Goal: Contribute content: Contribute content

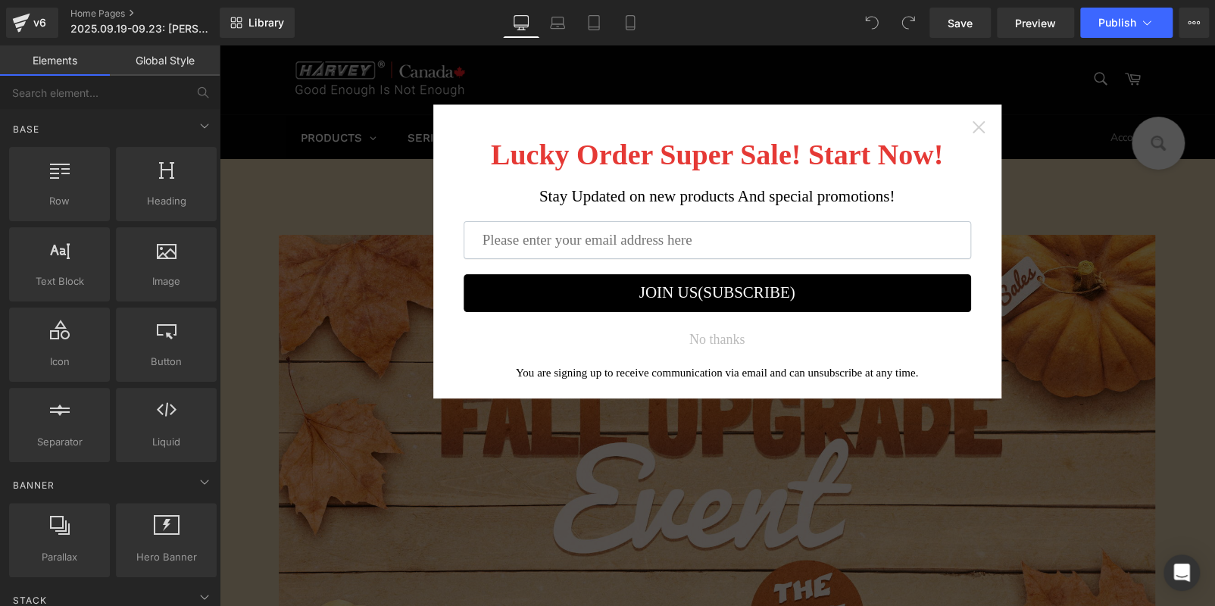
click at [976, 129] on icon "Close widget" at bounding box center [978, 127] width 12 height 12
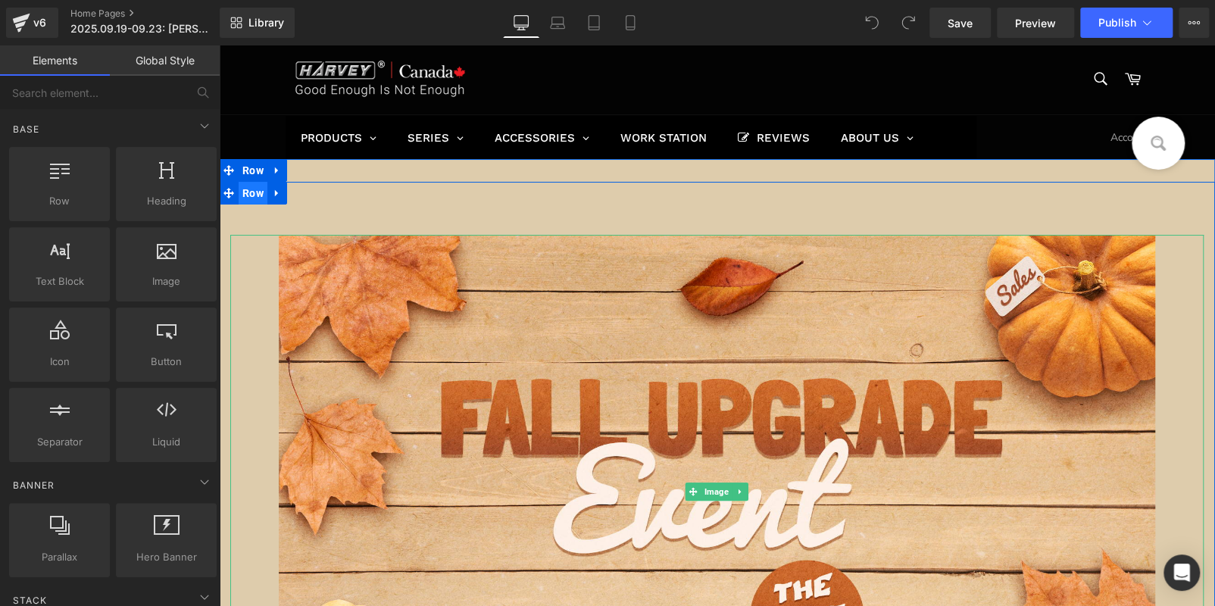
click at [610, 469] on img at bounding box center [717, 491] width 877 height 513
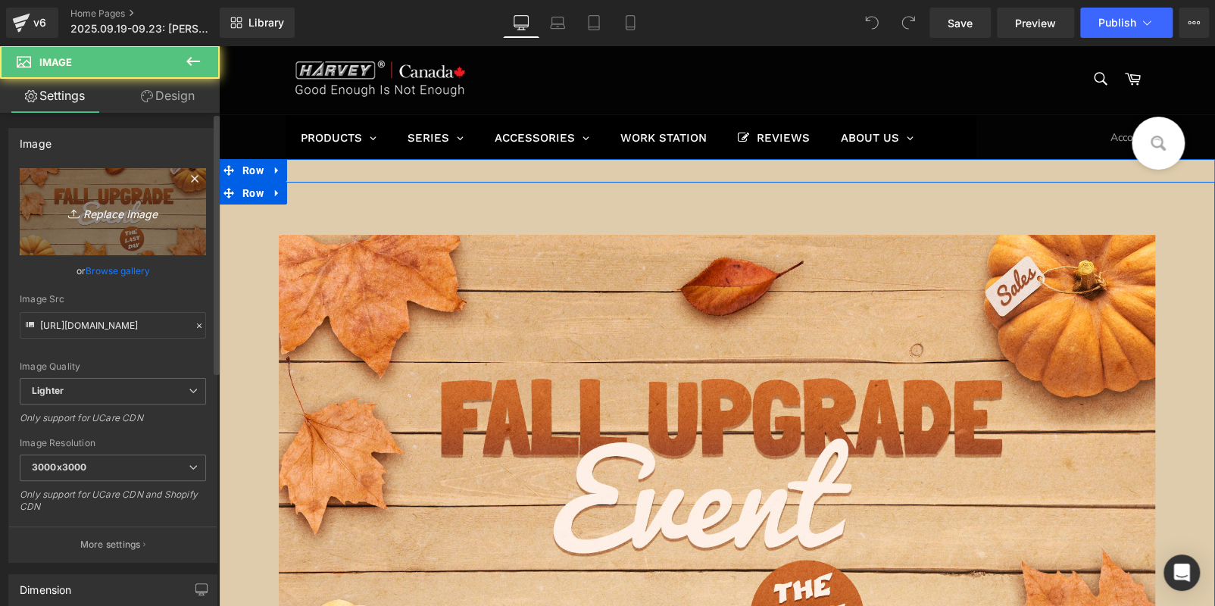
click at [103, 199] on link "Replace Image" at bounding box center [113, 211] width 186 height 87
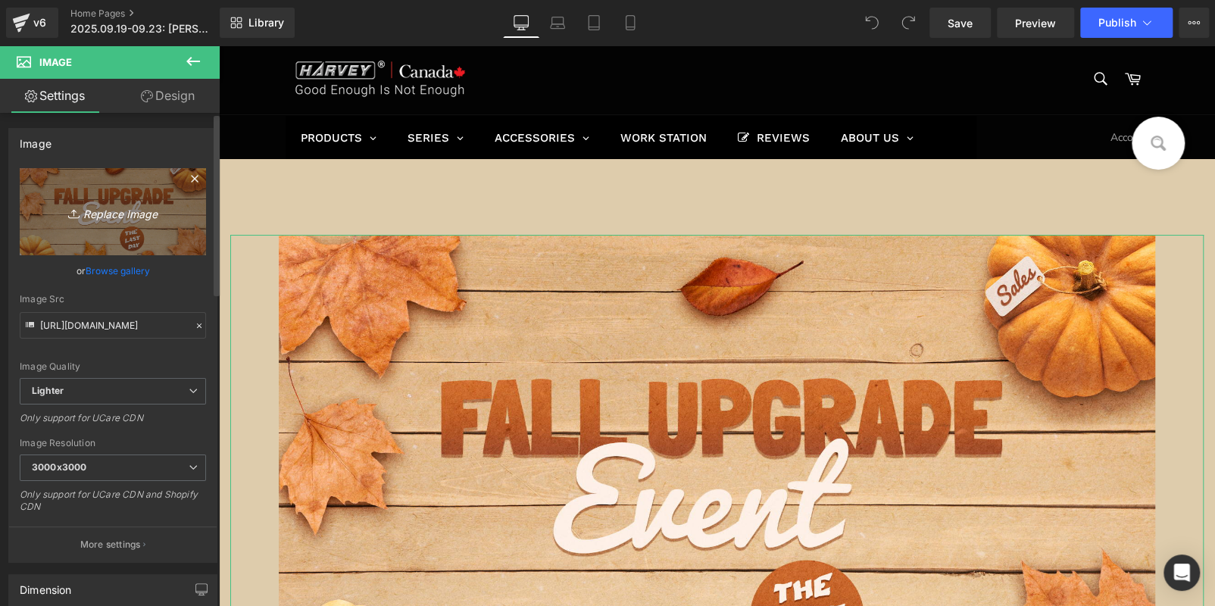
type input "C:\fakepath\banner.jpg"
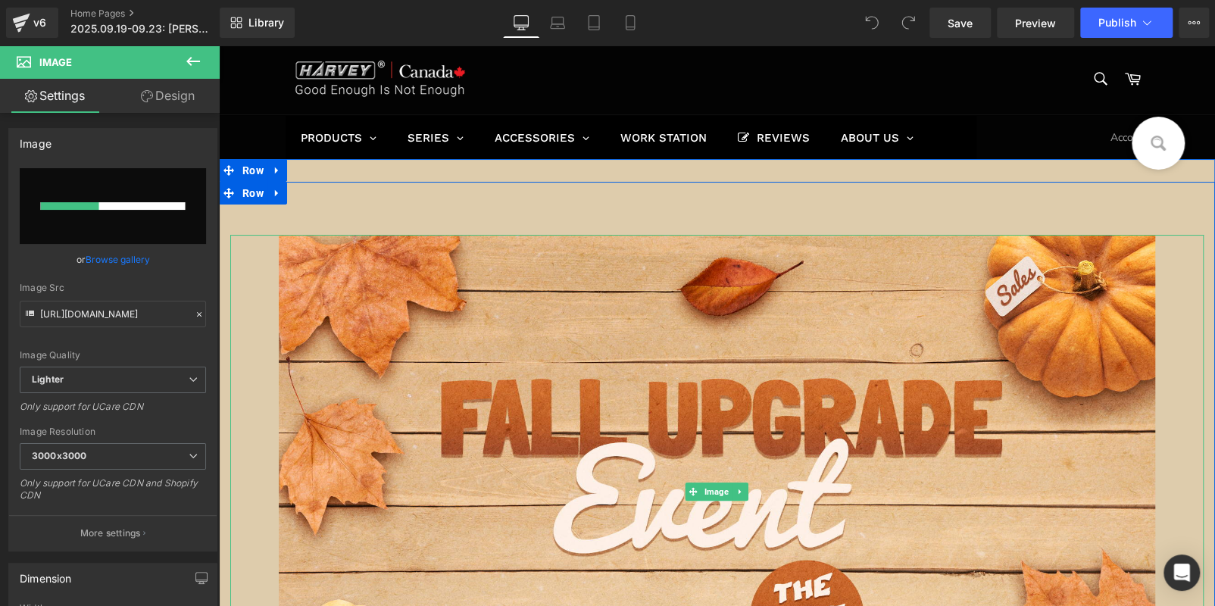
scroll to position [302, 0]
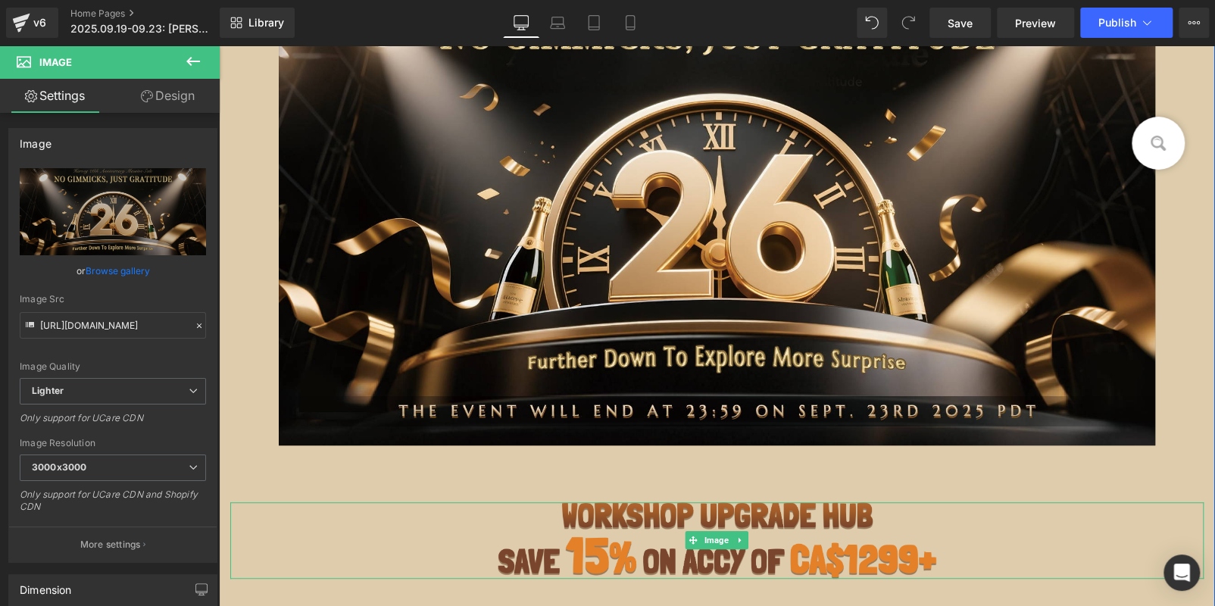
click at [368, 515] on div at bounding box center [717, 540] width 974 height 76
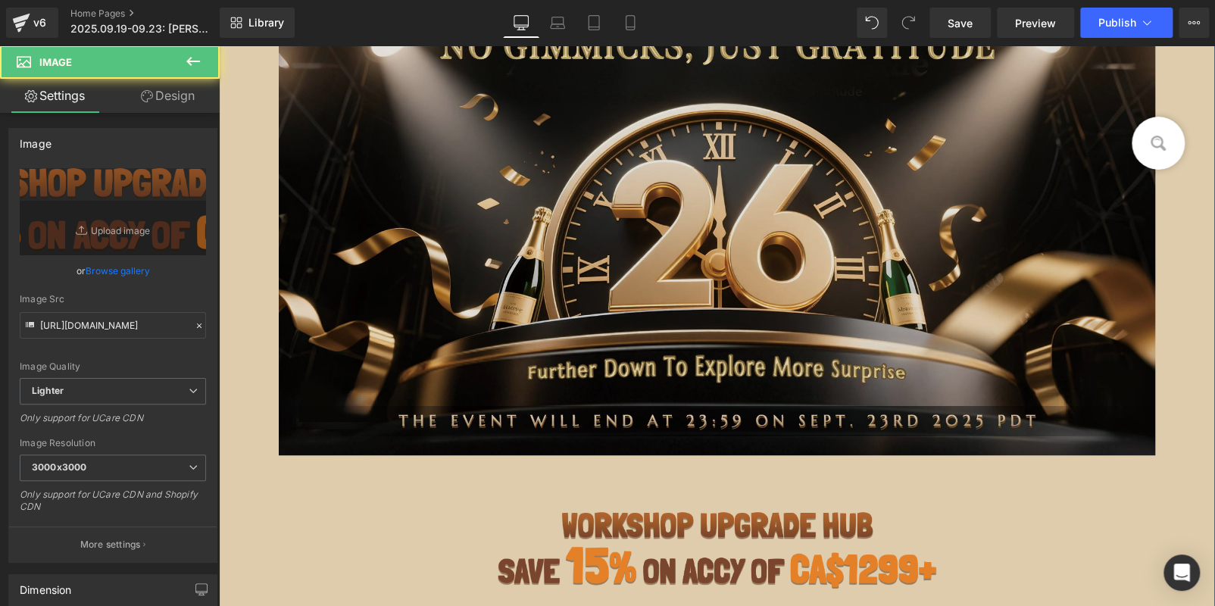
scroll to position [0, 0]
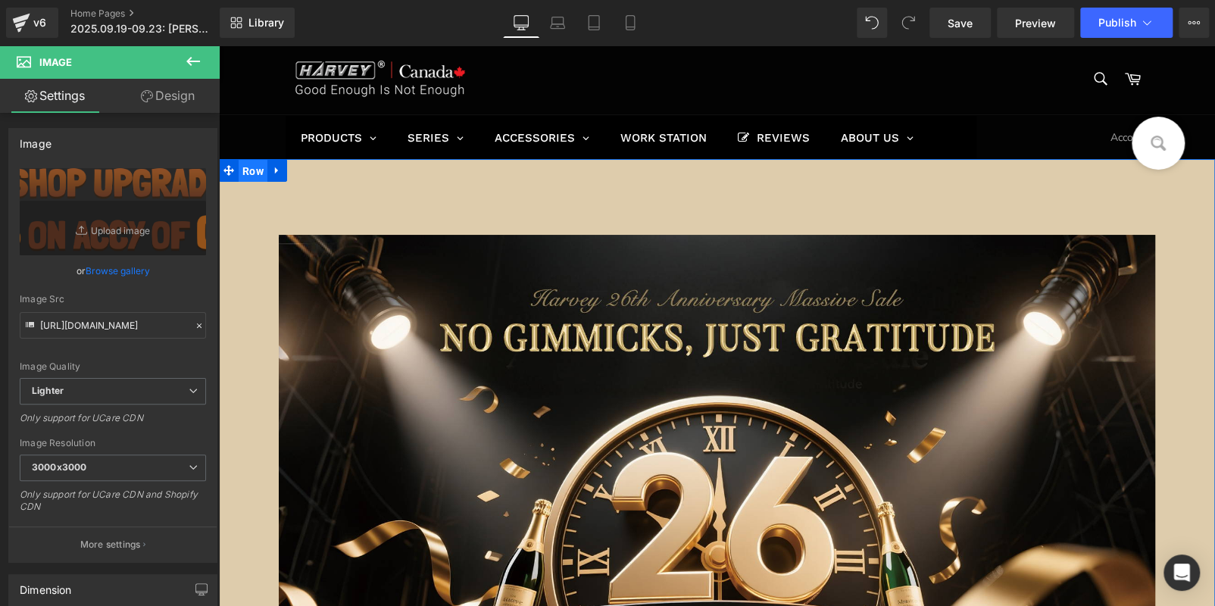
click at [254, 165] on span "Row" at bounding box center [253, 171] width 29 height 23
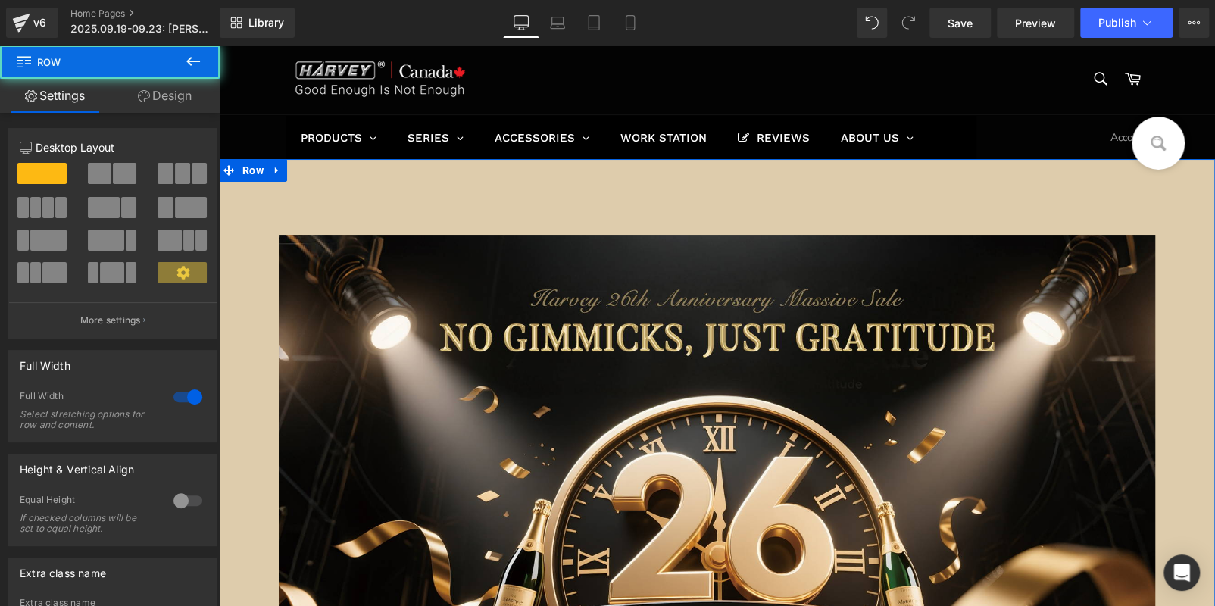
click at [138, 98] on icon at bounding box center [144, 96] width 12 height 12
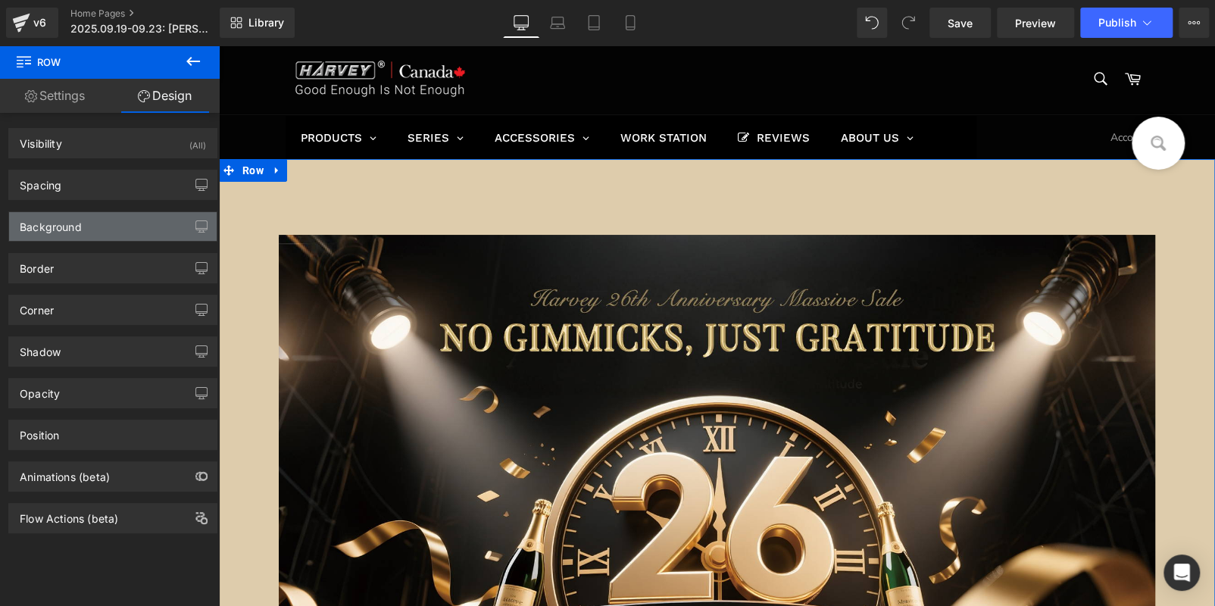
click at [66, 226] on div "Background" at bounding box center [51, 222] width 62 height 21
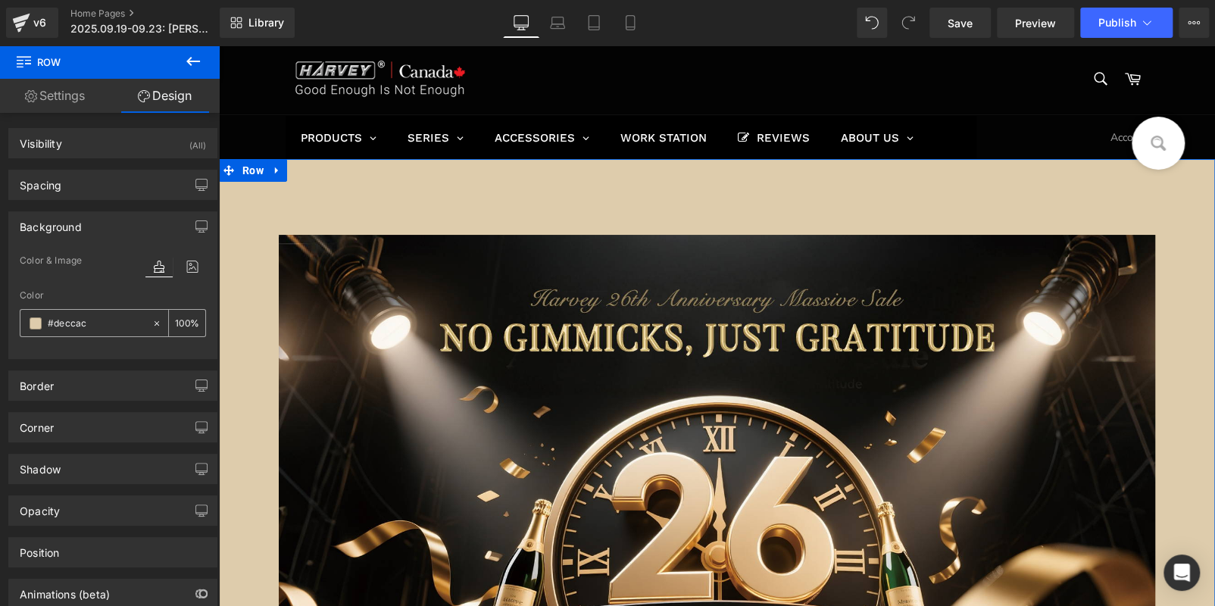
click at [97, 327] on input "#deccac" at bounding box center [96, 323] width 97 height 17
paste input "141310"
type input "141310"
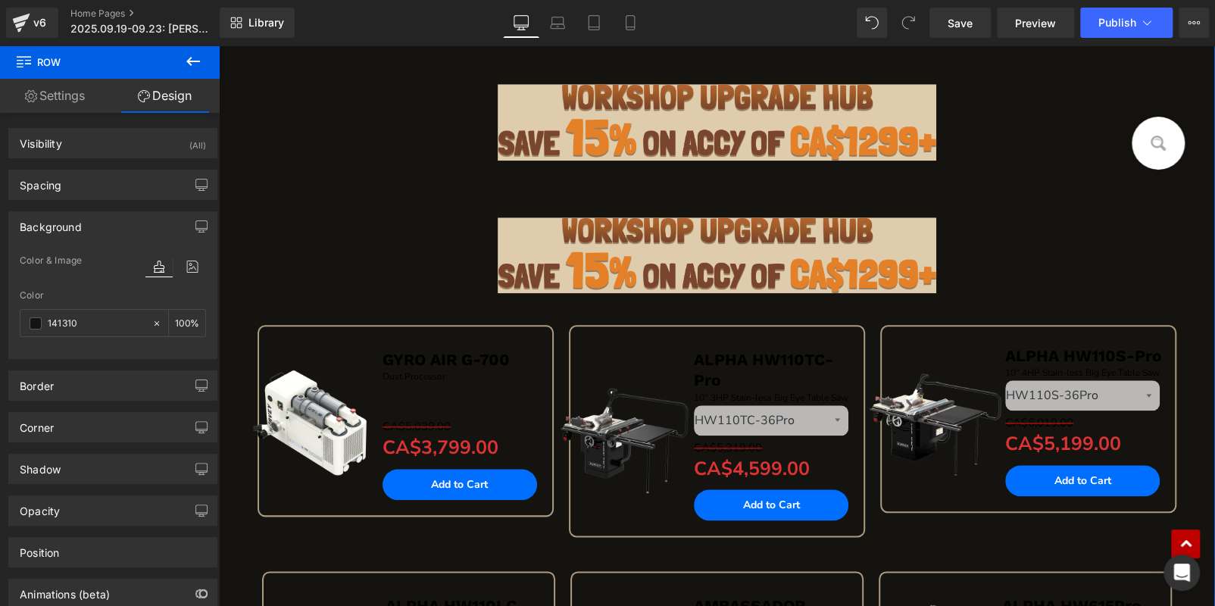
scroll to position [605, 0]
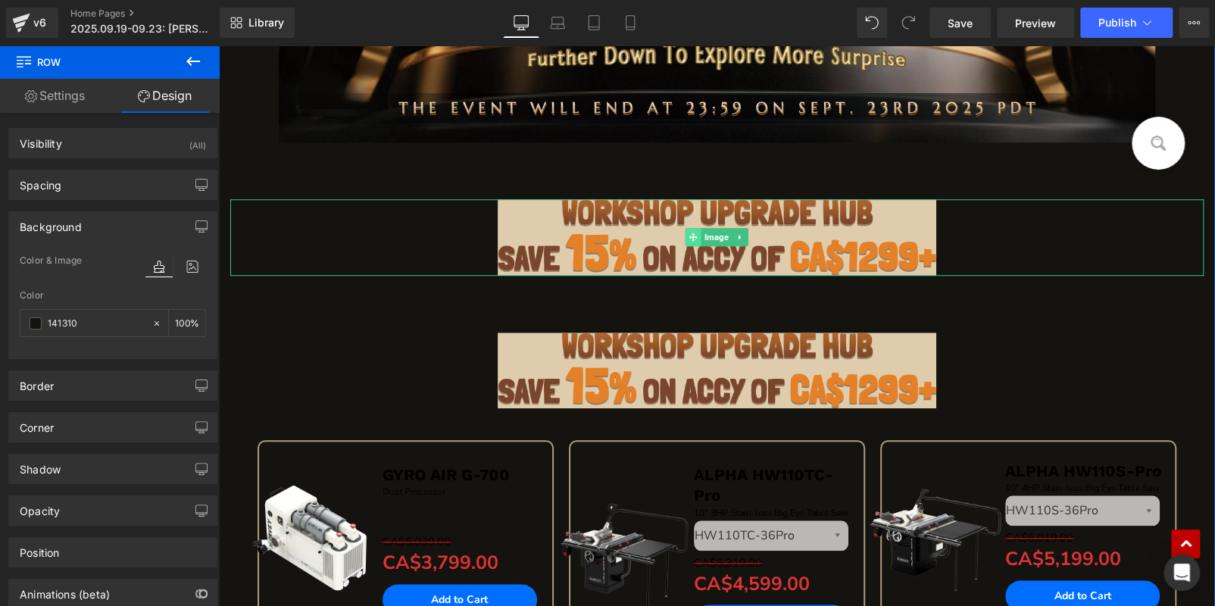
click at [689, 239] on icon at bounding box center [693, 237] width 8 height 8
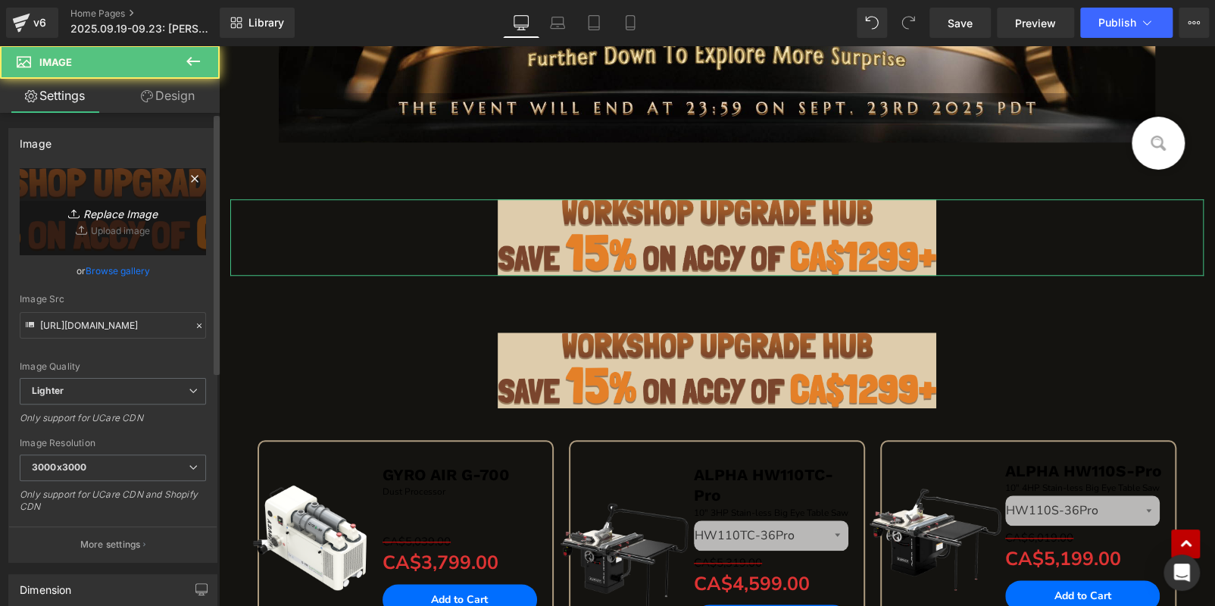
click at [114, 220] on icon "Replace Image" at bounding box center [112, 211] width 121 height 19
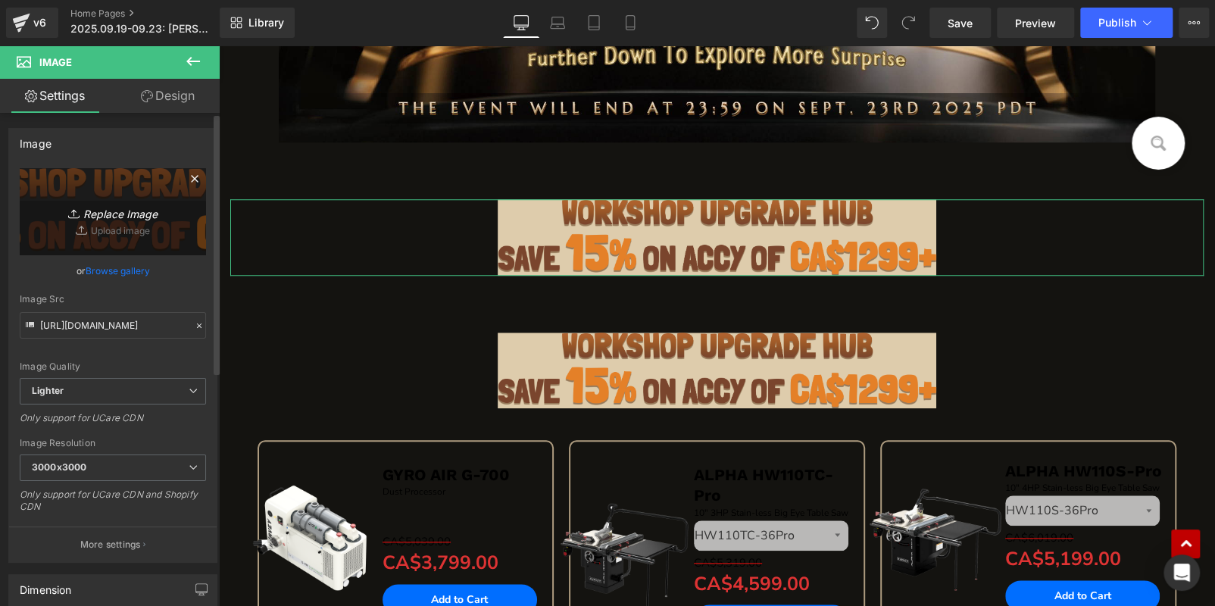
type input "C:\fakepath\标题_04.png"
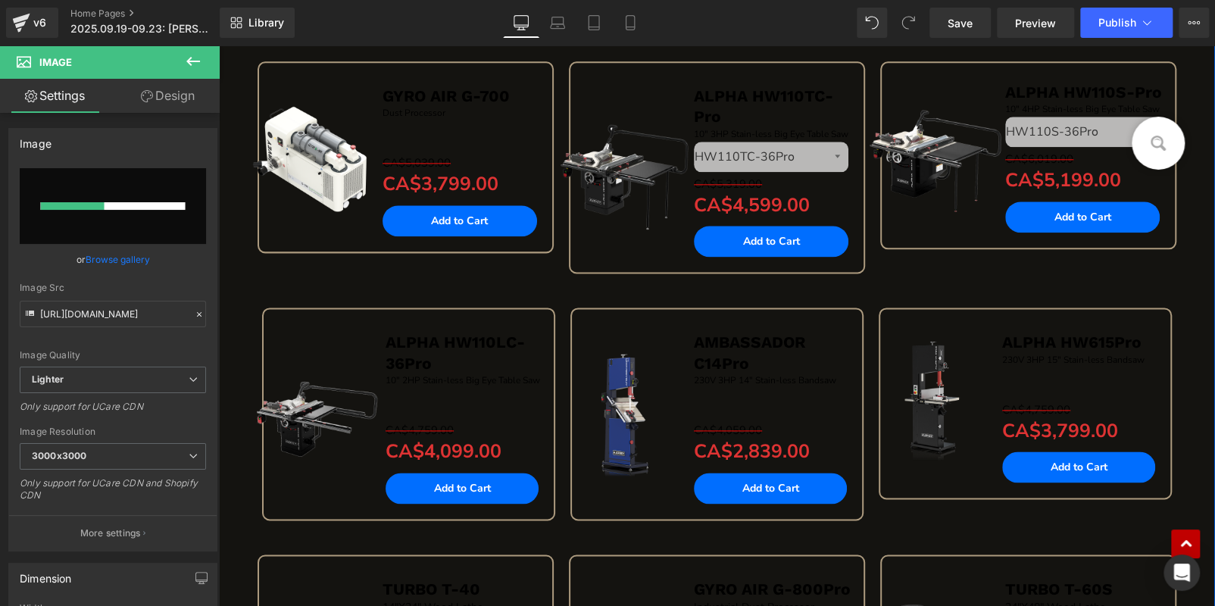
scroll to position [833, 0]
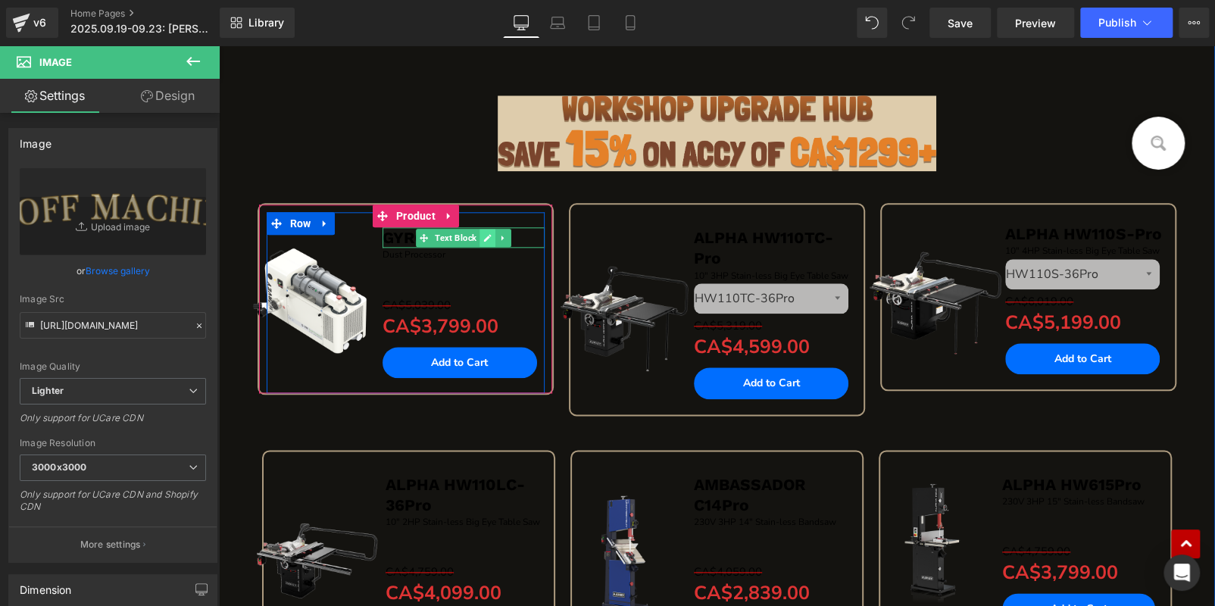
click at [483, 234] on icon at bounding box center [487, 237] width 8 height 9
click at [483, 234] on span "GYRO AIR G-700" at bounding box center [446, 237] width 127 height 19
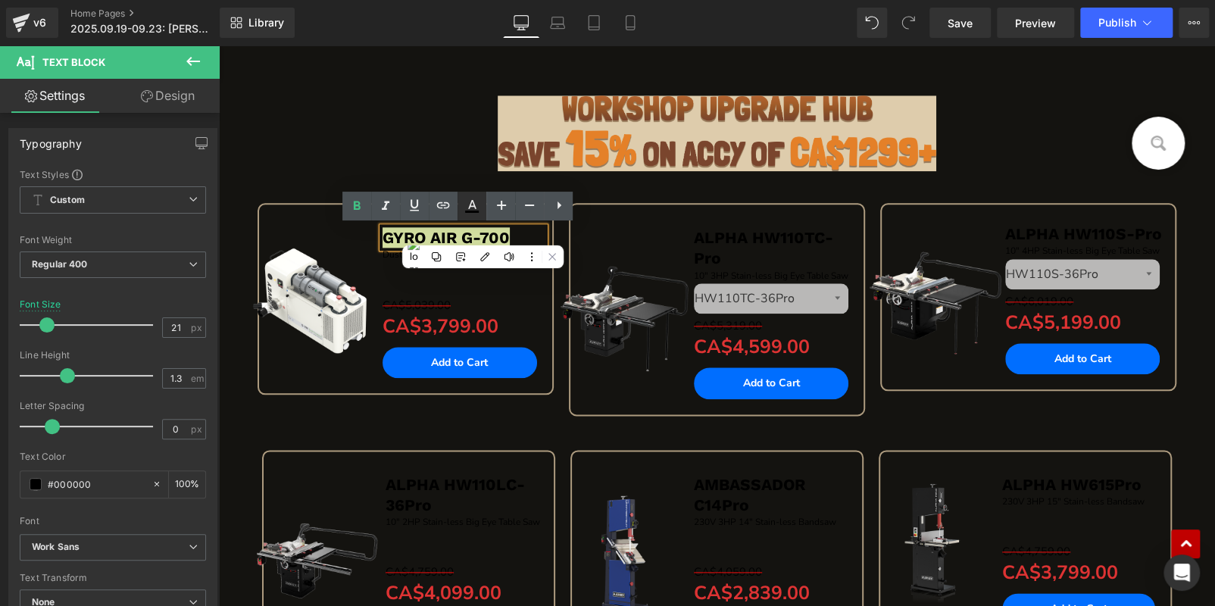
click at [466, 210] on icon at bounding box center [472, 206] width 18 height 18
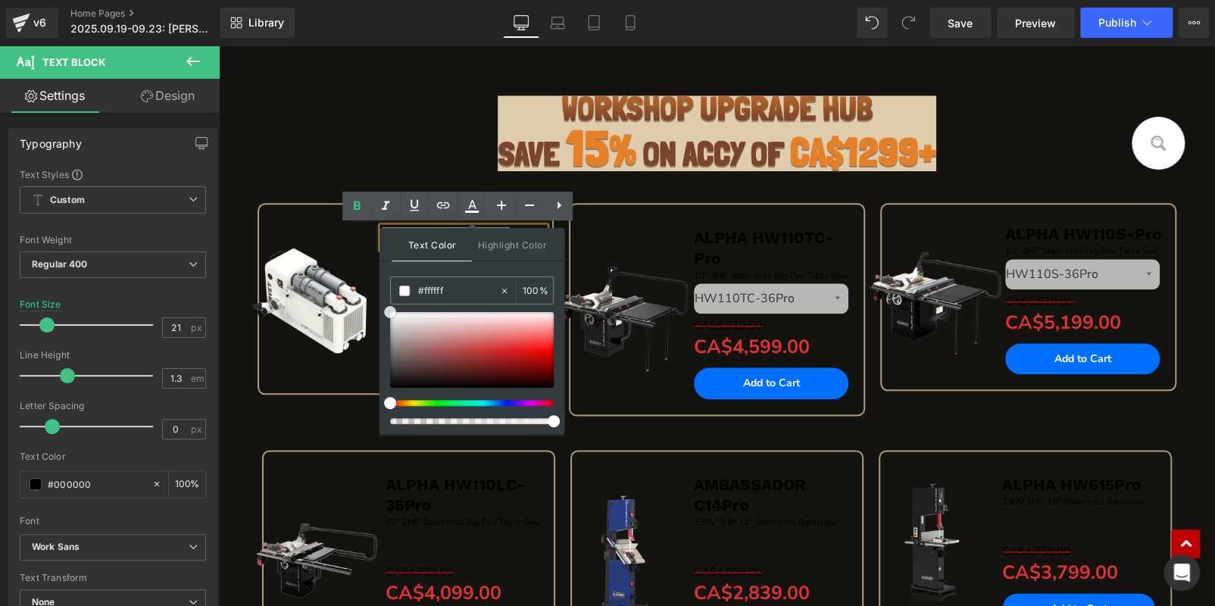
drag, startPoint x: 391, startPoint y: 371, endPoint x: 405, endPoint y: 234, distance: 137.1
click at [390, 228] on div "Text Color Highlight Color #333333 #333333 100 % none 0 %" at bounding box center [472, 228] width 164 height 0
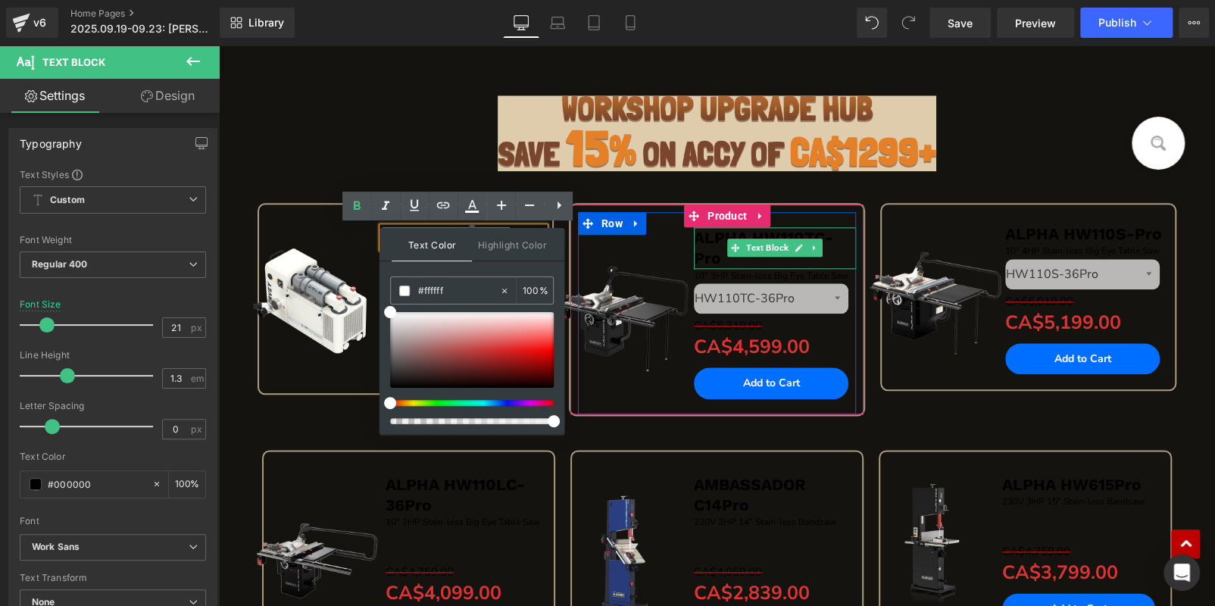
click at [737, 233] on b "ALPHA HW110TC-Pro" at bounding box center [763, 247] width 139 height 39
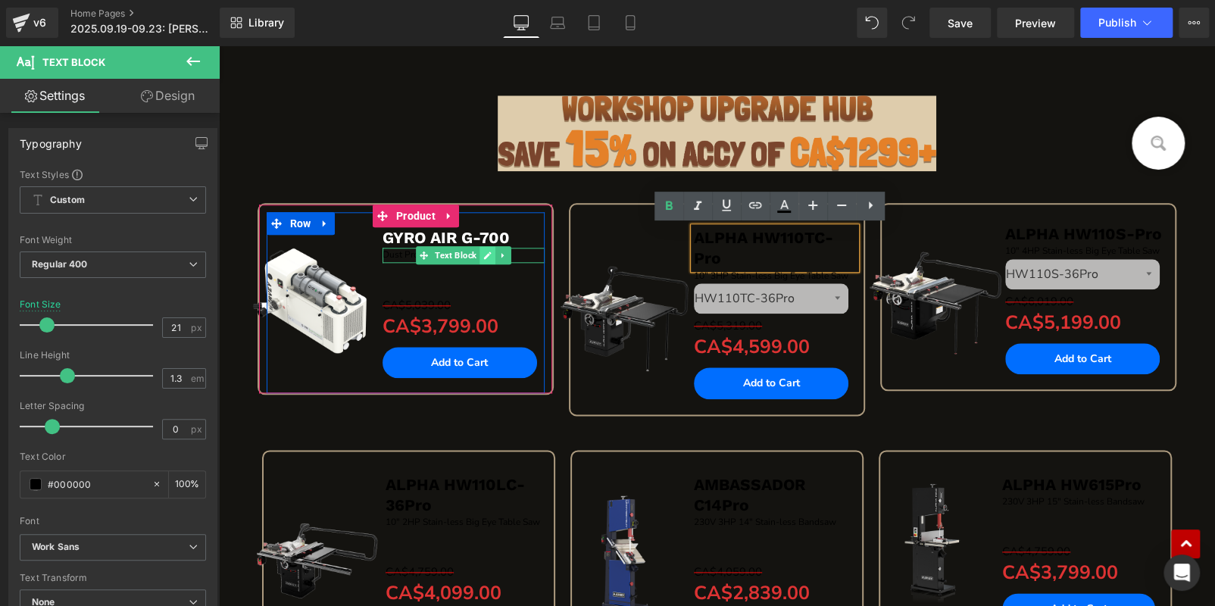
click at [483, 252] on icon at bounding box center [487, 255] width 8 height 9
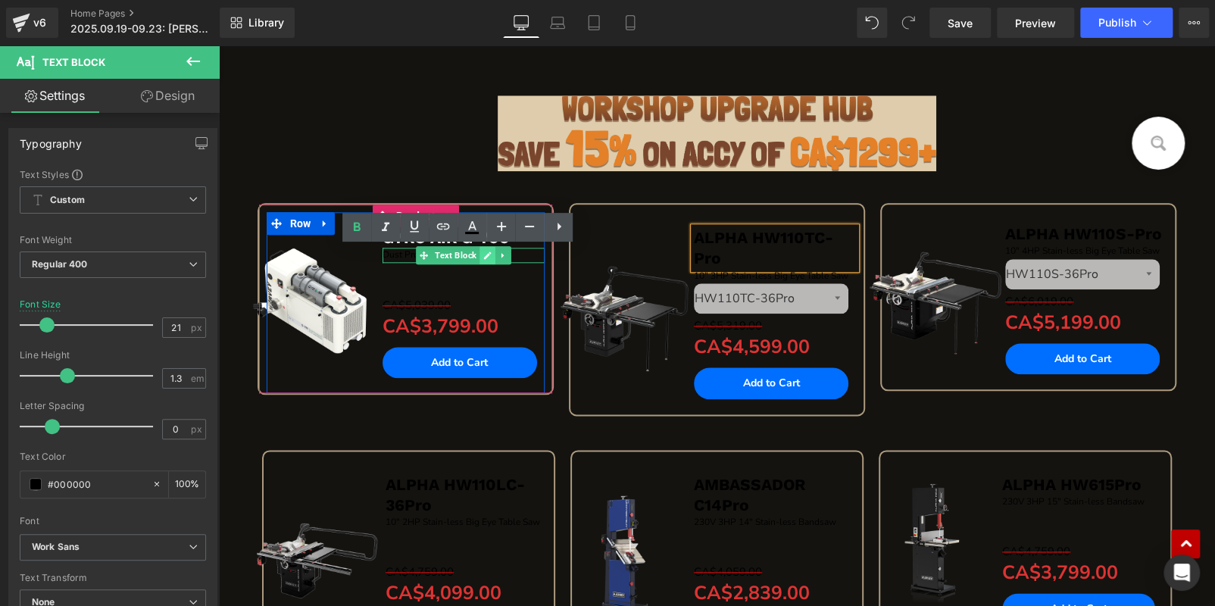
click at [483, 252] on p "Dust Processor" at bounding box center [464, 255] width 162 height 14
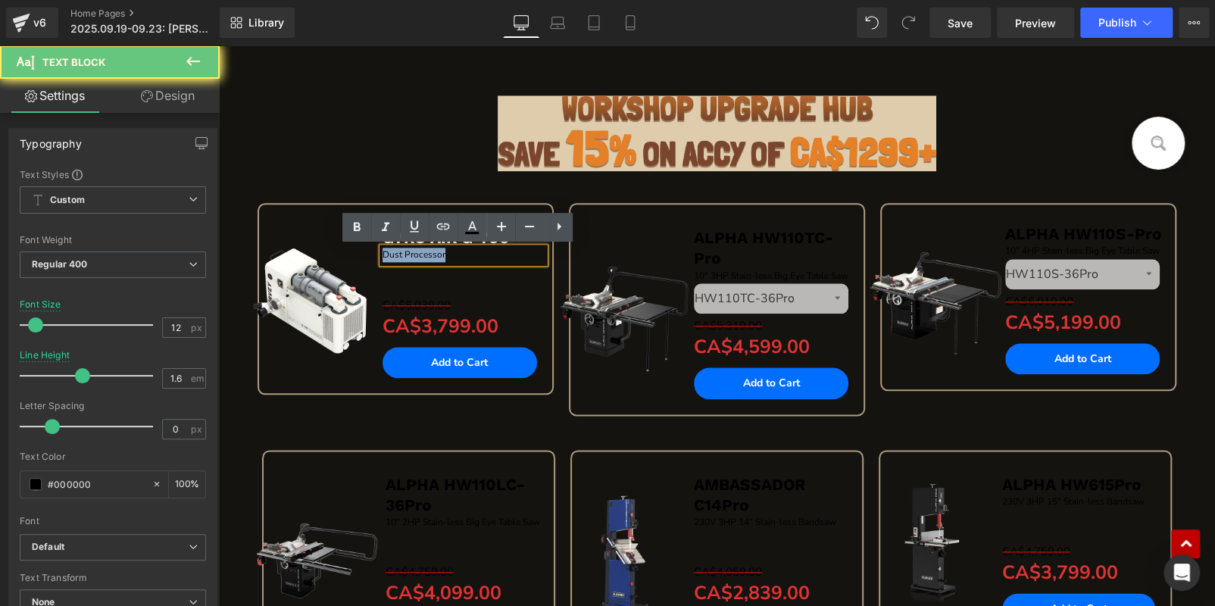
click at [483, 252] on p "Dust Processor" at bounding box center [464, 255] width 162 height 14
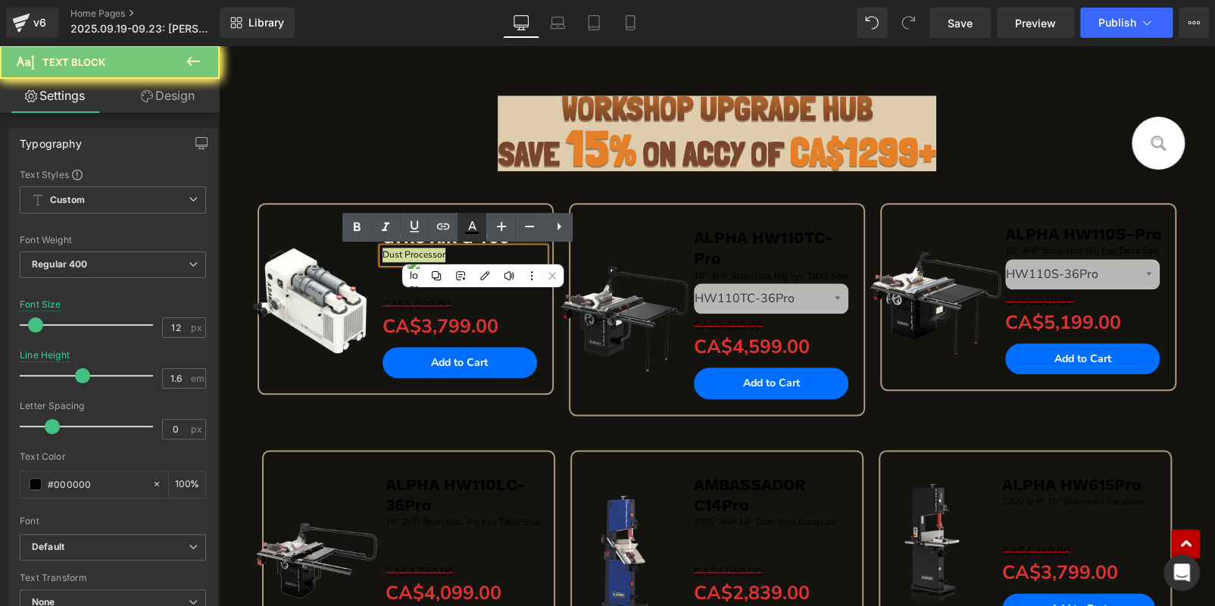
click at [474, 228] on icon at bounding box center [472, 227] width 18 height 18
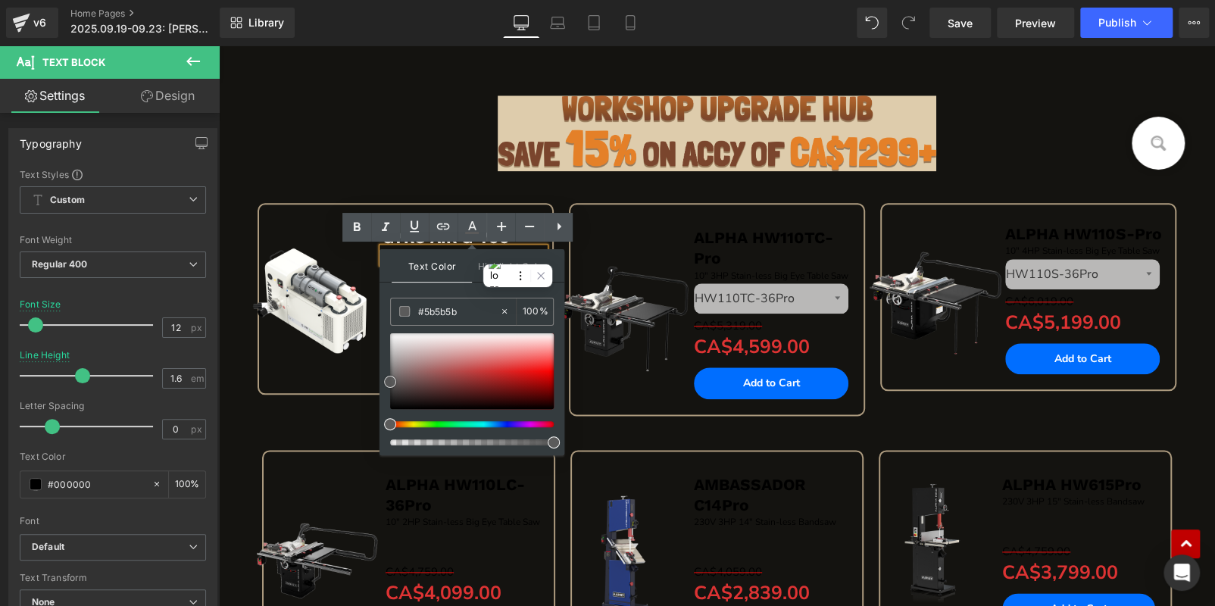
drag, startPoint x: 609, startPoint y: 452, endPoint x: 373, endPoint y: 243, distance: 315.6
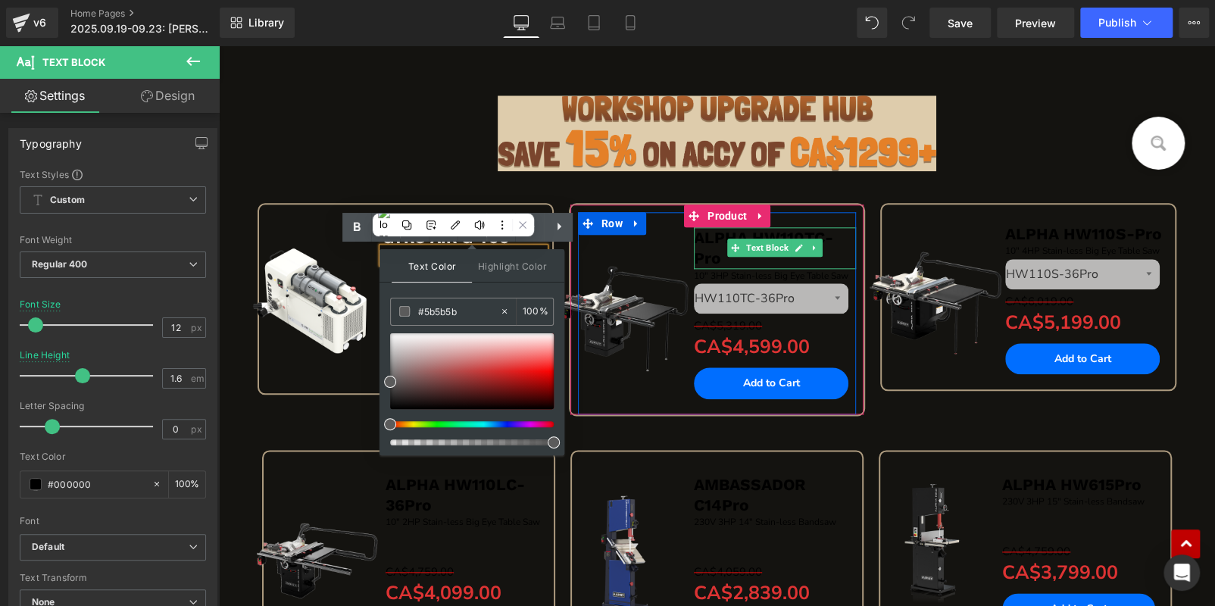
click at [721, 232] on b "ALPHA HW110TC-Pro" at bounding box center [763, 247] width 139 height 39
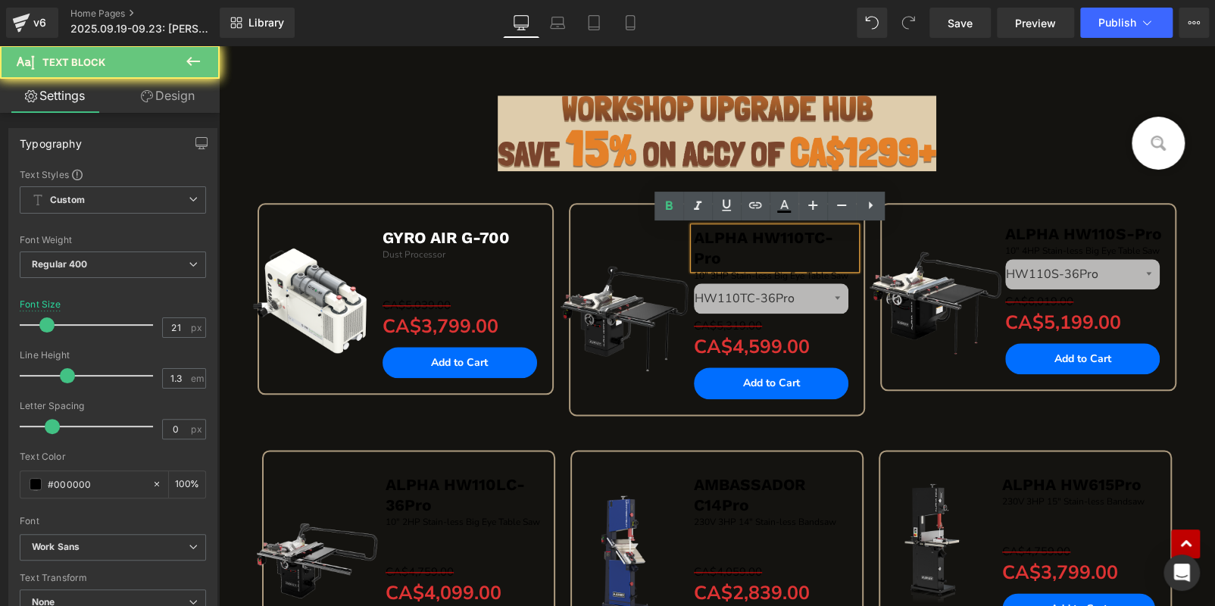
click at [751, 227] on div "ALPHA HW110TC-Pro" at bounding box center [775, 248] width 162 height 42
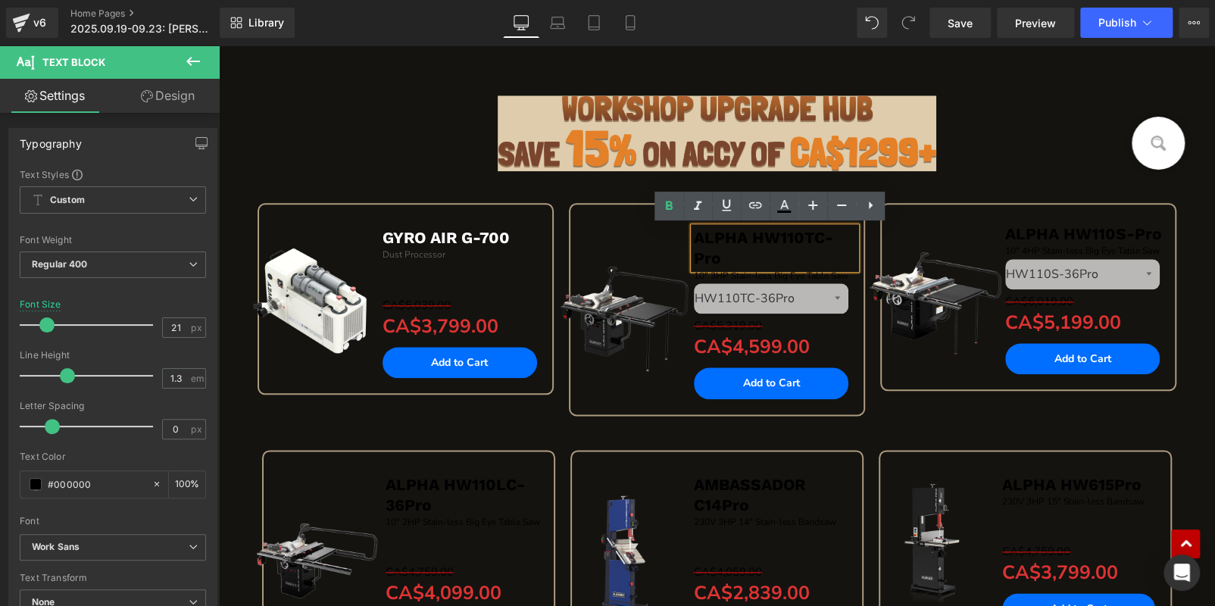
click at [753, 230] on b "ALPHA HW110TC-Pro" at bounding box center [763, 247] width 139 height 39
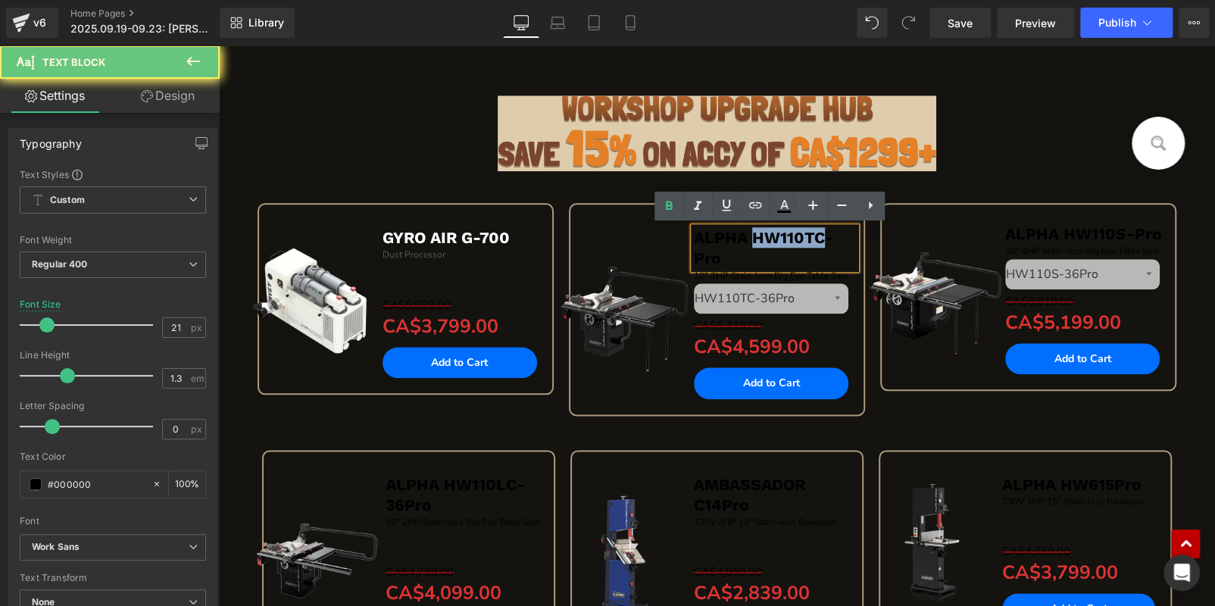
click at [753, 230] on b "ALPHA HW110TC-Pro" at bounding box center [763, 247] width 139 height 39
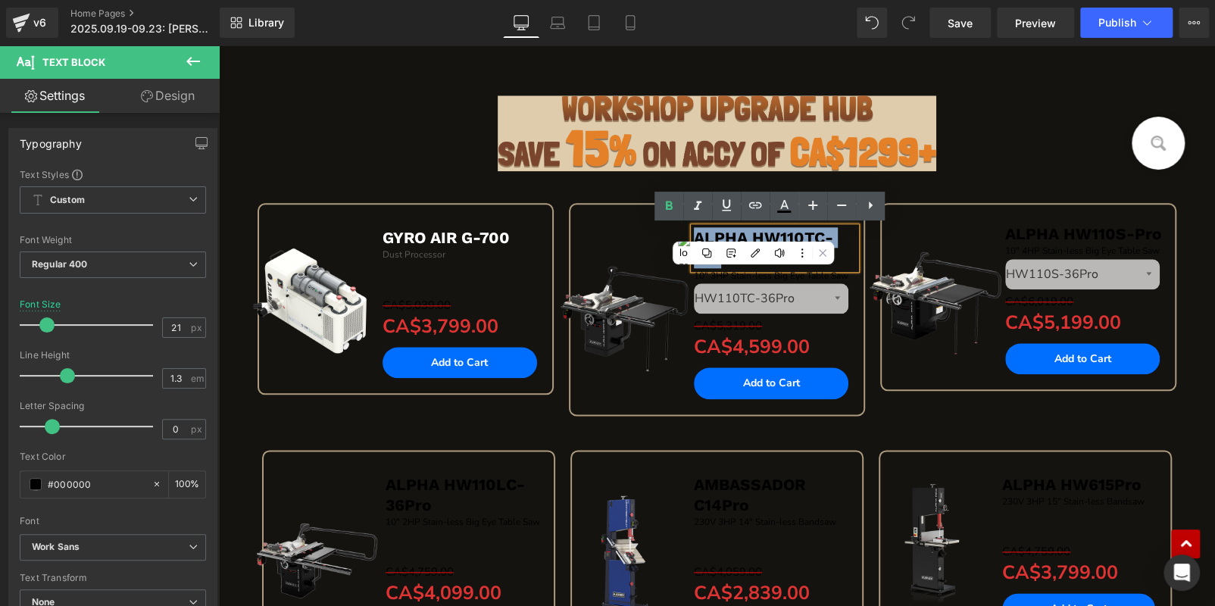
click at [753, 230] on b "ALPHA HW110TC-Pro" at bounding box center [763, 247] width 139 height 39
click at [780, 208] on icon at bounding box center [784, 206] width 18 height 18
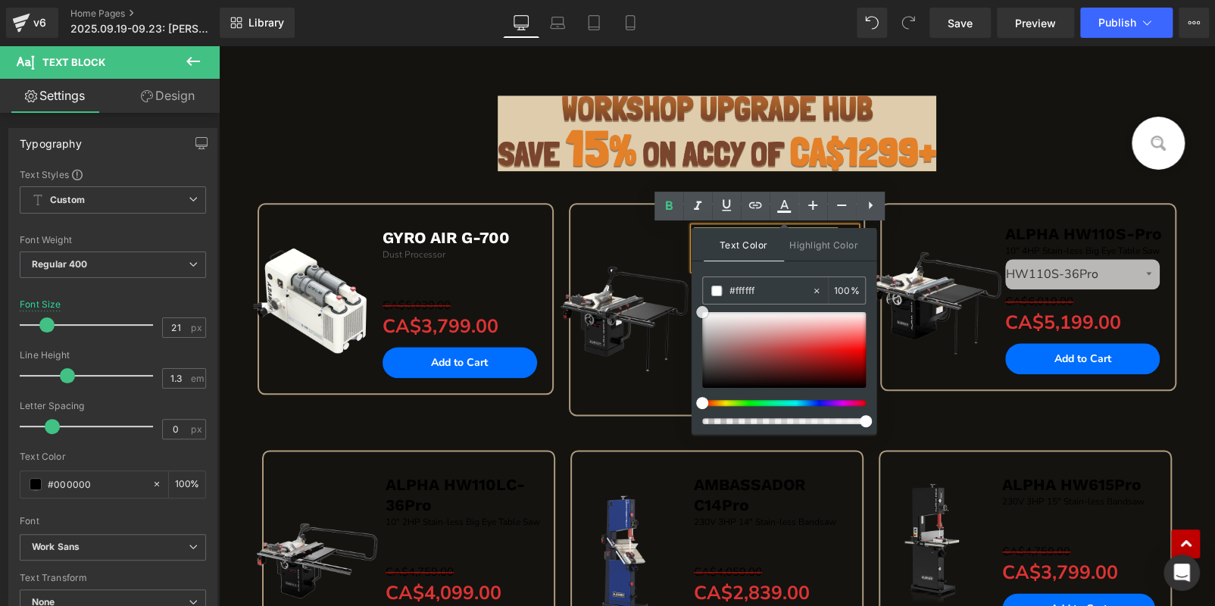
drag, startPoint x: 917, startPoint y: 435, endPoint x: 658, endPoint y: 178, distance: 364.9
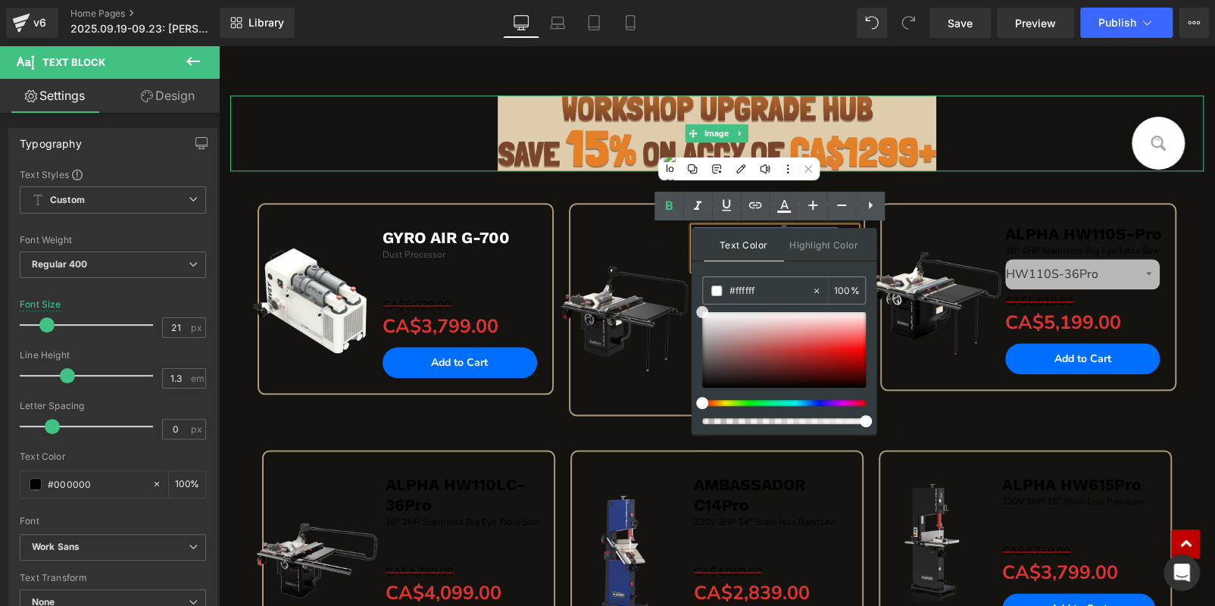
click at [1024, 136] on div at bounding box center [717, 133] width 974 height 76
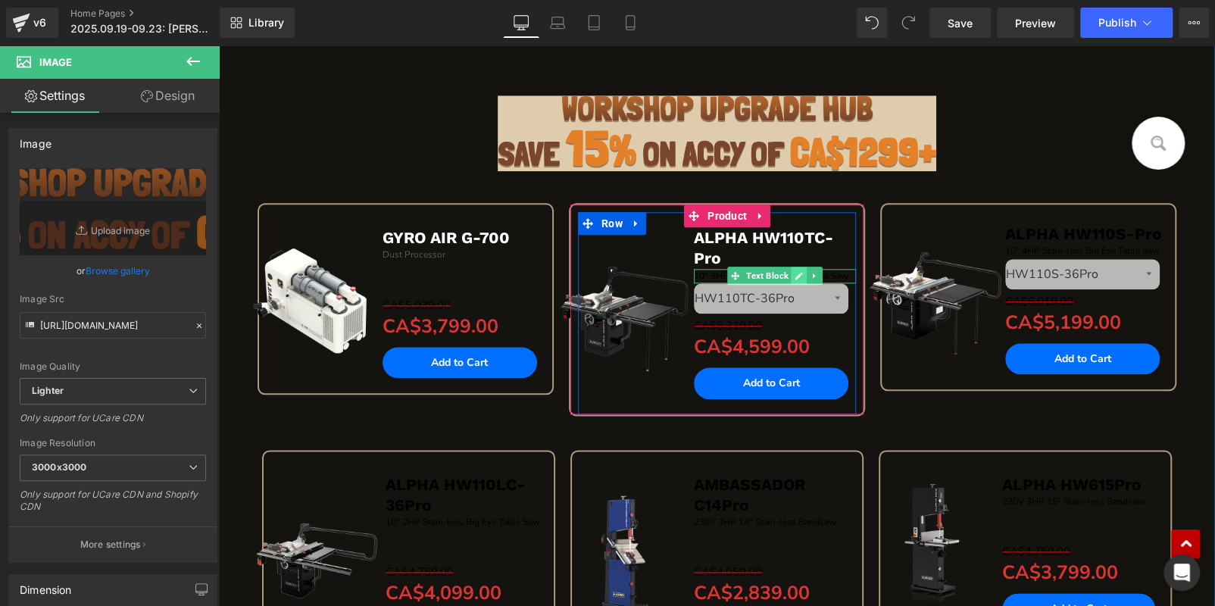
click at [795, 272] on icon at bounding box center [799, 275] width 8 height 9
click at [795, 272] on div "10" 3HP Stain-less Big Eye Table Saw" at bounding box center [775, 276] width 162 height 14
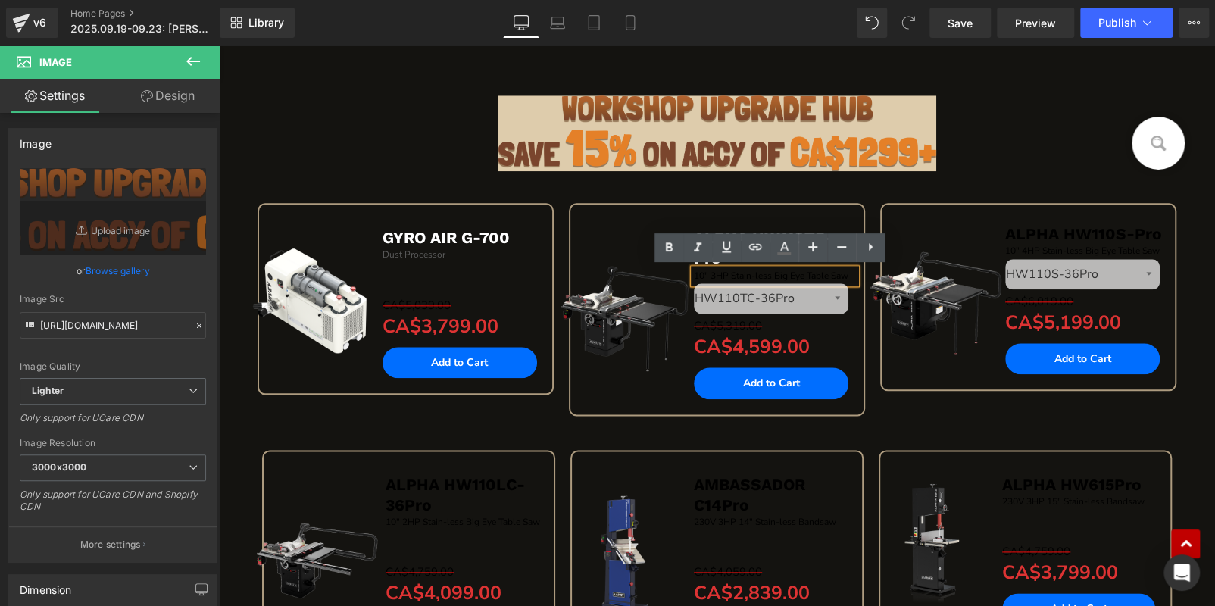
click at [795, 272] on div "10" 3HP Stain-less Big Eye Table Saw" at bounding box center [775, 276] width 162 height 14
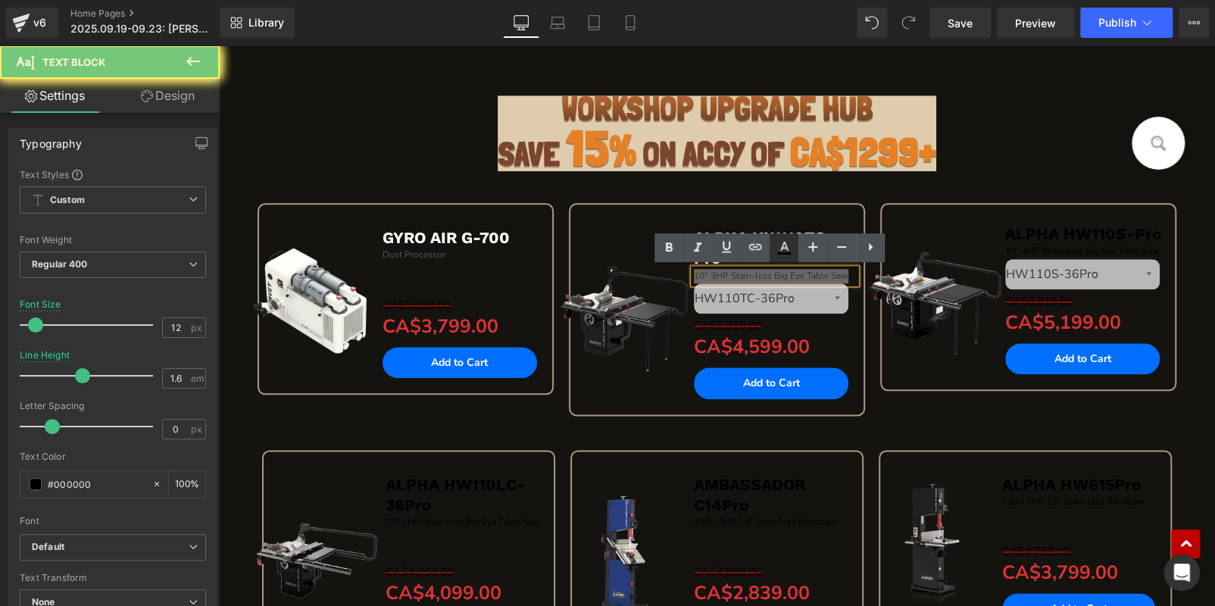
click at [783, 243] on icon at bounding box center [784, 246] width 8 height 9
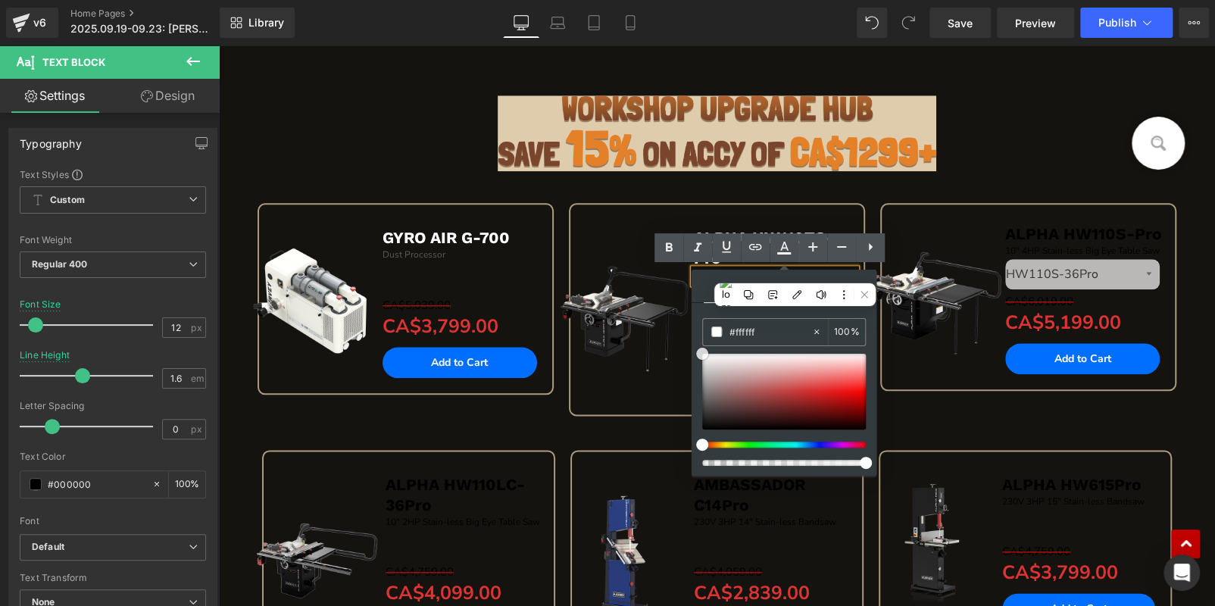
drag, startPoint x: 923, startPoint y: 472, endPoint x: 667, endPoint y: 270, distance: 326.4
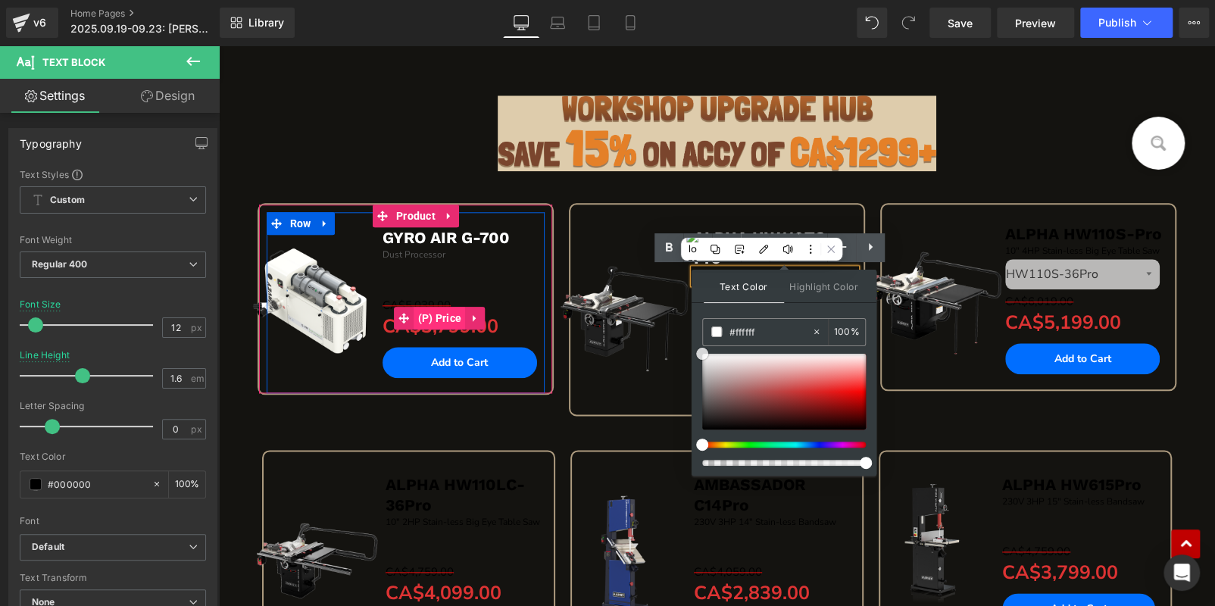
click at [442, 312] on span "(P) Price" at bounding box center [440, 318] width 52 height 23
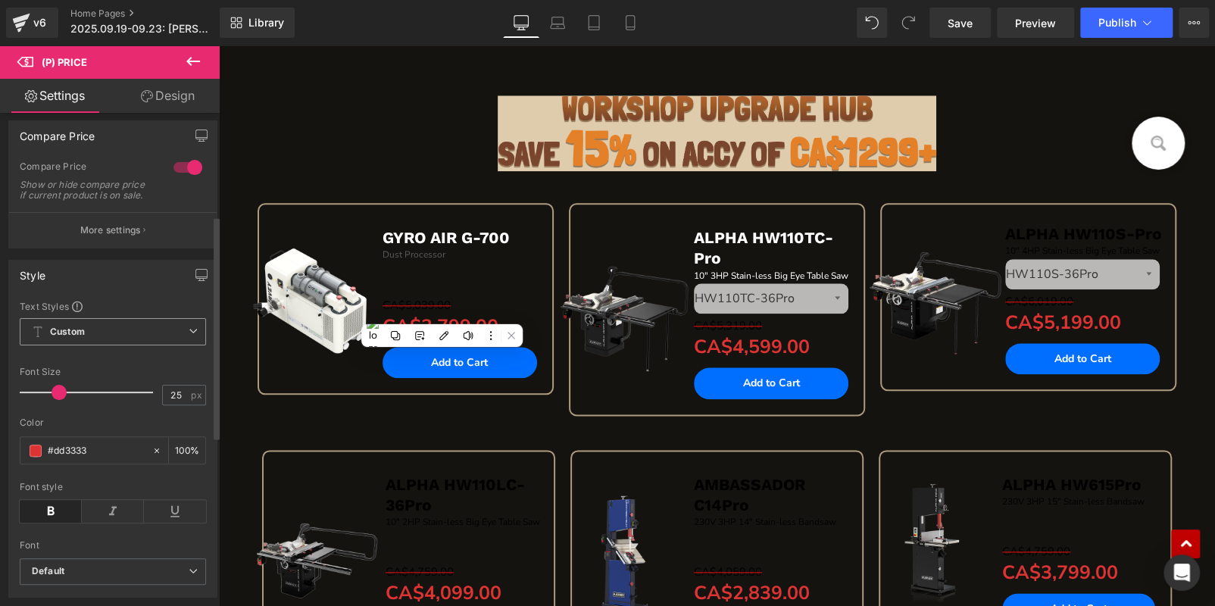
scroll to position [0, 0]
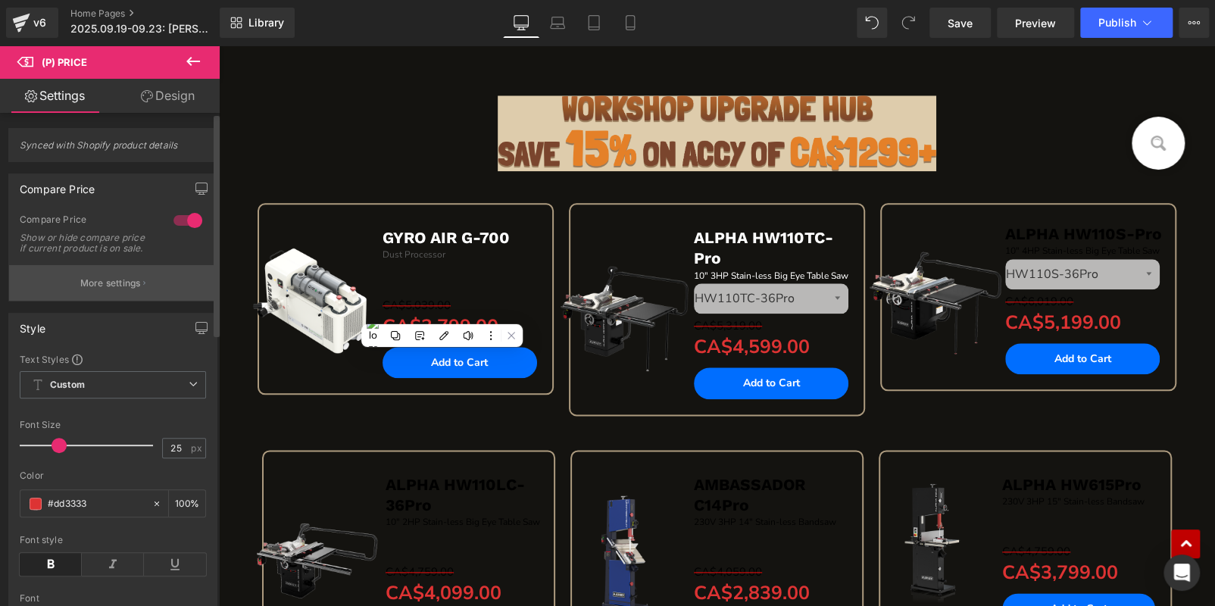
click at [106, 301] on button "More settings" at bounding box center [113, 283] width 208 height 36
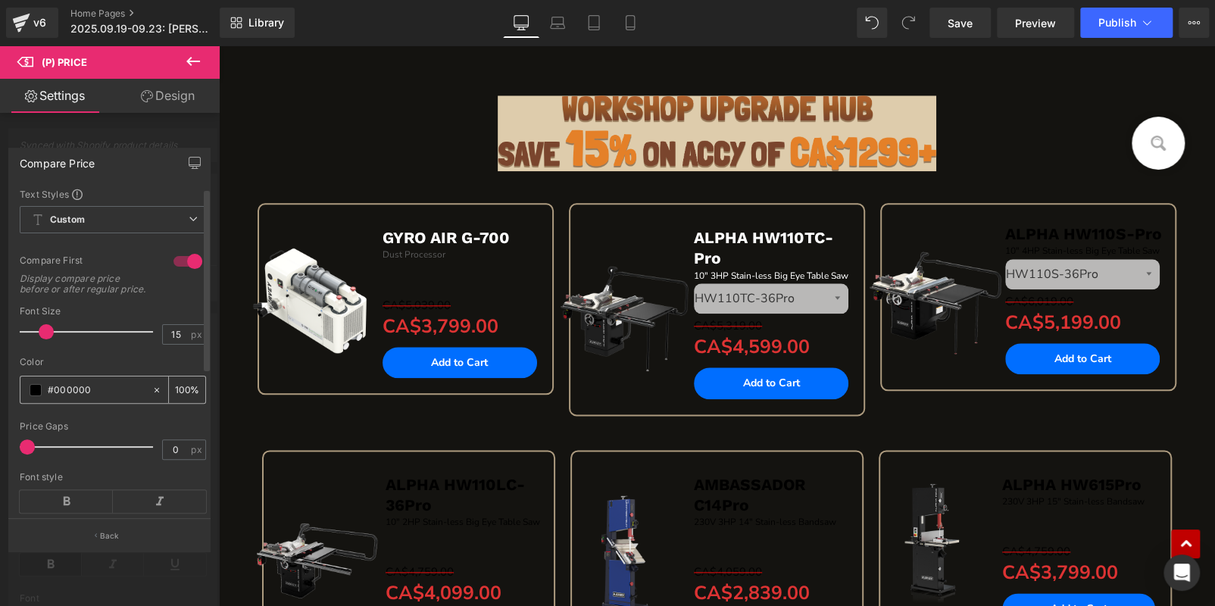
click at [32, 396] on span at bounding box center [36, 390] width 12 height 12
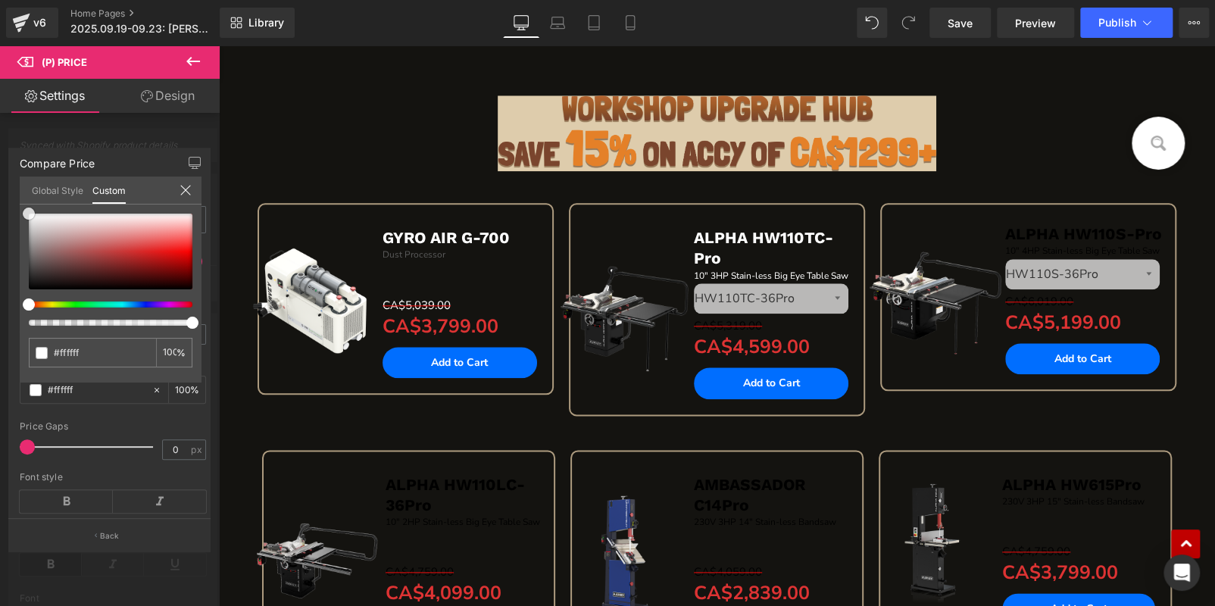
drag, startPoint x: 28, startPoint y: 287, endPoint x: 42, endPoint y: 133, distance: 155.2
click at [0, 136] on div "Compare Price Text Styles Custom Custom Setup Global Style Custom Setup Global …" at bounding box center [110, 343] width 220 height 414
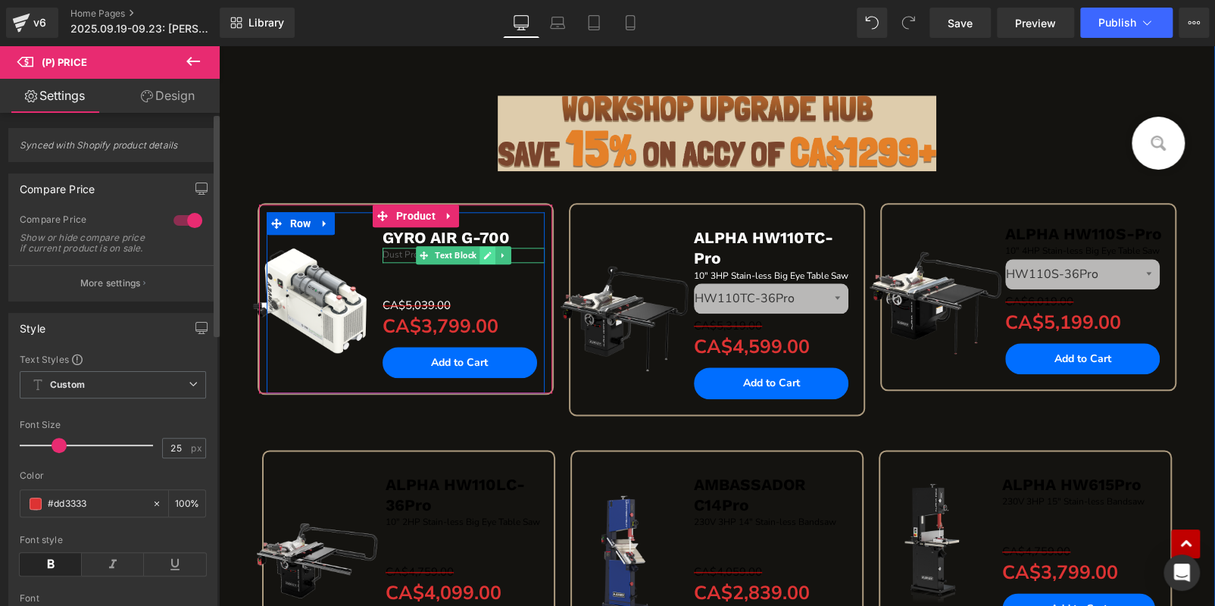
click at [483, 255] on icon at bounding box center [487, 255] width 8 height 9
click at [481, 255] on p "Dust Processor" at bounding box center [464, 255] width 162 height 14
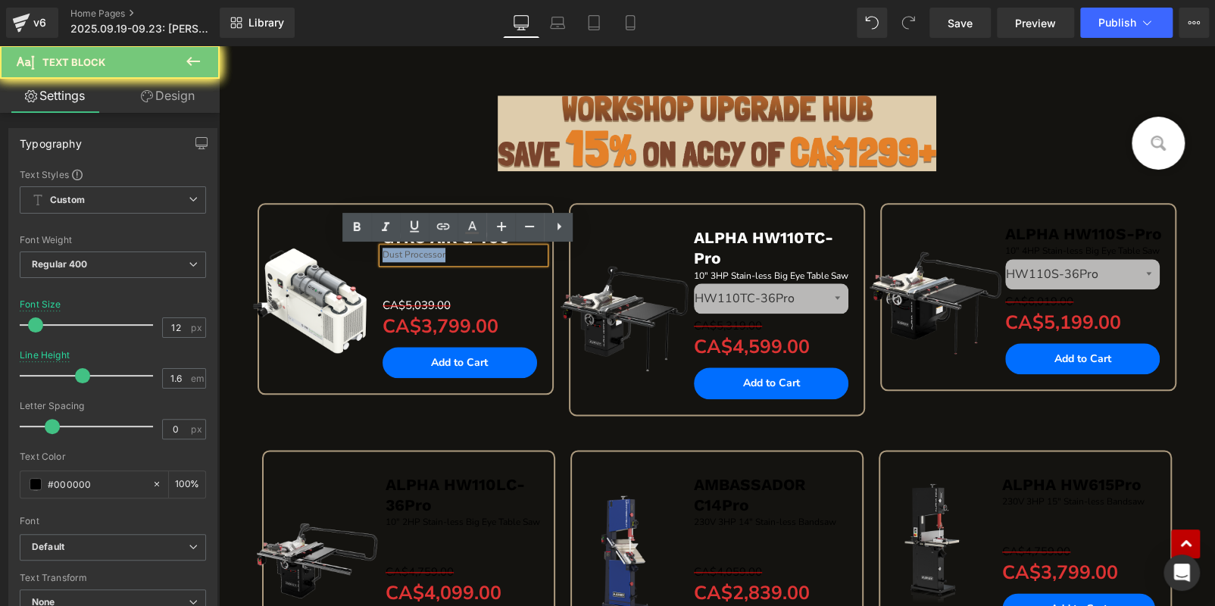
click at [481, 255] on p "Dust Processor" at bounding box center [464, 255] width 162 height 14
click at [474, 228] on icon at bounding box center [472, 227] width 18 height 18
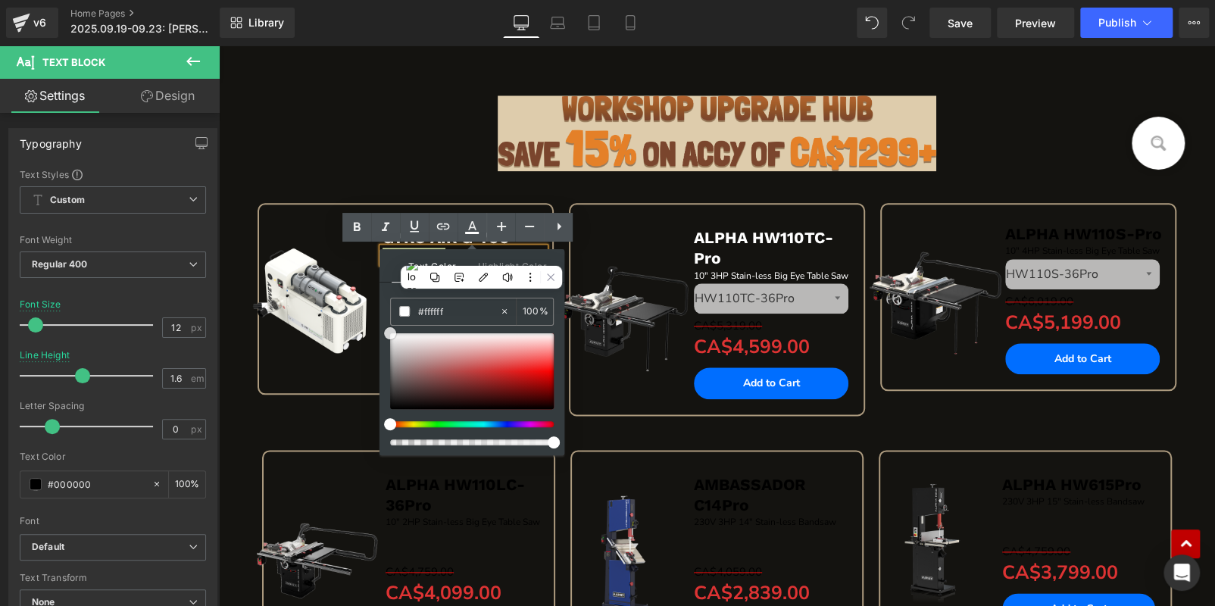
drag, startPoint x: 608, startPoint y: 427, endPoint x: 375, endPoint y: 262, distance: 284.8
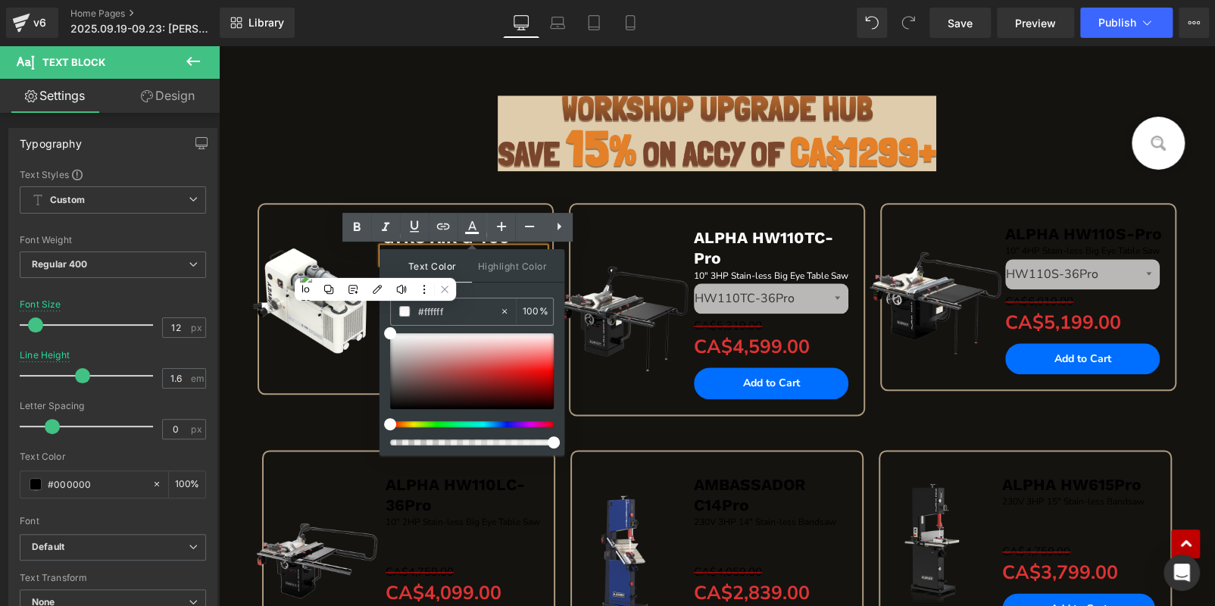
drag, startPoint x: 993, startPoint y: 173, endPoint x: 1008, endPoint y: 224, distance: 53.9
click at [993, 173] on div "Image Image Image Sale Off (P) Image GYRO AIR G-700 Text Block Dust Processor T…" at bounding box center [717, 137] width 996 height 1578
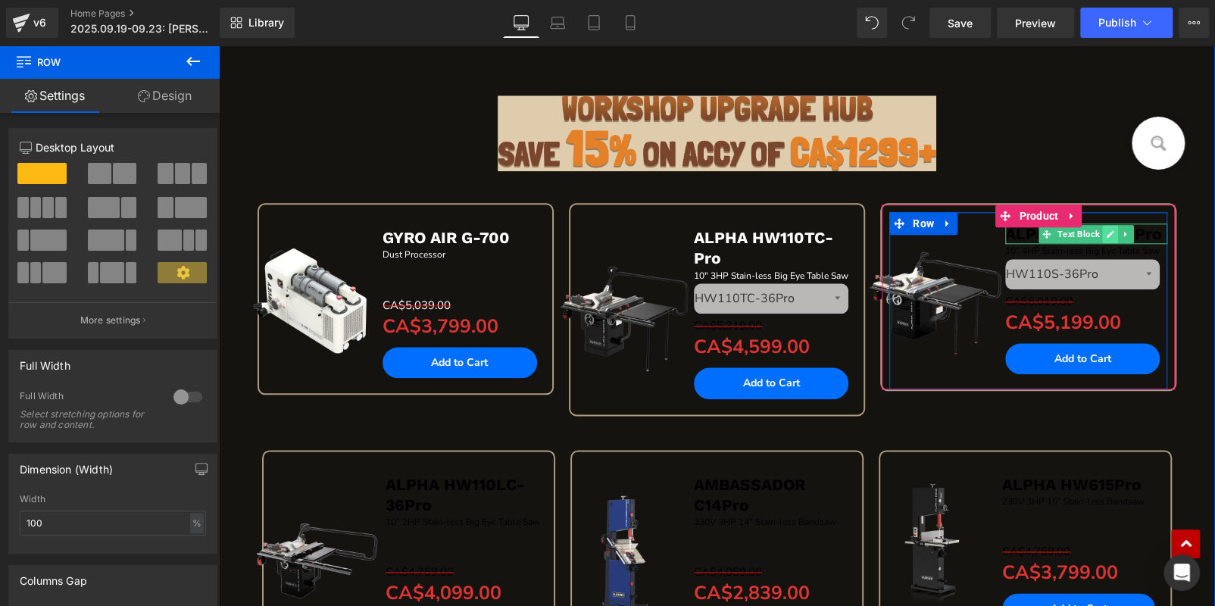
click at [1103, 231] on link at bounding box center [1111, 234] width 16 height 18
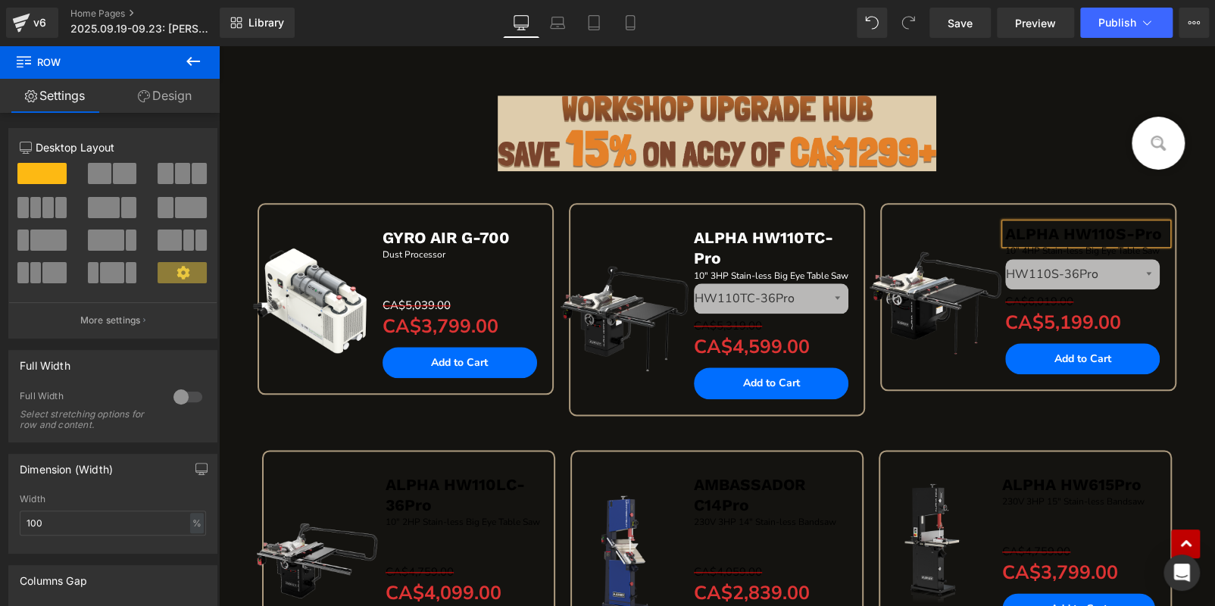
click at [1101, 231] on b "ALPHA HW110S-Pro" at bounding box center [1083, 233] width 157 height 19
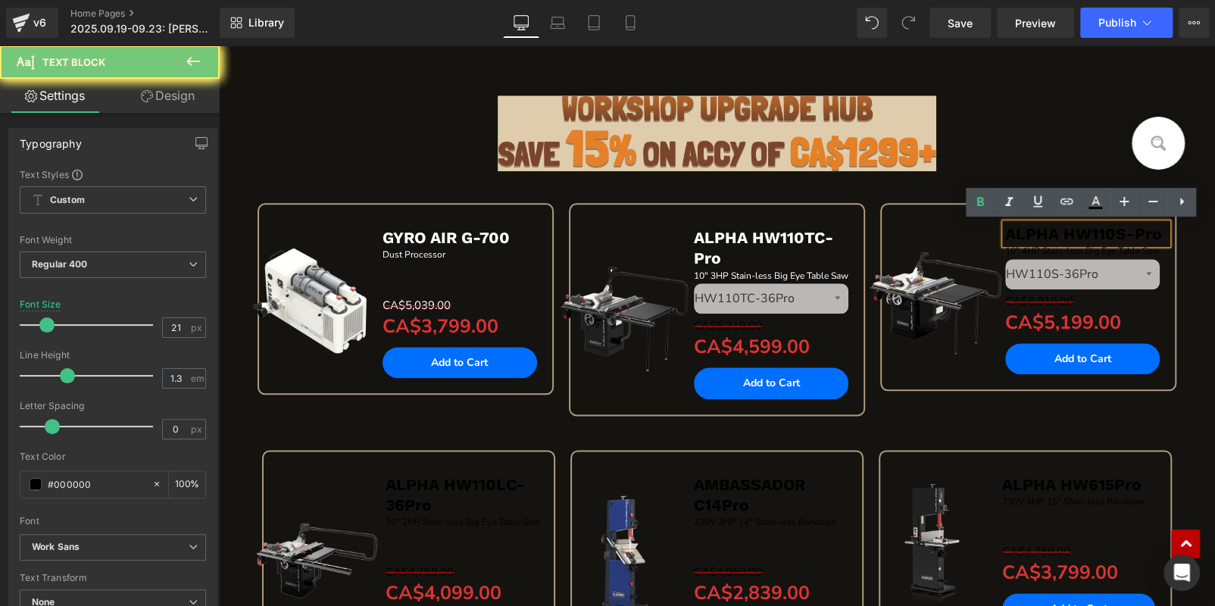
click at [1101, 231] on b "ALPHA HW110S-Pro" at bounding box center [1083, 233] width 157 height 19
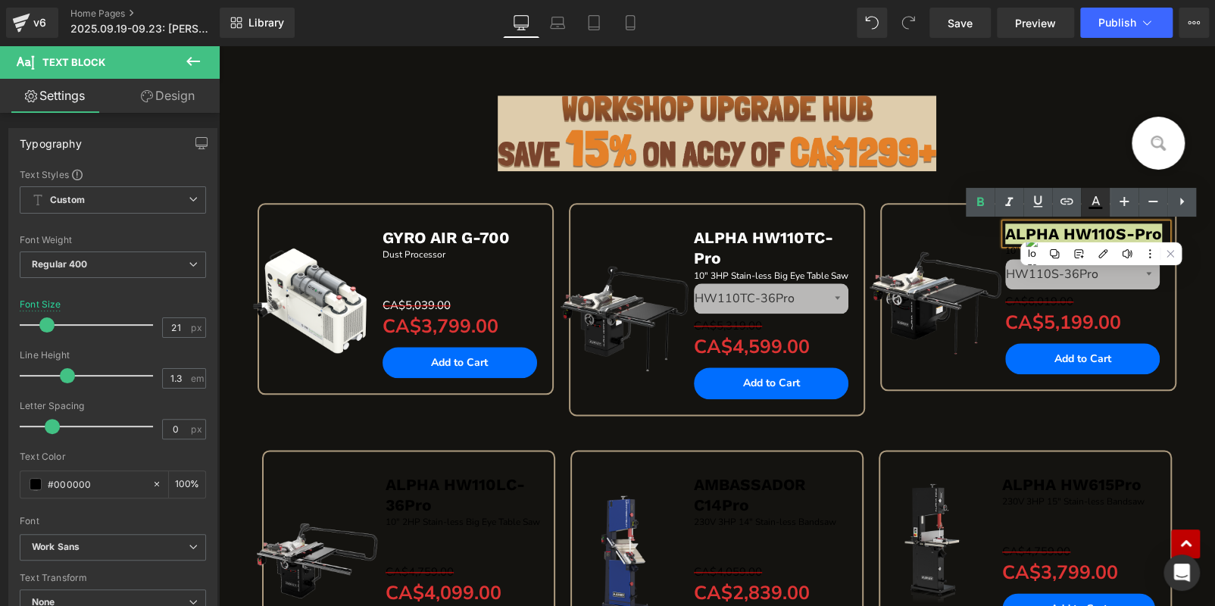
click at [1105, 202] on link at bounding box center [1095, 202] width 29 height 29
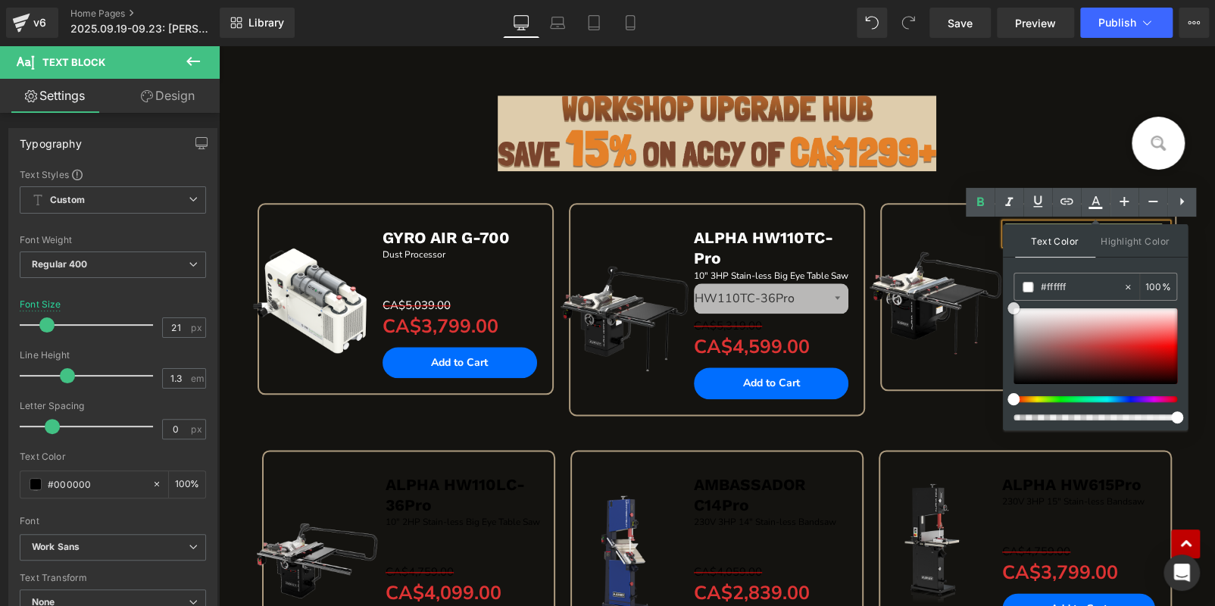
drag, startPoint x: 1233, startPoint y: 424, endPoint x: 973, endPoint y: 166, distance: 366.5
drag, startPoint x: 1005, startPoint y: 129, endPoint x: 1200, endPoint y: 202, distance: 208.8
click at [1006, 129] on div at bounding box center [717, 133] width 974 height 76
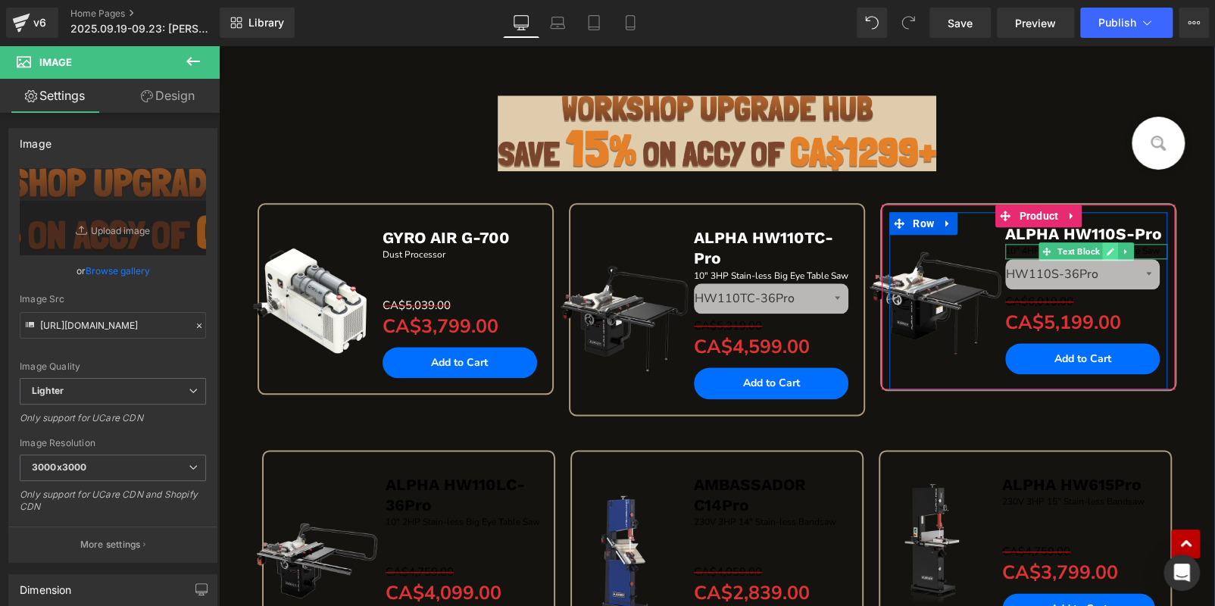
click at [1108, 247] on icon at bounding box center [1110, 251] width 8 height 9
click at [1108, 247] on div "10" 4HP Stain-less Big Eye Table Saw" at bounding box center [1086, 251] width 162 height 14
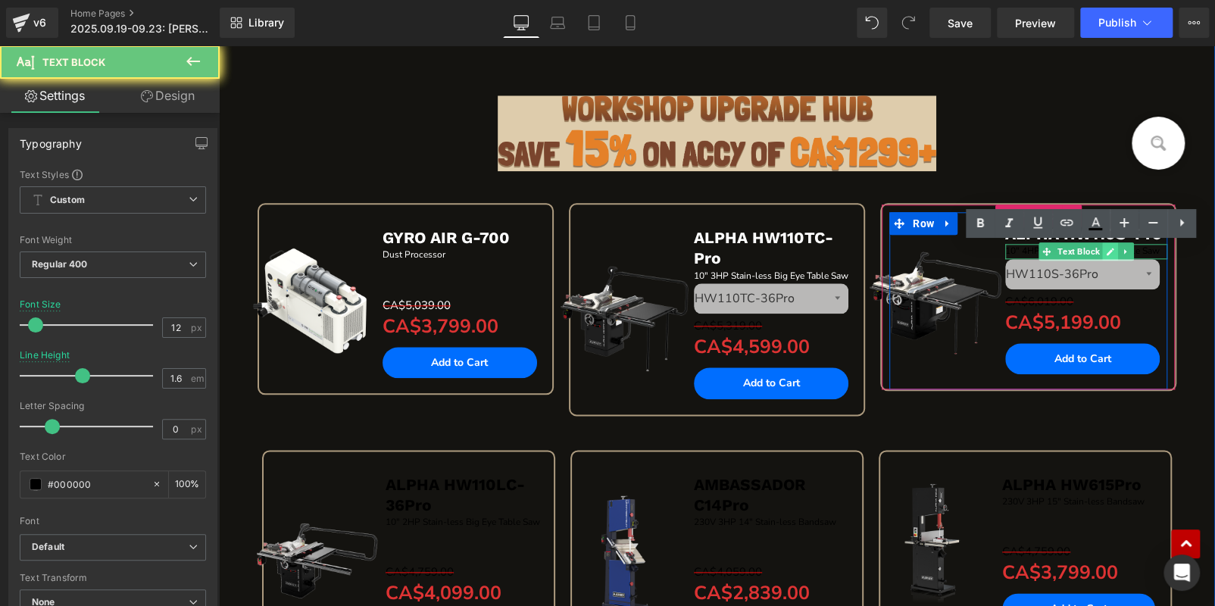
click at [1108, 247] on div "10" 4HP Stain-less Big Eye Table Saw" at bounding box center [1086, 251] width 162 height 14
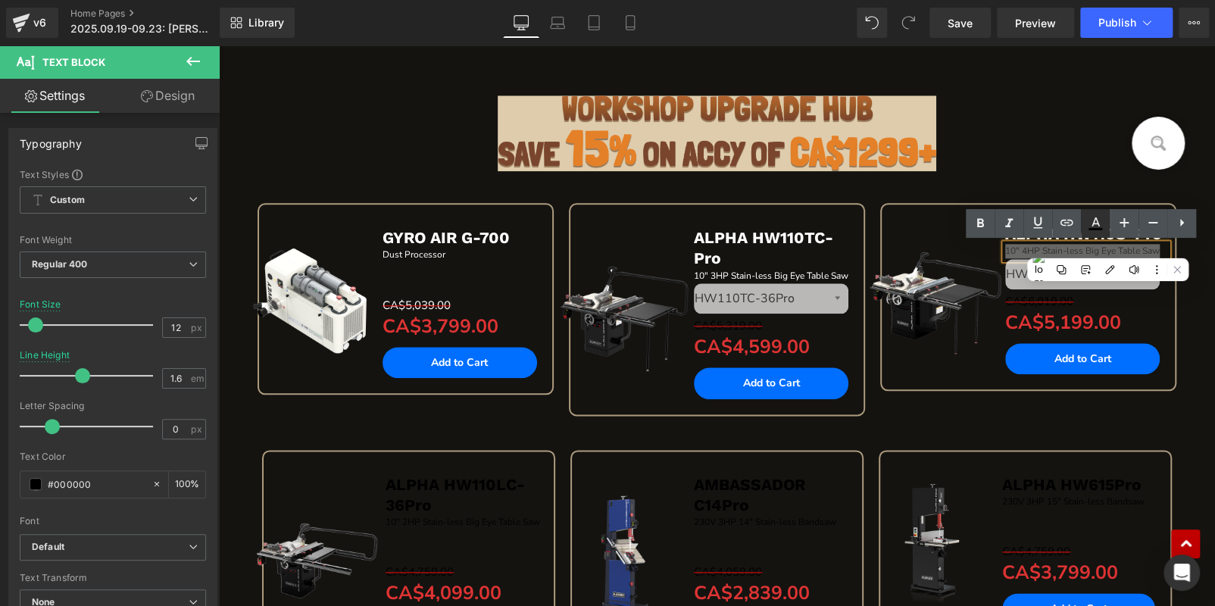
click at [1095, 224] on icon at bounding box center [1095, 223] width 18 height 18
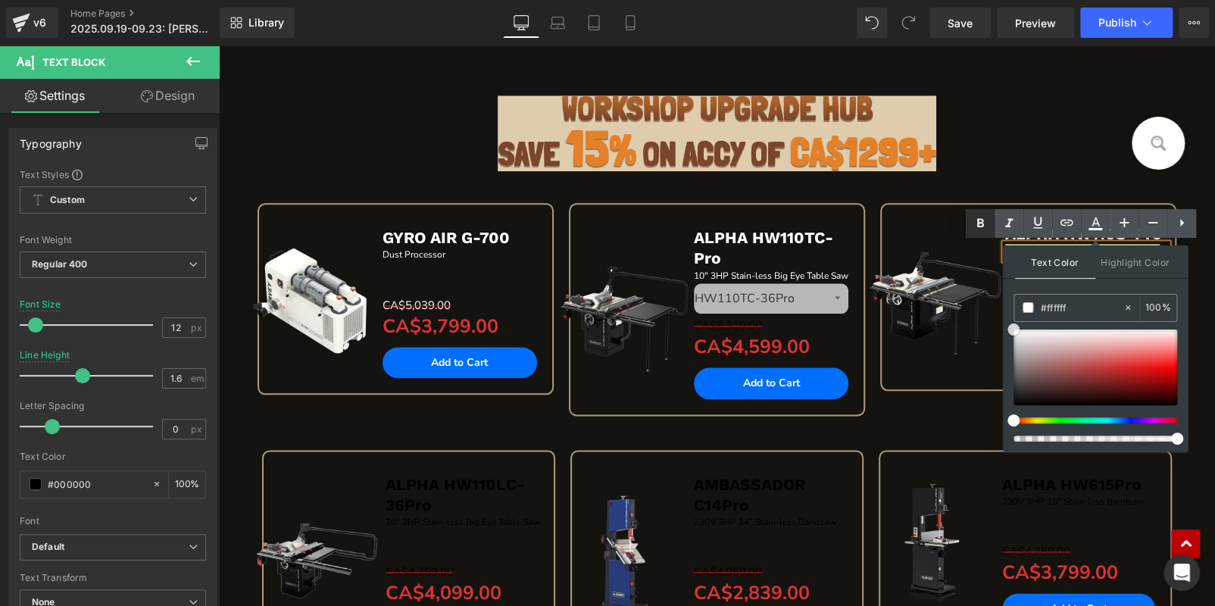
drag, startPoint x: 1014, startPoint y: 400, endPoint x: 978, endPoint y: 224, distance: 180.1
click at [978, 209] on ul "Text Color Highlight Color #333333 #333333 100 % none 0 %" at bounding box center [1081, 209] width 230 height 0
click at [977, 108] on div at bounding box center [717, 133] width 974 height 76
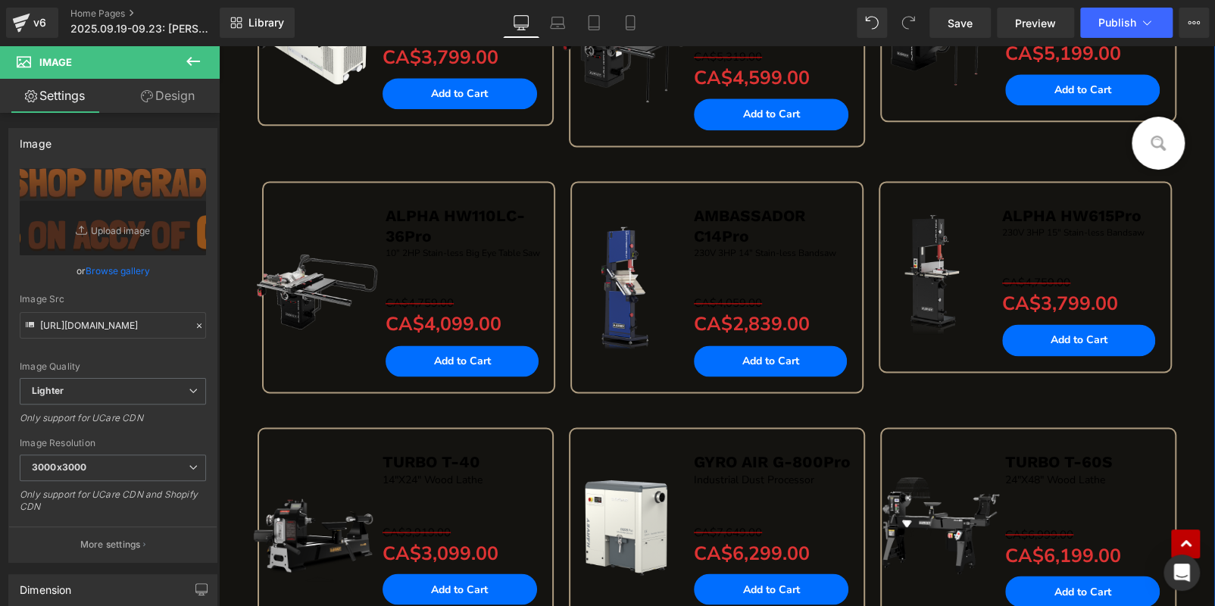
scroll to position [984, 0]
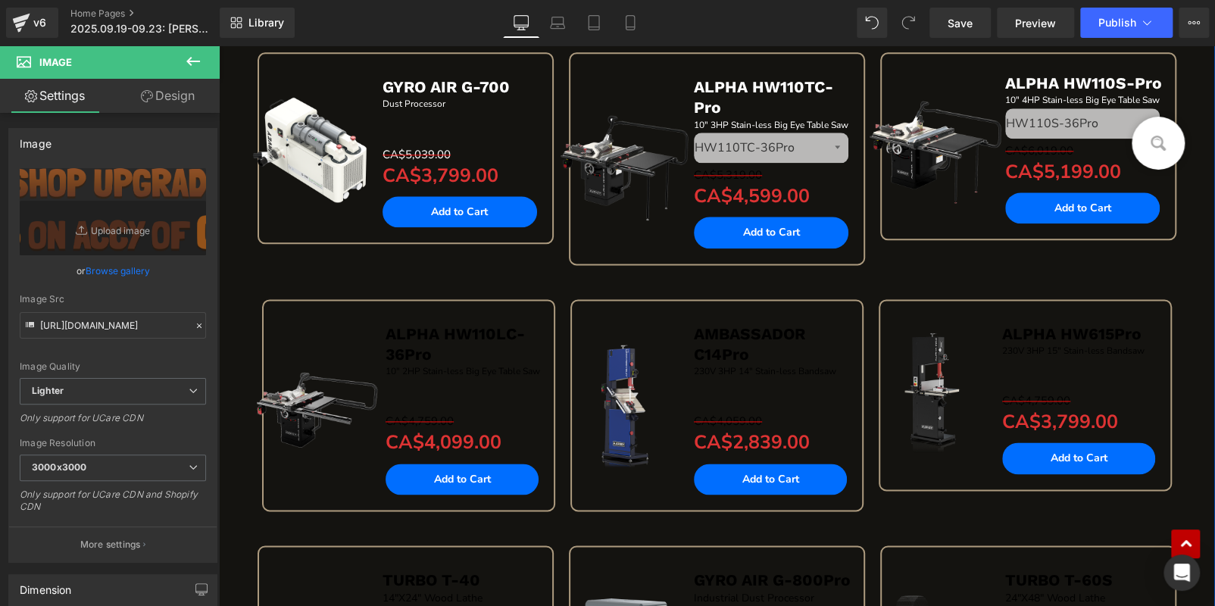
click at [505, 329] on span "ALPHA HW110LC-36Pro" at bounding box center [455, 343] width 139 height 39
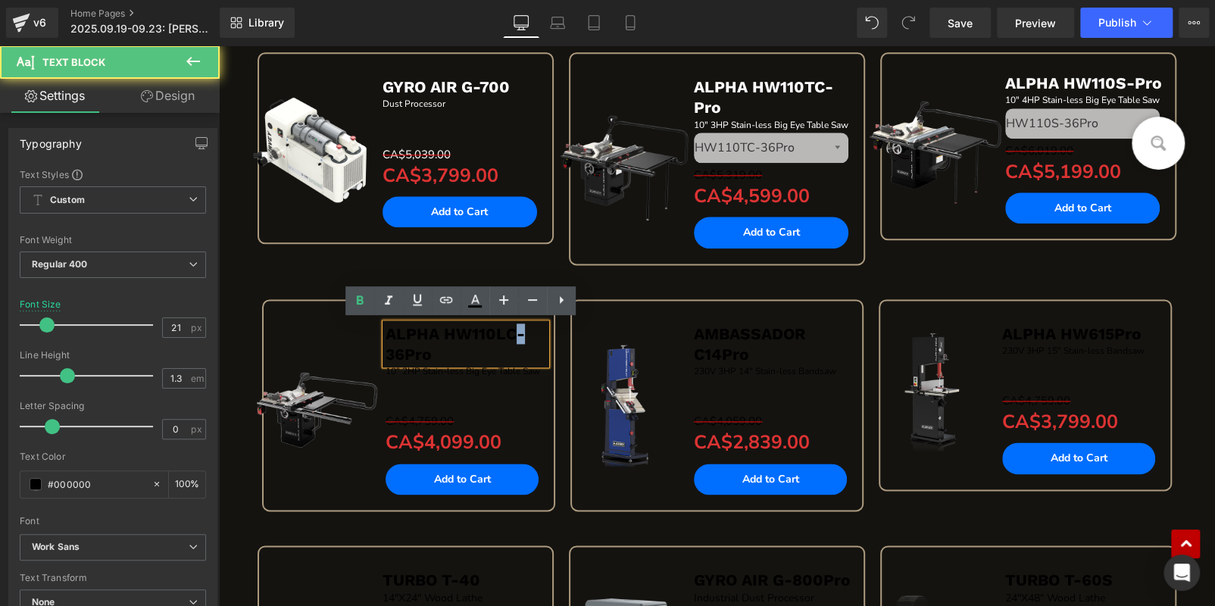
click at [505, 329] on span "ALPHA HW110LC-36Pro" at bounding box center [455, 343] width 139 height 39
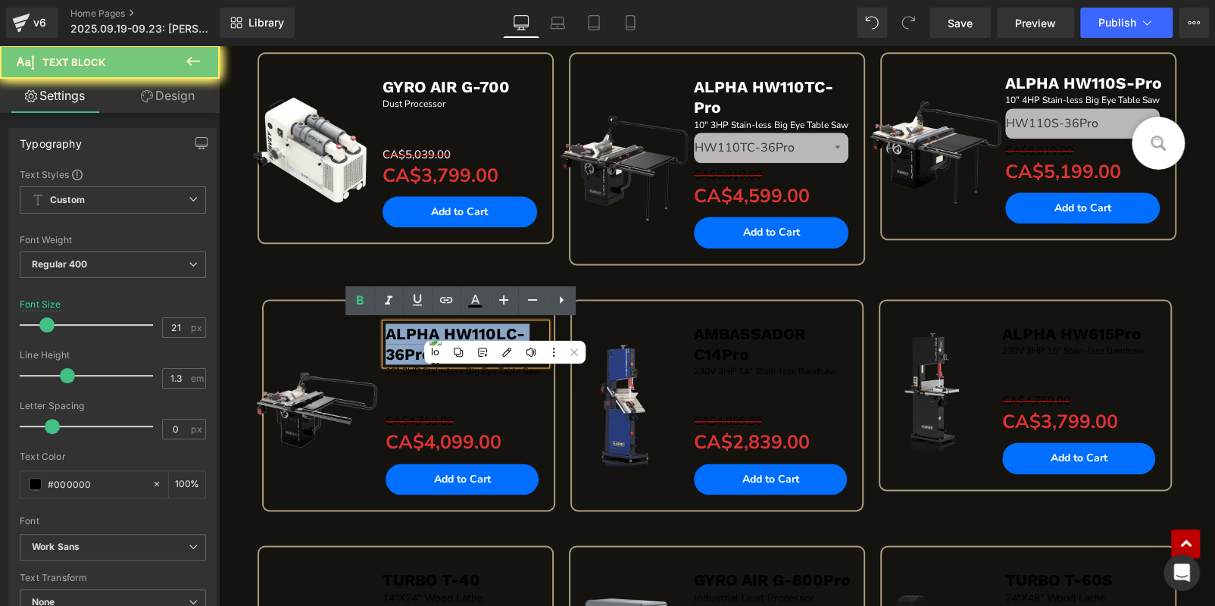
click at [505, 329] on span "ALPHA HW110LC-36Pro" at bounding box center [455, 343] width 139 height 39
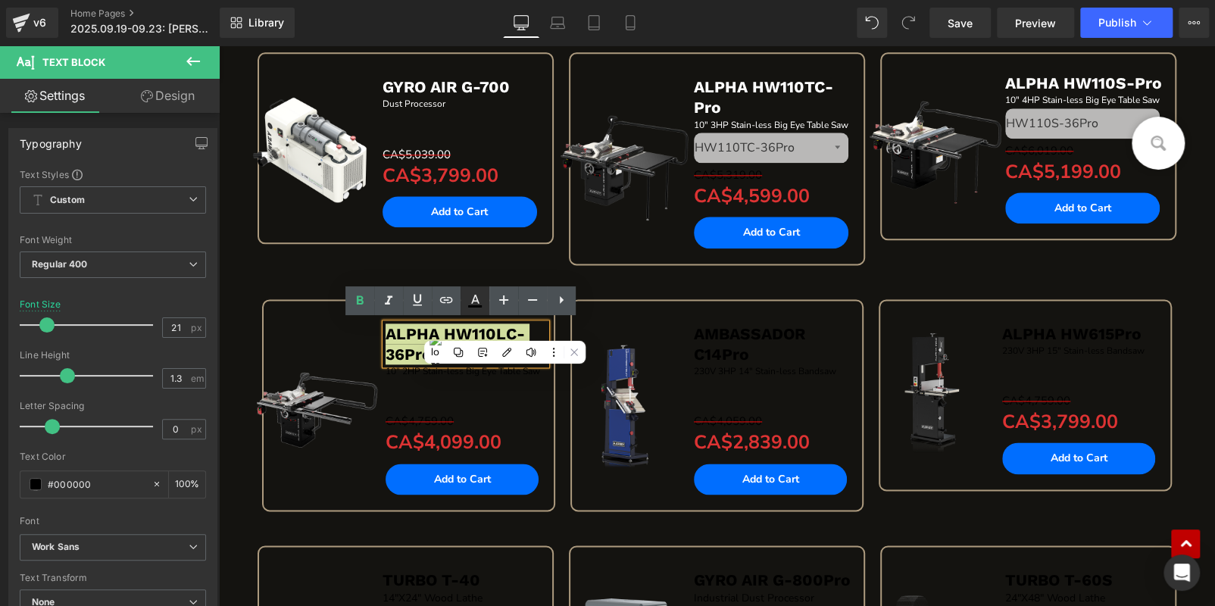
click at [475, 294] on icon at bounding box center [475, 301] width 18 height 18
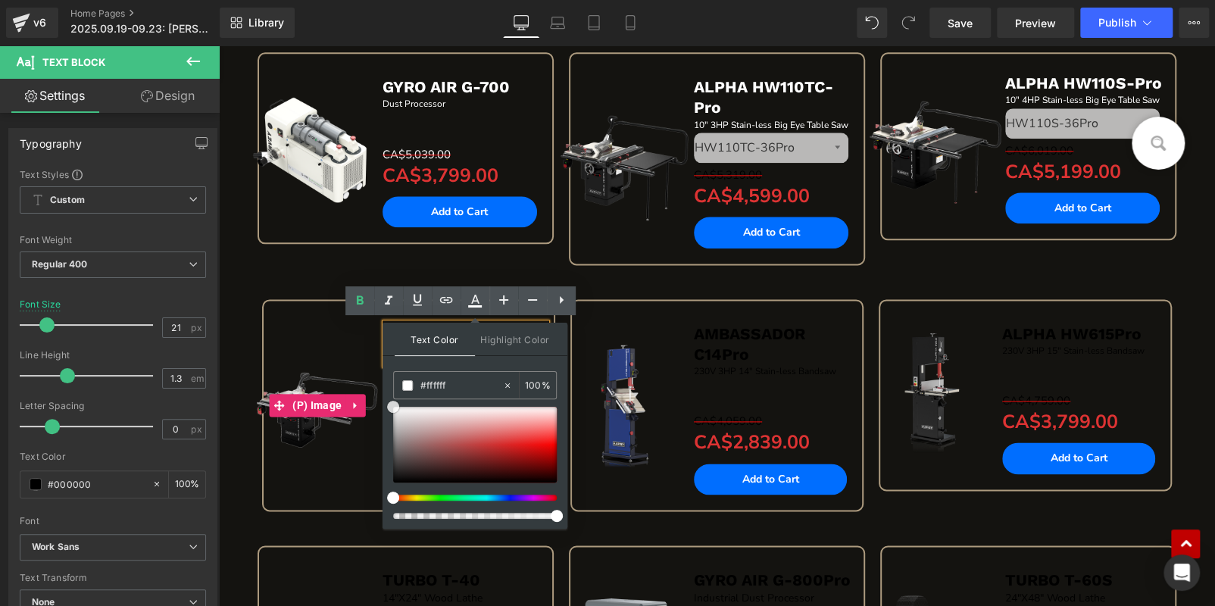
drag, startPoint x: 612, startPoint y: 451, endPoint x: 354, endPoint y: 370, distance: 270.8
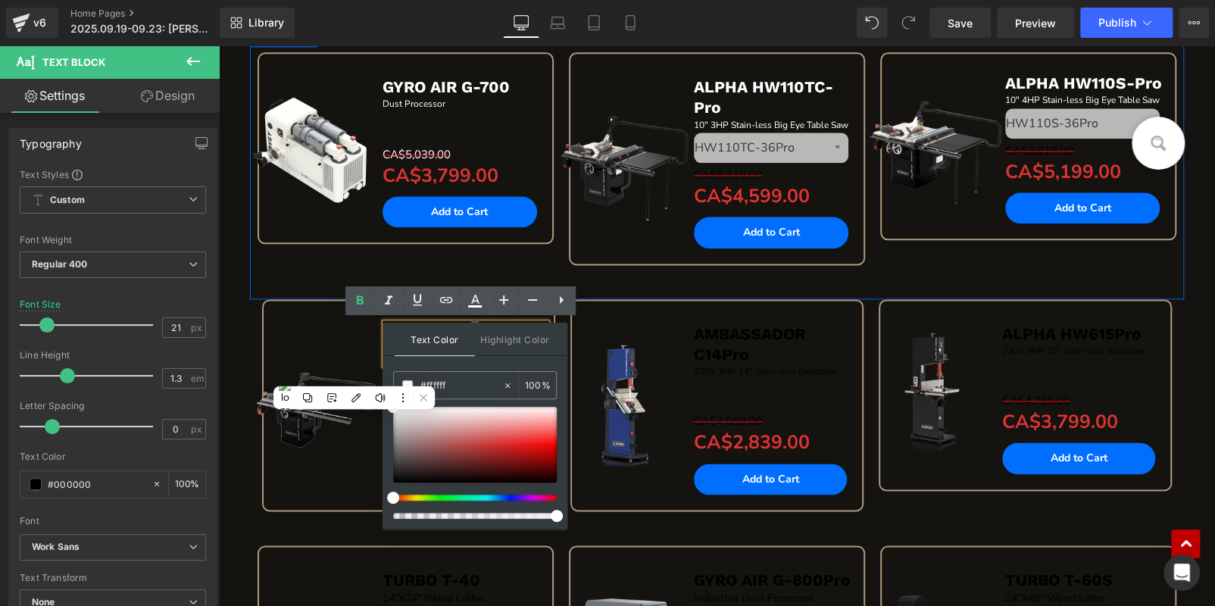
click at [358, 258] on div "Sale Off (P) Image GYRO AIR G-700 Text Block Dust Processor Text Block Separato…" at bounding box center [405, 165] width 311 height 226
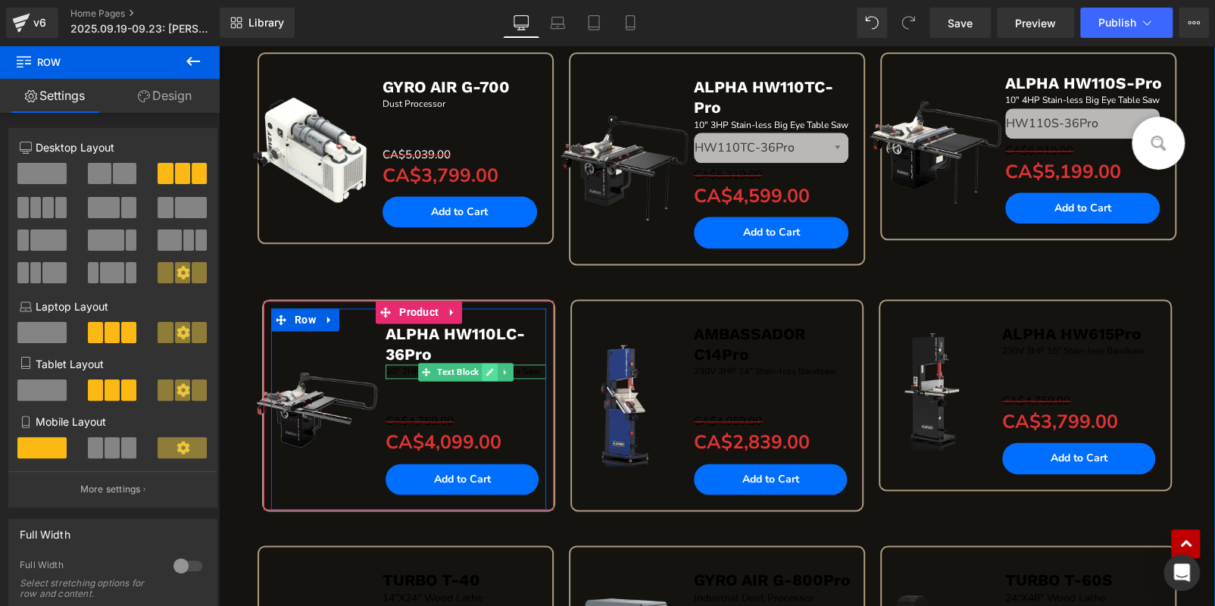
click at [486, 371] on icon at bounding box center [490, 372] width 8 height 8
click at [483, 371] on span "10" 2HP Stain-less Big Eye Table Saw" at bounding box center [463, 371] width 155 height 12
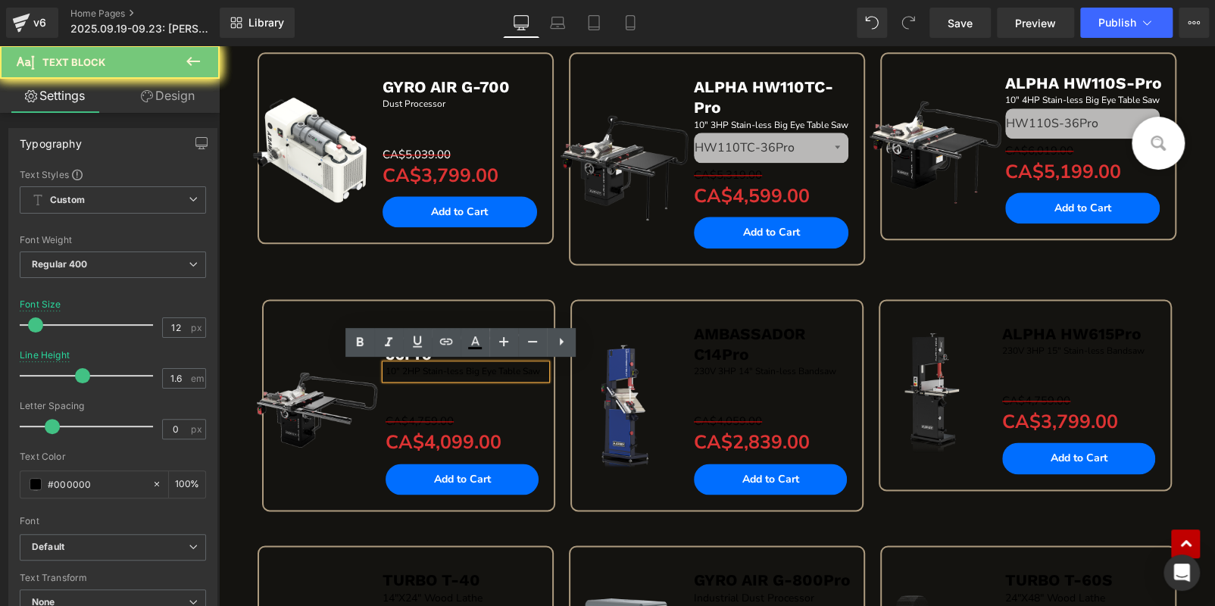
click at [483, 371] on span "10" 2HP Stain-less Big Eye Table Saw" at bounding box center [463, 371] width 155 height 12
click at [474, 346] on icon at bounding box center [475, 342] width 18 height 18
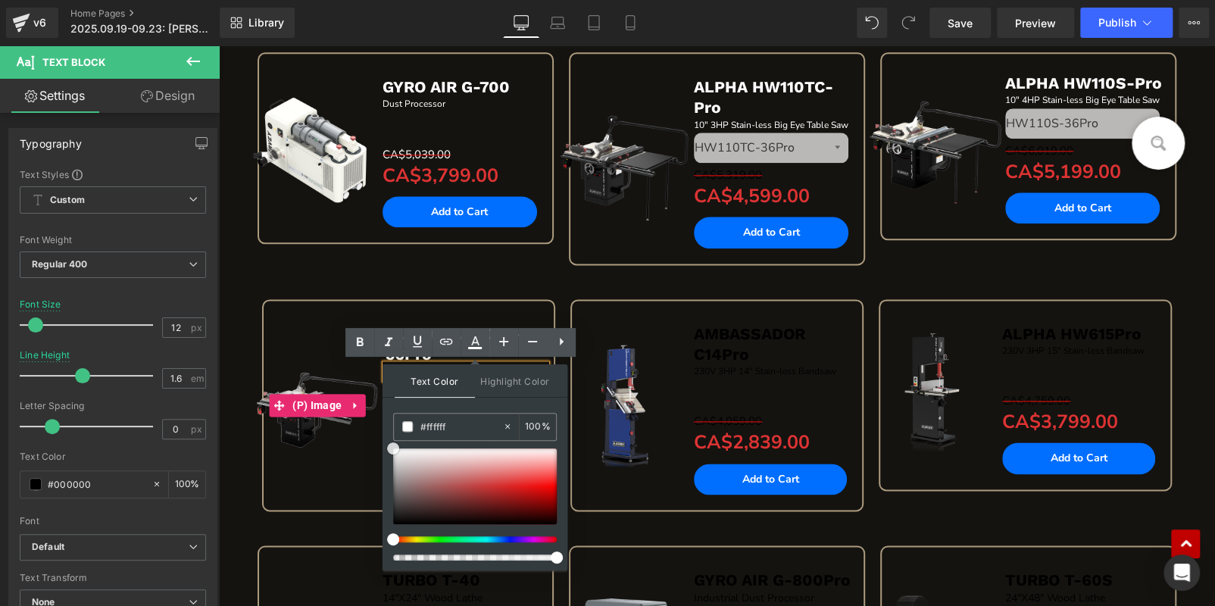
drag, startPoint x: 610, startPoint y: 491, endPoint x: 358, endPoint y: 367, distance: 280.9
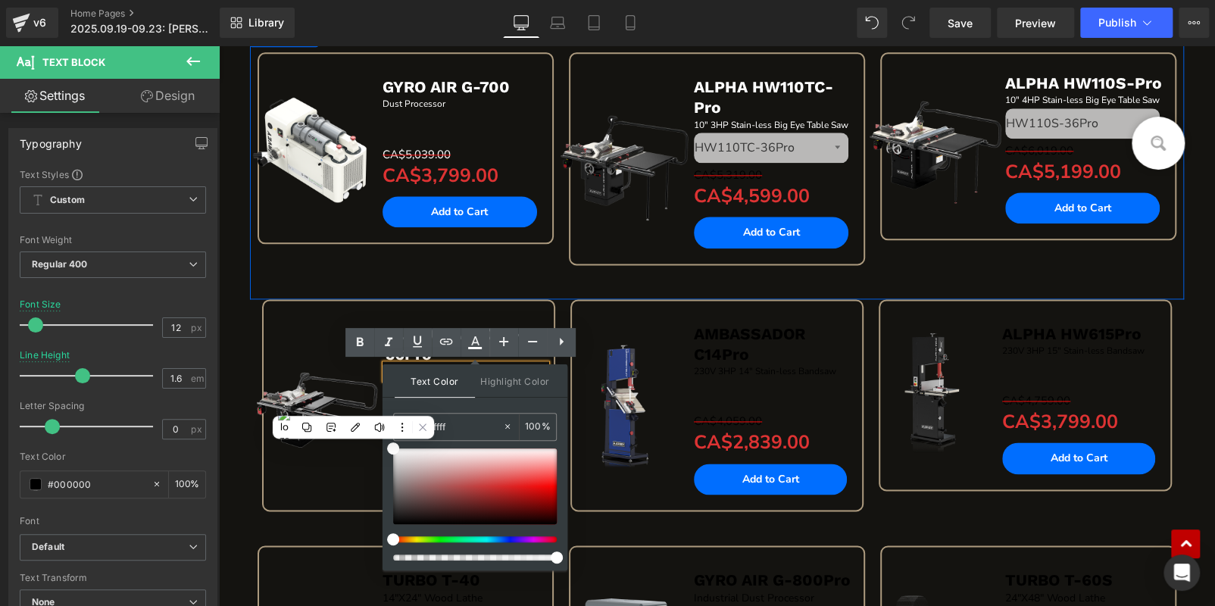
click at [373, 233] on div "Sale Off (P) Image" at bounding box center [325, 148] width 116 height 174
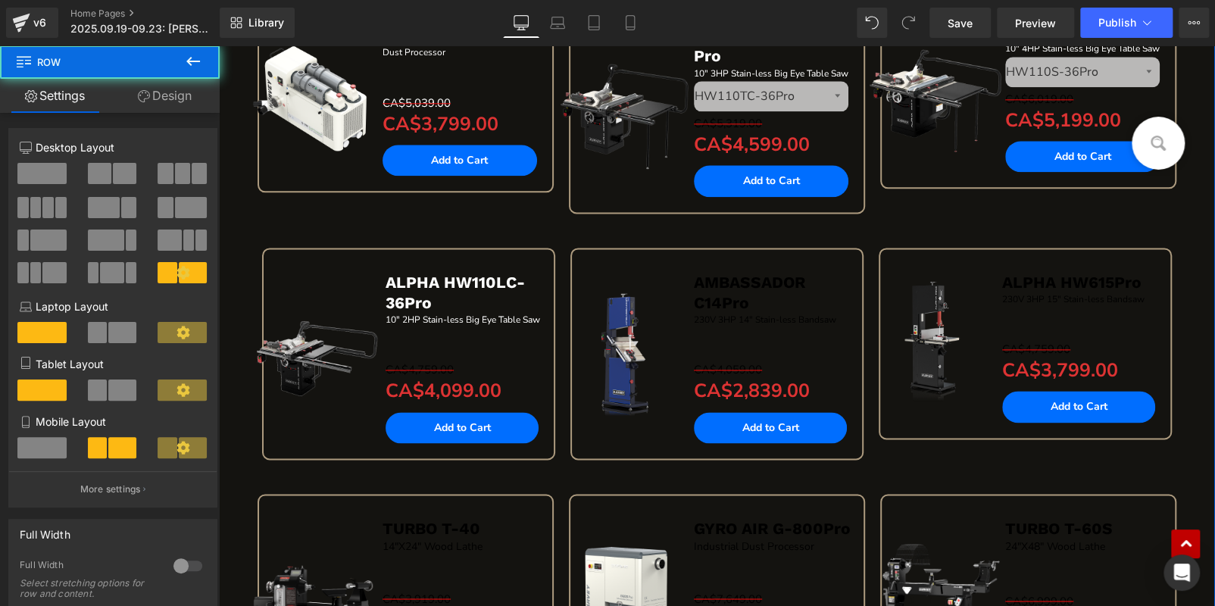
scroll to position [1060, 0]
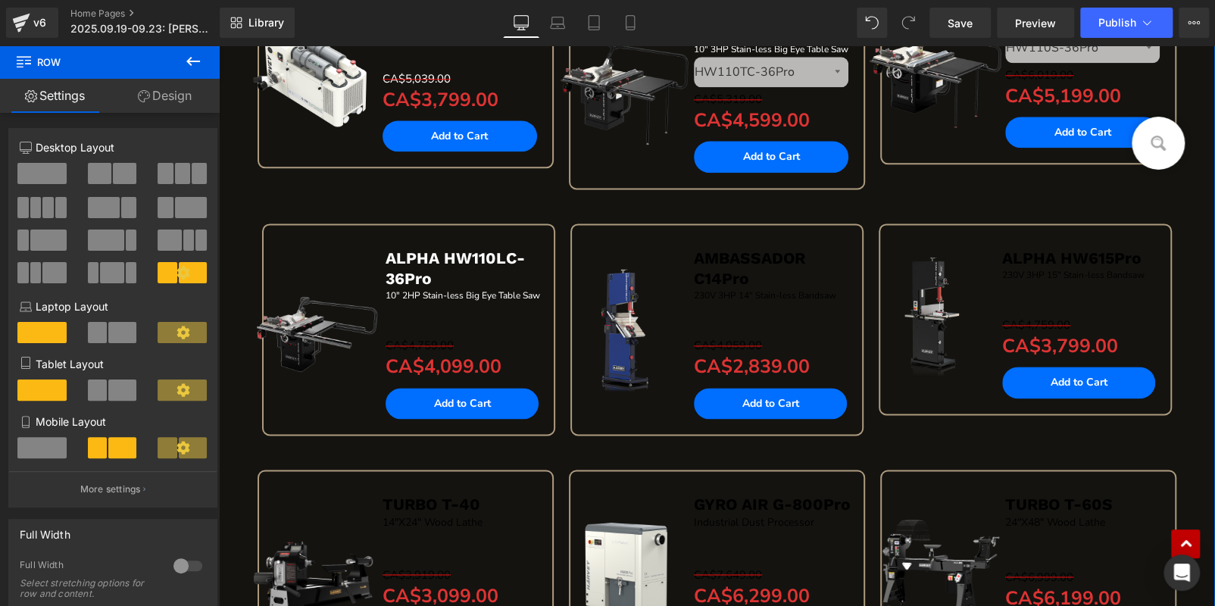
click at [466, 360] on div "CA$4,759.00 CA$4,099.00 (P) Price" at bounding box center [466, 358] width 161 height 42
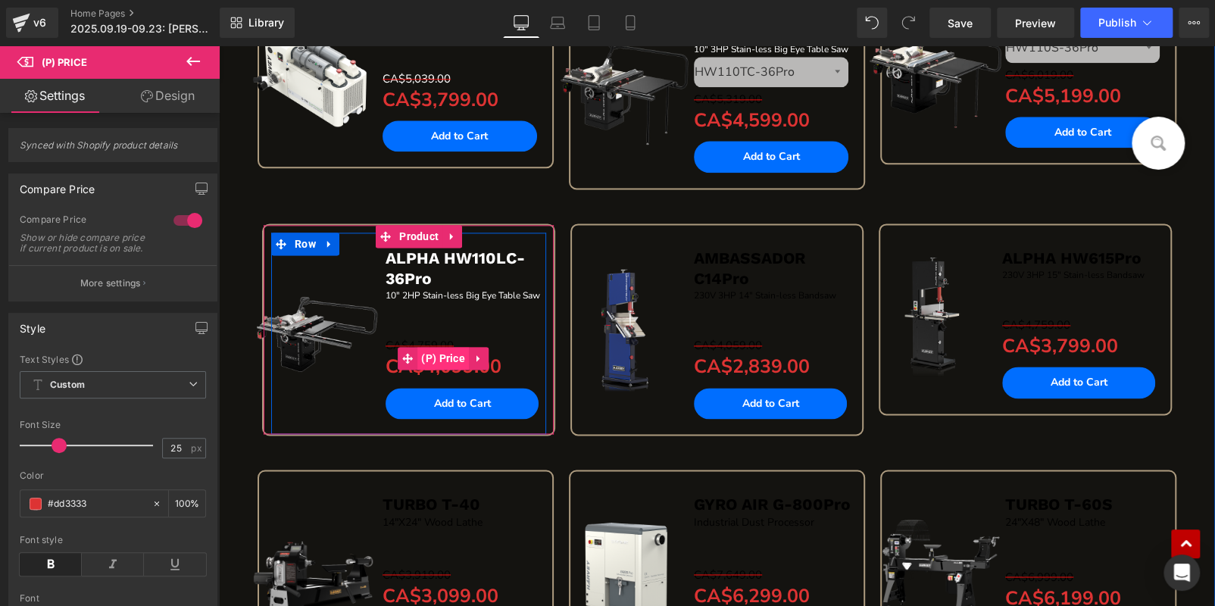
click at [446, 358] on span "(P) Price" at bounding box center [443, 358] width 52 height 23
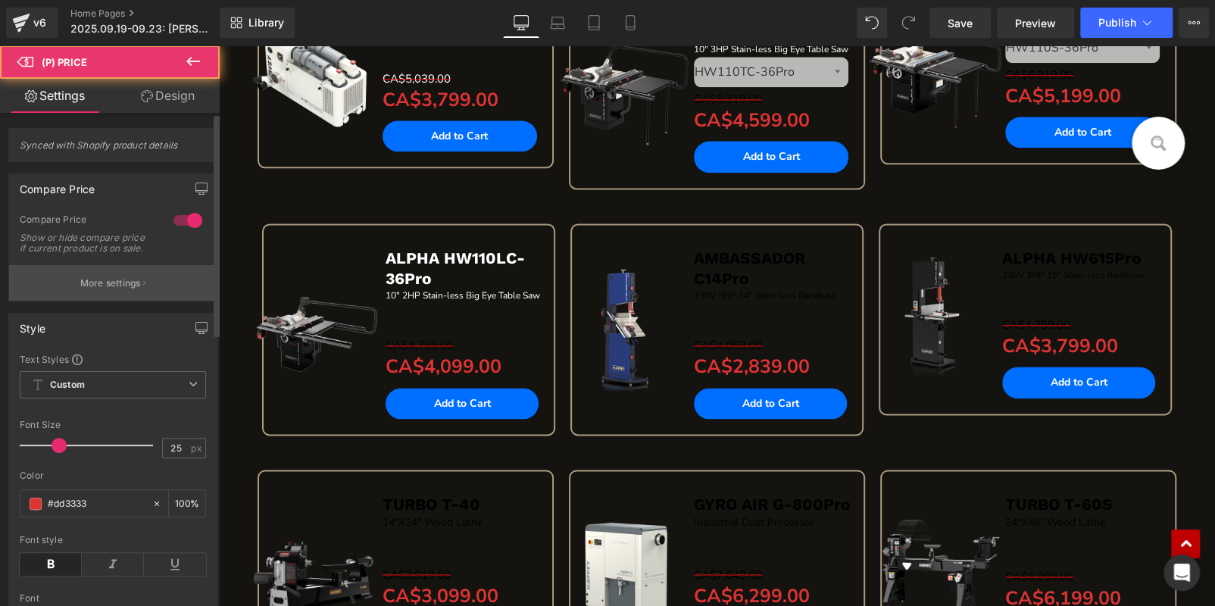
click at [149, 286] on button "More settings" at bounding box center [113, 283] width 208 height 36
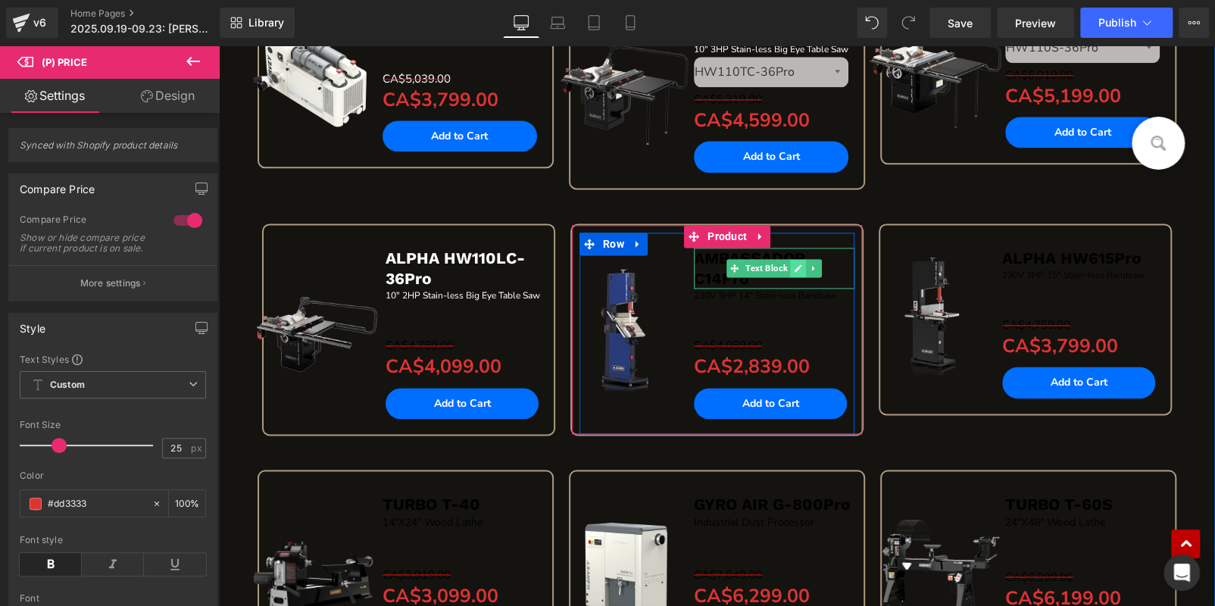
click at [797, 266] on icon at bounding box center [798, 268] width 8 height 9
click at [797, 266] on p "AMBASSADOR C14Pro" at bounding box center [774, 269] width 161 height 42
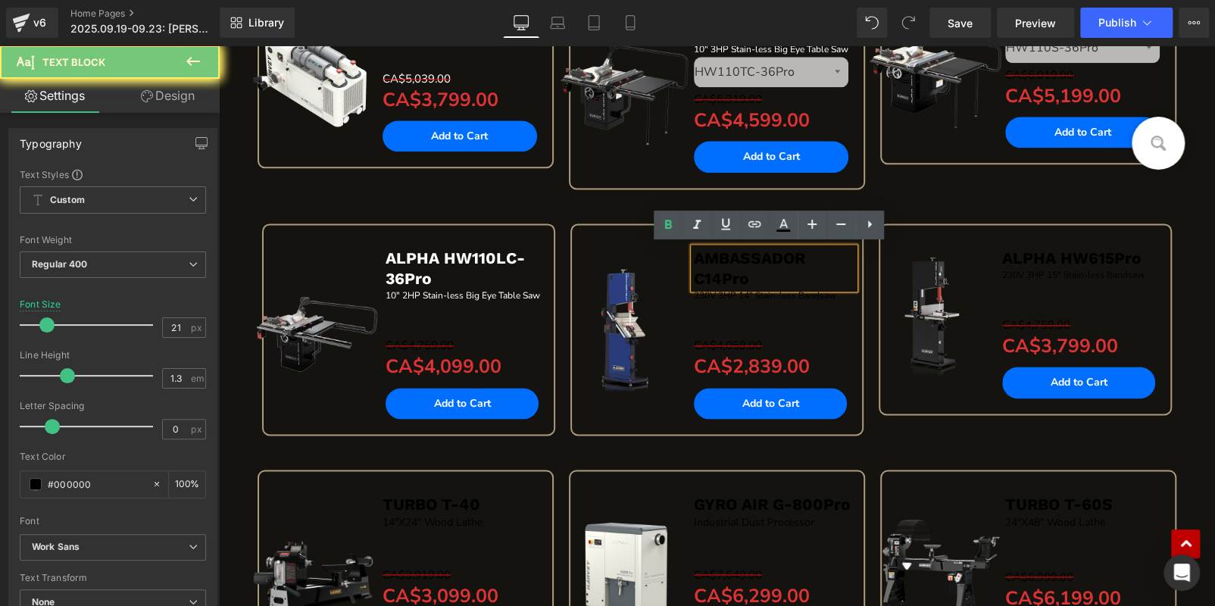
click at [797, 266] on p "AMBASSADOR C14Pro" at bounding box center [774, 269] width 161 height 42
click at [780, 228] on icon at bounding box center [783, 225] width 18 height 18
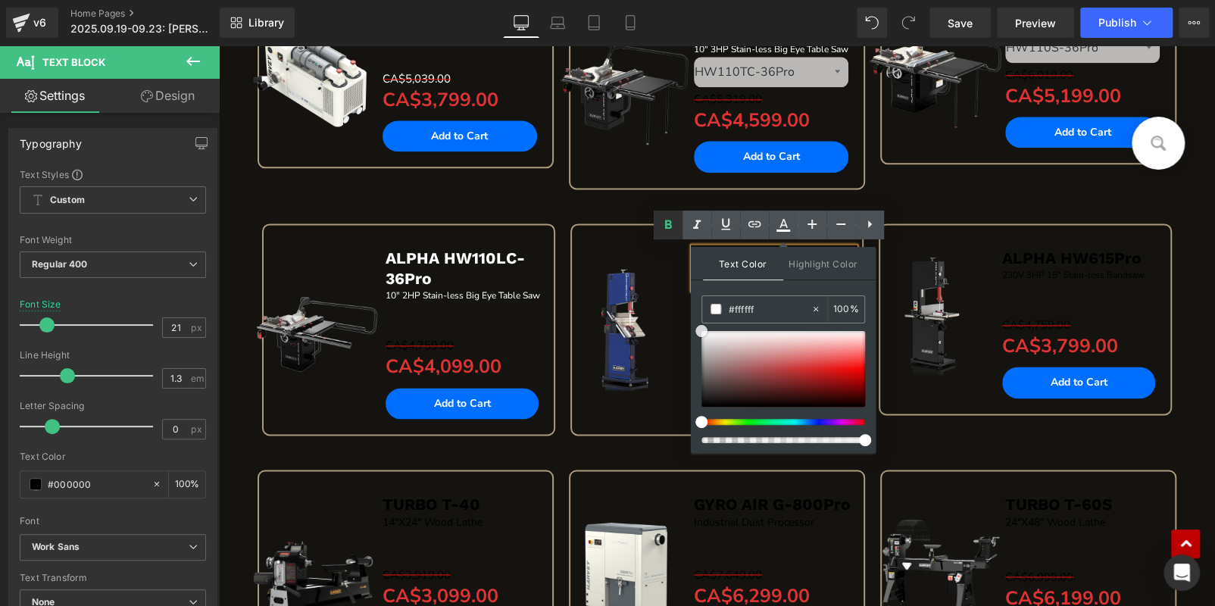
drag, startPoint x: 699, startPoint y: 405, endPoint x: 659, endPoint y: 236, distance: 174.2
click at [655, 211] on ul "Text Color Highlight Color #333333 #333333 100 % none 0 %" at bounding box center [769, 211] width 230 height 0
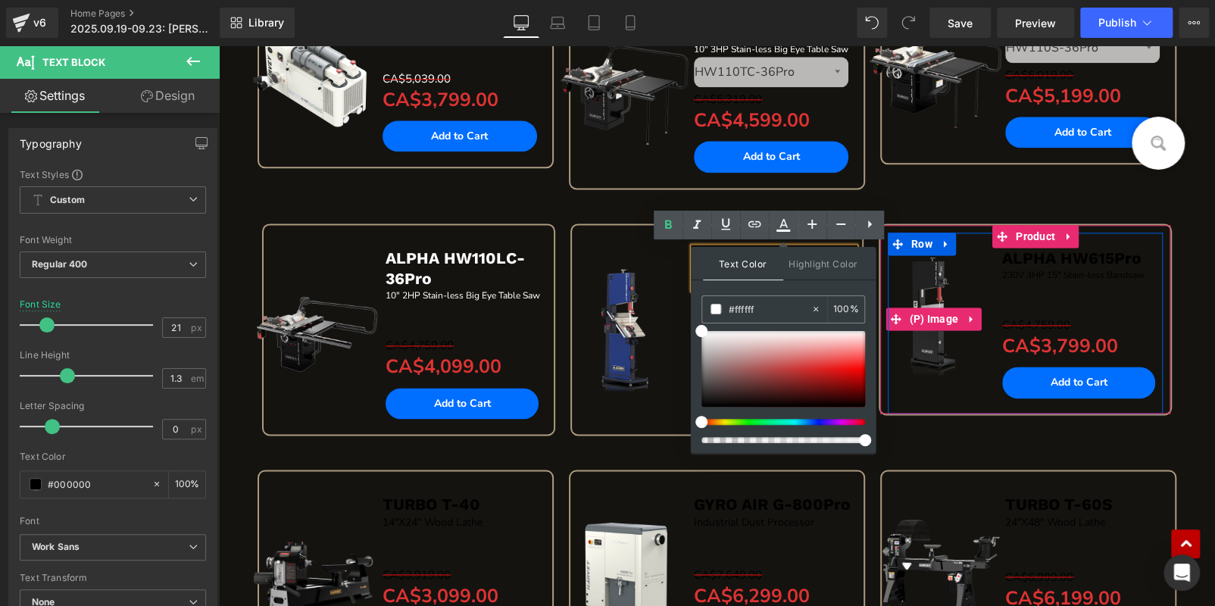
click at [976, 291] on img at bounding box center [933, 319] width 137 height 137
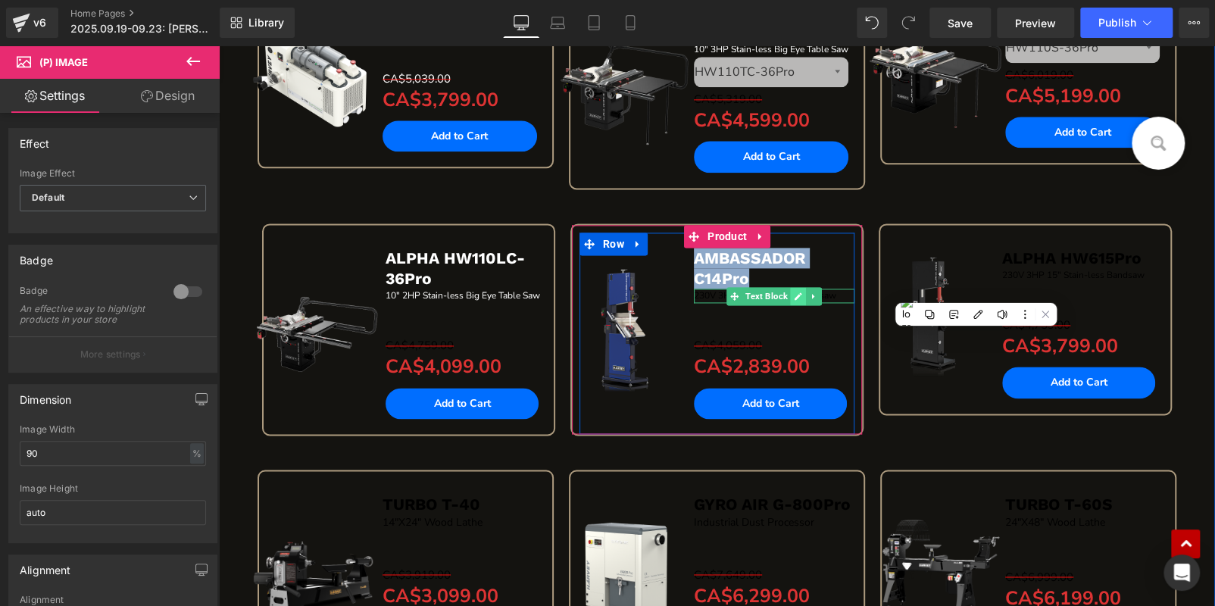
click at [799, 292] on link at bounding box center [798, 296] width 16 height 18
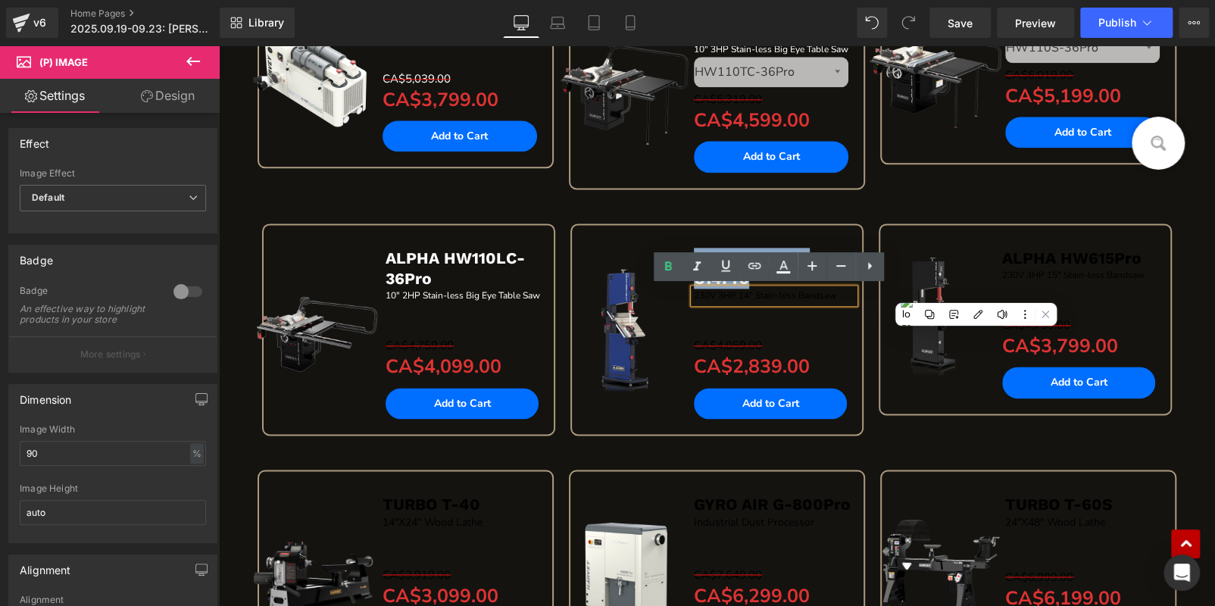
click at [799, 292] on p "230V 3HP 14" Stain-less Bandsaw" at bounding box center [774, 296] width 161 height 14
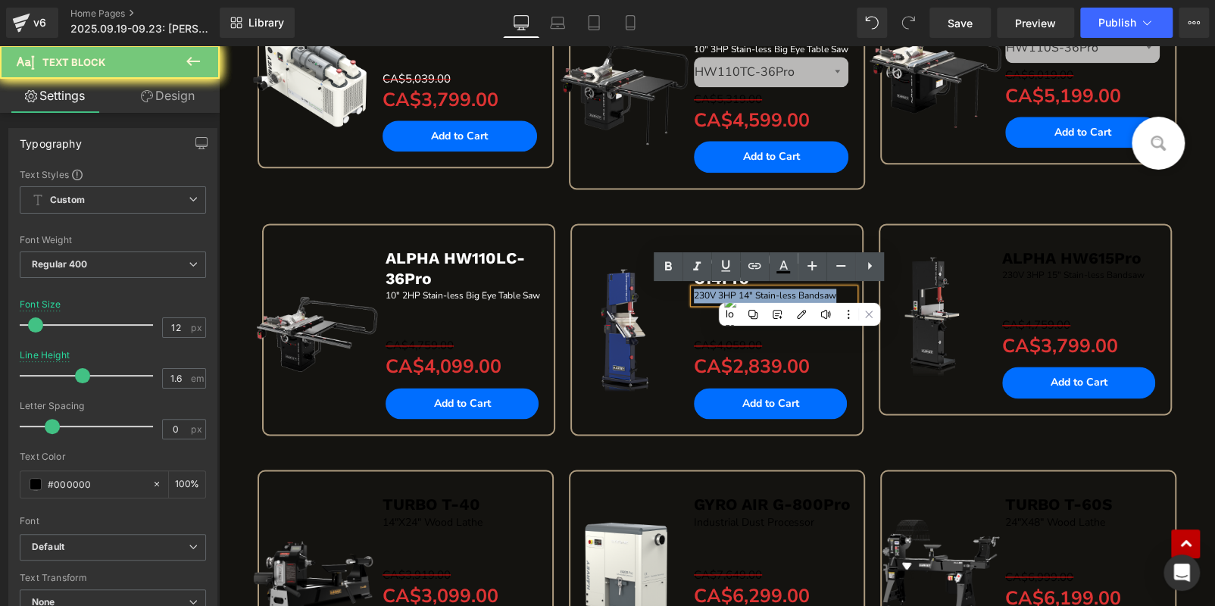
click at [799, 292] on p "230V 3HP 14" Stain-less Bandsaw" at bounding box center [774, 296] width 161 height 14
click at [788, 271] on icon at bounding box center [784, 272] width 14 height 2
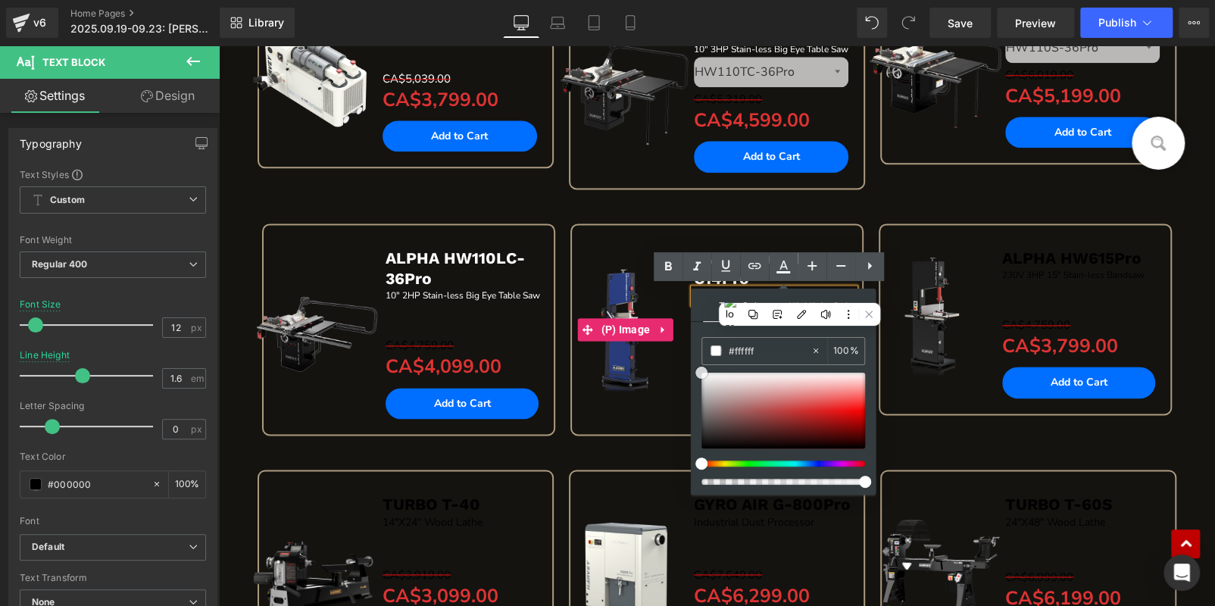
drag, startPoint x: 921, startPoint y: 490, endPoint x: 674, endPoint y: 313, distance: 304.0
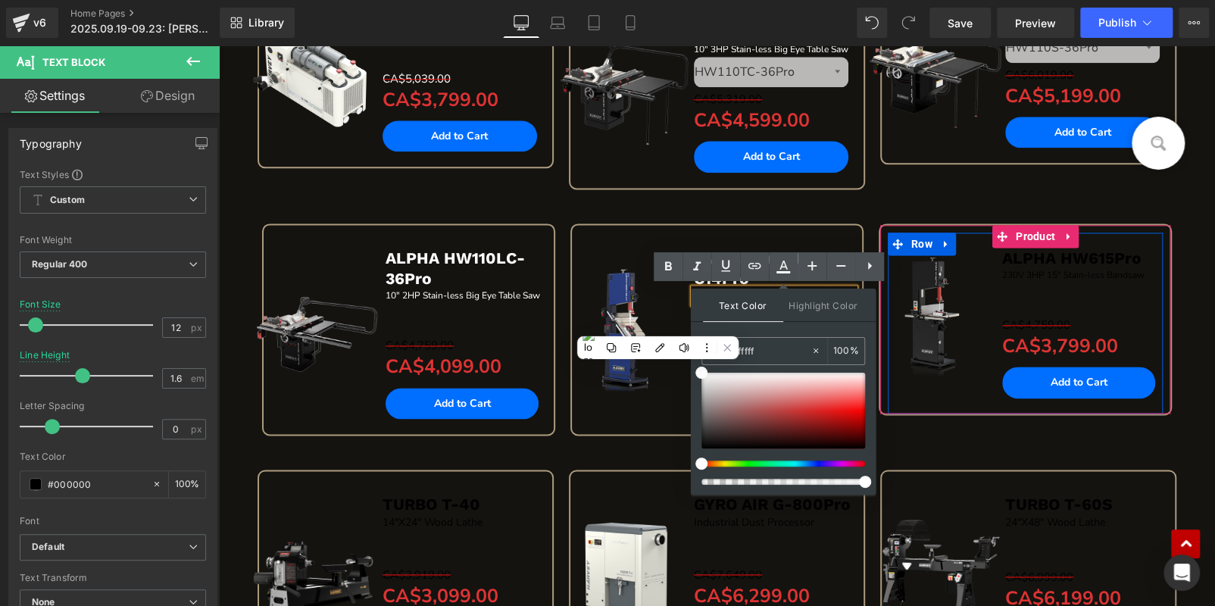
click at [1126, 271] on div "230V 3HP 15" Stain-less Bandsaw Text Block" at bounding box center [1082, 275] width 161 height 14
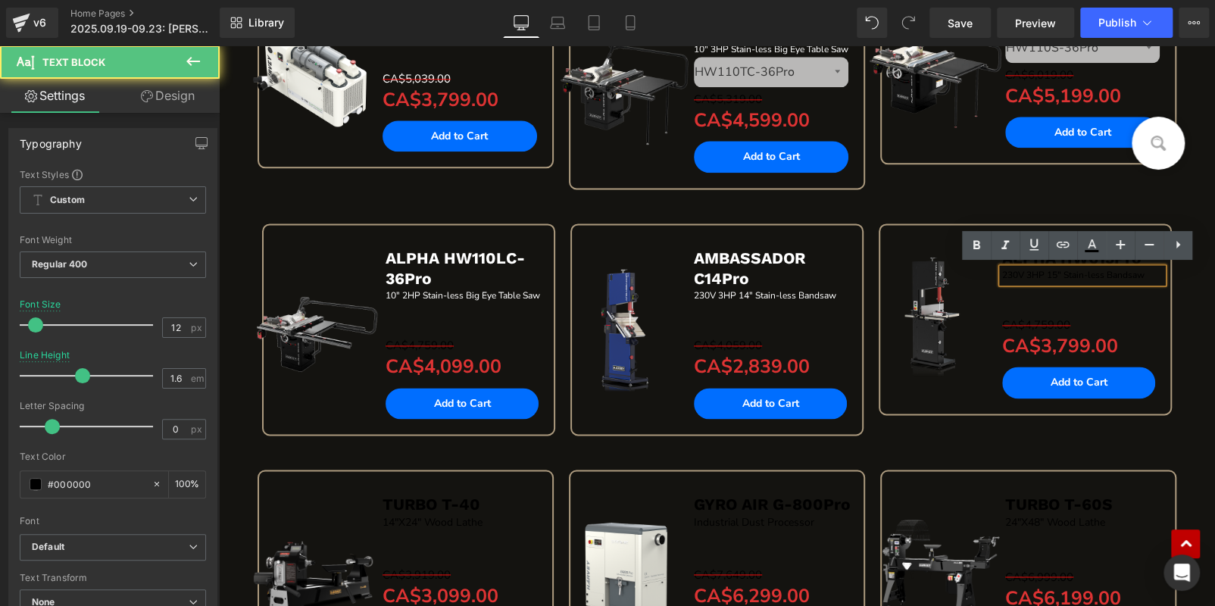
click at [1115, 274] on p "230V 3HP 15" Stain-less Bandsaw" at bounding box center [1082, 275] width 161 height 14
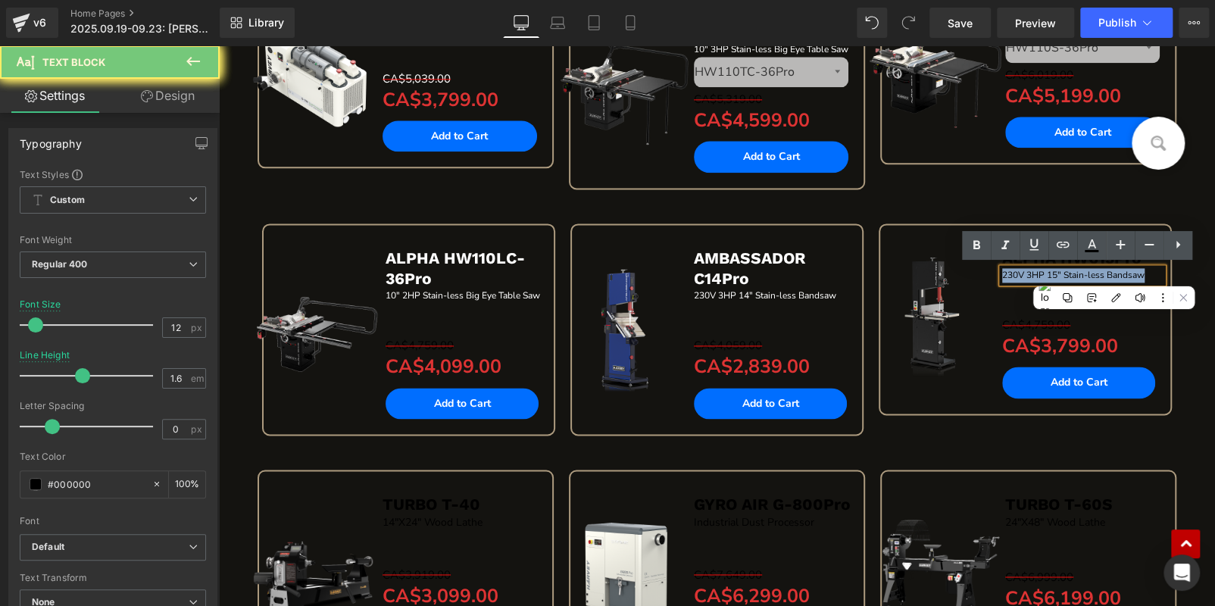
click at [1115, 274] on p "230V 3HP 15" Stain-less Bandsaw" at bounding box center [1082, 275] width 161 height 14
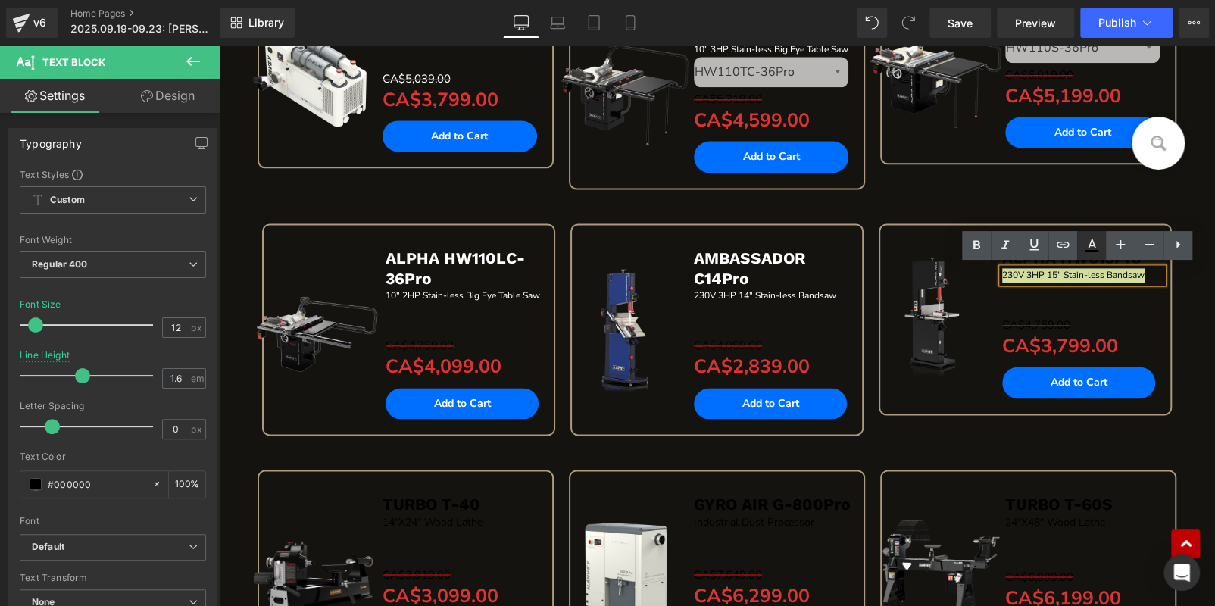
click at [1086, 245] on icon at bounding box center [1092, 245] width 18 height 18
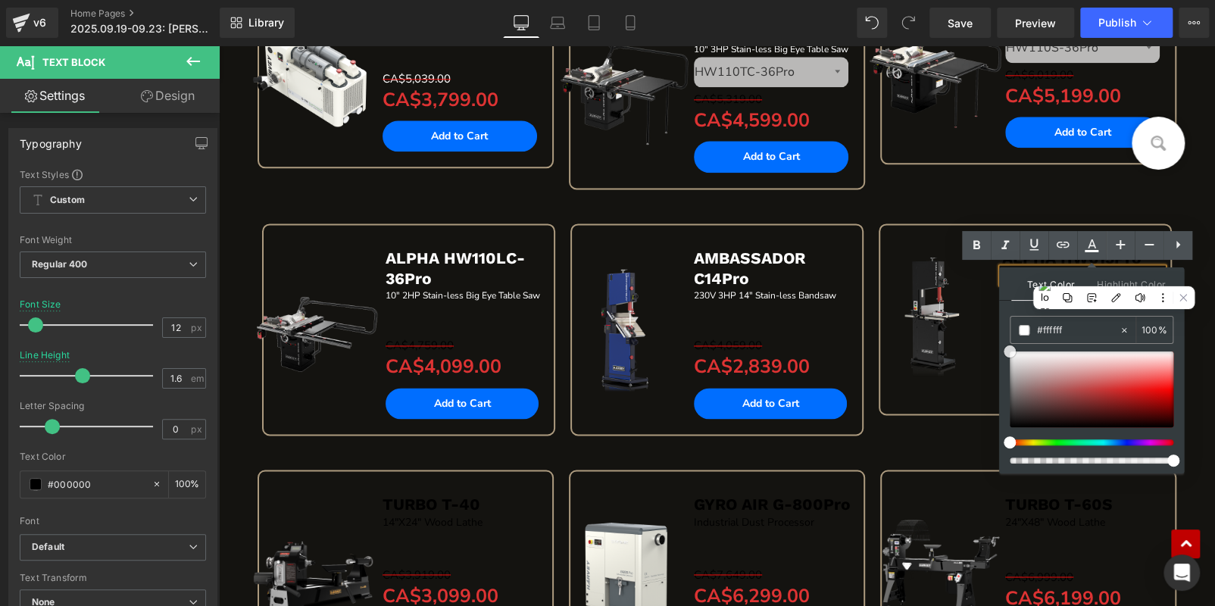
drag, startPoint x: 1230, startPoint y: 468, endPoint x: 993, endPoint y: 261, distance: 314.6
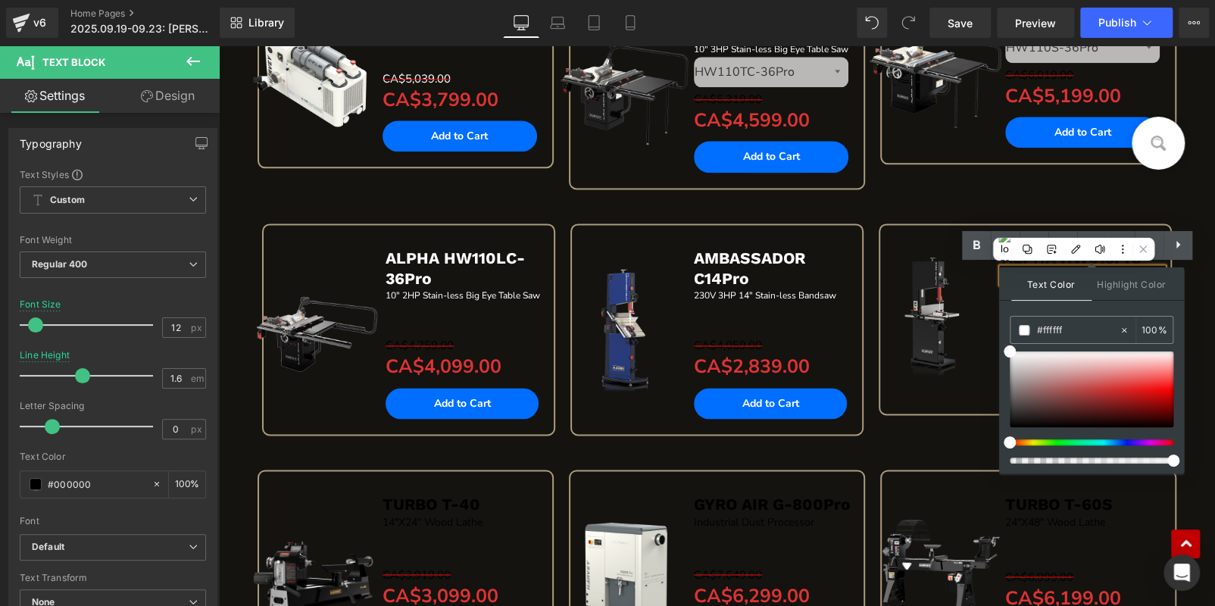
click at [981, 193] on div "Sale Off (P) Image ALPHA HW110S-Pro Text Block 10" 4HP Stain-less Big Eye Table…" at bounding box center [1028, 88] width 311 height 222
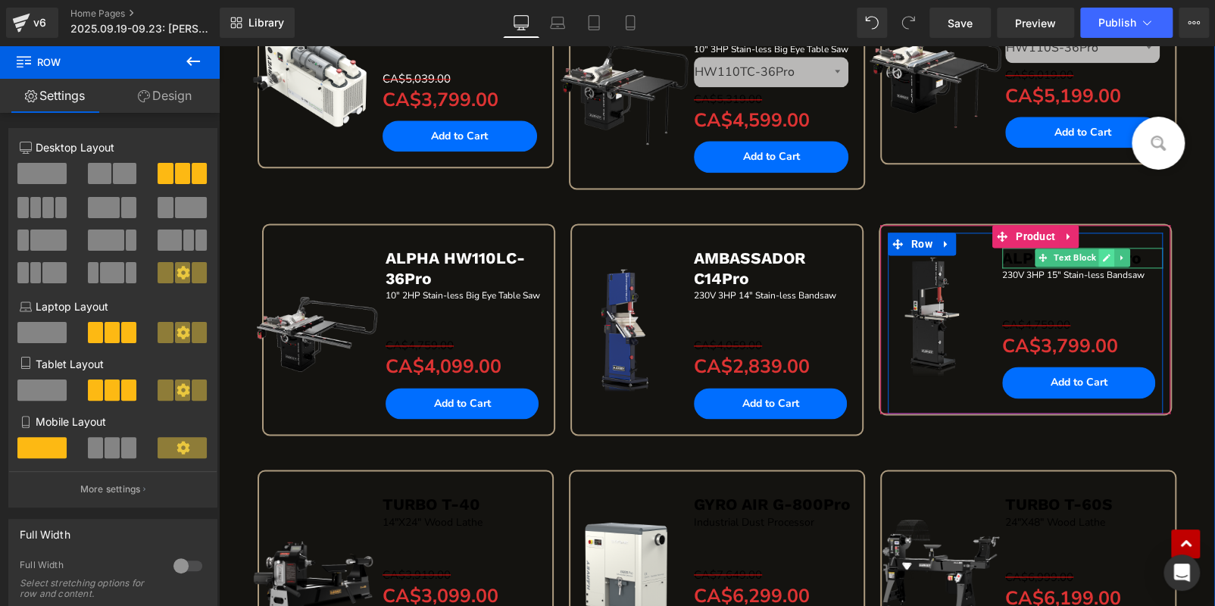
click at [1102, 253] on icon at bounding box center [1106, 257] width 8 height 9
click at [1099, 252] on b "ALPHA HW615Pro" at bounding box center [1071, 258] width 139 height 19
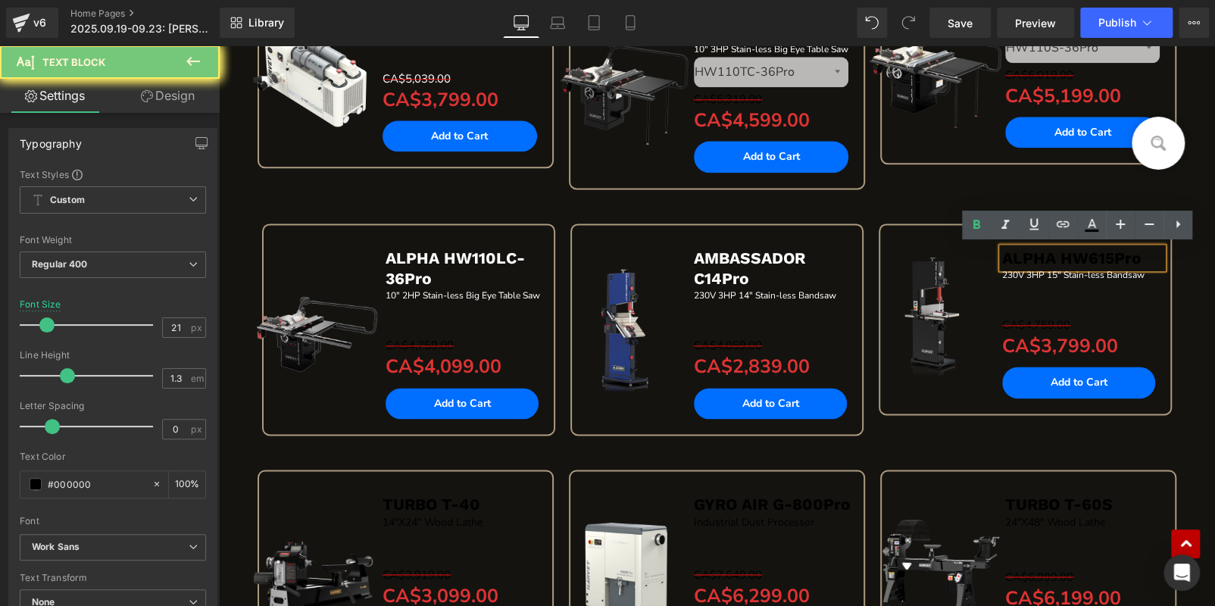
click at [1099, 252] on b "ALPHA HW615Pro" at bounding box center [1071, 258] width 139 height 19
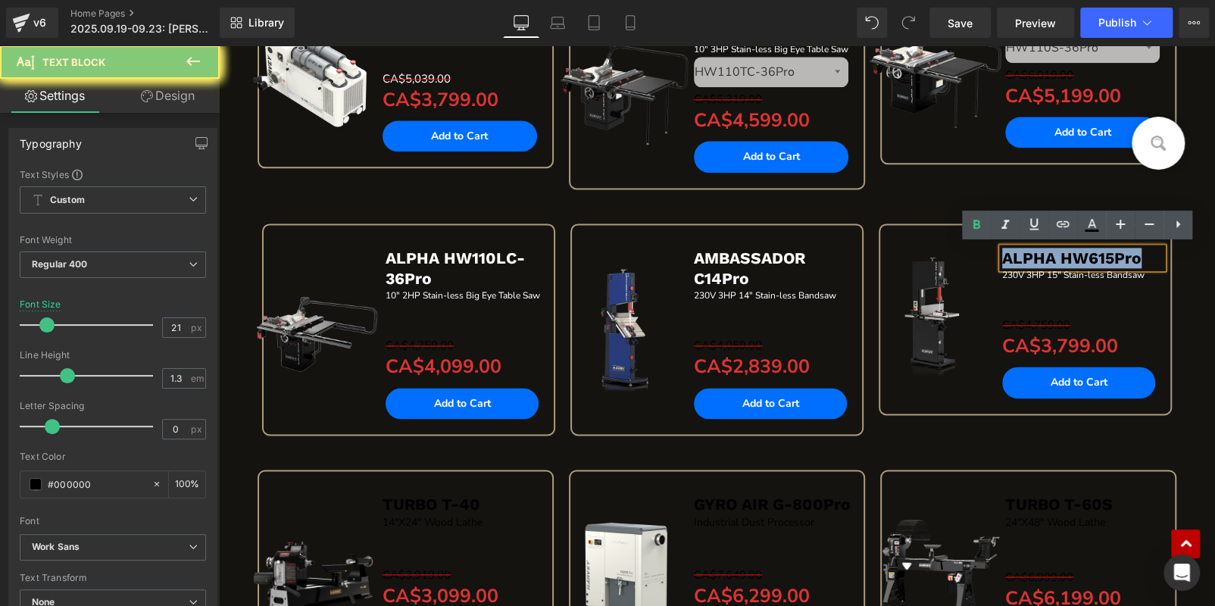
click at [1099, 252] on b "ALPHA HW615Pro" at bounding box center [1071, 258] width 139 height 19
click at [1093, 232] on icon at bounding box center [1092, 225] width 18 height 18
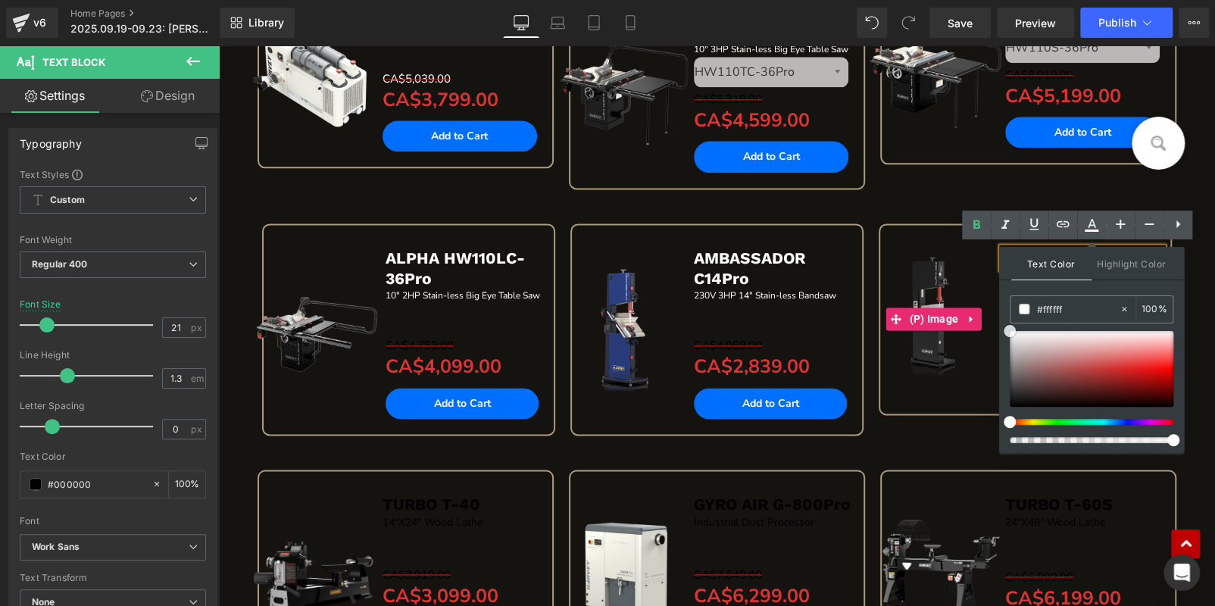
drag, startPoint x: 1225, startPoint y: 377, endPoint x: 965, endPoint y: 277, distance: 279.2
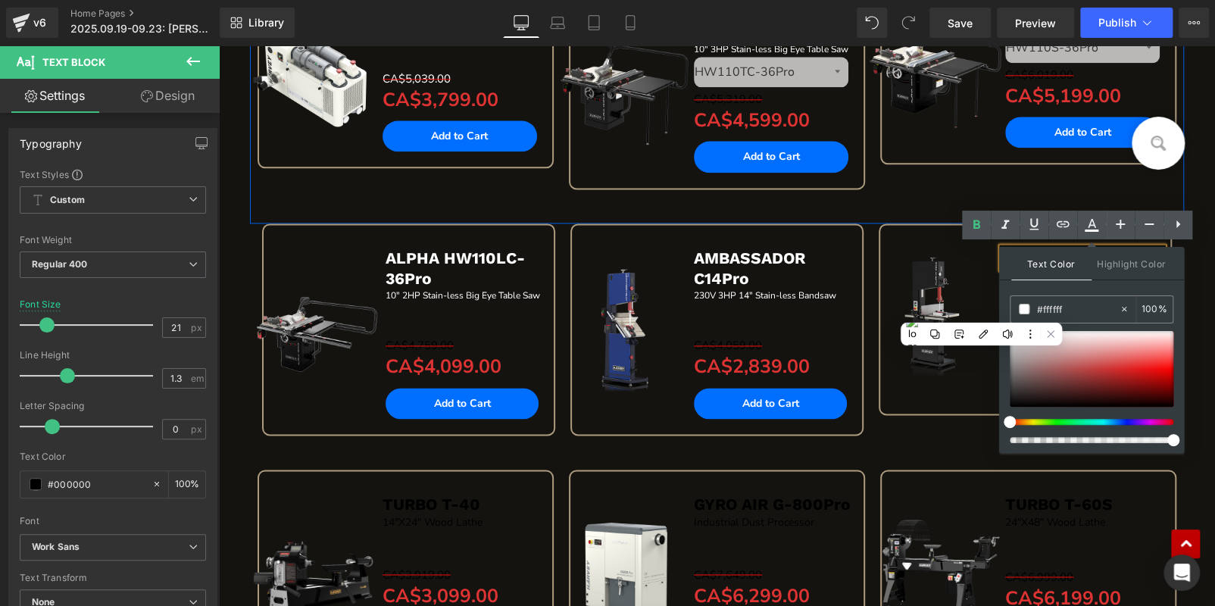
click at [932, 200] on div "Sale Off (P) Image GYRO AIR G-700 Text Block Dust Processor Text Block Separato…" at bounding box center [717, 85] width 935 height 274
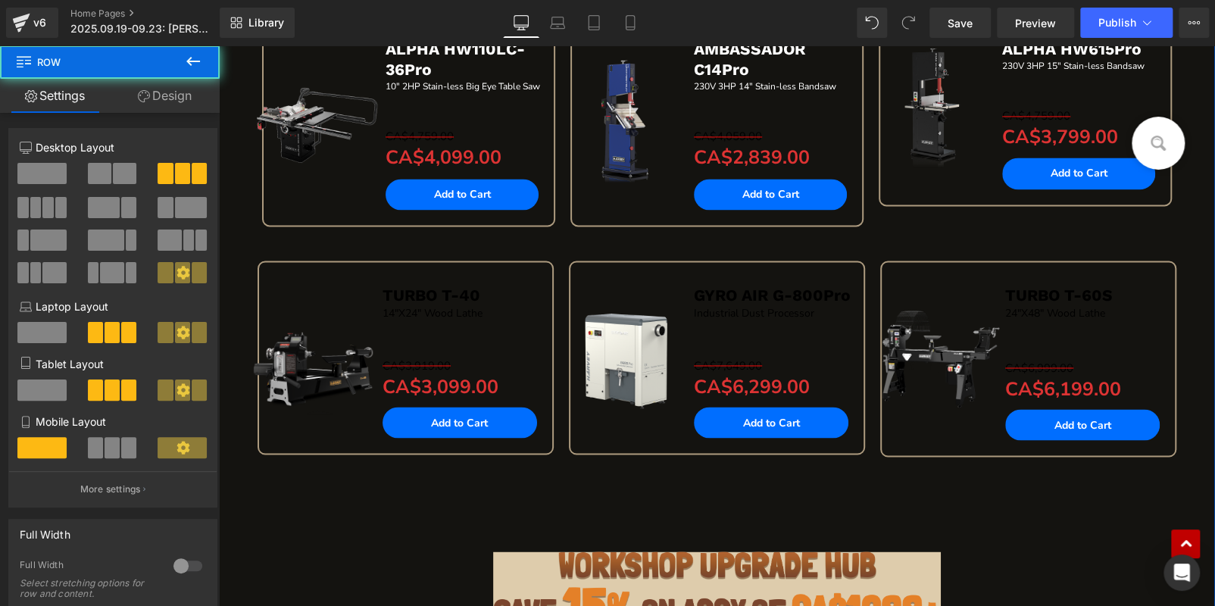
scroll to position [1287, 0]
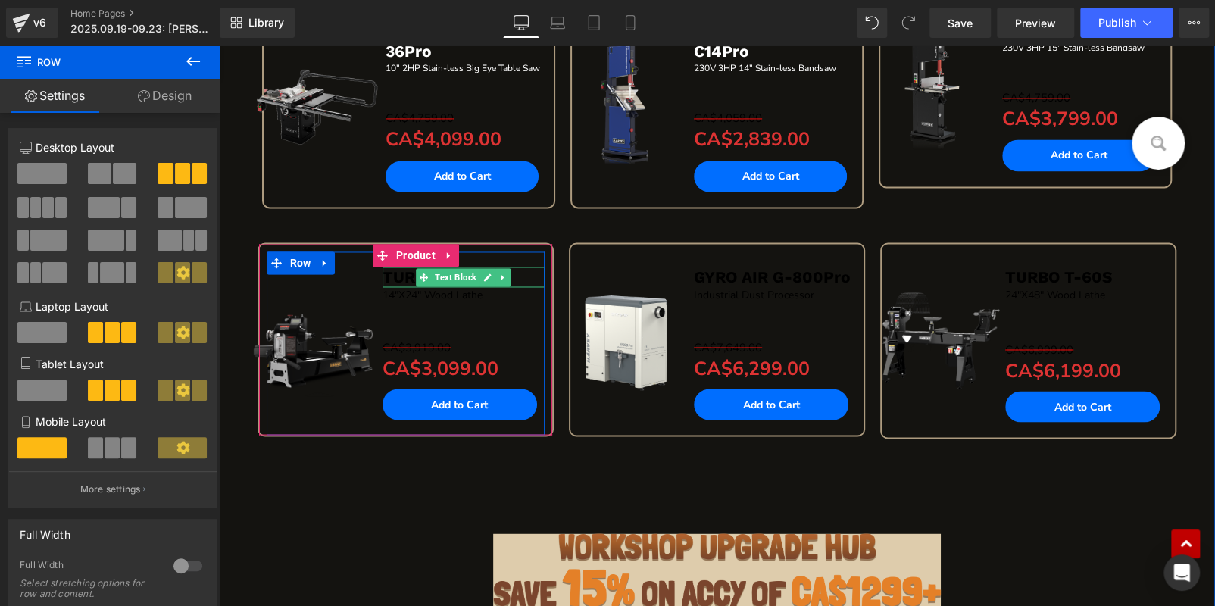
click at [461, 261] on div "TURBO T-40 Text Block 14"X24" Wood Lathe Text Block Separator CA$3,919.00 CA$3,…" at bounding box center [464, 340] width 162 height 176
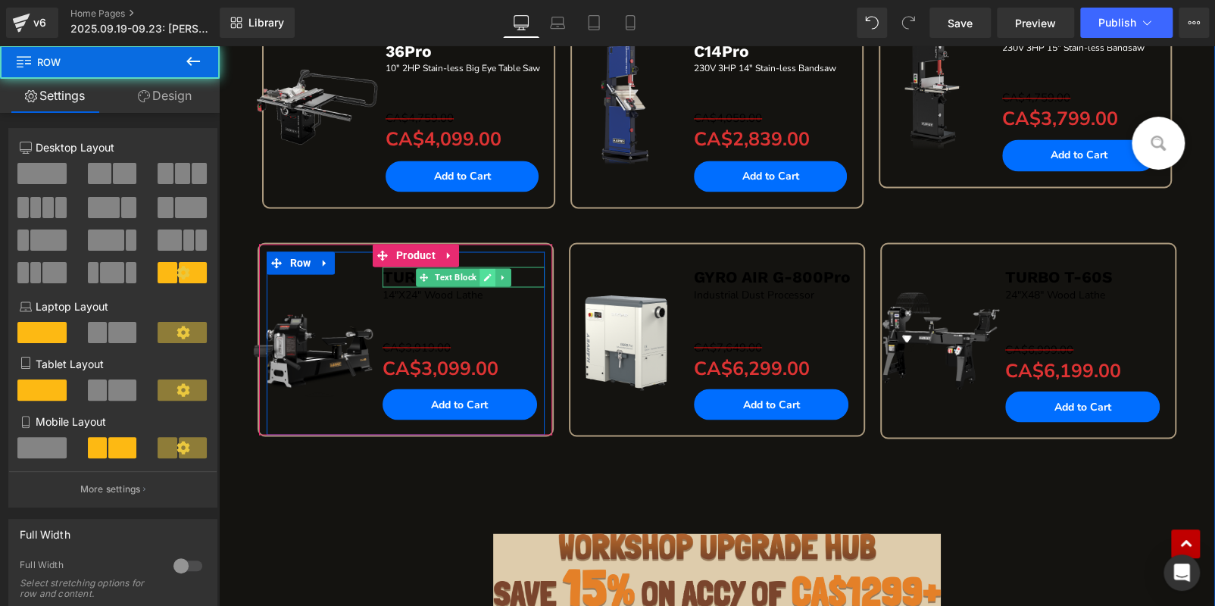
click at [486, 274] on icon at bounding box center [488, 278] width 8 height 8
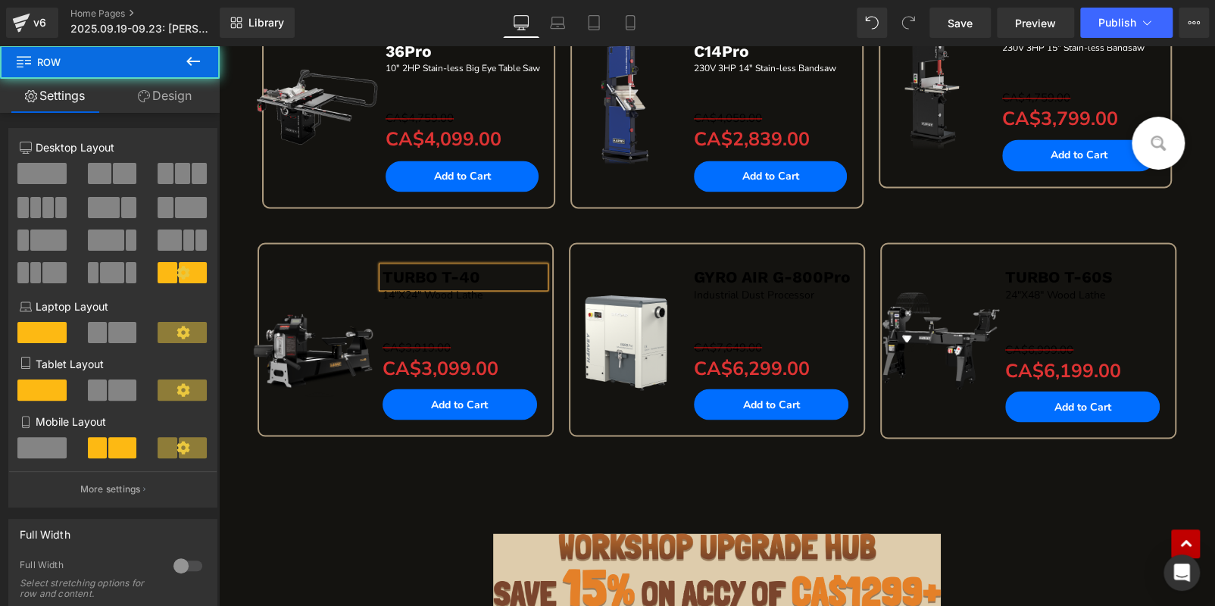
click at [486, 270] on p "TURBO T-40" at bounding box center [464, 277] width 162 height 20
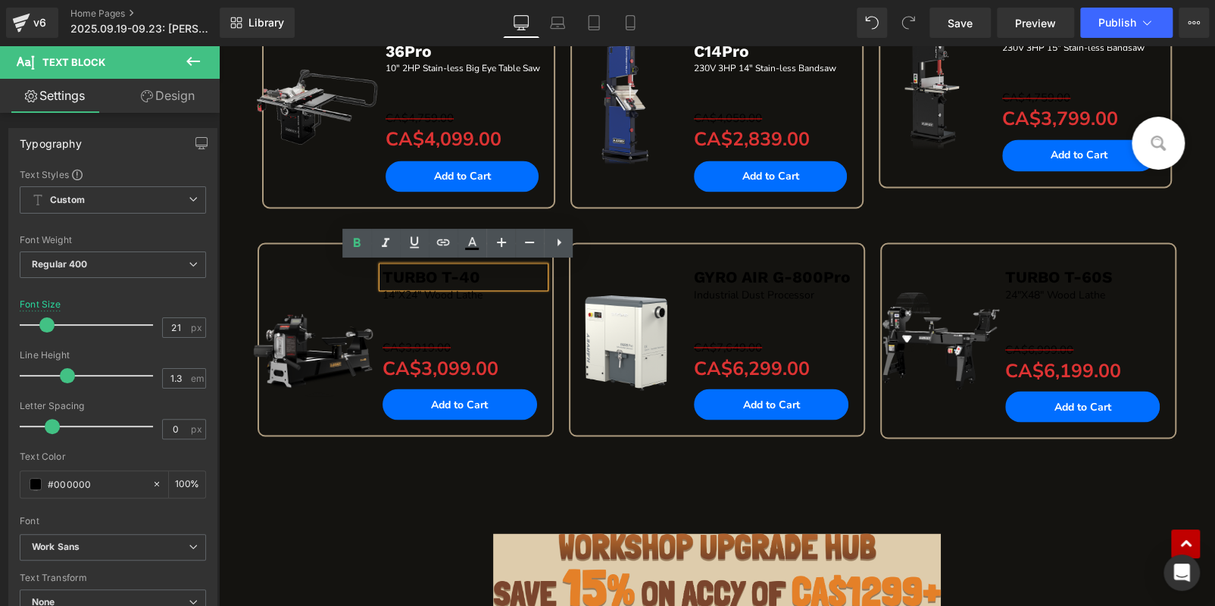
click at [486, 270] on p "TURBO T-40" at bounding box center [464, 277] width 162 height 20
click at [473, 247] on icon at bounding box center [472, 243] width 18 height 18
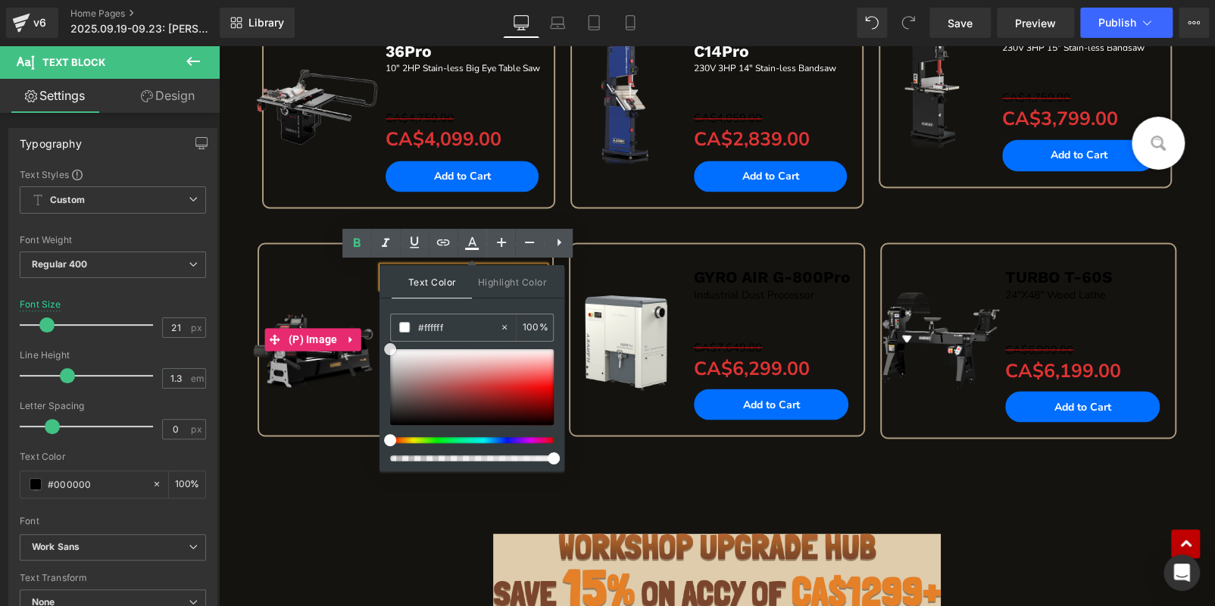
drag, startPoint x: 605, startPoint y: 392, endPoint x: 310, endPoint y: 289, distance: 312.7
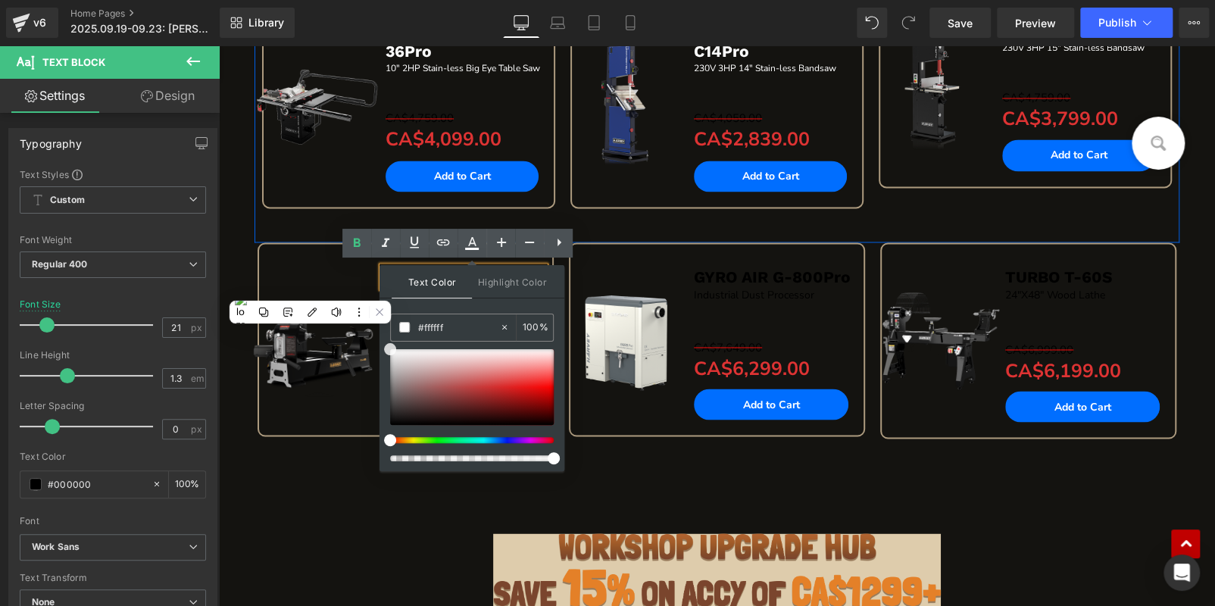
click at [315, 218] on div "Sale Off (P) Image ALPHA HW110LC-36Pro Text Block 10" 2HP Stain-less Big Eye Ta…" at bounding box center [409, 119] width 308 height 246
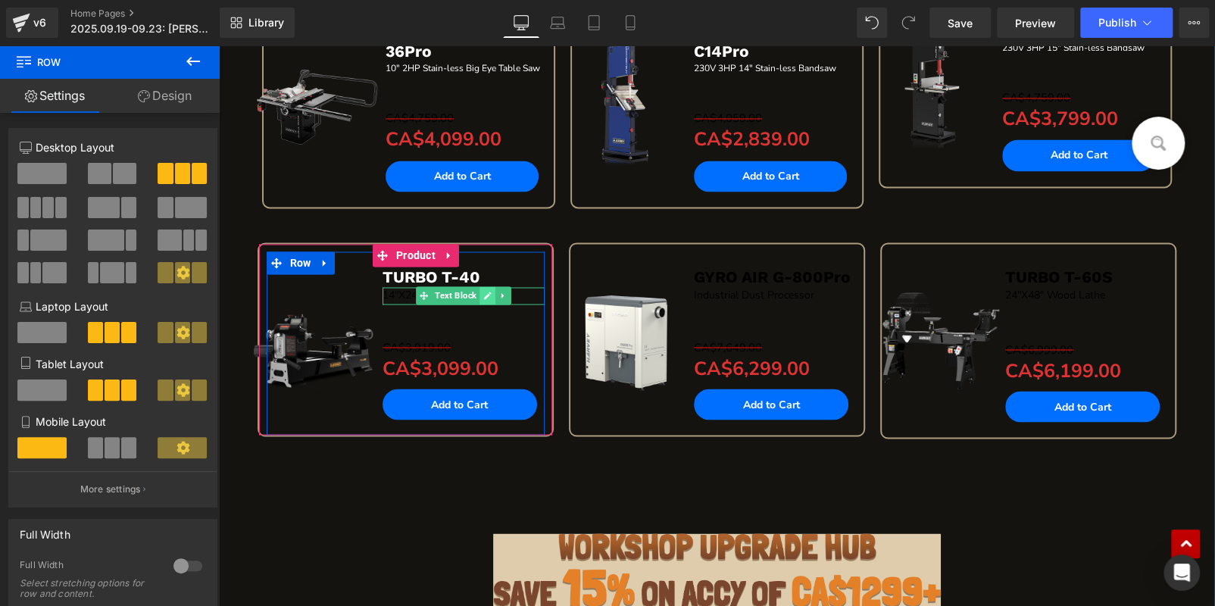
click at [489, 292] on link at bounding box center [488, 295] width 16 height 18
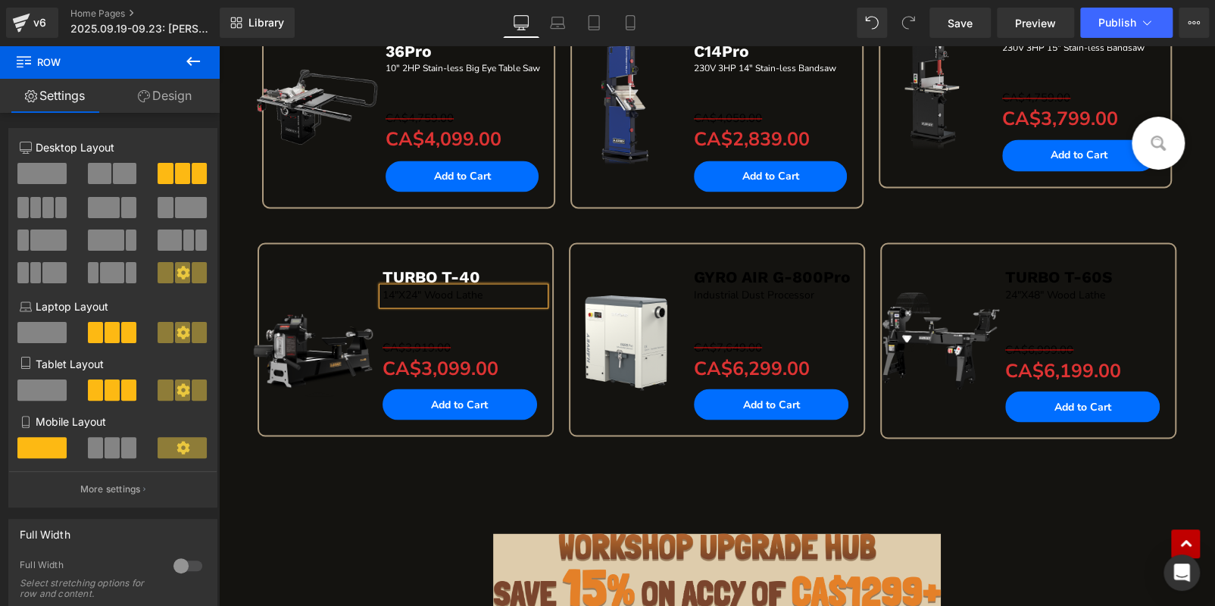
click at [489, 292] on p "14"X24" Wood Lathe" at bounding box center [464, 295] width 162 height 17
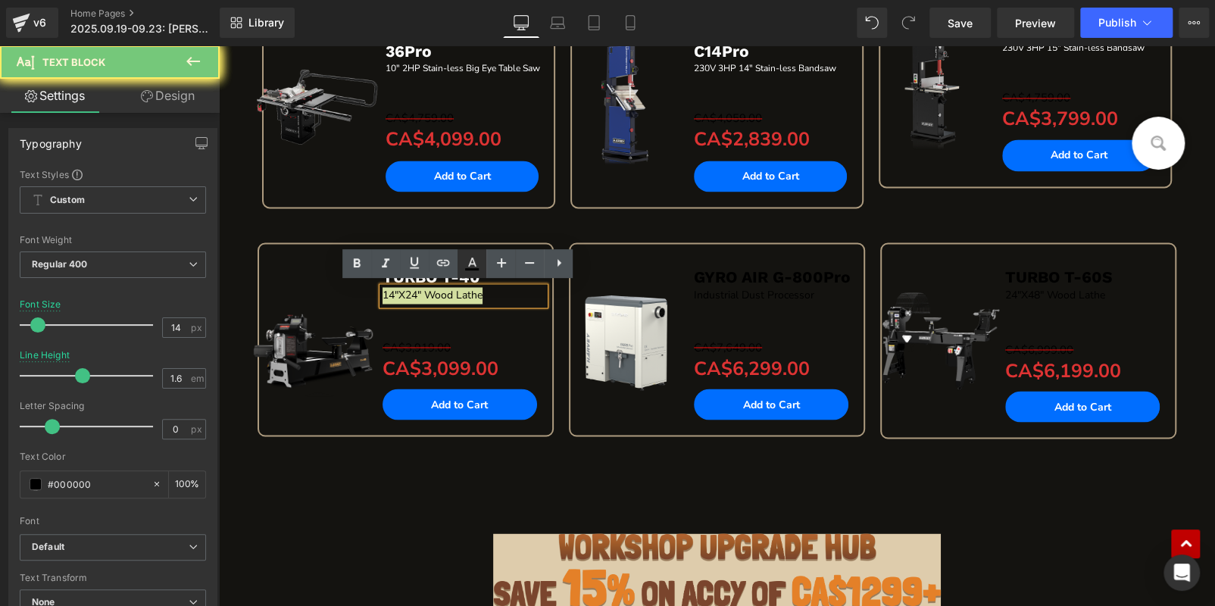
click at [466, 269] on icon at bounding box center [472, 269] width 14 height 2
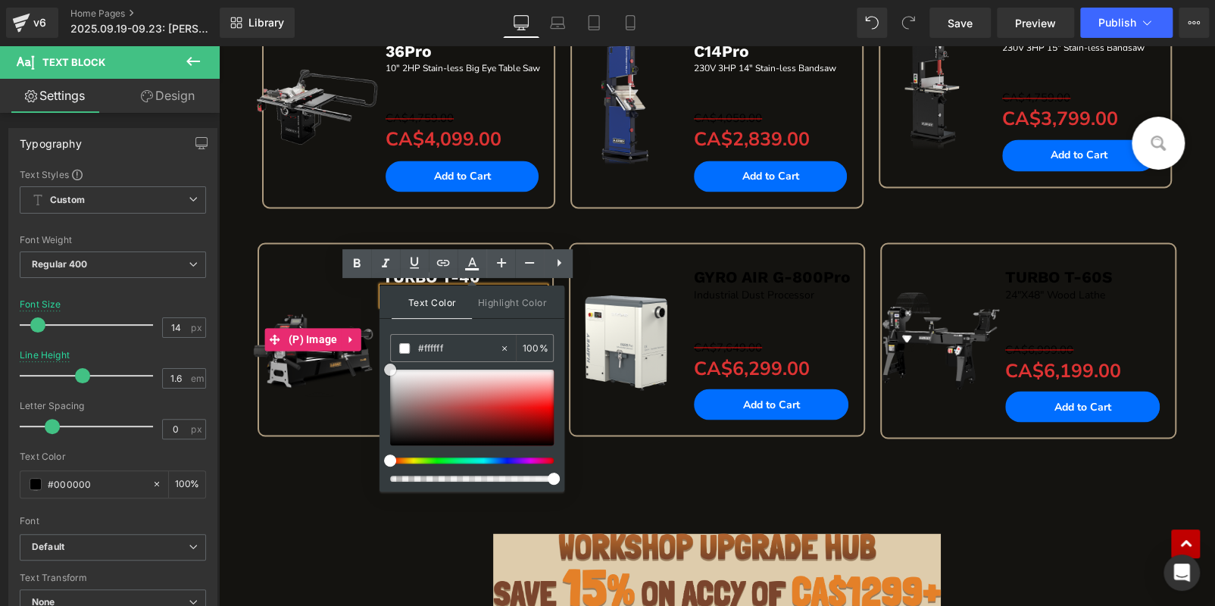
drag, startPoint x: 608, startPoint y: 412, endPoint x: 325, endPoint y: 305, distance: 302.4
click at [852, 465] on div "Sale Off (P) Image TURBO T-40 Text Block 14"X24" Wood Lathe Text Block Separato…" at bounding box center [717, 357] width 935 height 230
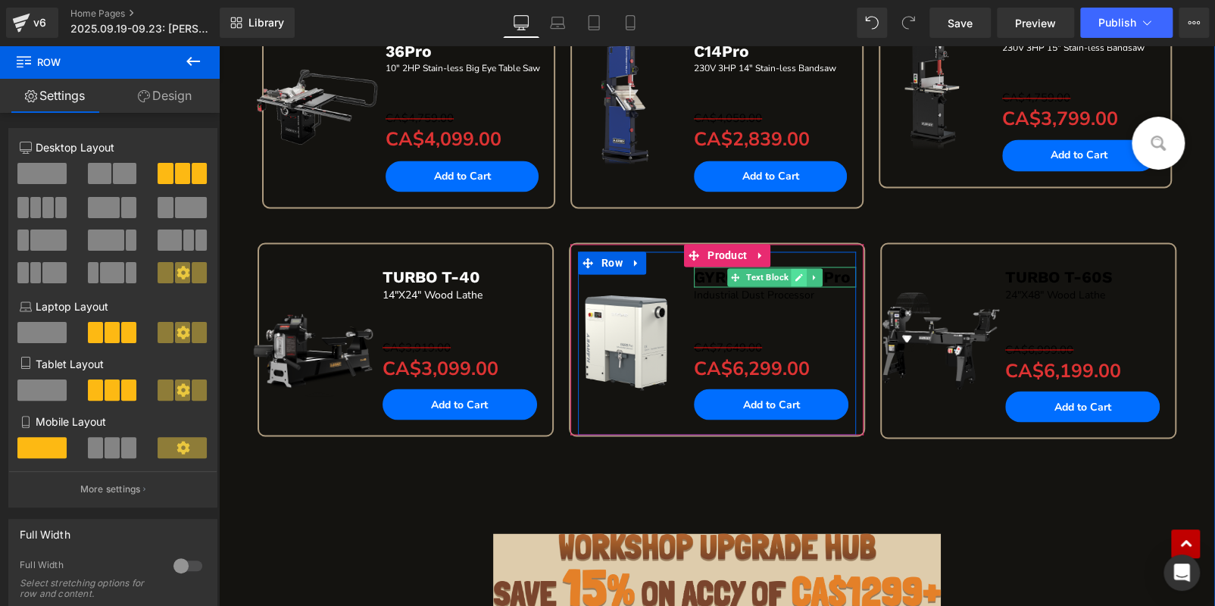
click at [798, 274] on icon at bounding box center [800, 278] width 8 height 8
click at [798, 272] on b "GYRO AIR G-800Pro" at bounding box center [772, 276] width 157 height 19
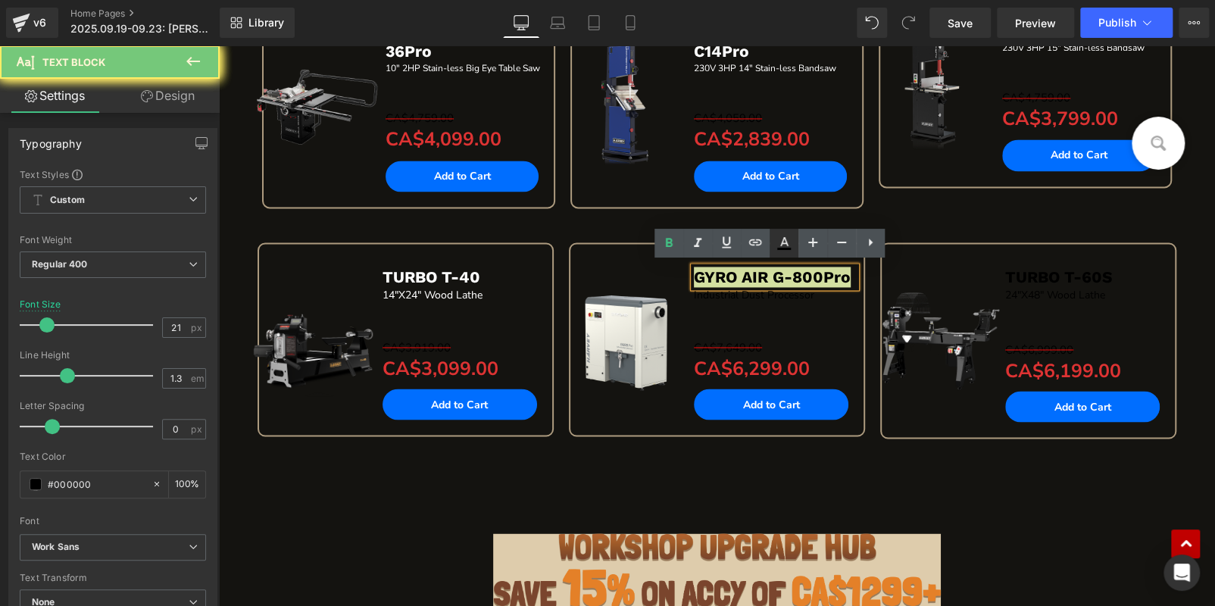
click at [779, 247] on icon at bounding box center [784, 243] width 18 height 18
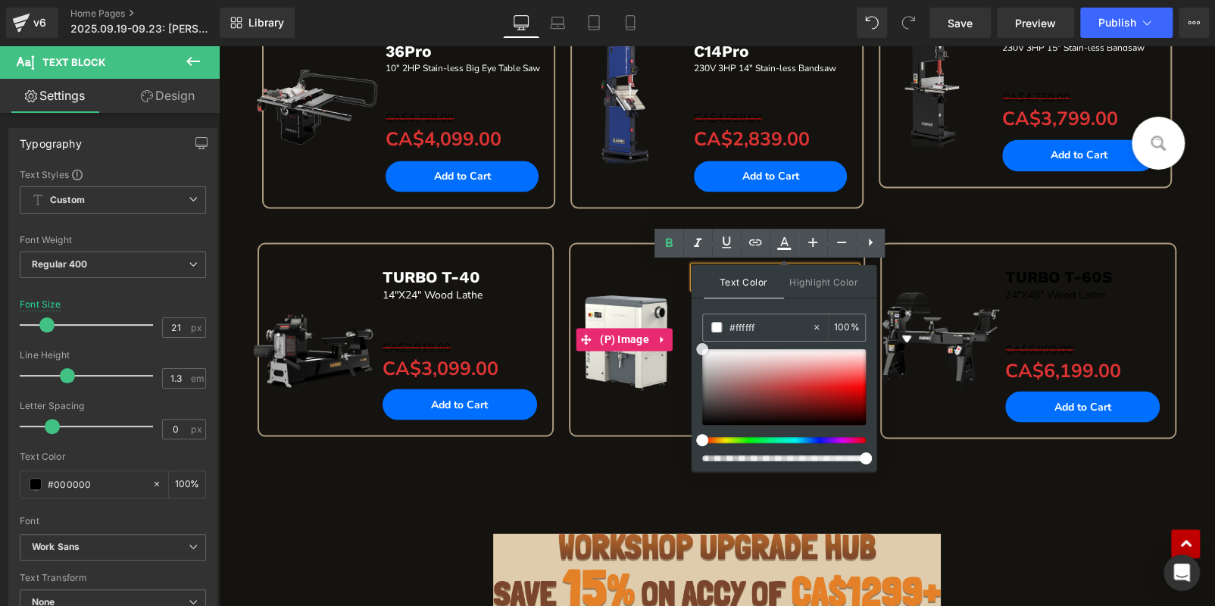
drag, startPoint x: 929, startPoint y: 392, endPoint x: 629, endPoint y: 277, distance: 321.1
click at [605, 205] on div "Sale Off (P) Image AMBASSADOR C14Pro Text Block 230V 3HP 14" Stain-less Bandsaw…" at bounding box center [717, 102] width 293 height 212
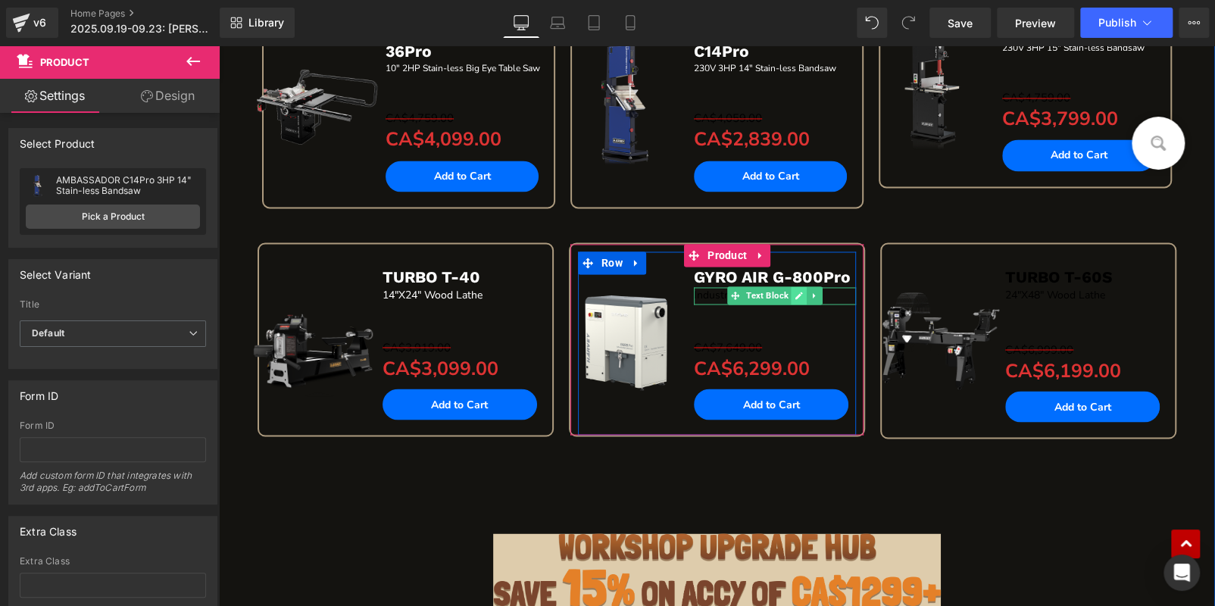
click at [797, 292] on icon at bounding box center [800, 296] width 8 height 8
click at [797, 289] on span "Industrial Dust Processor" at bounding box center [754, 295] width 120 height 14
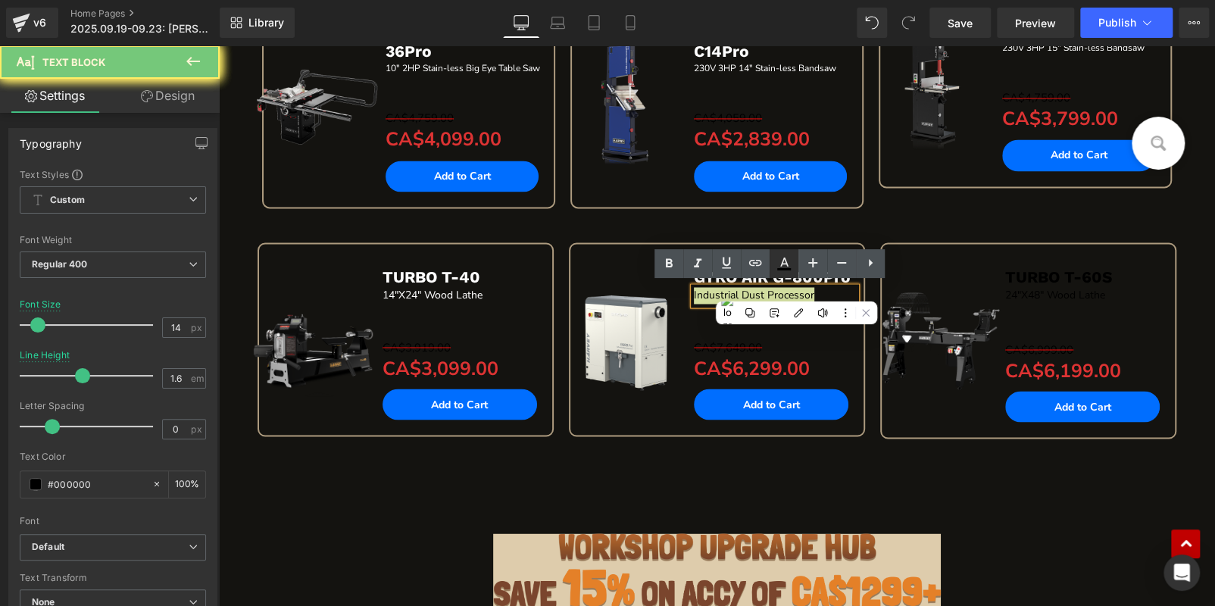
click at [781, 270] on icon at bounding box center [784, 264] width 18 height 18
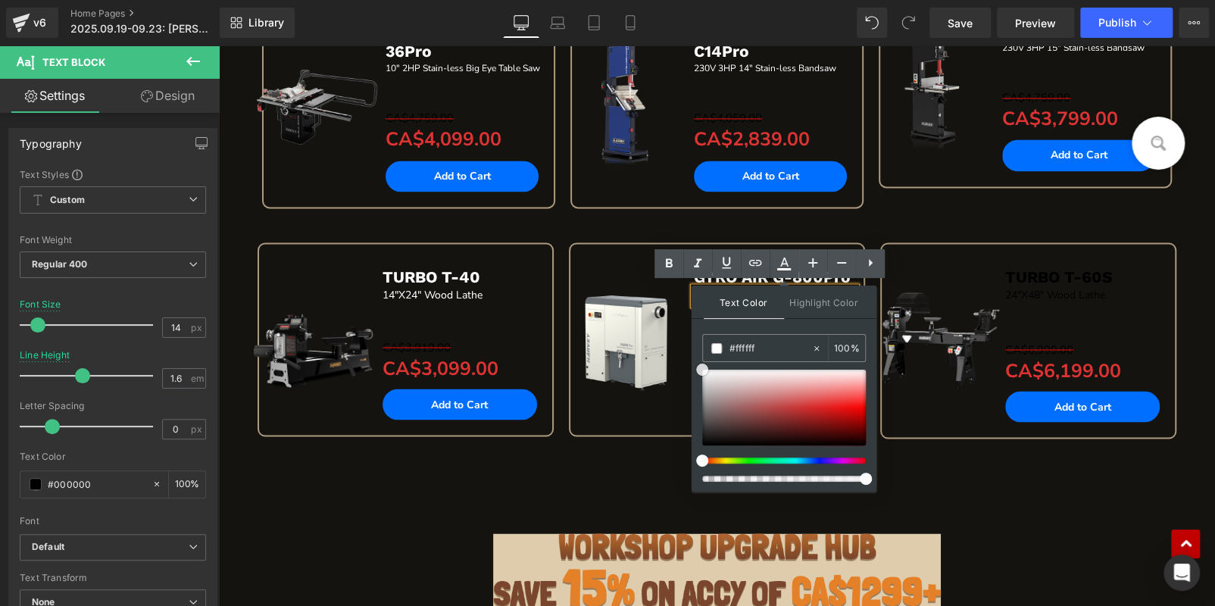
drag, startPoint x: 916, startPoint y: 413, endPoint x: 673, endPoint y: 313, distance: 263.0
drag, startPoint x: 1011, startPoint y: 220, endPoint x: 1061, endPoint y: 266, distance: 68.7
click at [1011, 220] on div "Sale Off (P) Image ALPHA HW110LC-36Pro Text Block 10" 2HP Stain-less Big Eye Ta…" at bounding box center [717, 119] width 925 height 246
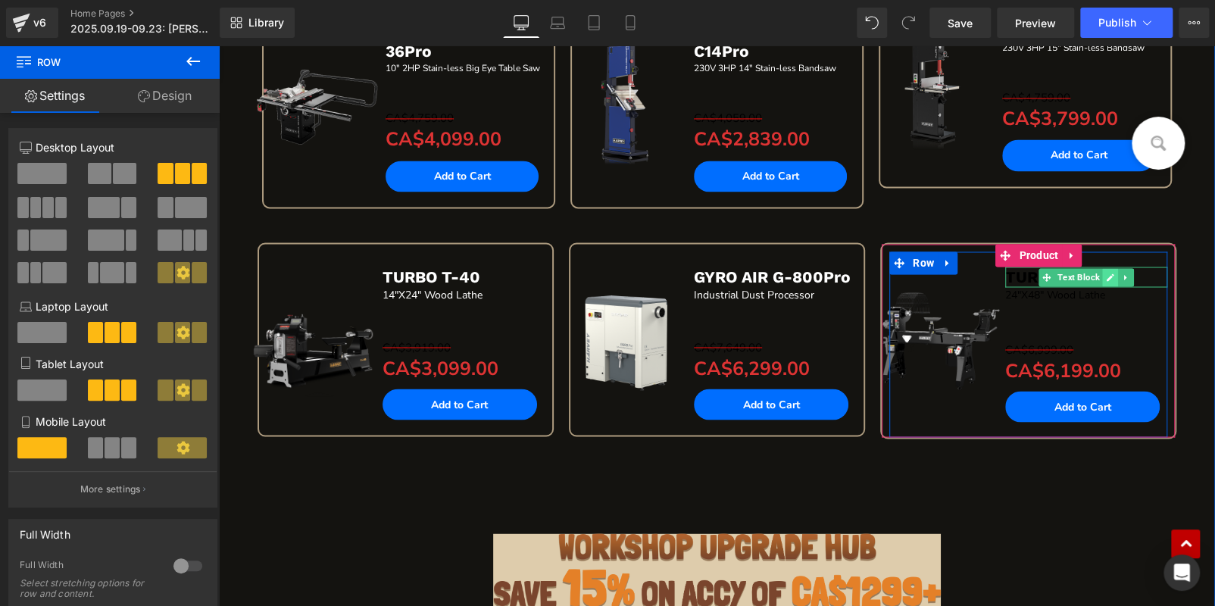
click at [1107, 273] on icon at bounding box center [1110, 277] width 8 height 9
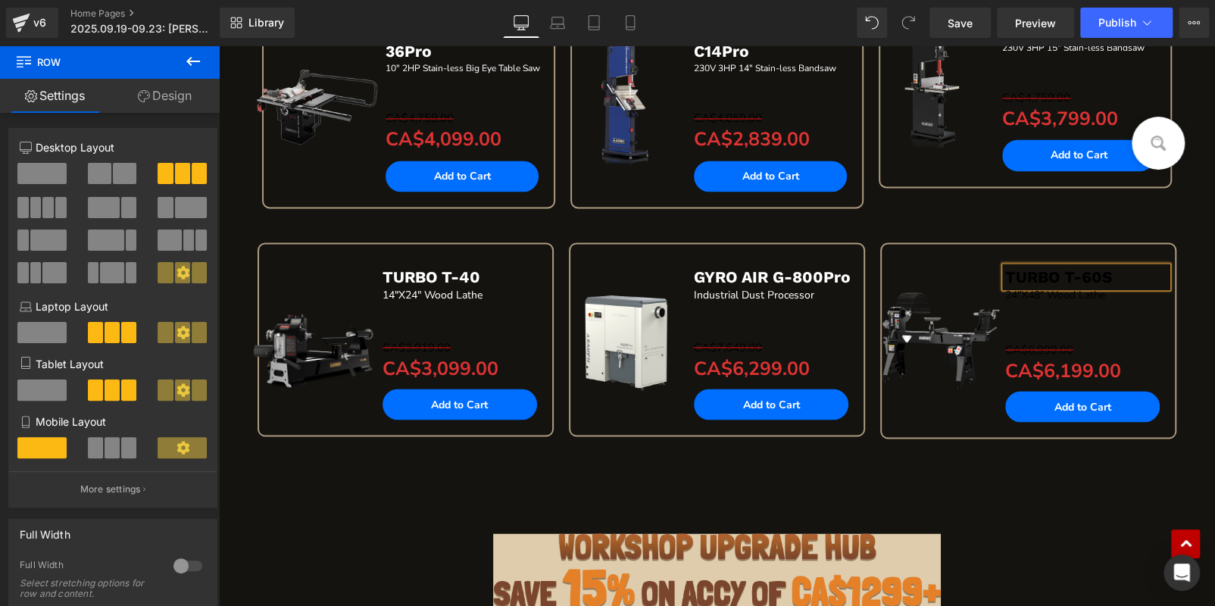
click at [1107, 269] on p "TURBO T-60S" at bounding box center [1086, 277] width 162 height 20
click at [1105, 269] on p "TURBO T-60S" at bounding box center [1086, 277] width 162 height 20
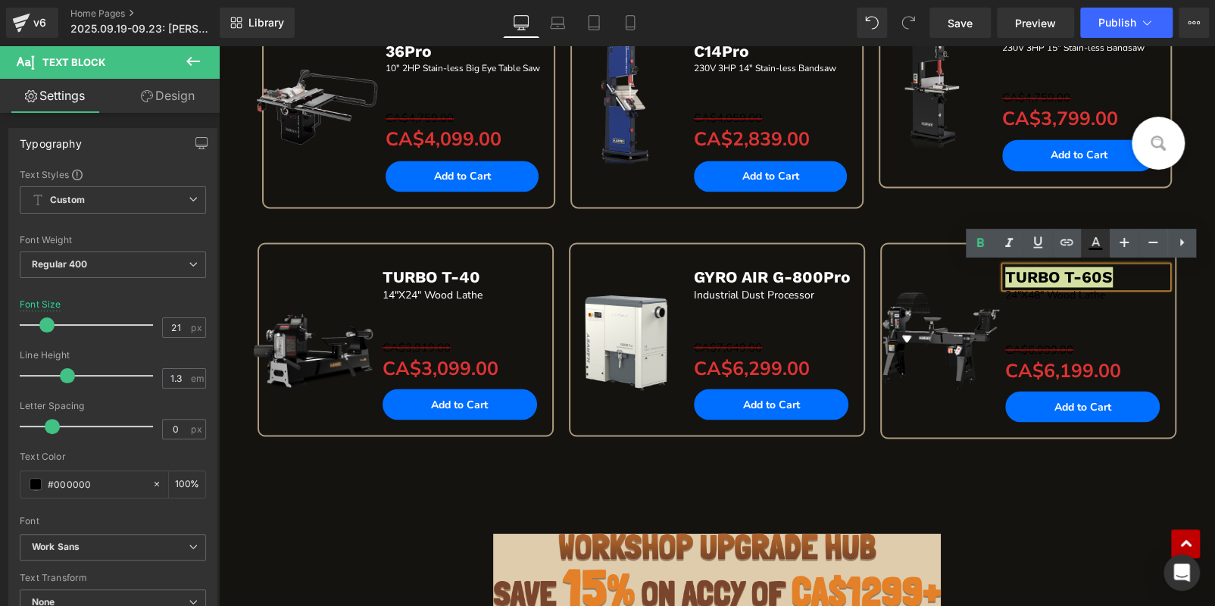
click at [1094, 245] on icon at bounding box center [1095, 243] width 18 height 18
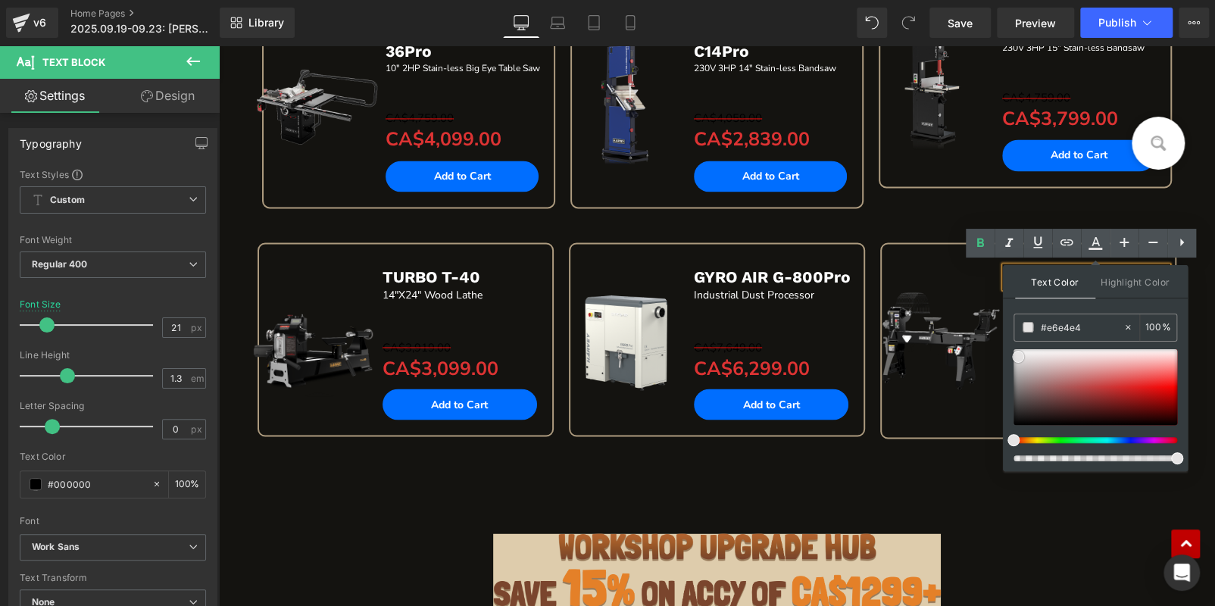
click at [1018, 356] on div at bounding box center [1096, 387] width 164 height 76
drag, startPoint x: 1233, startPoint y: 399, endPoint x: 965, endPoint y: 289, distance: 289.8
click at [948, 220] on div "Sale Off (P) Image ALPHA HW110LC-36Pro Text Block 10" 2HP Stain-less Big Eye Ta…" at bounding box center [717, 119] width 925 height 246
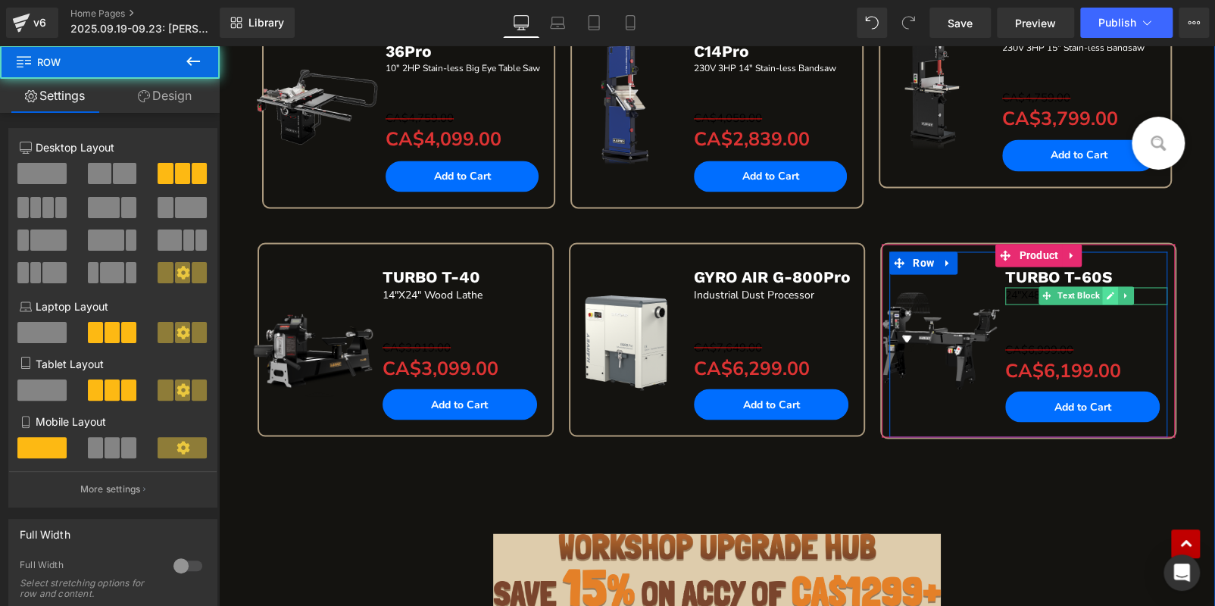
click at [1108, 292] on icon at bounding box center [1111, 296] width 8 height 8
click at [1108, 292] on p "24"X48" Wood Lathe" at bounding box center [1086, 295] width 162 height 17
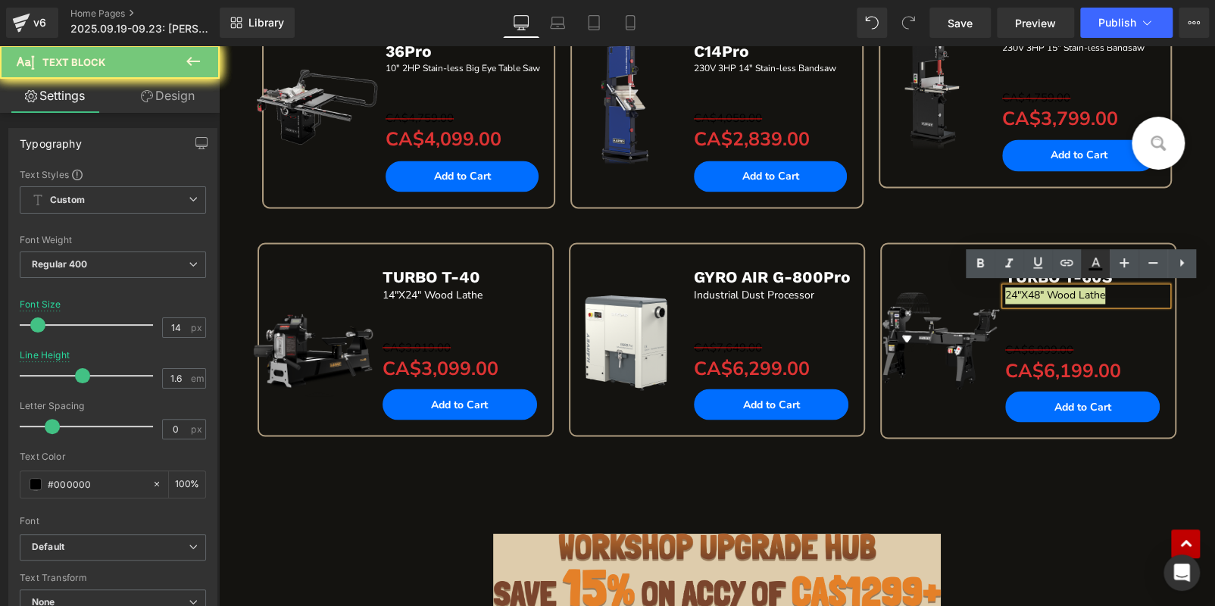
drag, startPoint x: 1090, startPoint y: 270, endPoint x: 849, endPoint y: 261, distance: 241.9
click at [1090, 270] on icon at bounding box center [1096, 269] width 14 height 2
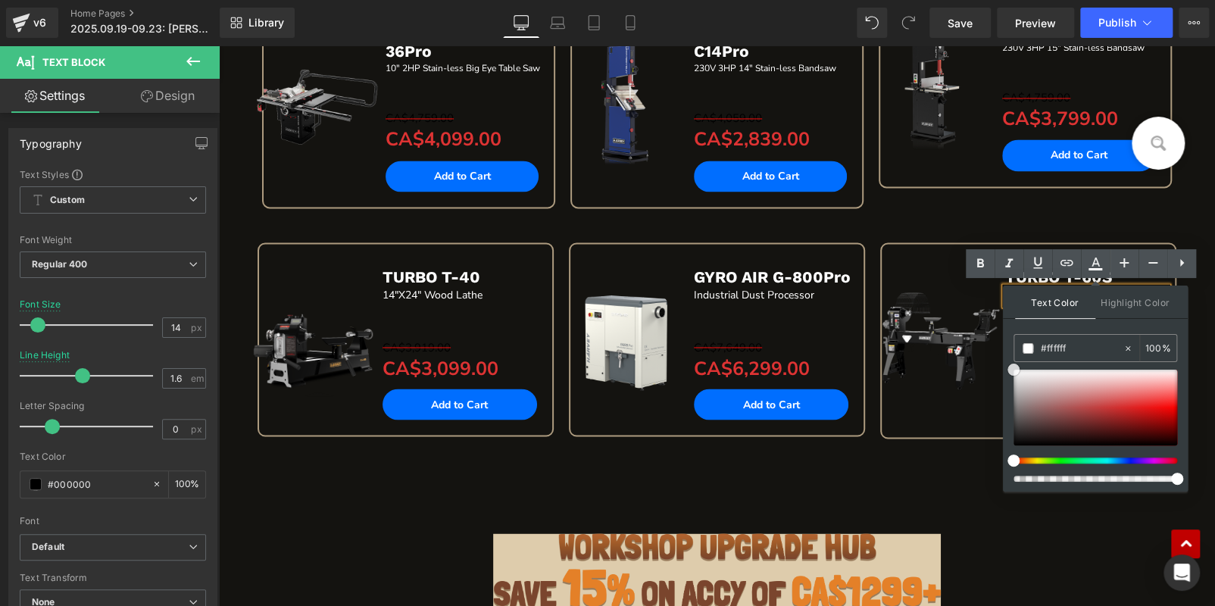
drag, startPoint x: 1230, startPoint y: 489, endPoint x: 978, endPoint y: 292, distance: 320.1
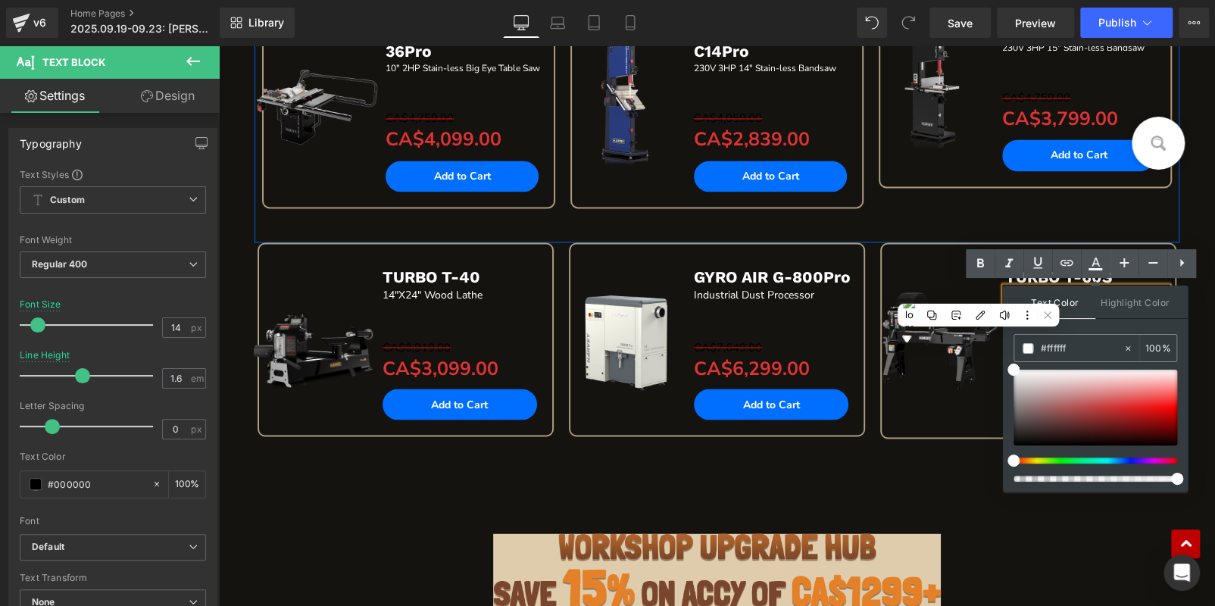
drag, startPoint x: 825, startPoint y: 229, endPoint x: 811, endPoint y: 253, distance: 27.8
click at [825, 229] on div "Sale Off (P) Image AMBASSADOR C14Pro Text Block 230V 3HP 14" Stain-less Bandsaw…" at bounding box center [717, 119] width 308 height 246
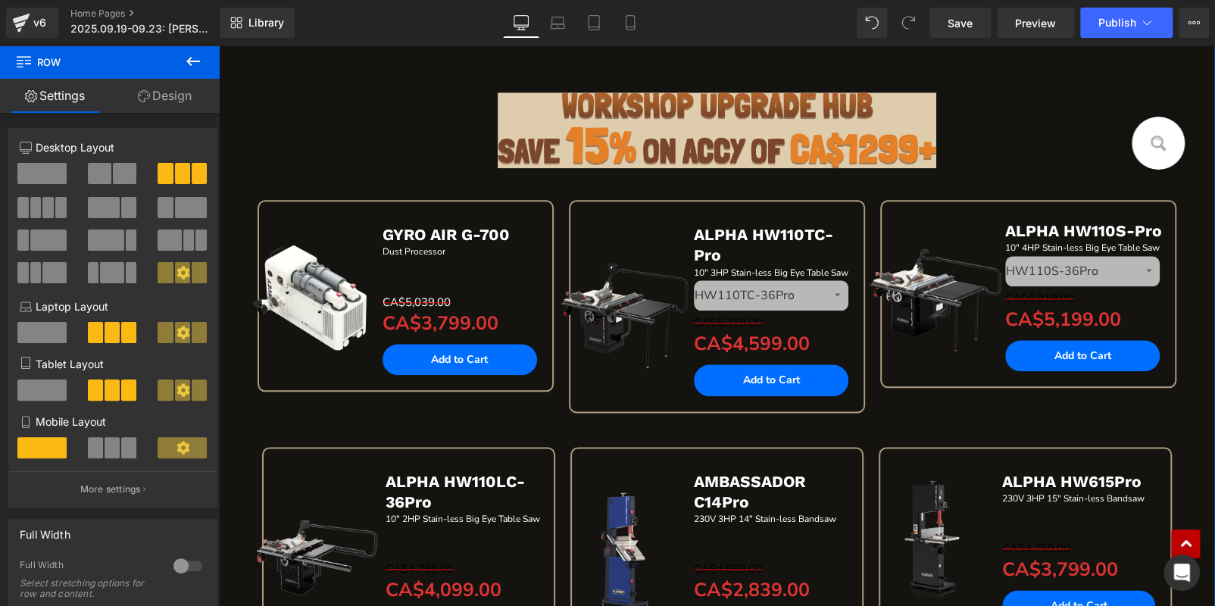
scroll to position [833, 0]
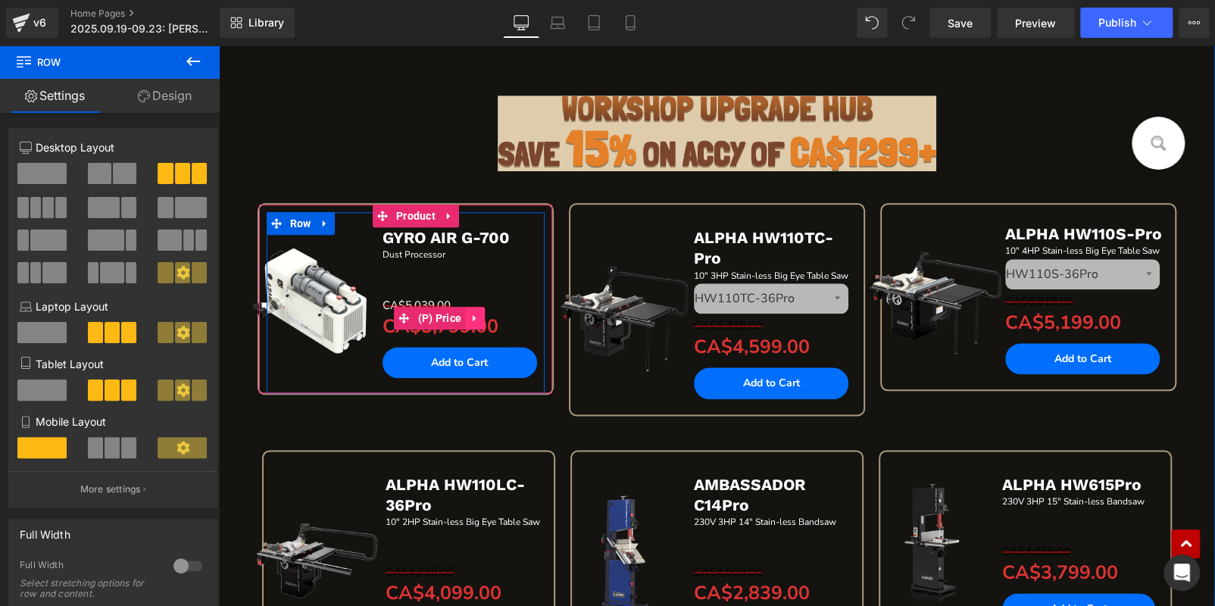
click at [470, 312] on icon at bounding box center [475, 317] width 11 height 11
click at [467, 315] on link at bounding box center [465, 318] width 20 height 23
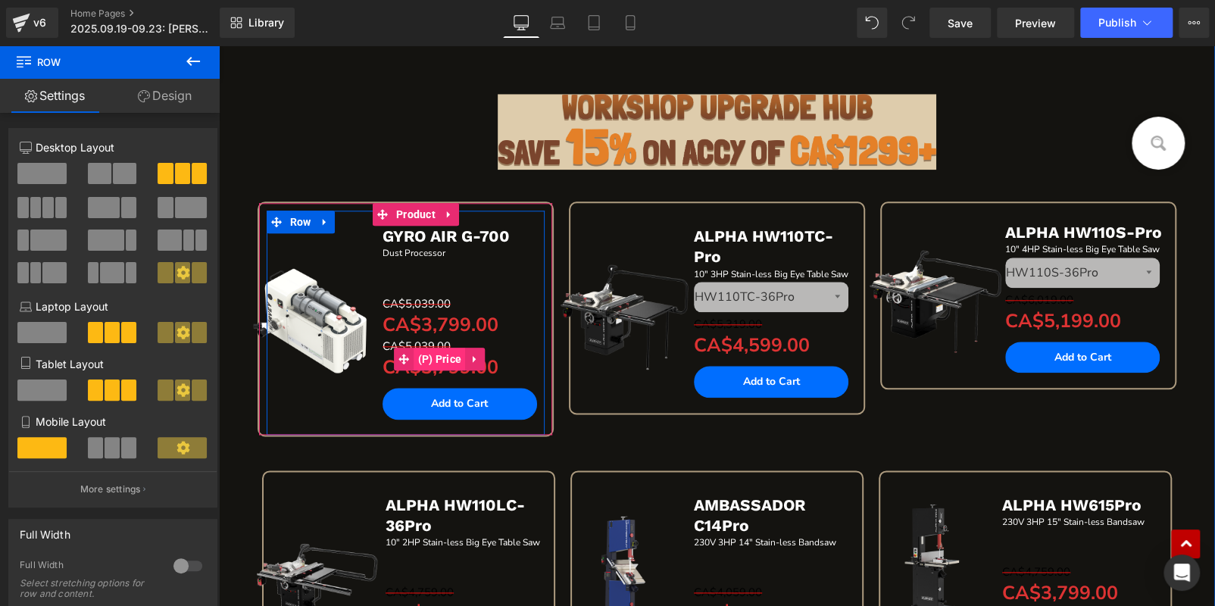
scroll to position [832, 0]
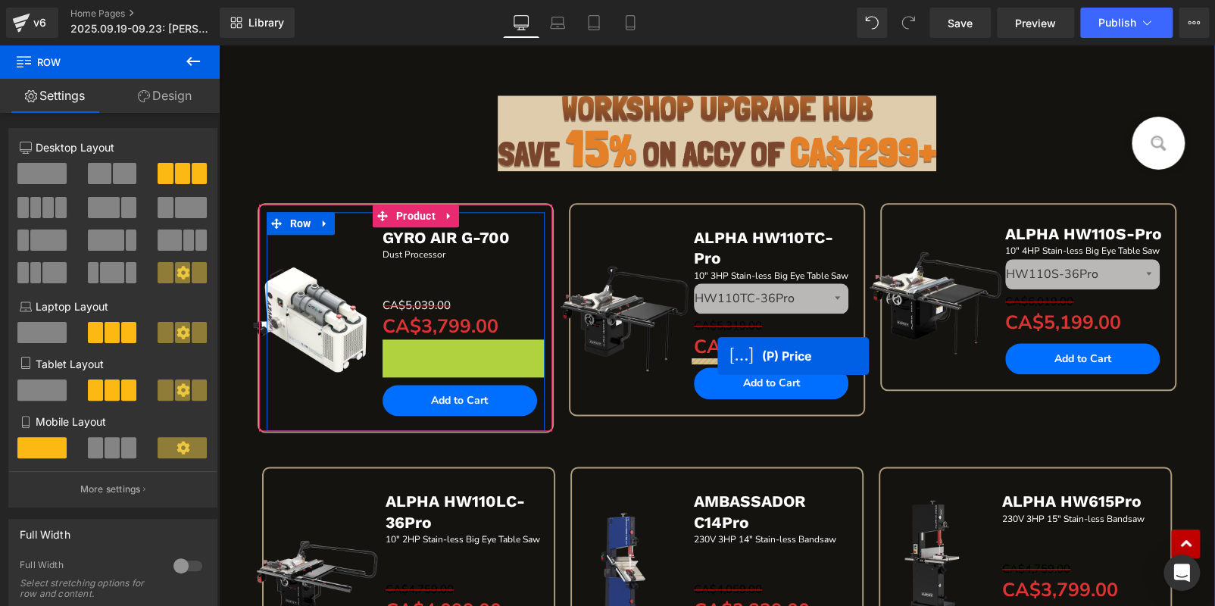
drag, startPoint x: 638, startPoint y: 346, endPoint x: 718, endPoint y: 356, distance: 80.2
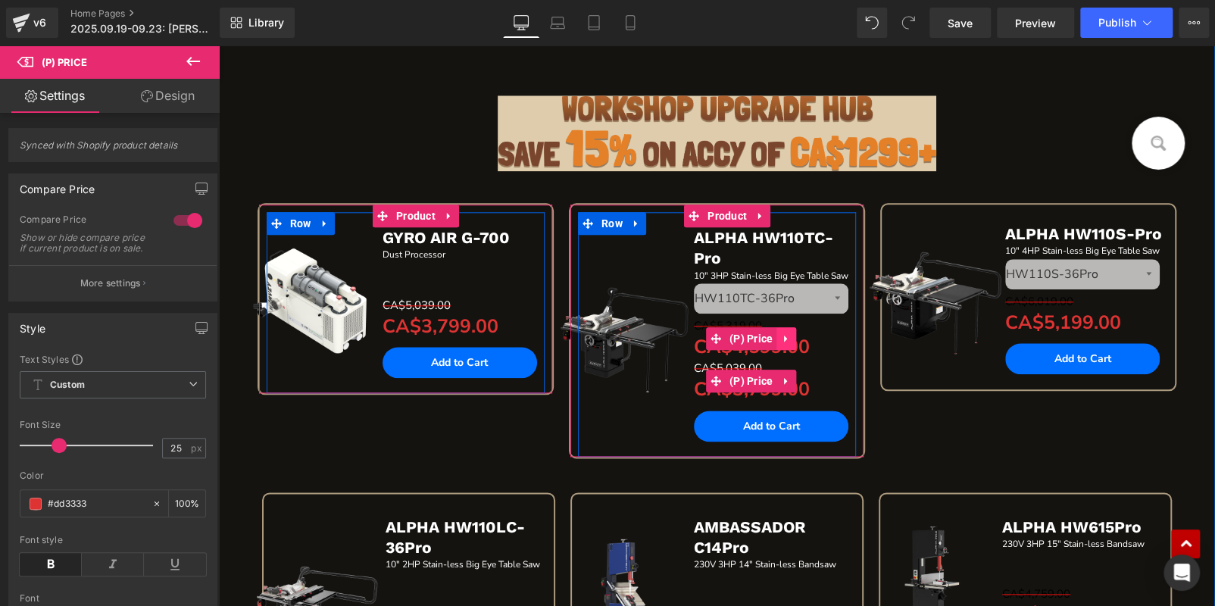
click at [786, 335] on icon at bounding box center [787, 338] width 11 height 11
click at [792, 336] on icon at bounding box center [797, 338] width 11 height 11
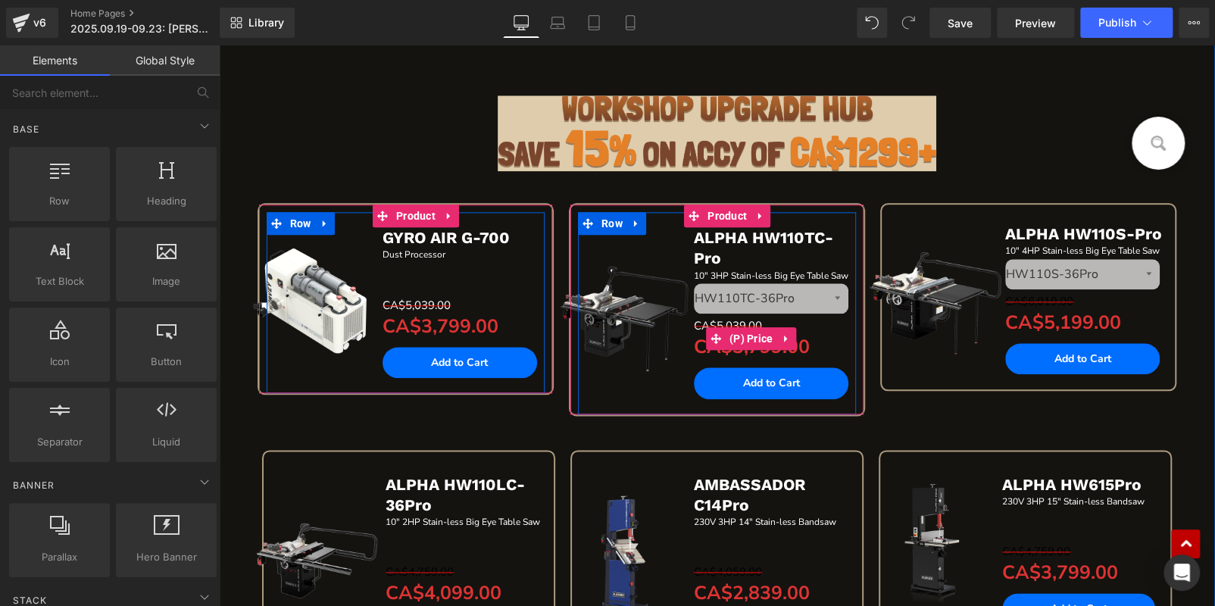
drag, startPoint x: 783, startPoint y: 336, endPoint x: 774, endPoint y: 336, distance: 9.1
click at [782, 336] on icon at bounding box center [787, 338] width 11 height 11
drag, startPoint x: 774, startPoint y: 336, endPoint x: 793, endPoint y: 335, distance: 19.7
click at [775, 336] on icon at bounding box center [777, 338] width 11 height 11
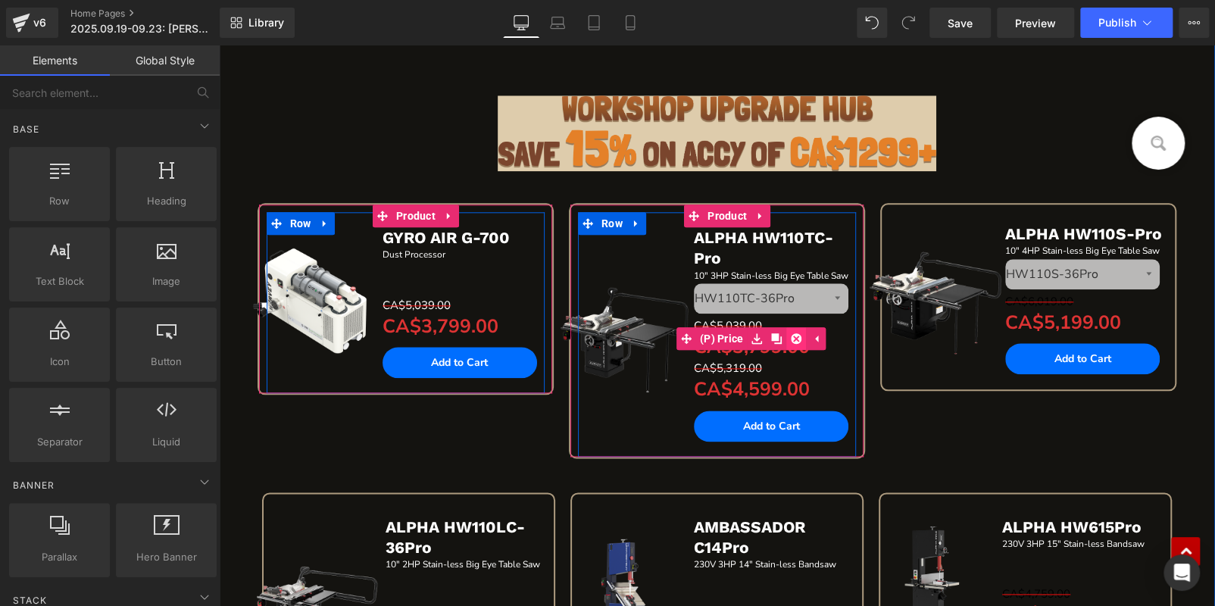
click at [793, 335] on icon at bounding box center [797, 338] width 11 height 11
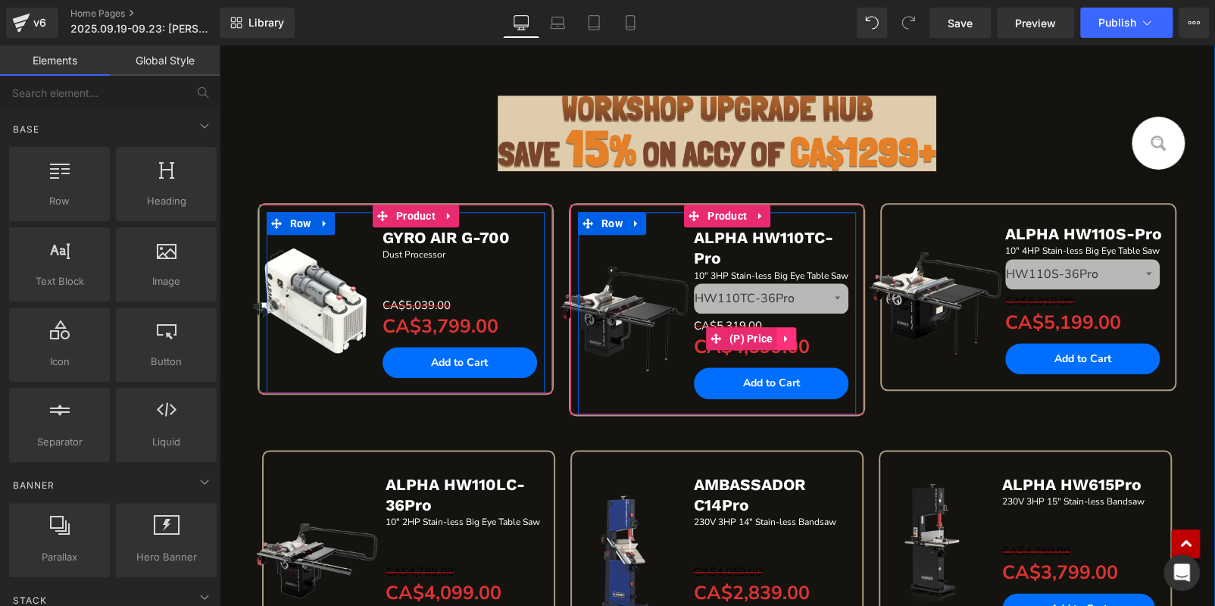
click at [785, 338] on icon at bounding box center [787, 338] width 11 height 11
click at [774, 336] on icon at bounding box center [777, 338] width 11 height 11
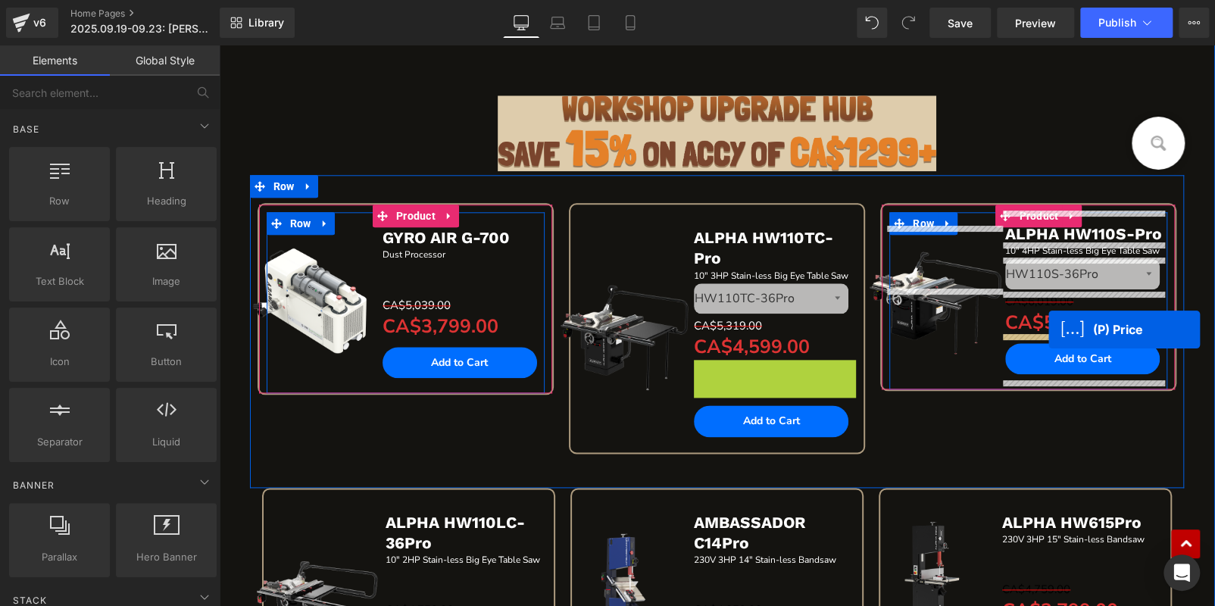
drag, startPoint x: 714, startPoint y: 378, endPoint x: 1041, endPoint y: 331, distance: 330.7
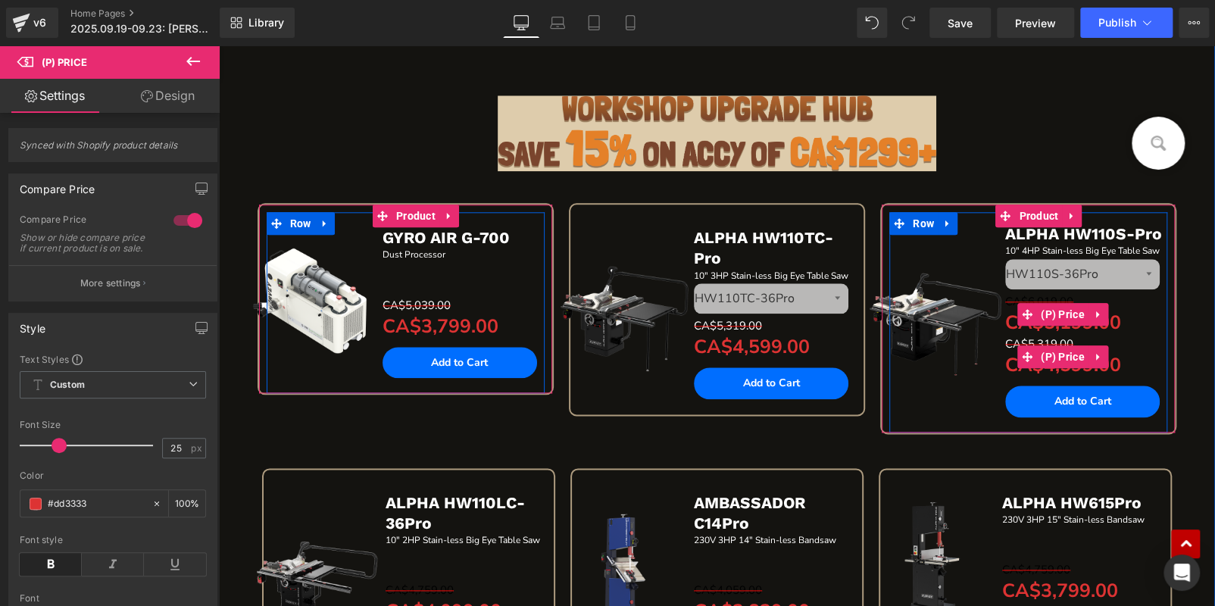
drag, startPoint x: 1092, startPoint y: 314, endPoint x: 1108, endPoint y: 314, distance: 15.9
click at [1096, 314] on icon at bounding box center [1098, 313] width 11 height 11
click at [1104, 314] on icon at bounding box center [1108, 314] width 11 height 11
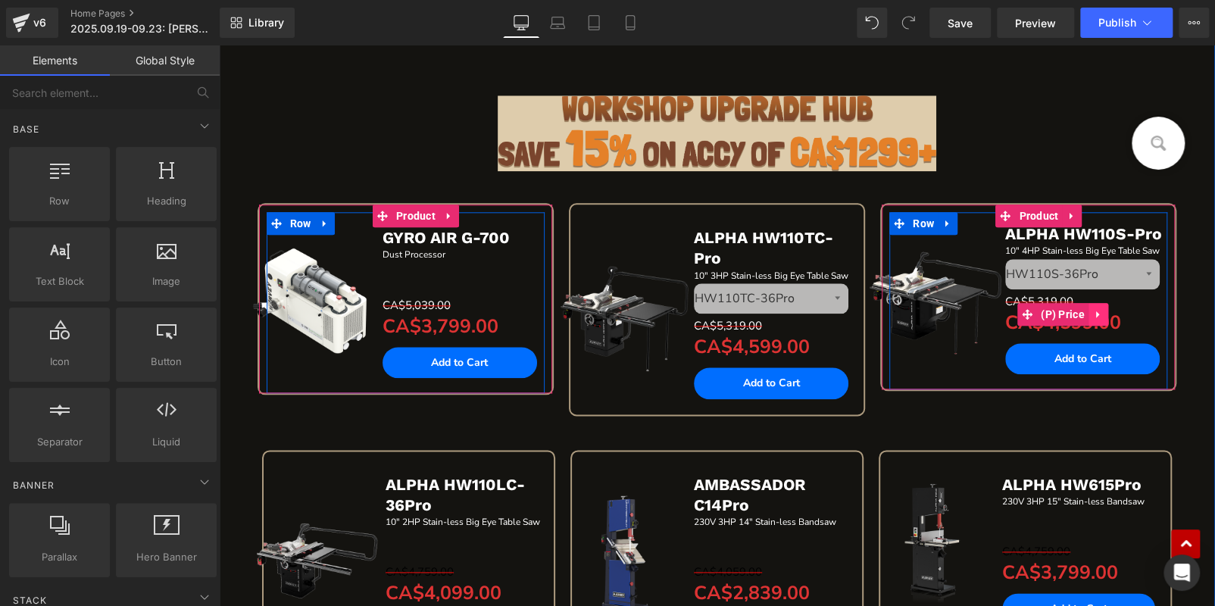
click at [1095, 311] on icon at bounding box center [1098, 313] width 11 height 11
click at [1085, 311] on icon at bounding box center [1088, 314] width 11 height 11
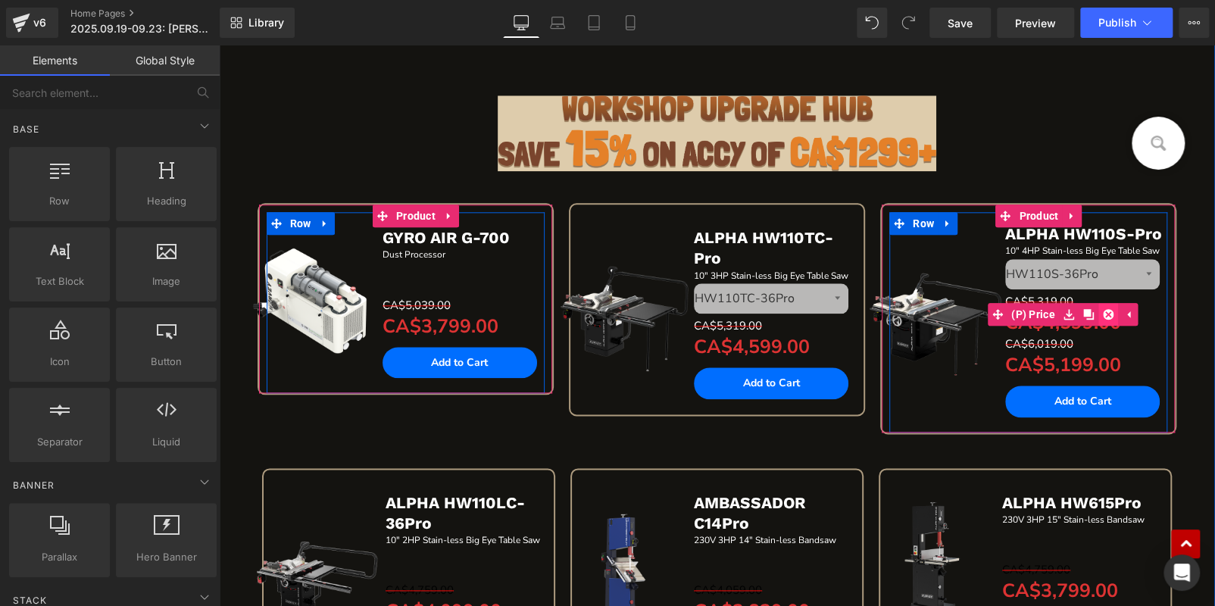
click at [1104, 312] on icon at bounding box center [1108, 313] width 11 height 11
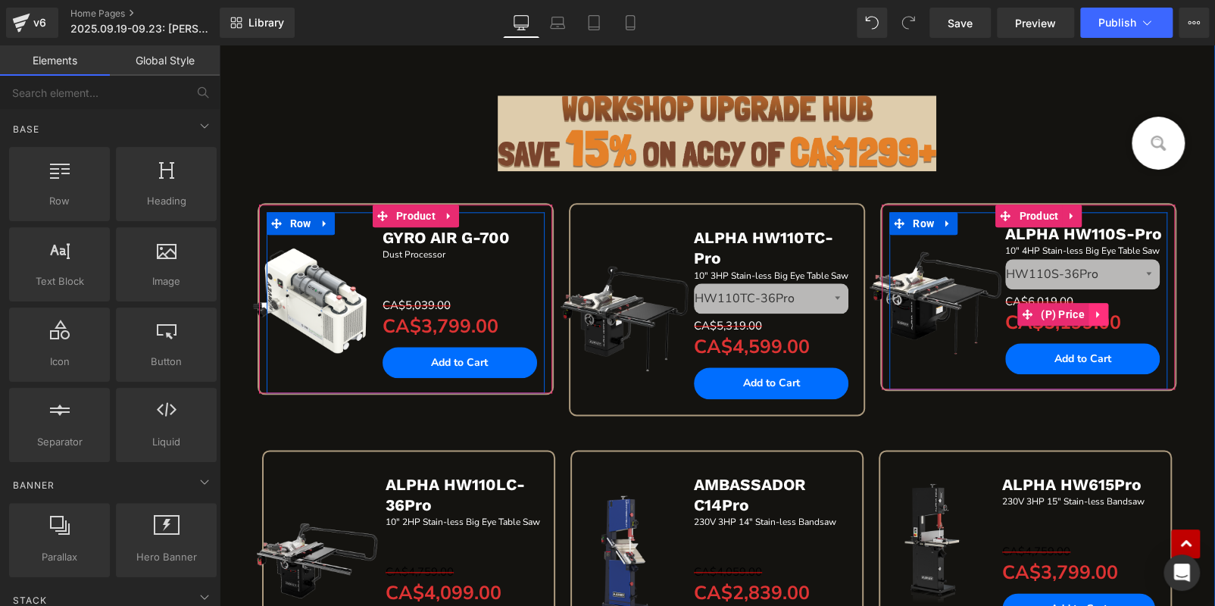
click at [1096, 312] on icon at bounding box center [1098, 313] width 11 height 11
click at [1086, 312] on icon at bounding box center [1088, 314] width 11 height 11
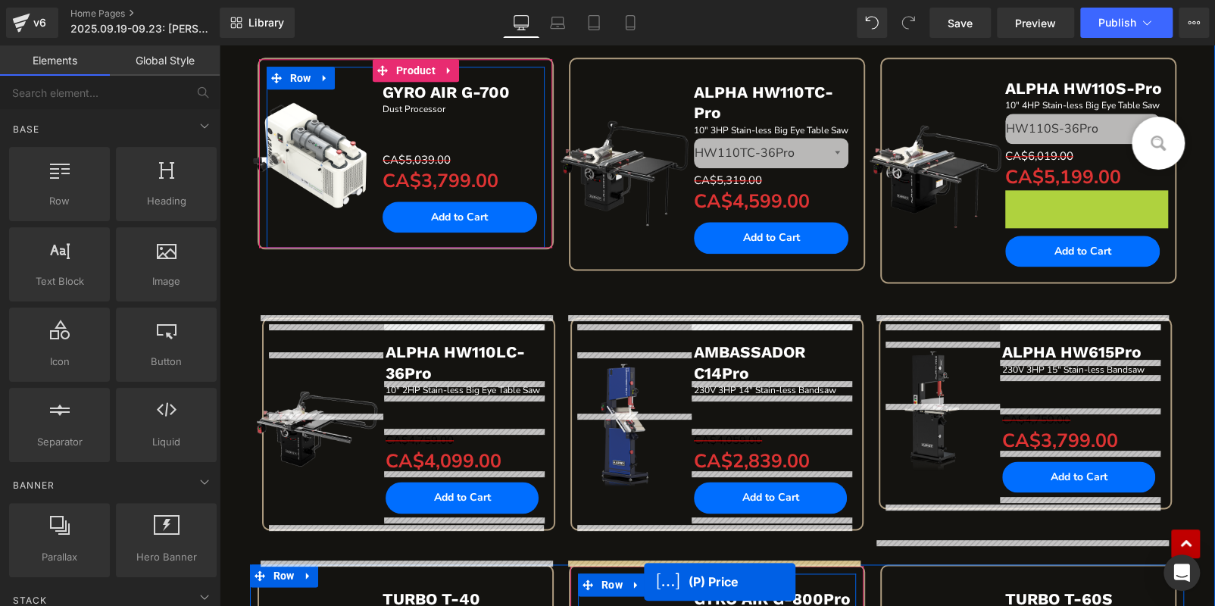
scroll to position [1006, 0]
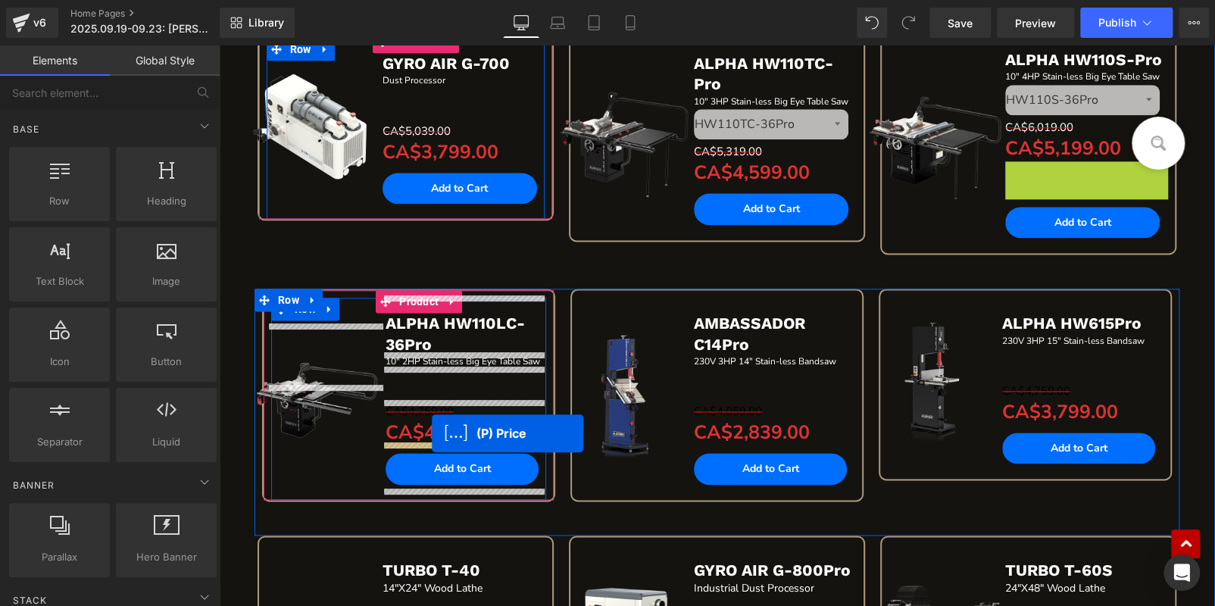
drag, startPoint x: 1023, startPoint y: 354, endPoint x: 432, endPoint y: 433, distance: 596.3
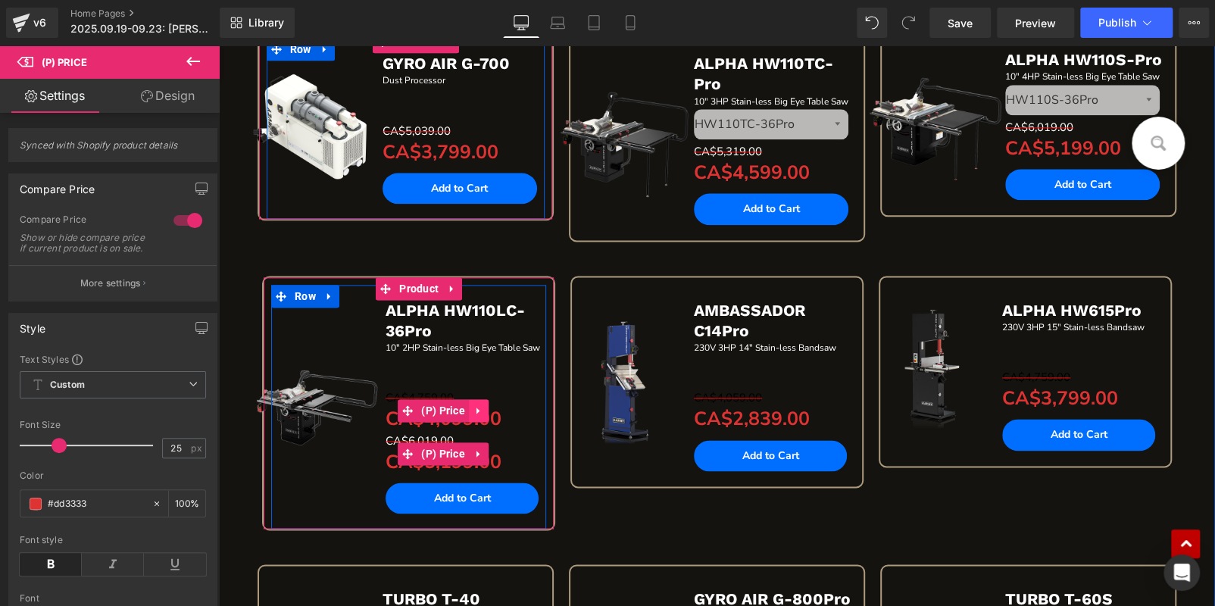
click at [475, 405] on icon at bounding box center [479, 410] width 11 height 11
click at [479, 405] on link at bounding box center [489, 410] width 20 height 23
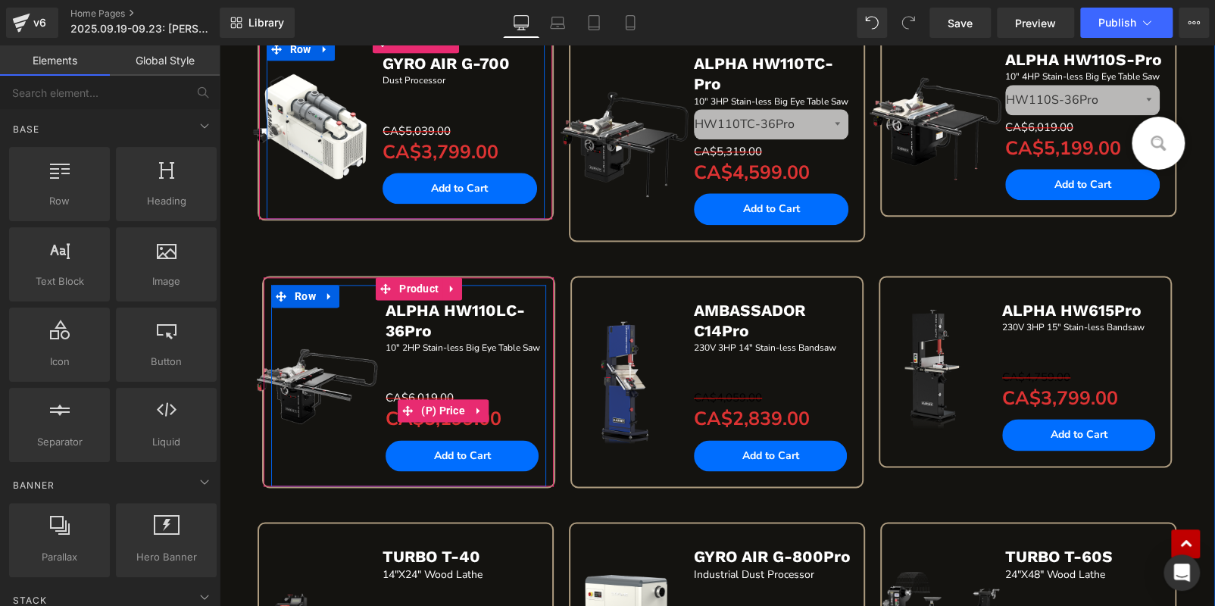
click at [477, 411] on icon at bounding box center [478, 411] width 3 height 7
drag, startPoint x: 465, startPoint y: 411, endPoint x: 482, endPoint y: 405, distance: 17.5
click at [467, 410] on icon at bounding box center [469, 410] width 11 height 11
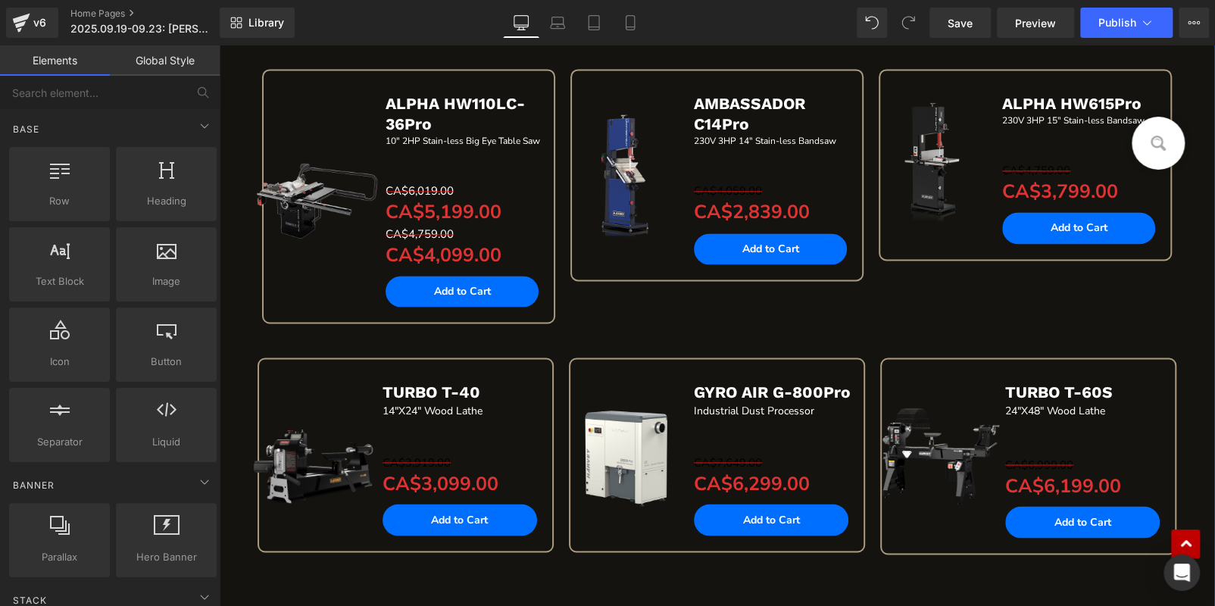
scroll to position [1102, 0]
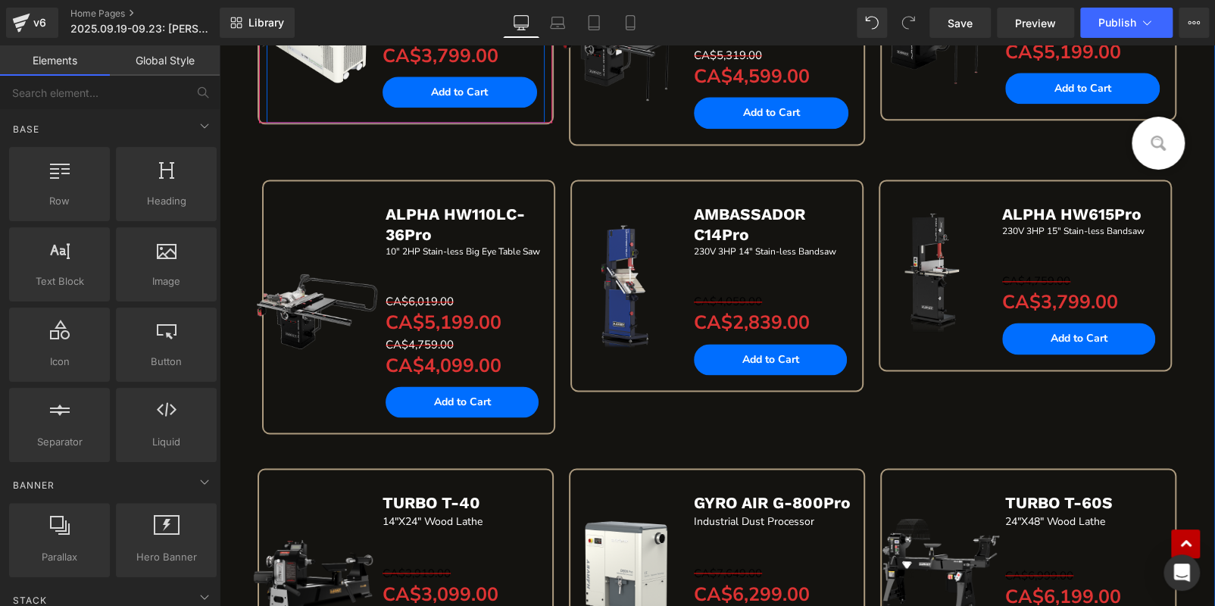
click at [480, 330] on span "CA$5,199.00" at bounding box center [444, 323] width 116 height 26
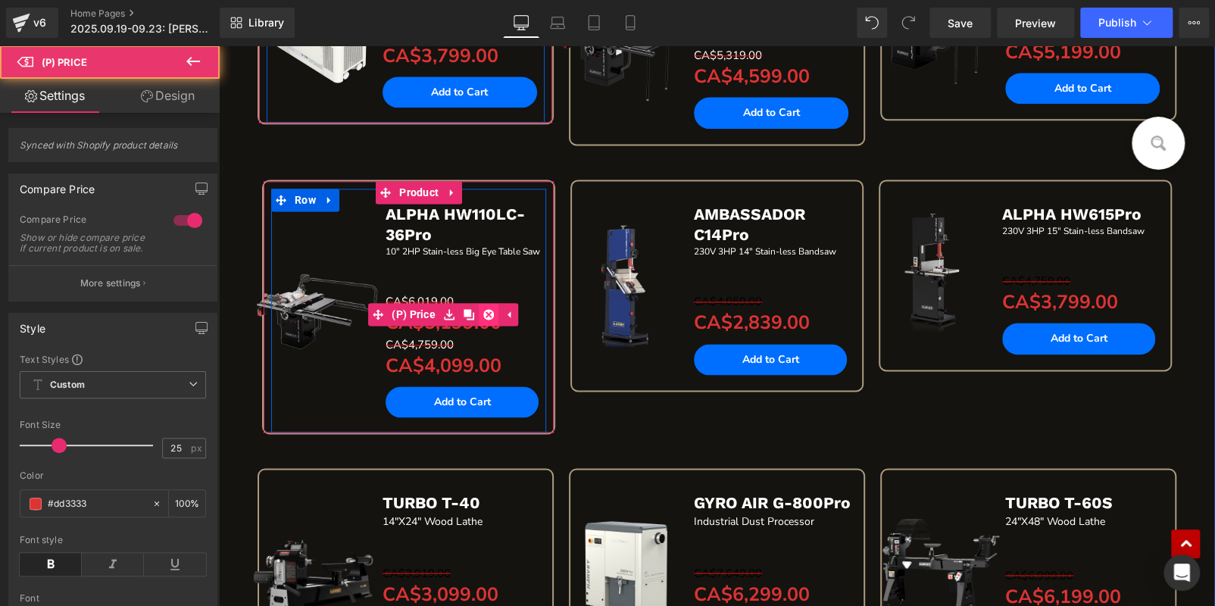
click at [487, 309] on icon at bounding box center [488, 314] width 11 height 11
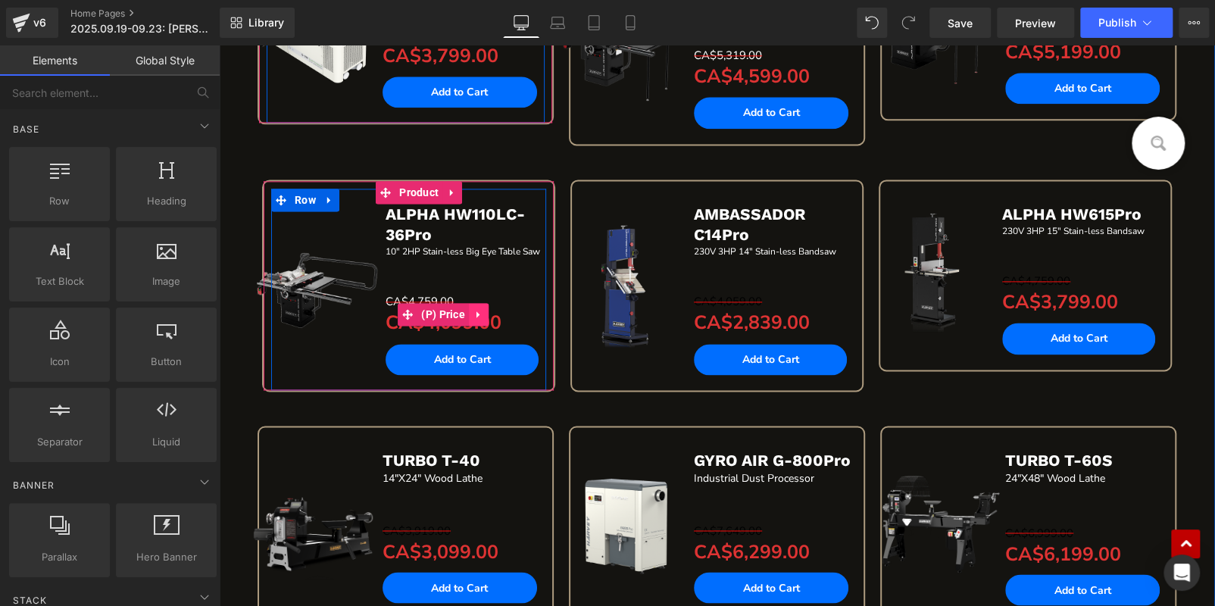
click at [478, 313] on icon at bounding box center [479, 314] width 11 height 11
click at [465, 313] on icon at bounding box center [469, 314] width 11 height 11
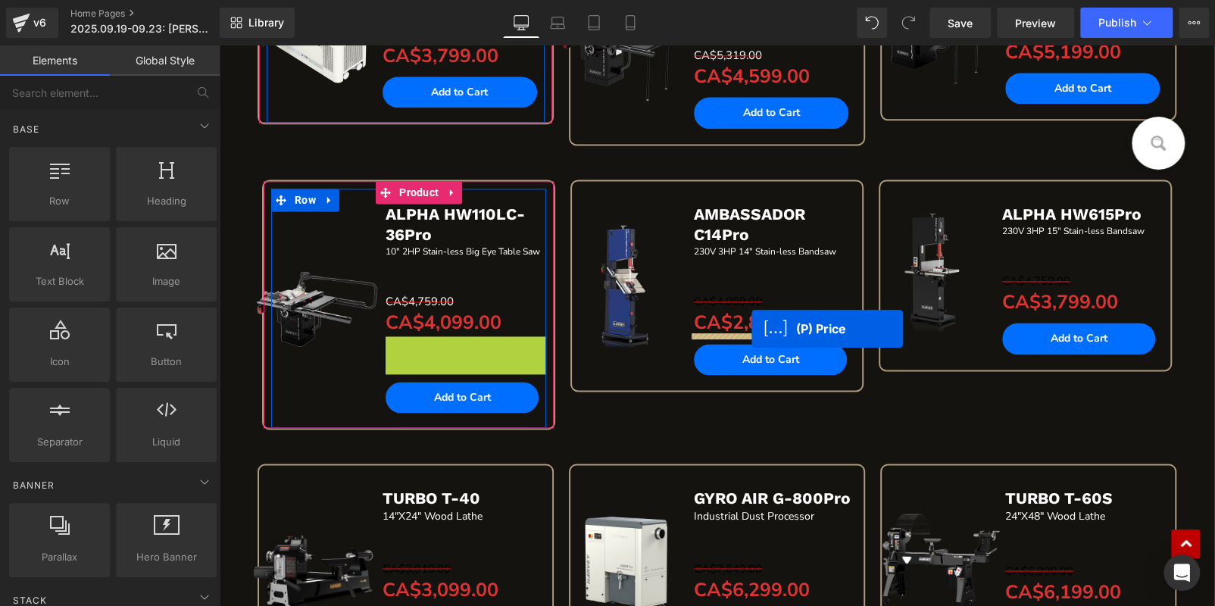
drag, startPoint x: 399, startPoint y: 354, endPoint x: 739, endPoint y: 328, distance: 341.2
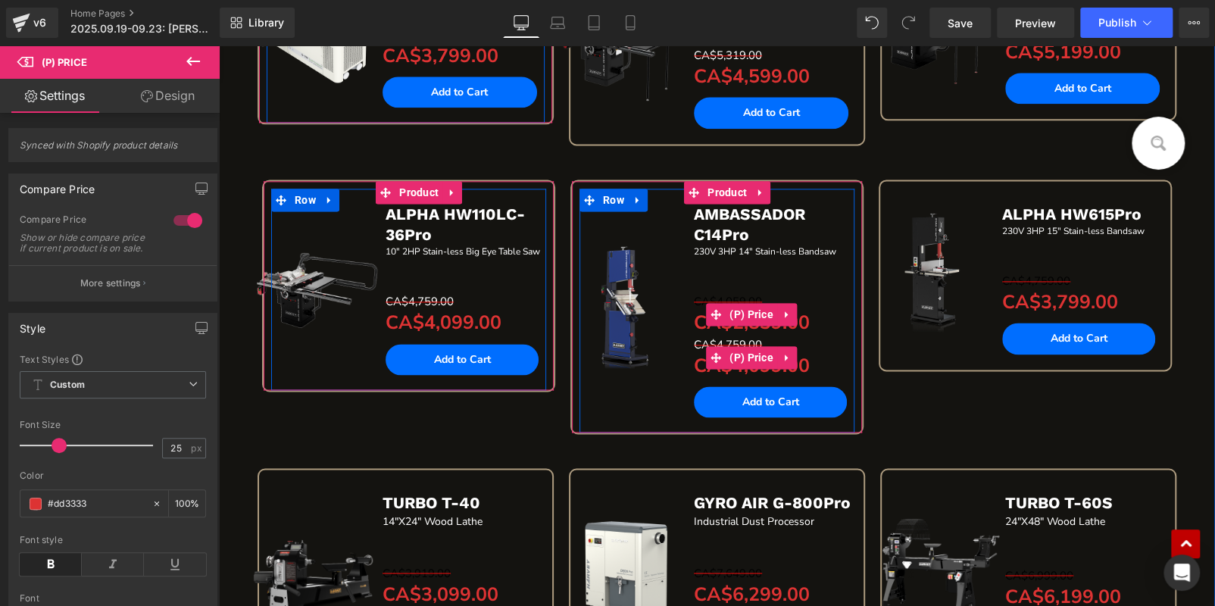
click at [782, 311] on icon at bounding box center [787, 314] width 11 height 11
click at [793, 312] on icon at bounding box center [797, 314] width 11 height 11
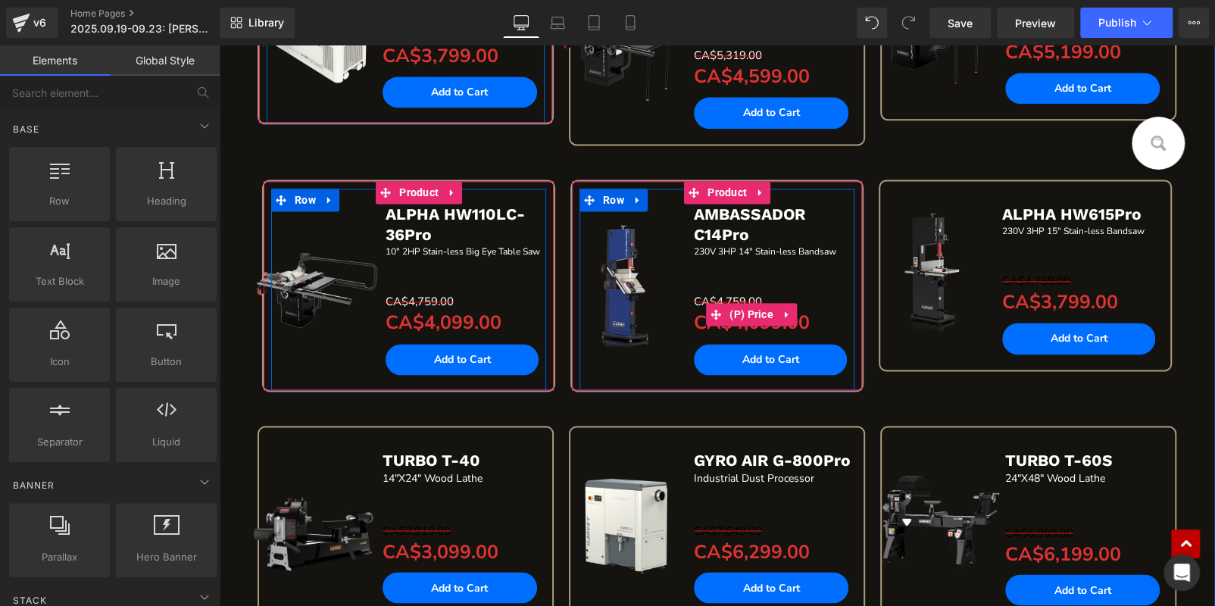
drag, startPoint x: 785, startPoint y: 312, endPoint x: 777, endPoint y: 311, distance: 7.6
click at [783, 311] on icon at bounding box center [787, 314] width 11 height 11
click at [773, 311] on icon at bounding box center [777, 314] width 11 height 11
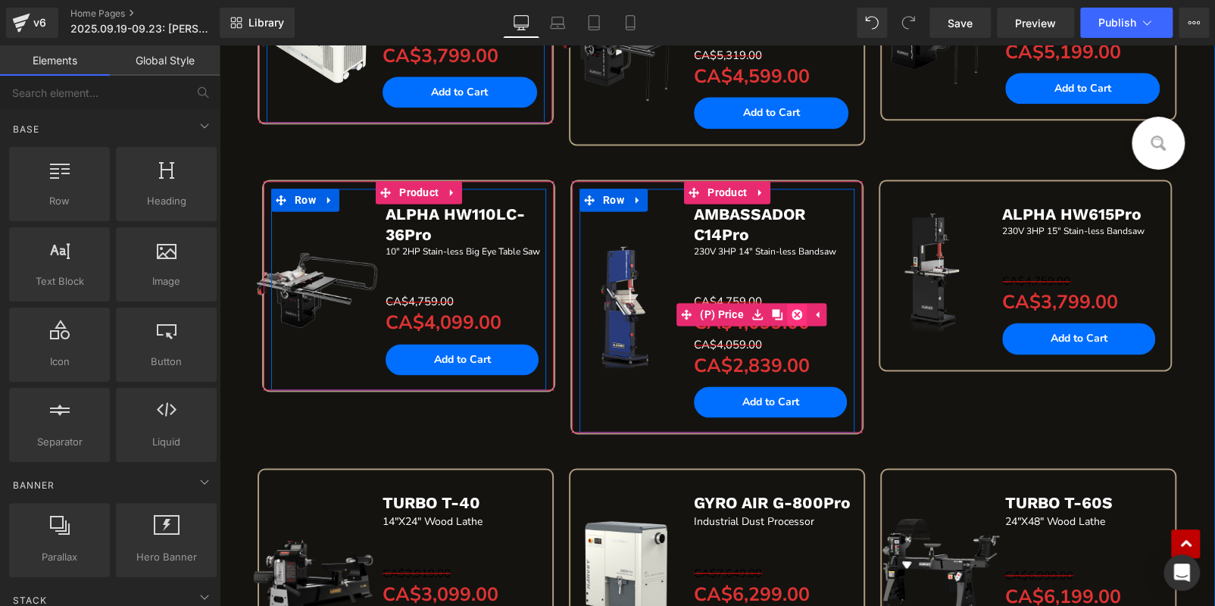
click at [792, 311] on icon at bounding box center [797, 314] width 11 height 11
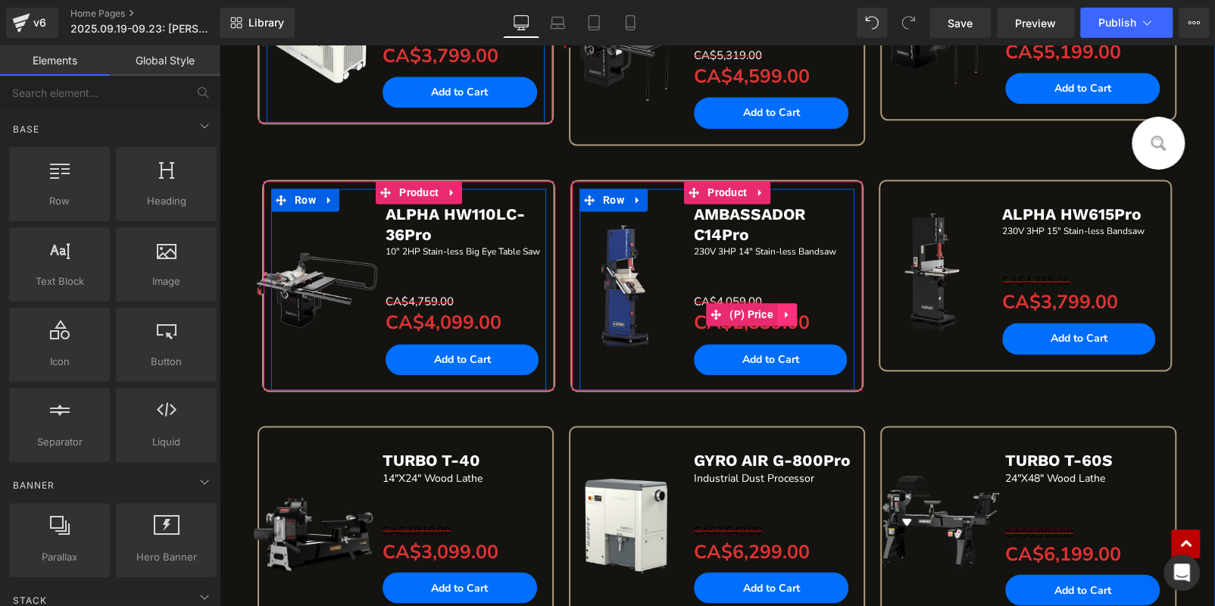
click at [784, 311] on icon at bounding box center [787, 314] width 11 height 11
click at [772, 311] on icon at bounding box center [777, 314] width 11 height 11
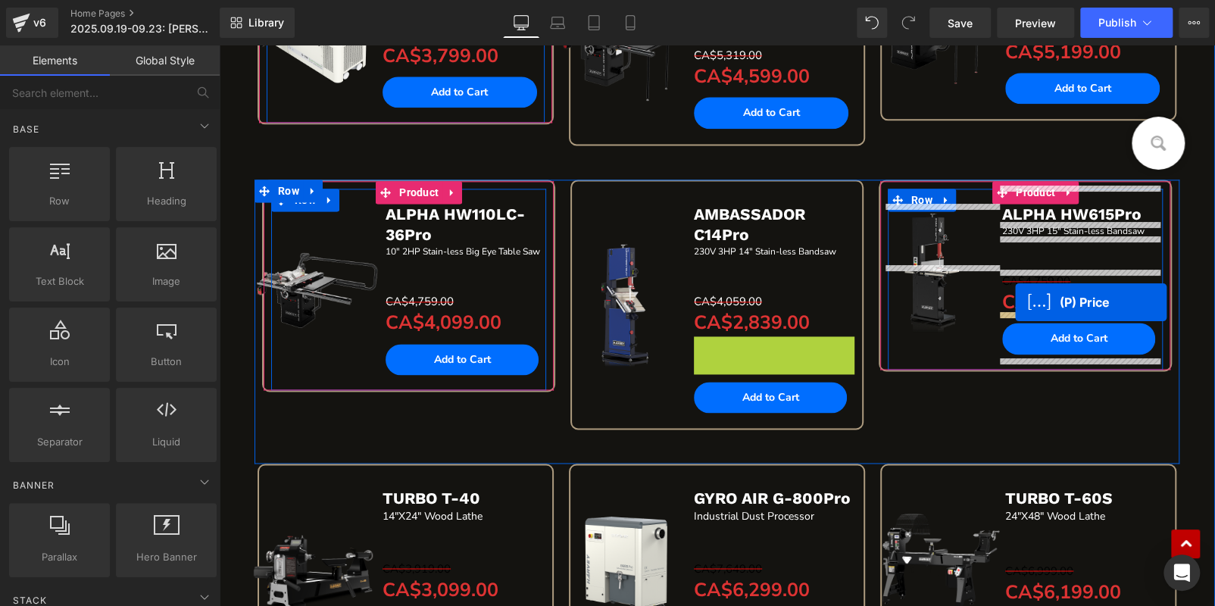
drag, startPoint x: 712, startPoint y: 350, endPoint x: 1015, endPoint y: 302, distance: 306.8
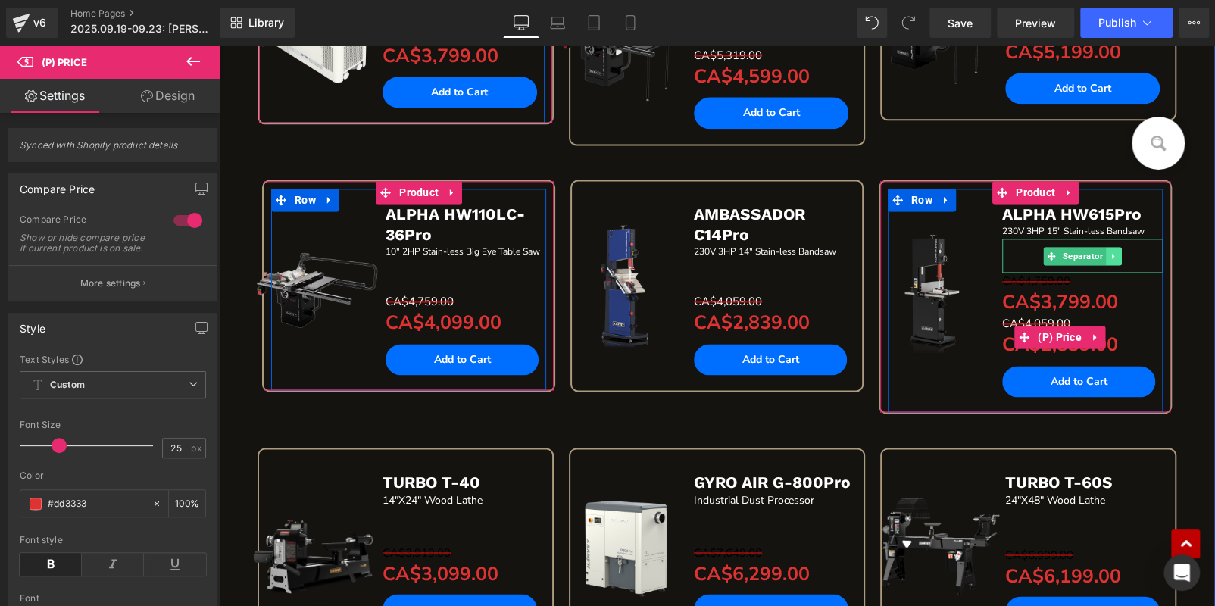
click at [1115, 261] on link at bounding box center [1114, 256] width 16 height 18
click at [1091, 289] on icon at bounding box center [1095, 294] width 11 height 11
click at [1100, 291] on icon at bounding box center [1105, 294] width 11 height 11
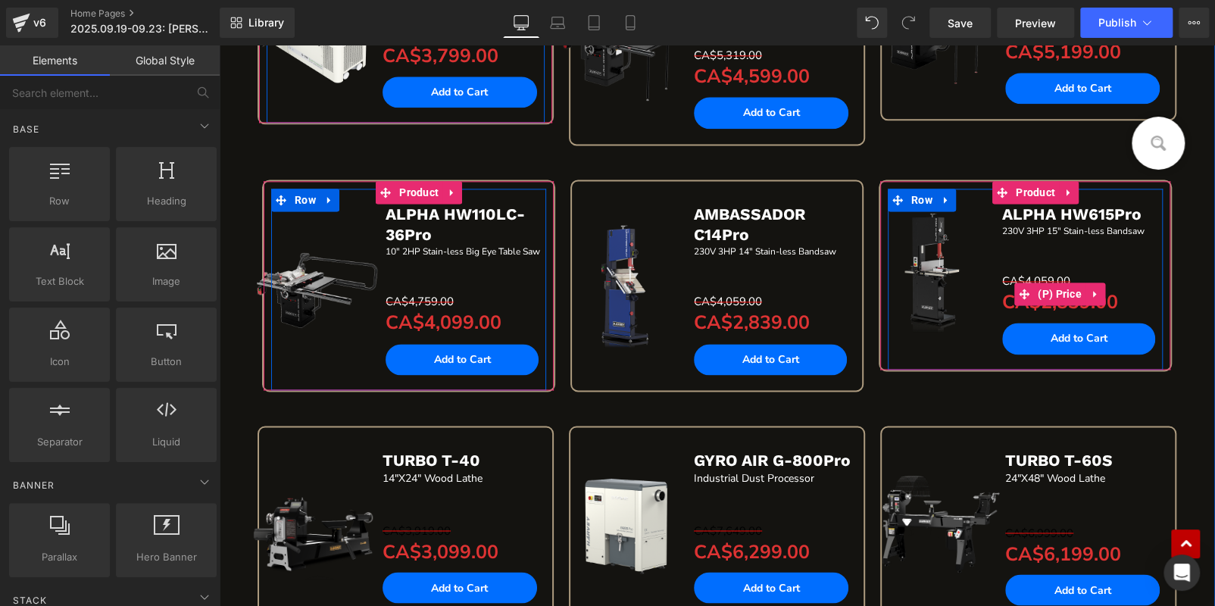
drag, startPoint x: 1092, startPoint y: 290, endPoint x: 1082, endPoint y: 289, distance: 9.9
click at [1090, 290] on icon at bounding box center [1095, 294] width 11 height 11
click at [1081, 289] on icon at bounding box center [1085, 294] width 11 height 11
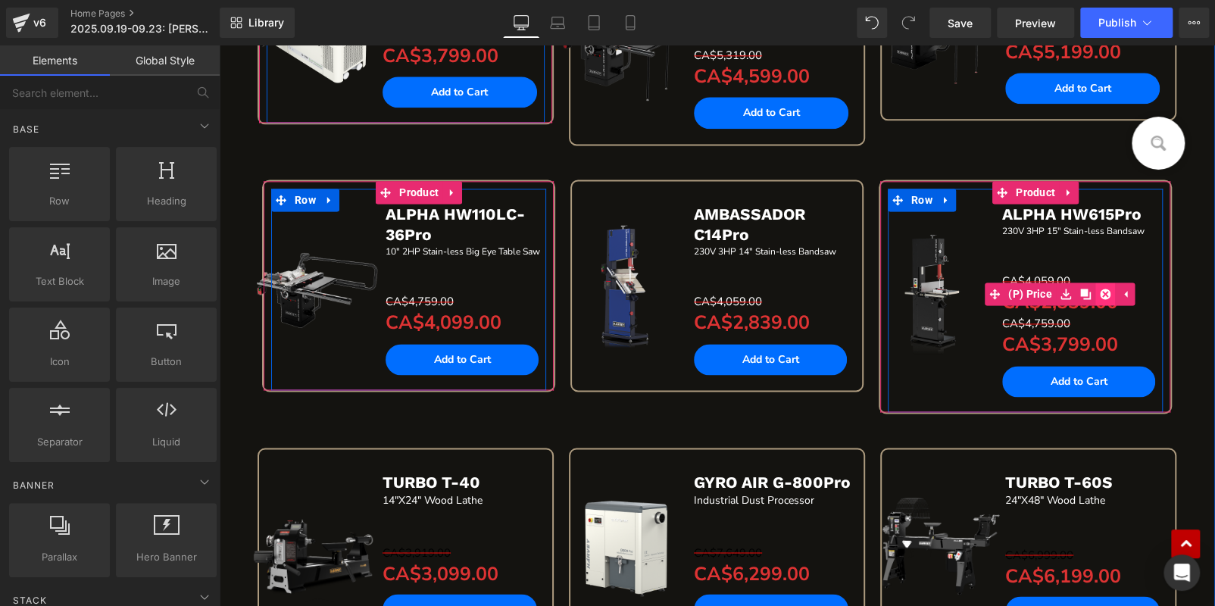
click at [1100, 289] on icon at bounding box center [1105, 294] width 11 height 11
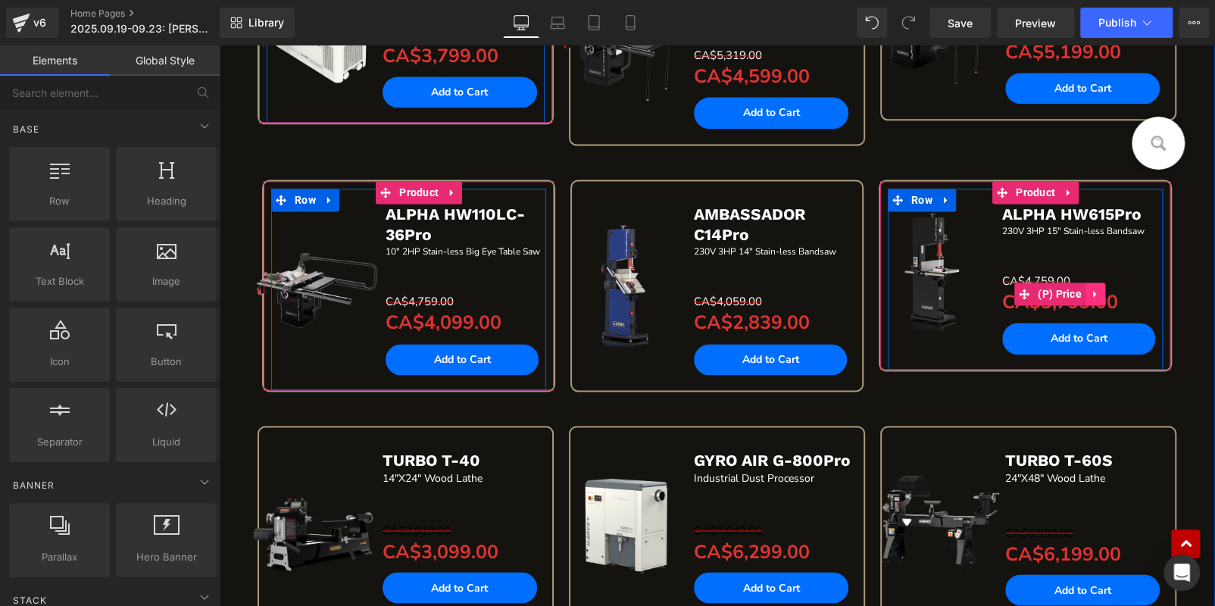
click at [1090, 289] on icon at bounding box center [1095, 294] width 11 height 11
click at [1081, 291] on icon at bounding box center [1085, 294] width 11 height 11
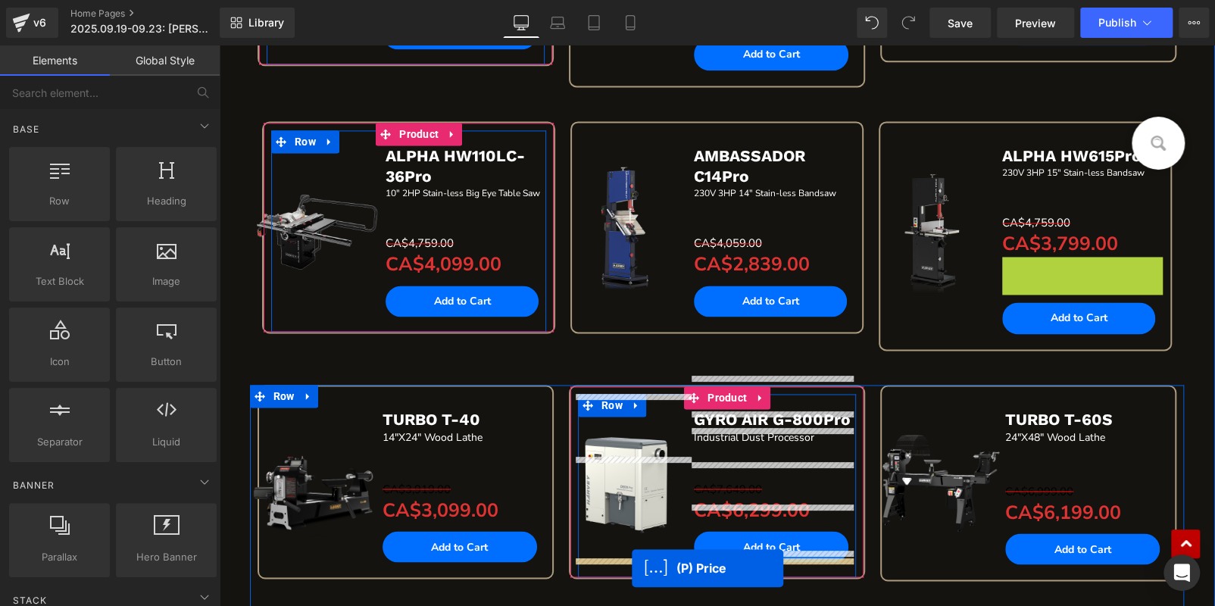
scroll to position [1219, 0]
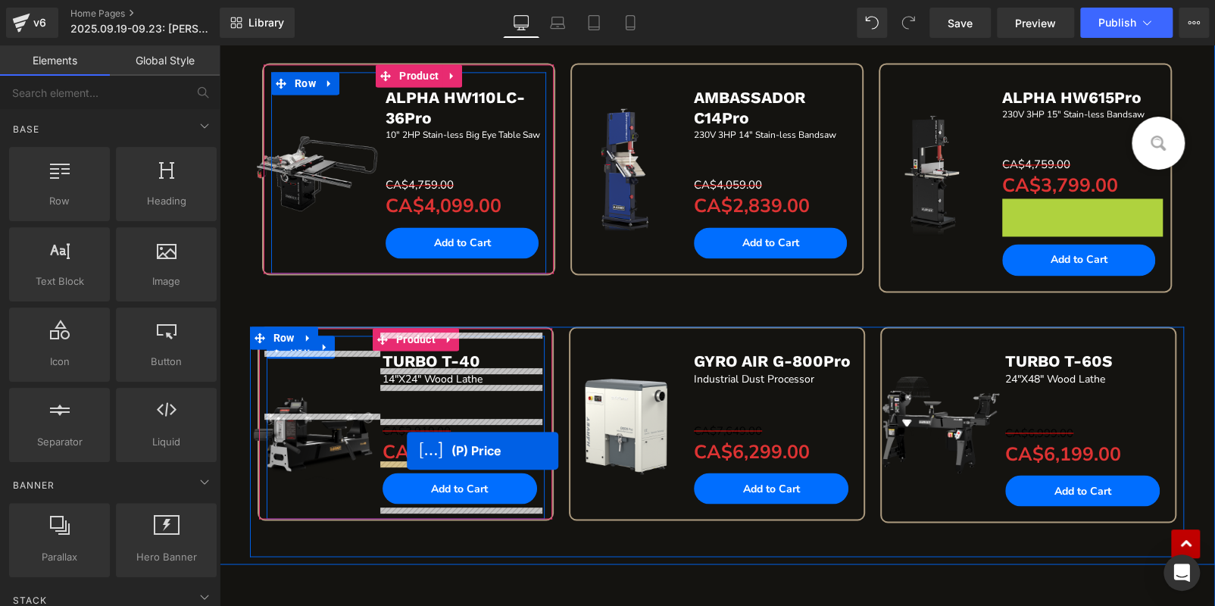
drag, startPoint x: 1005, startPoint y: 337, endPoint x: 407, endPoint y: 450, distance: 609.1
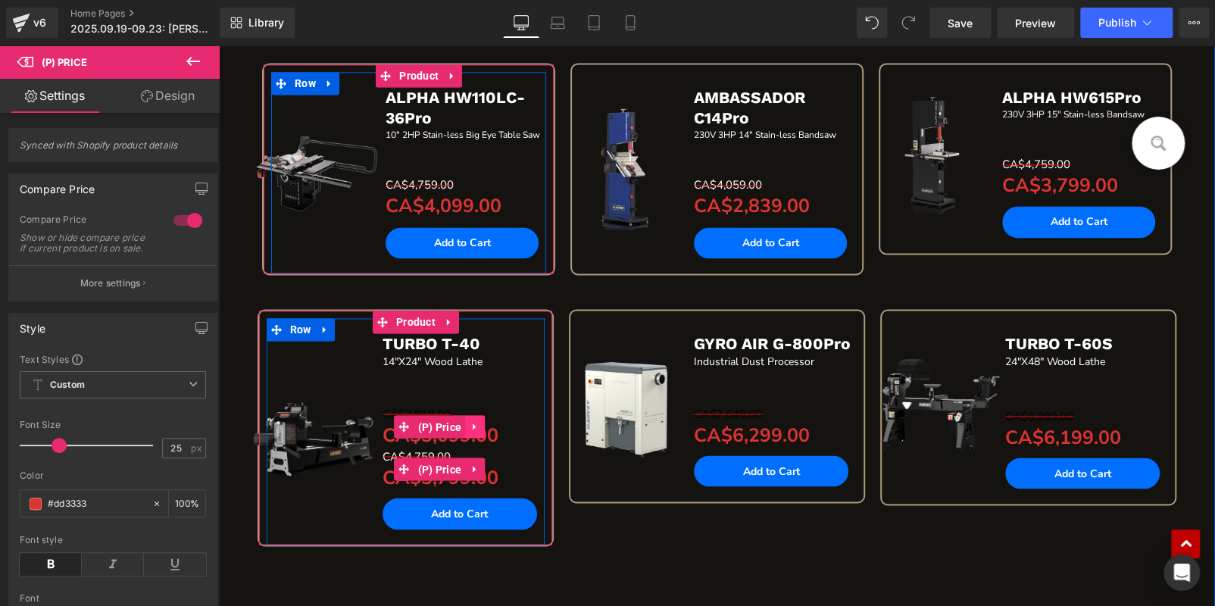
click at [465, 421] on link at bounding box center [475, 426] width 20 height 23
click at [480, 421] on icon at bounding box center [485, 426] width 11 height 11
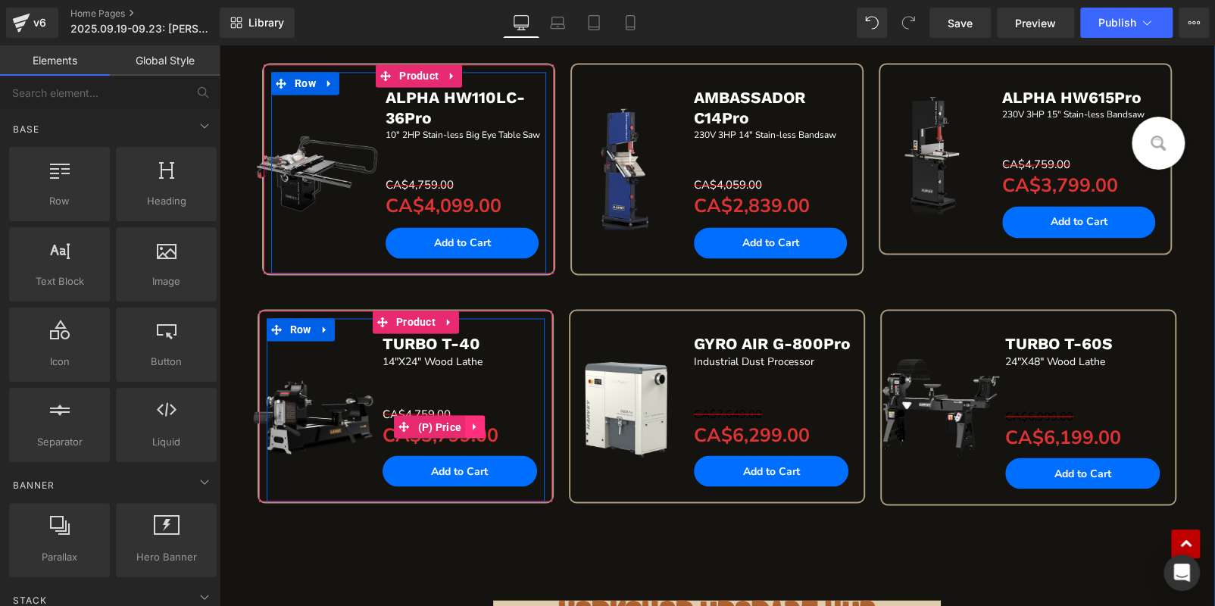
click at [470, 426] on icon at bounding box center [475, 426] width 11 height 11
click at [460, 423] on icon at bounding box center [465, 426] width 11 height 11
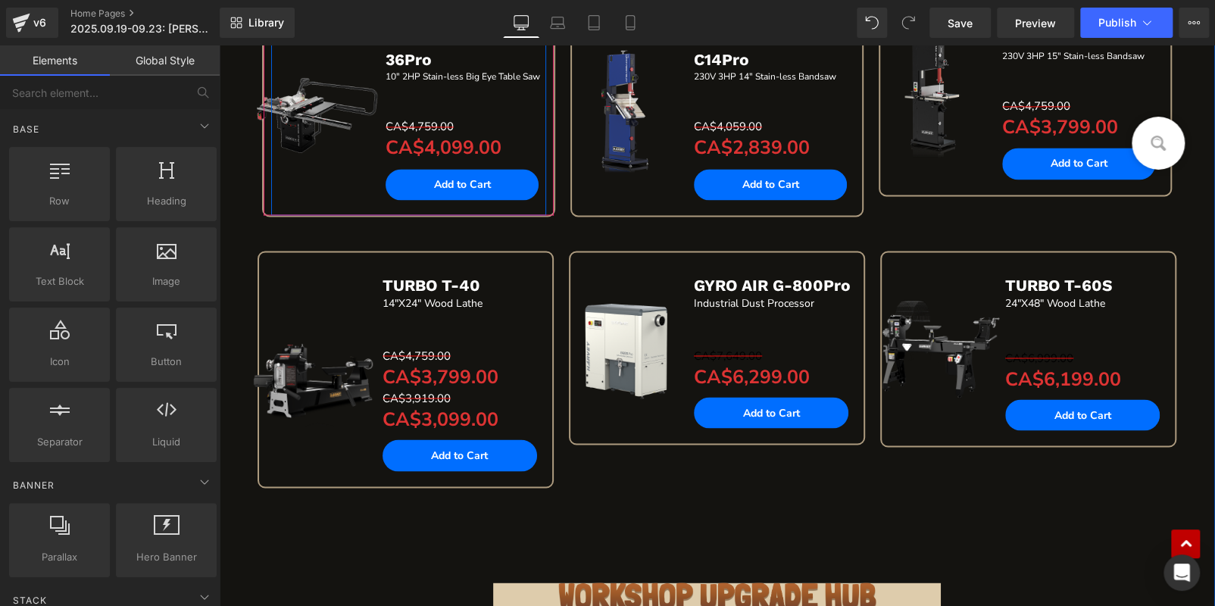
scroll to position [1267, 0]
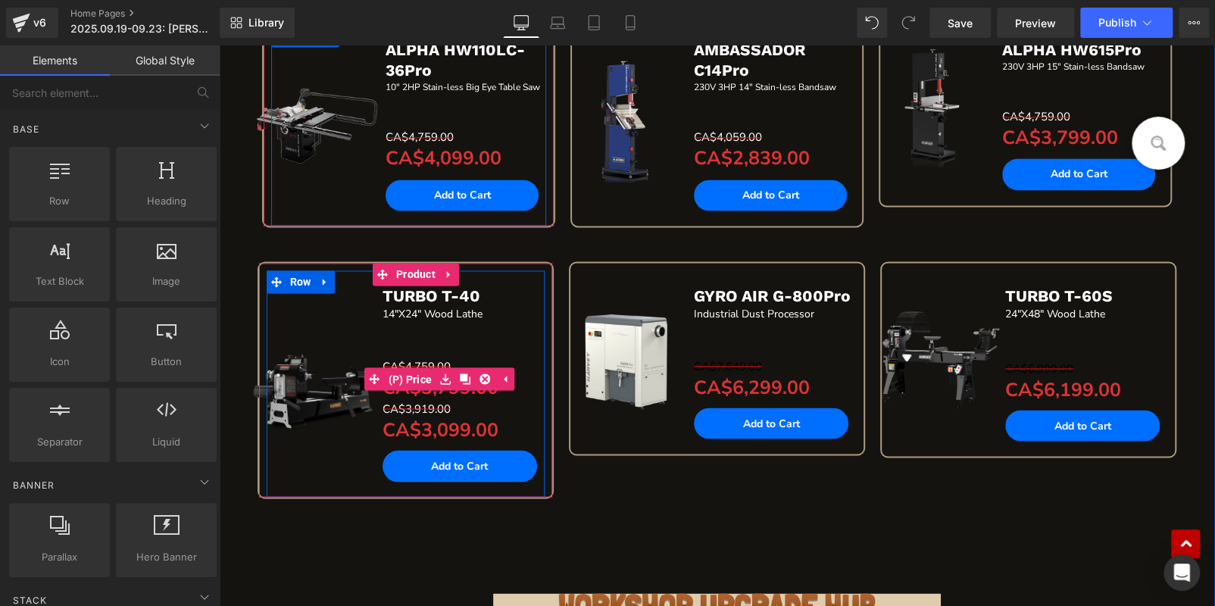
click at [464, 386] on span "CA$3,799.00" at bounding box center [441, 387] width 116 height 26
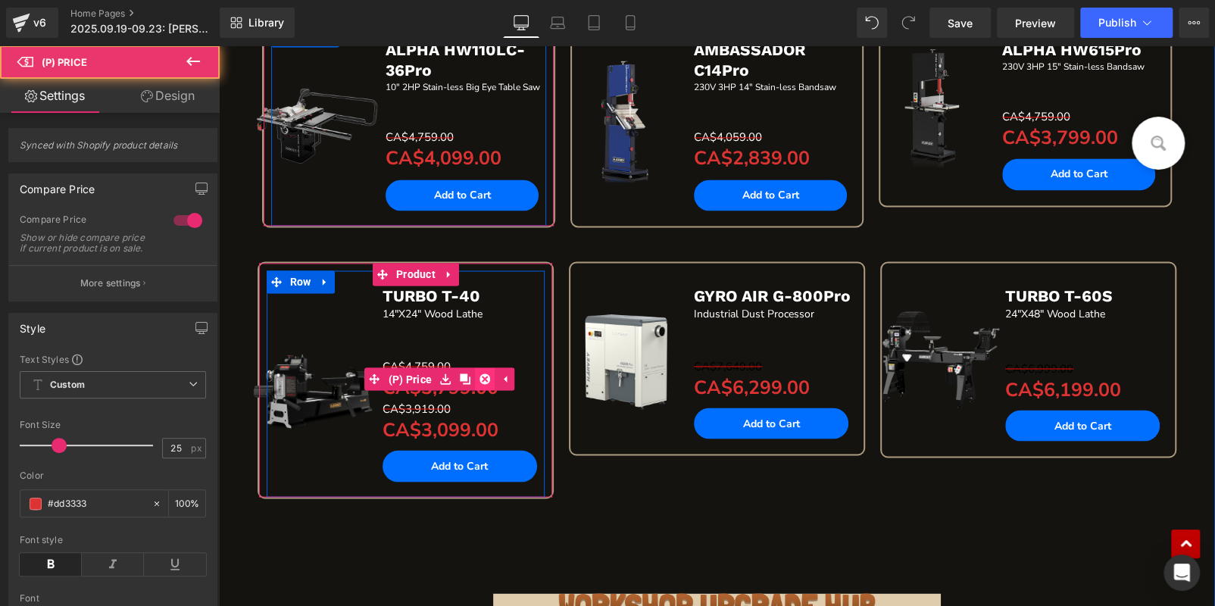
click at [481, 374] on icon at bounding box center [485, 378] width 11 height 11
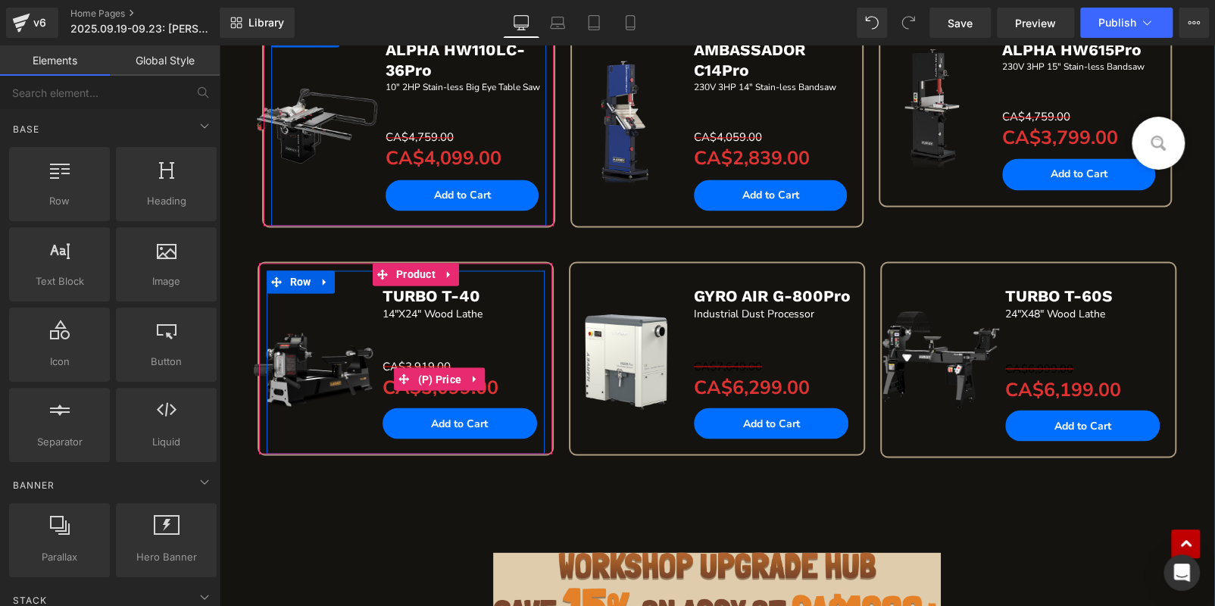
drag, startPoint x: 474, startPoint y: 383, endPoint x: 464, endPoint y: 380, distance: 10.3
click at [474, 383] on link at bounding box center [475, 378] width 20 height 23
click at [464, 380] on icon at bounding box center [465, 379] width 11 height 11
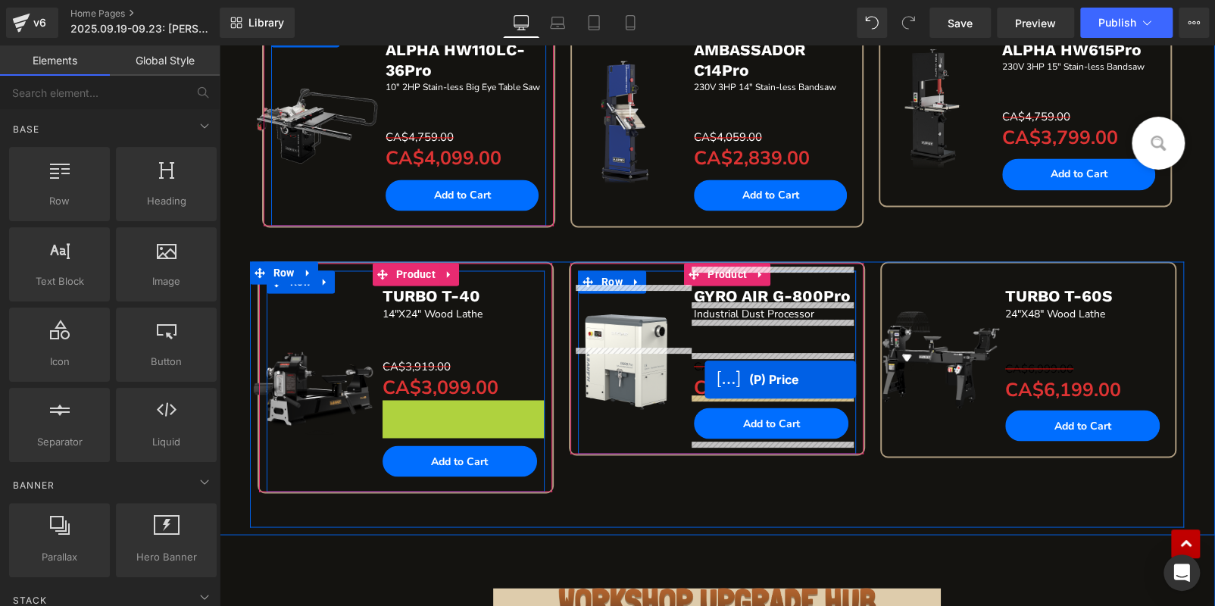
drag, startPoint x: 397, startPoint y: 414, endPoint x: 786, endPoint y: 380, distance: 390.1
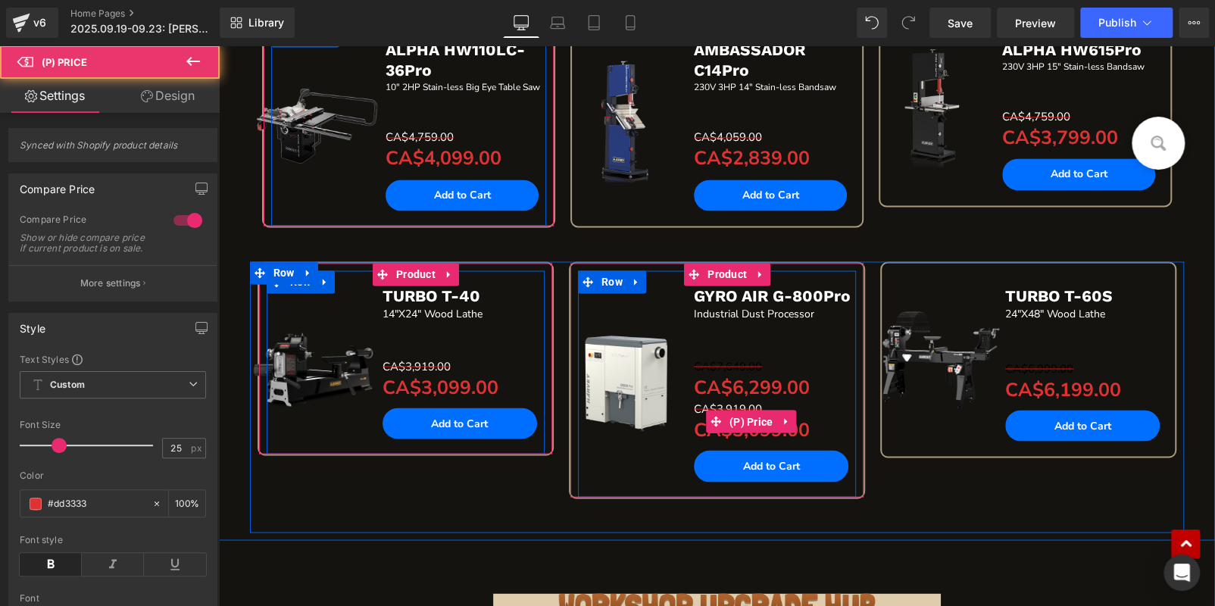
click at [783, 373] on div "CA$7,649.00 CA$6,299.00 (P) Price" at bounding box center [775, 379] width 162 height 42
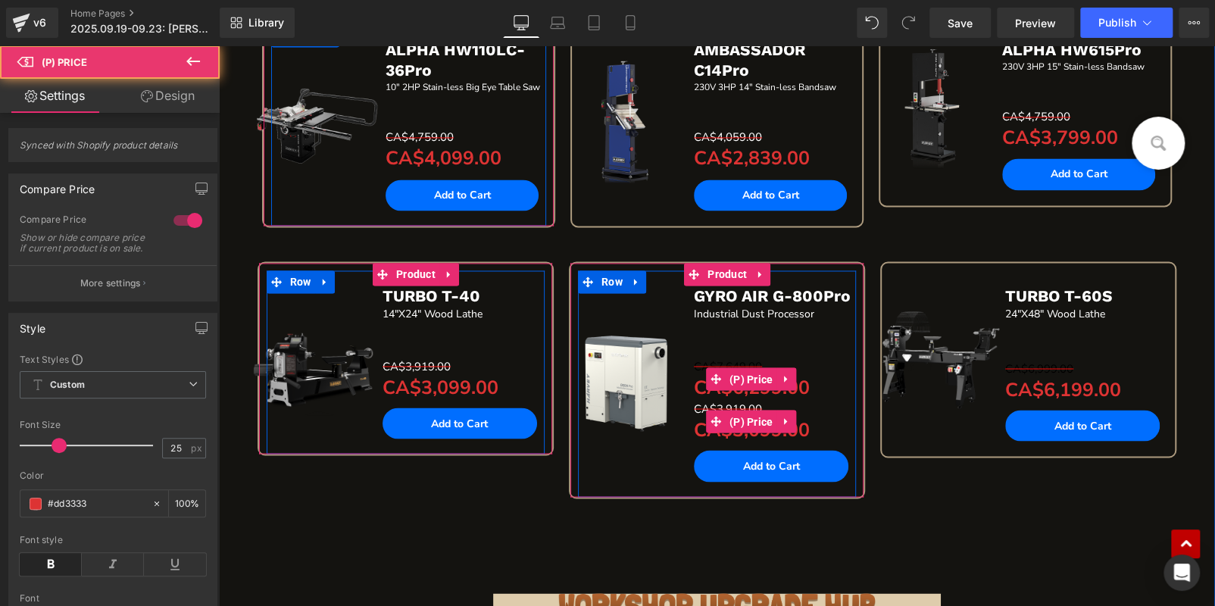
click at [783, 377] on icon at bounding box center [787, 378] width 11 height 11
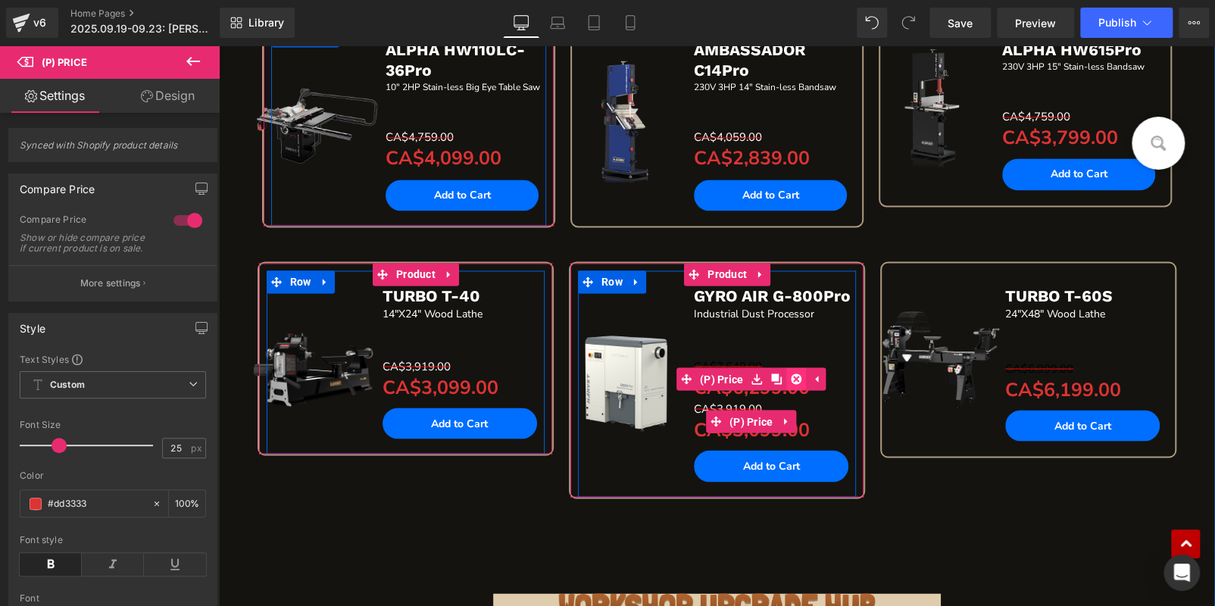
click at [792, 374] on icon at bounding box center [797, 379] width 11 height 11
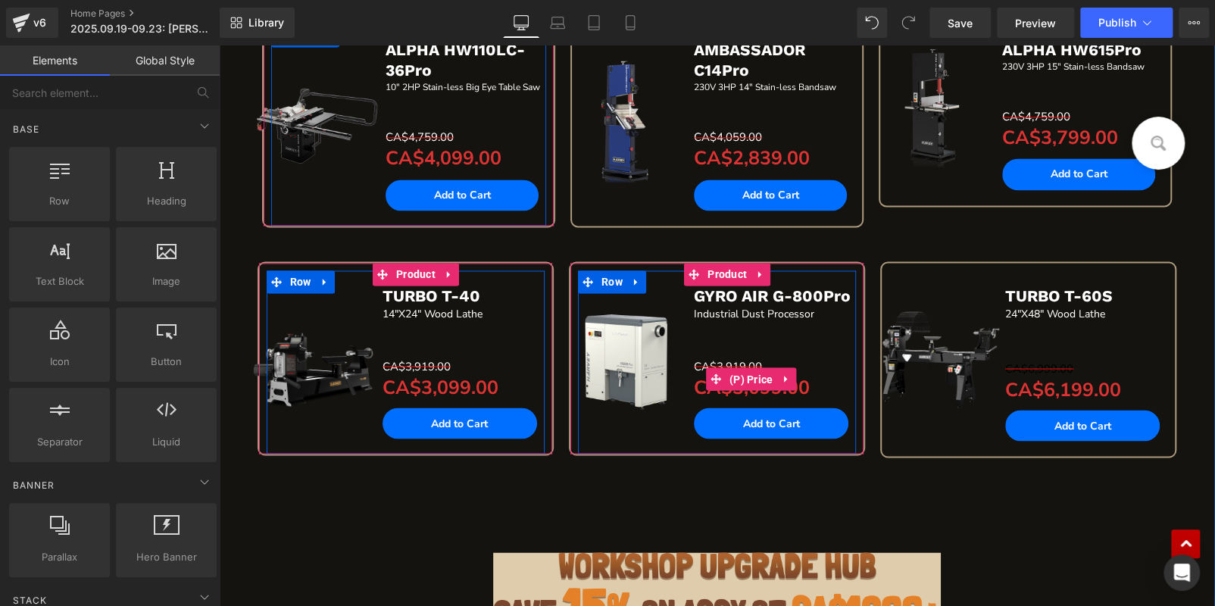
click at [782, 373] on icon at bounding box center [787, 378] width 11 height 11
click at [772, 374] on icon at bounding box center [777, 379] width 11 height 11
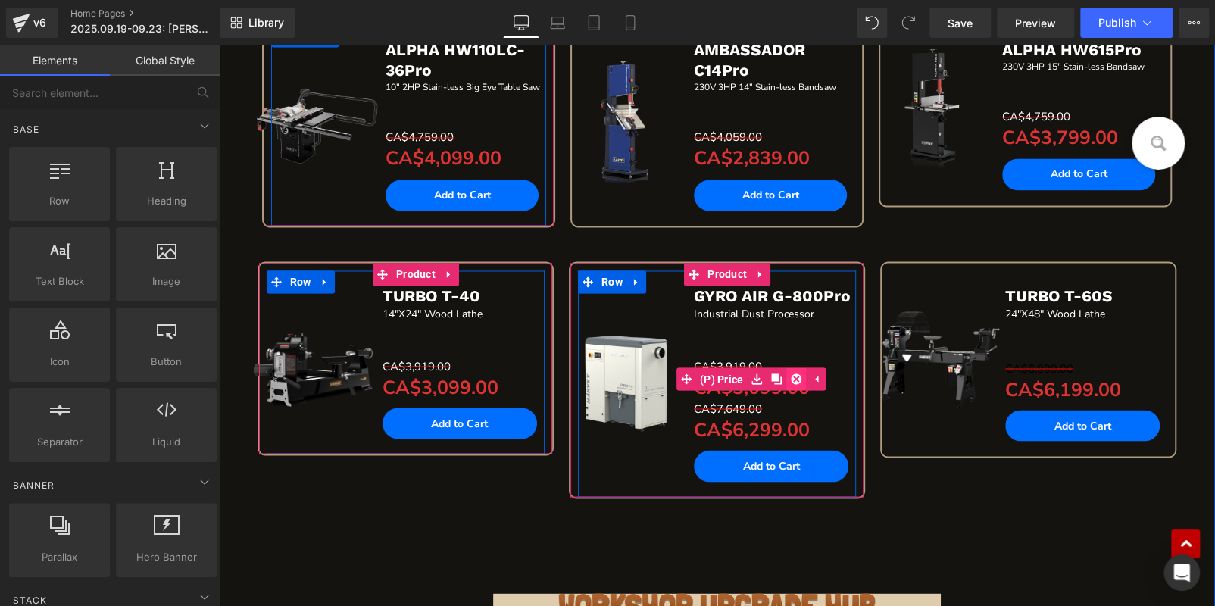
click at [793, 374] on icon at bounding box center [797, 379] width 11 height 11
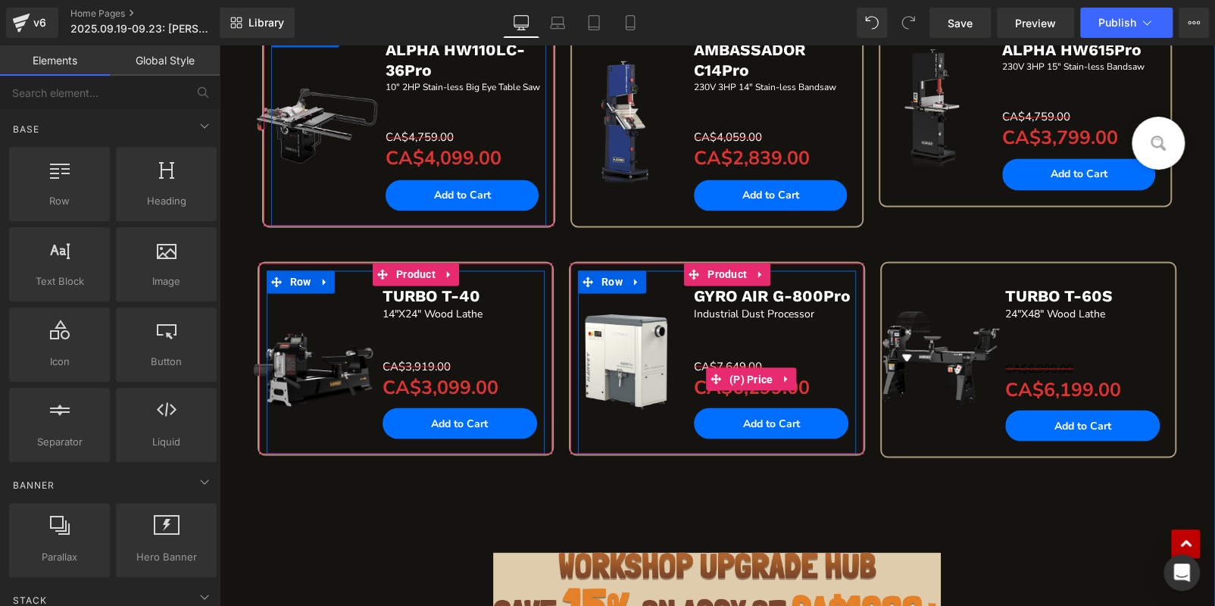
drag, startPoint x: 785, startPoint y: 370, endPoint x: 774, endPoint y: 371, distance: 10.6
click at [783, 373] on icon at bounding box center [787, 378] width 11 height 11
click at [774, 374] on icon at bounding box center [777, 379] width 11 height 11
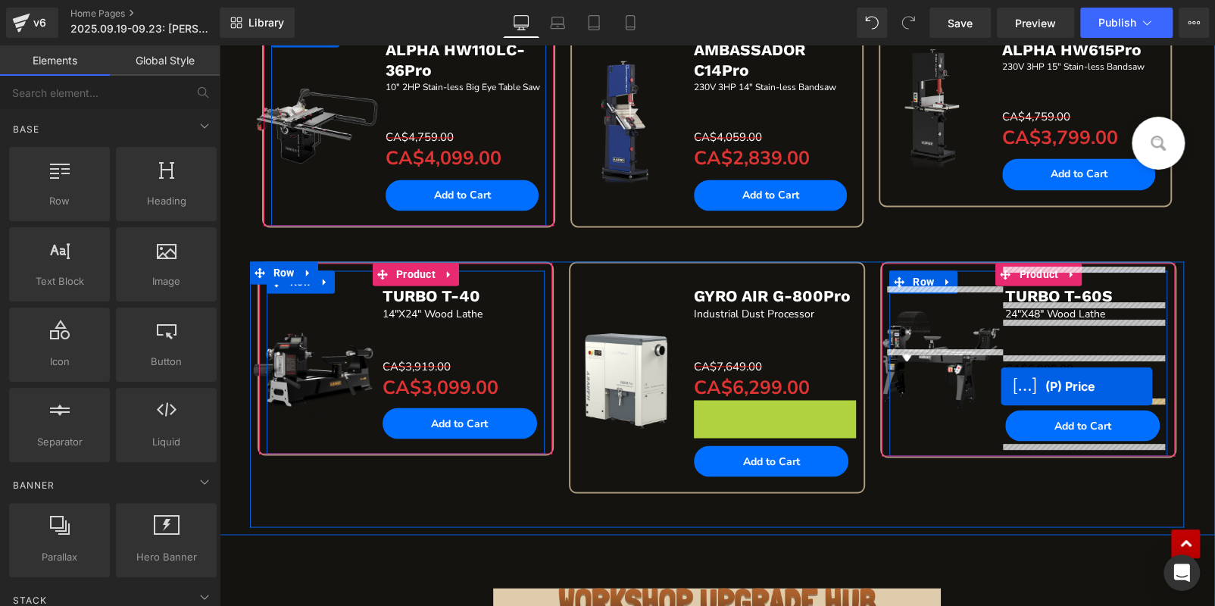
drag, startPoint x: 718, startPoint y: 415, endPoint x: 1081, endPoint y: 366, distance: 366.2
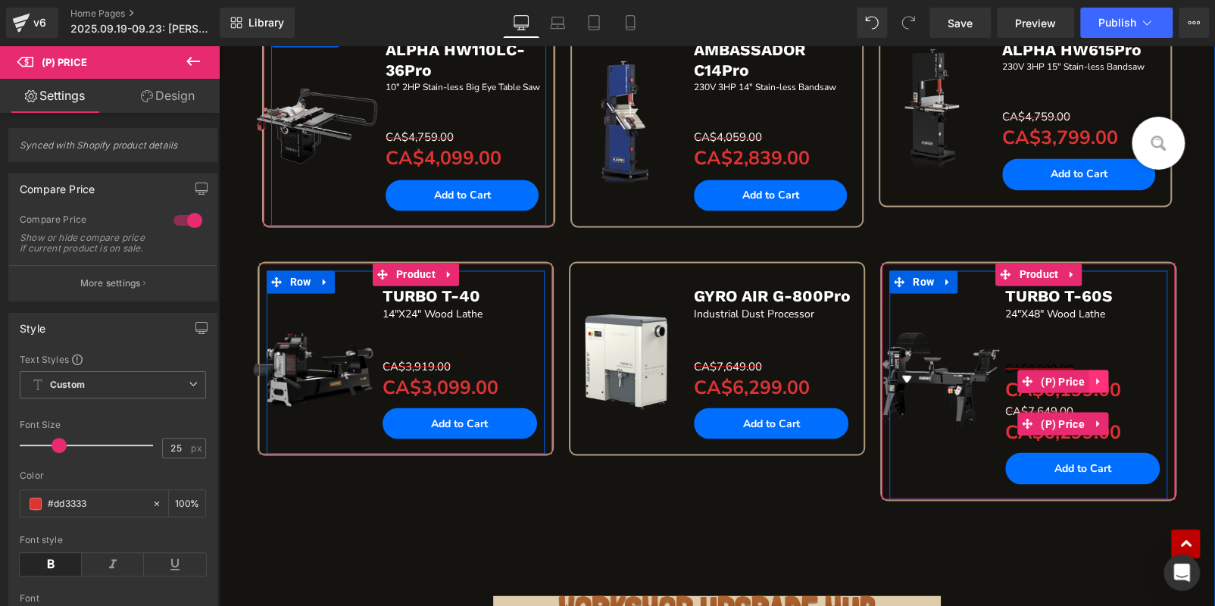
click at [1096, 375] on icon at bounding box center [1098, 380] width 11 height 11
click at [1099, 374] on link at bounding box center [1109, 381] width 20 height 23
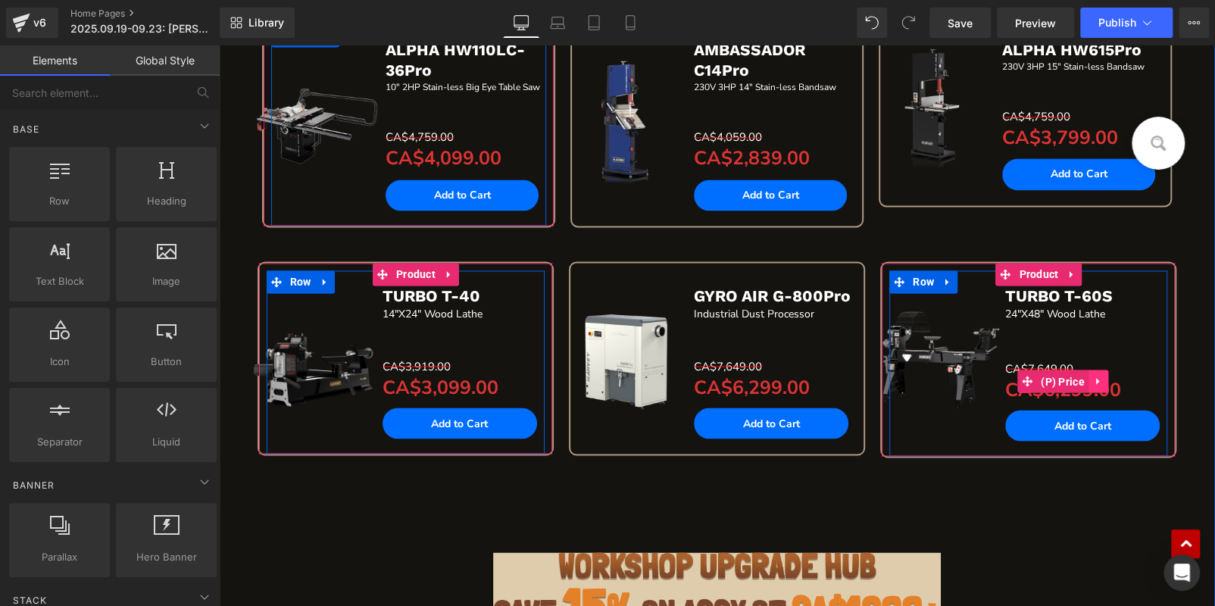
click at [1093, 375] on icon at bounding box center [1098, 380] width 11 height 11
click at [1083, 377] on icon at bounding box center [1088, 381] width 11 height 11
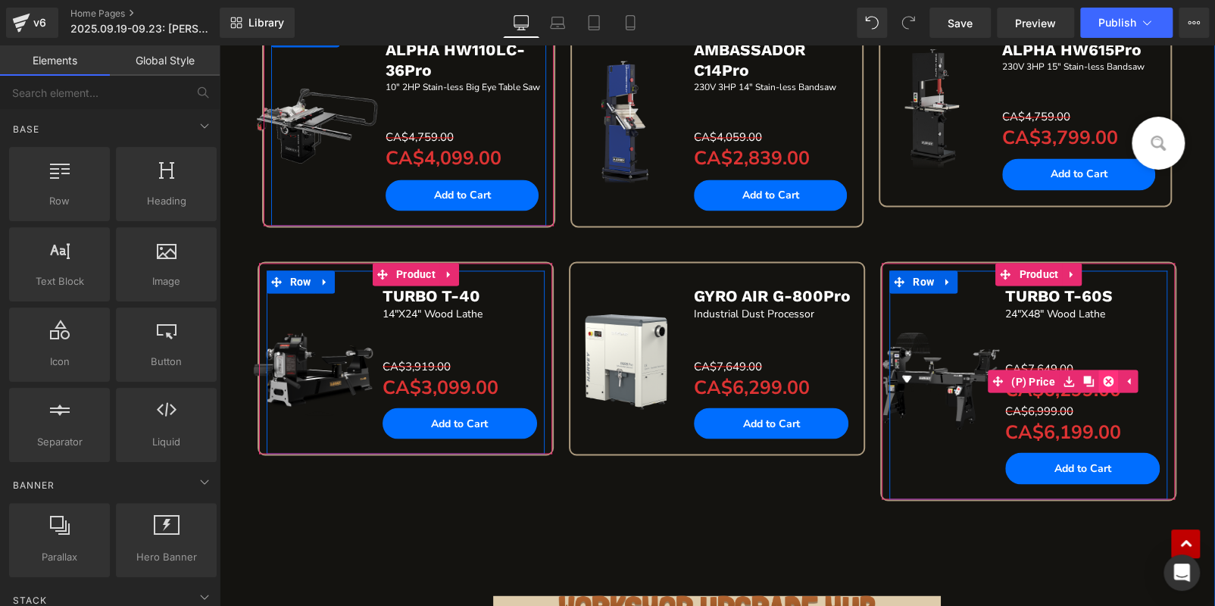
click at [1104, 376] on icon at bounding box center [1108, 381] width 11 height 11
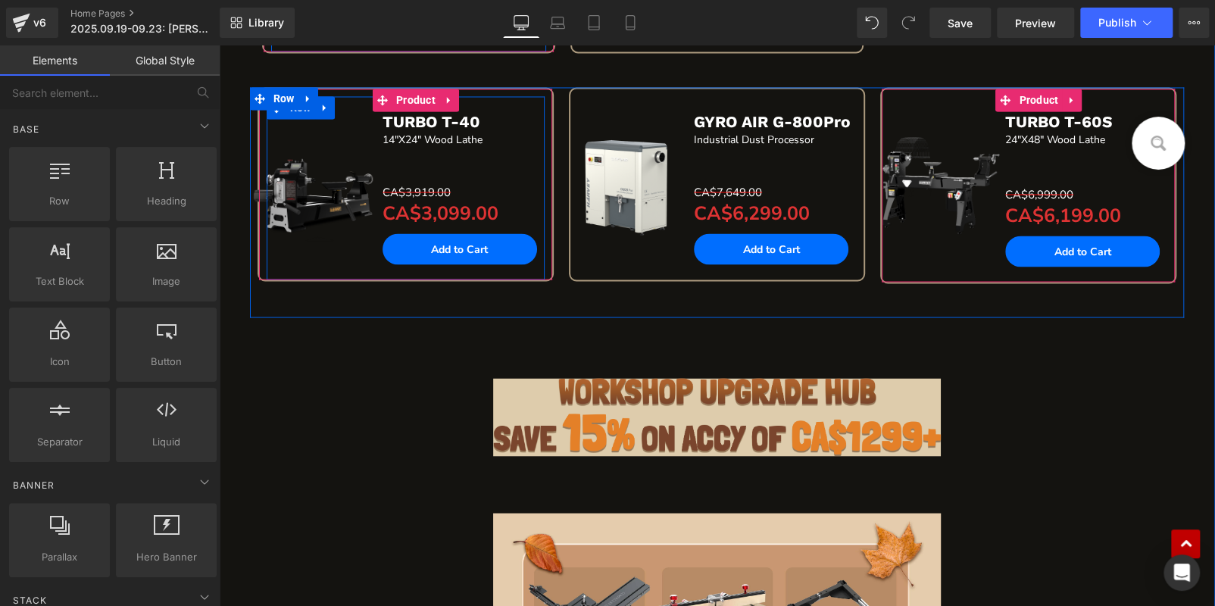
scroll to position [1495, 0]
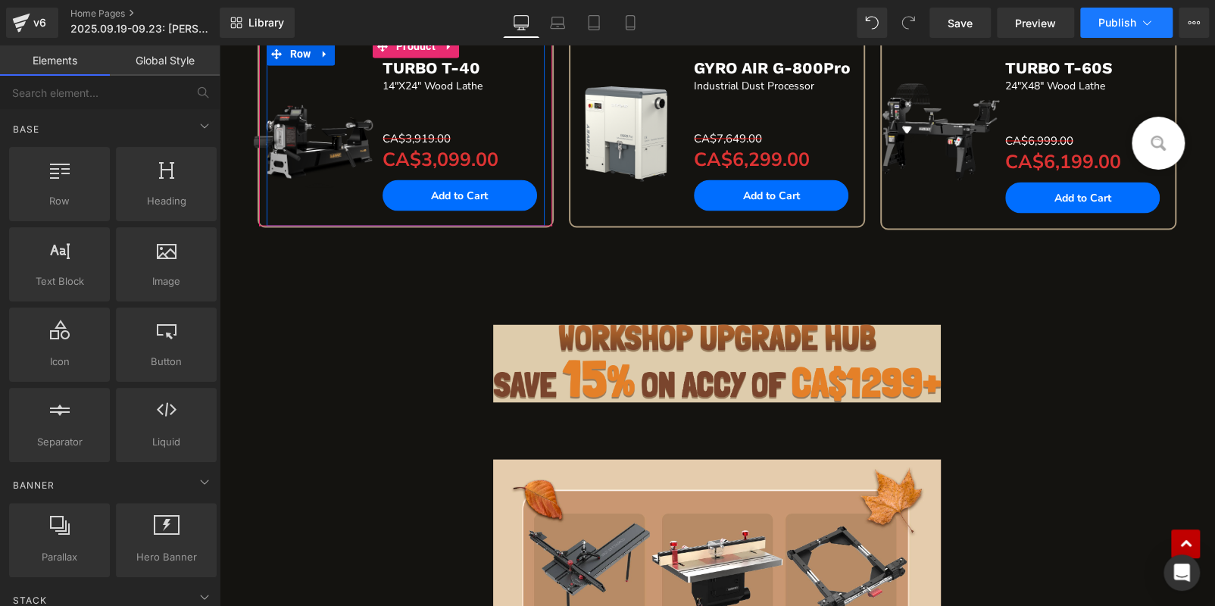
click at [1117, 33] on button "Publish" at bounding box center [1126, 23] width 92 height 30
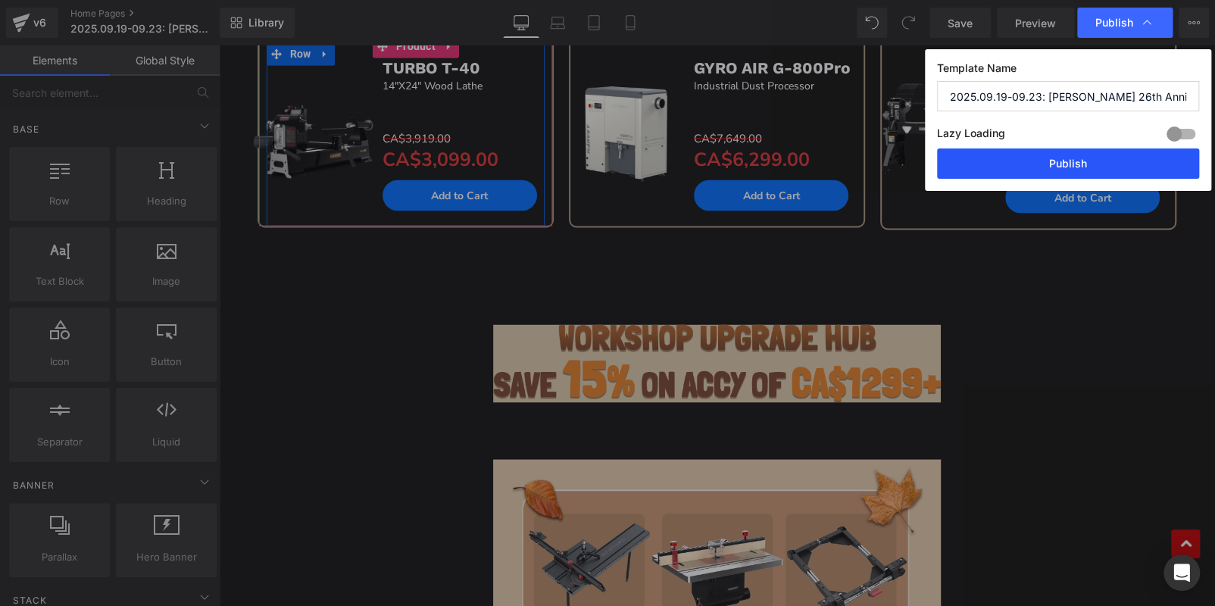
click at [1082, 174] on button "Publish" at bounding box center [1068, 164] width 262 height 30
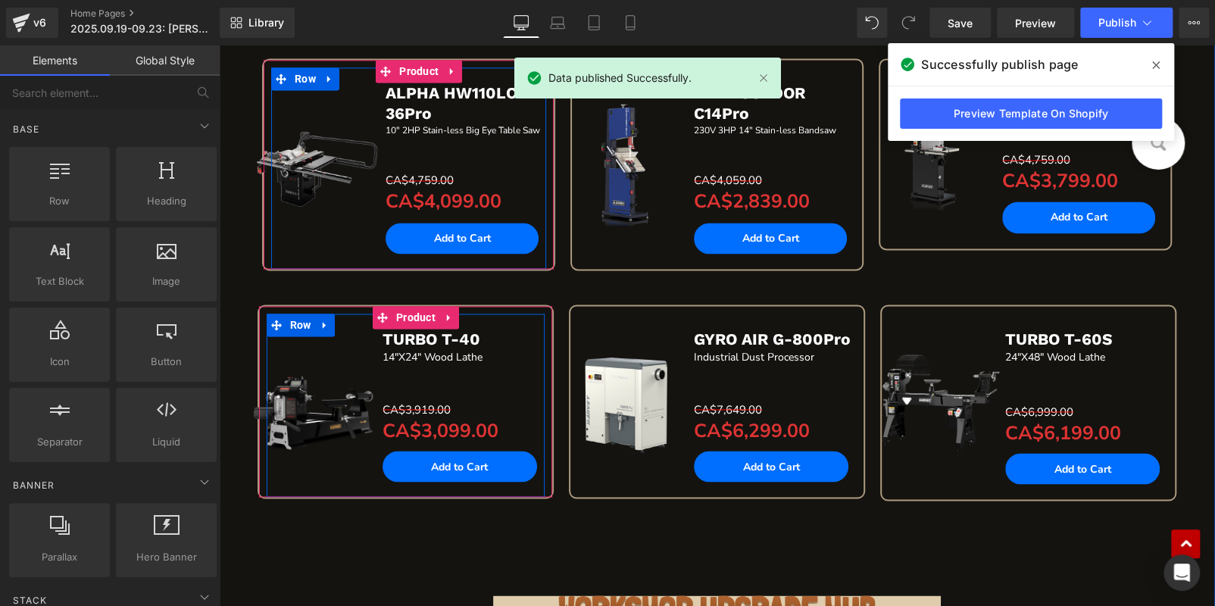
scroll to position [1570, 0]
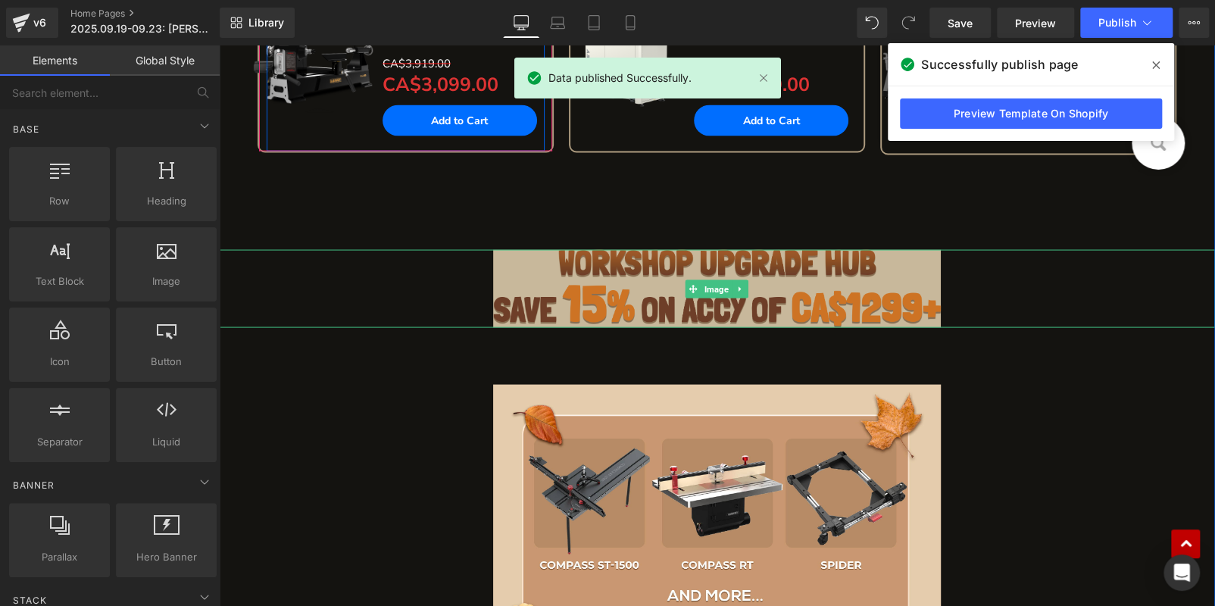
click at [641, 293] on img at bounding box center [717, 288] width 449 height 78
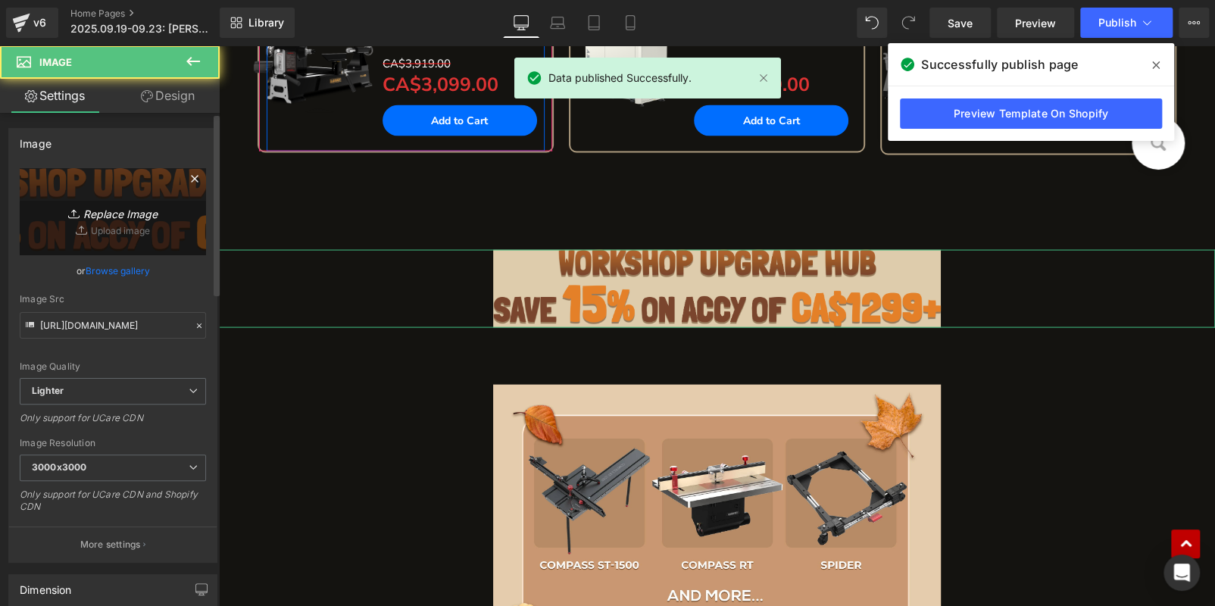
click at [117, 202] on icon "Replace Image" at bounding box center [112, 211] width 121 height 19
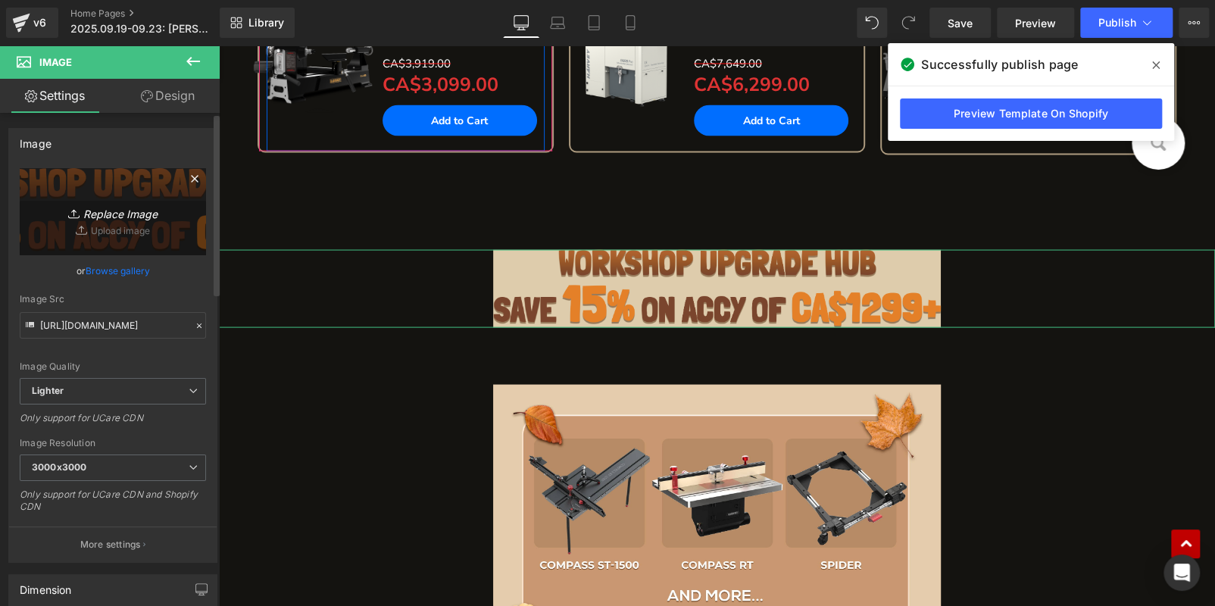
type input "C:\fakepath\标题_08.png"
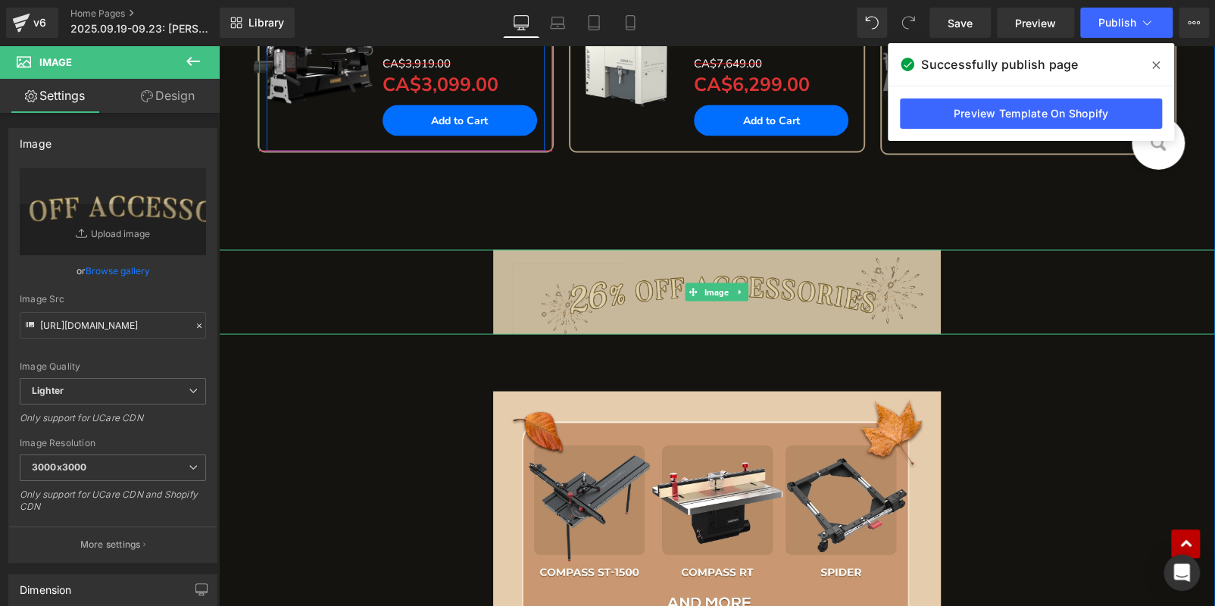
click at [588, 286] on img at bounding box center [717, 291] width 449 height 85
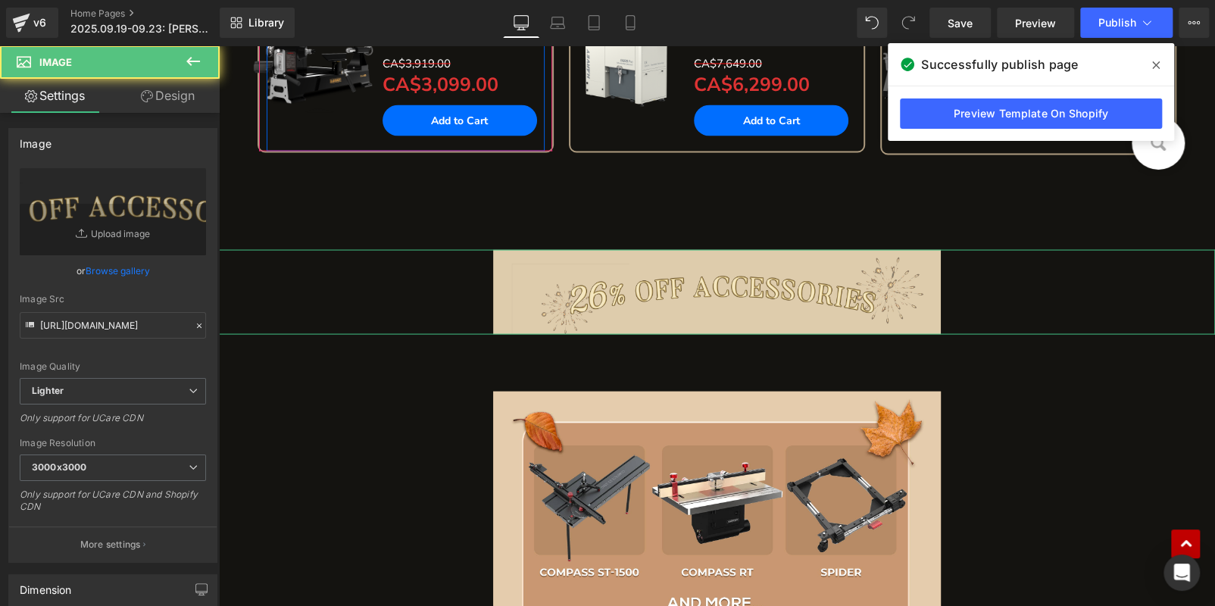
click at [161, 96] on link "Design" at bounding box center [168, 96] width 110 height 34
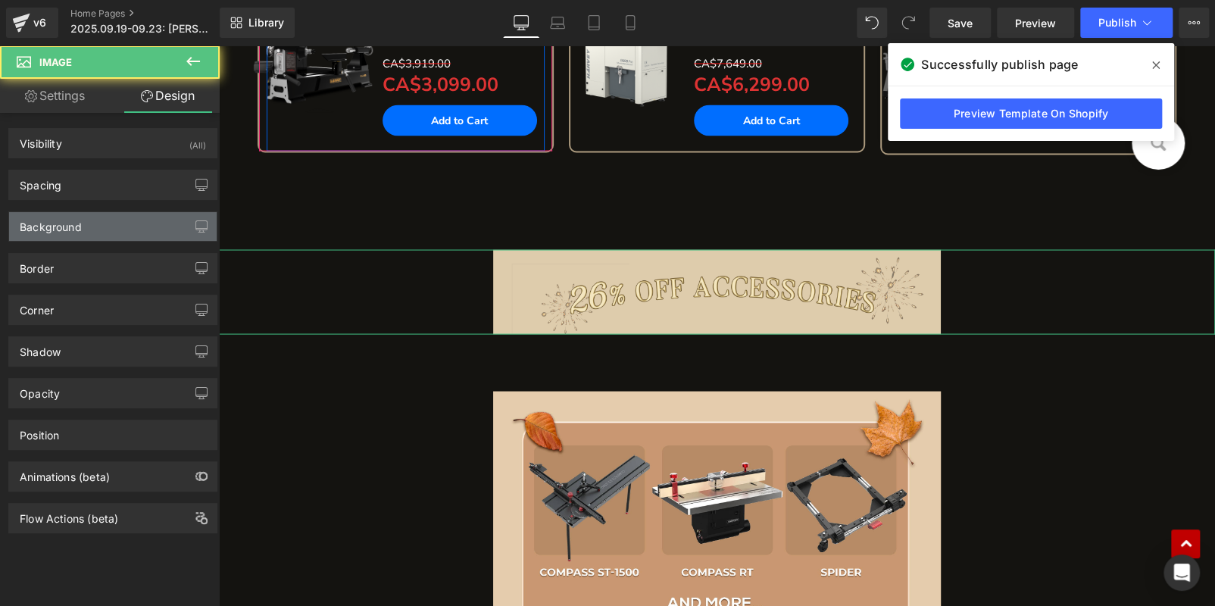
click at [81, 227] on div "Background" at bounding box center [113, 226] width 208 height 29
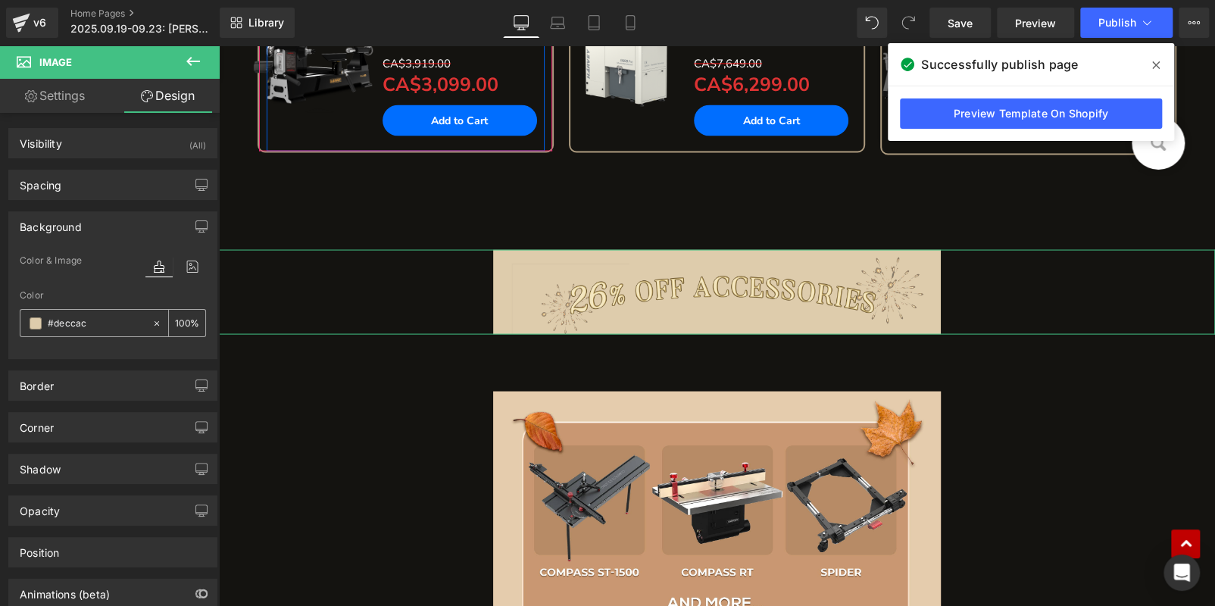
click at [87, 320] on input "#deccac" at bounding box center [96, 323] width 97 height 17
paste input "141310"
type input "141310"
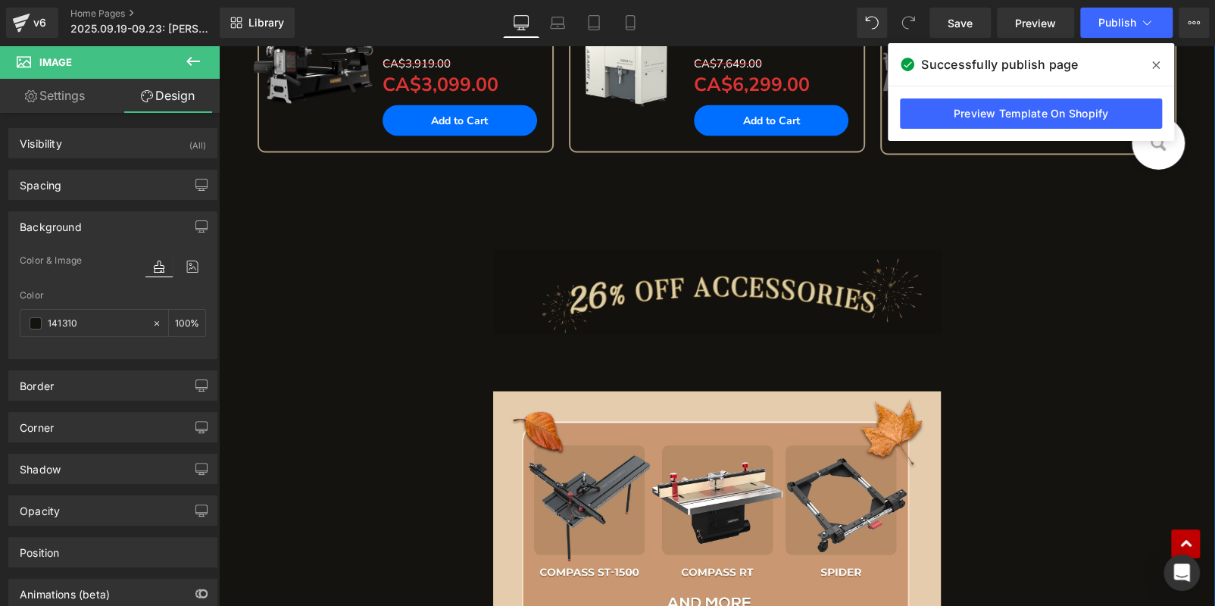
click at [630, 284] on img at bounding box center [717, 291] width 449 height 85
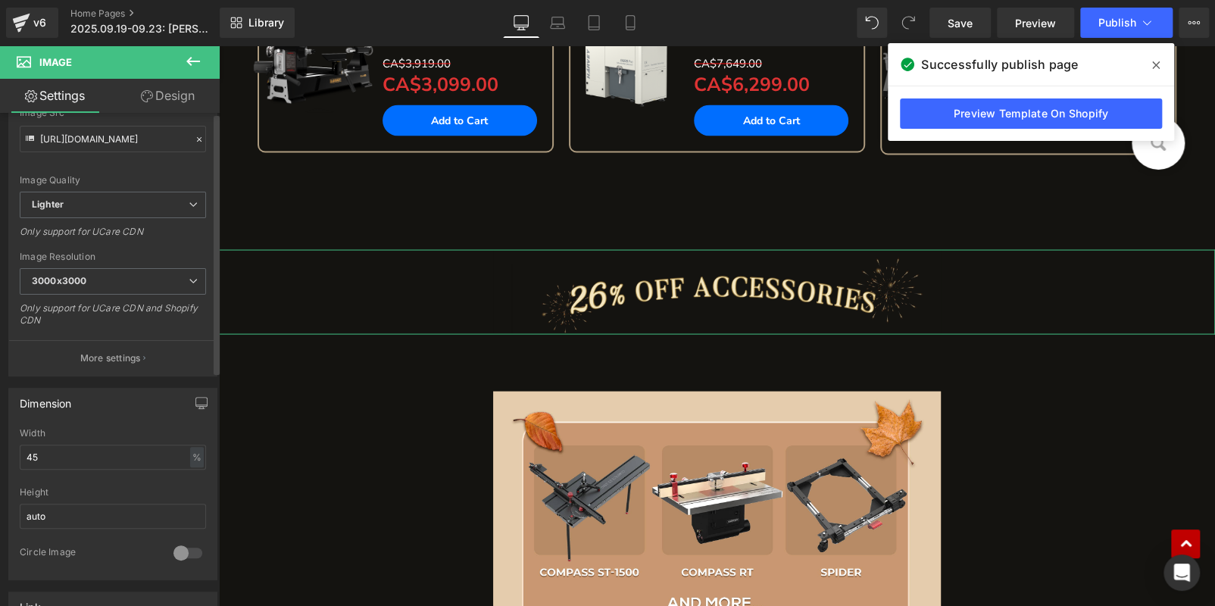
scroll to position [302, 0]
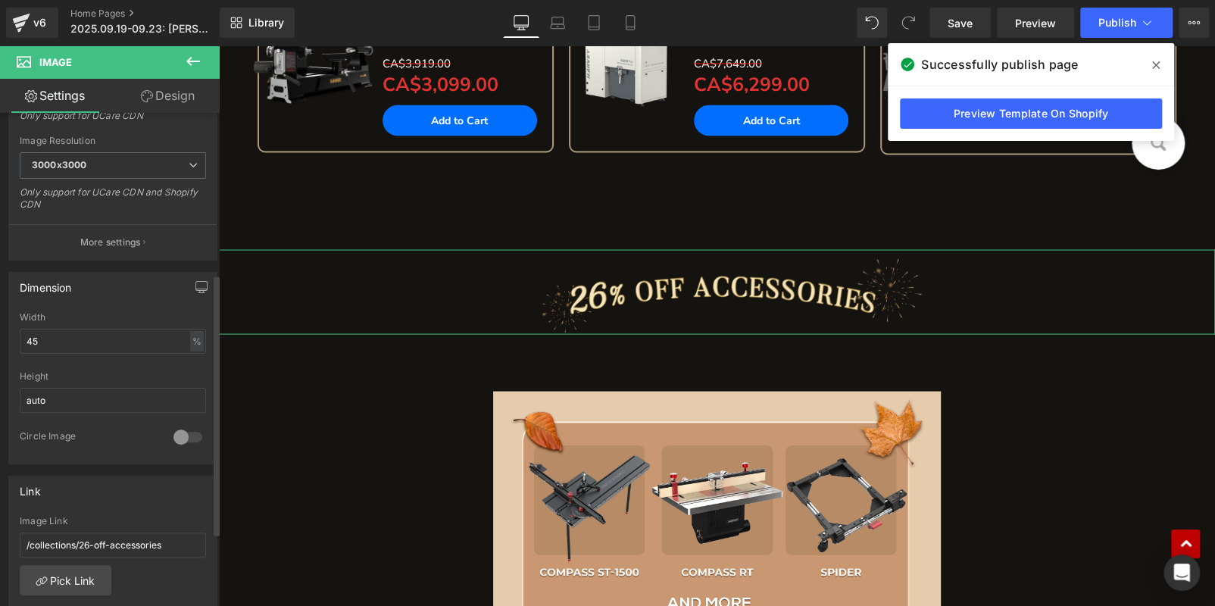
click at [46, 321] on div "Width 45 % % px" at bounding box center [113, 341] width 186 height 59
click at [49, 340] on input "45" at bounding box center [113, 341] width 186 height 25
type input "85"
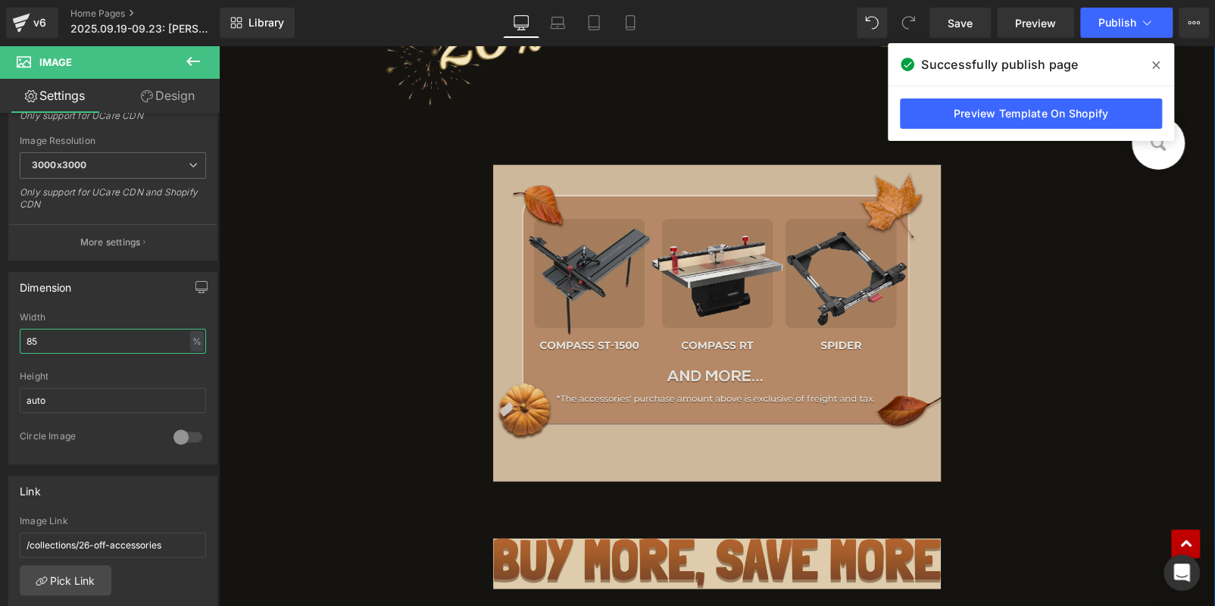
scroll to position [1873, 0]
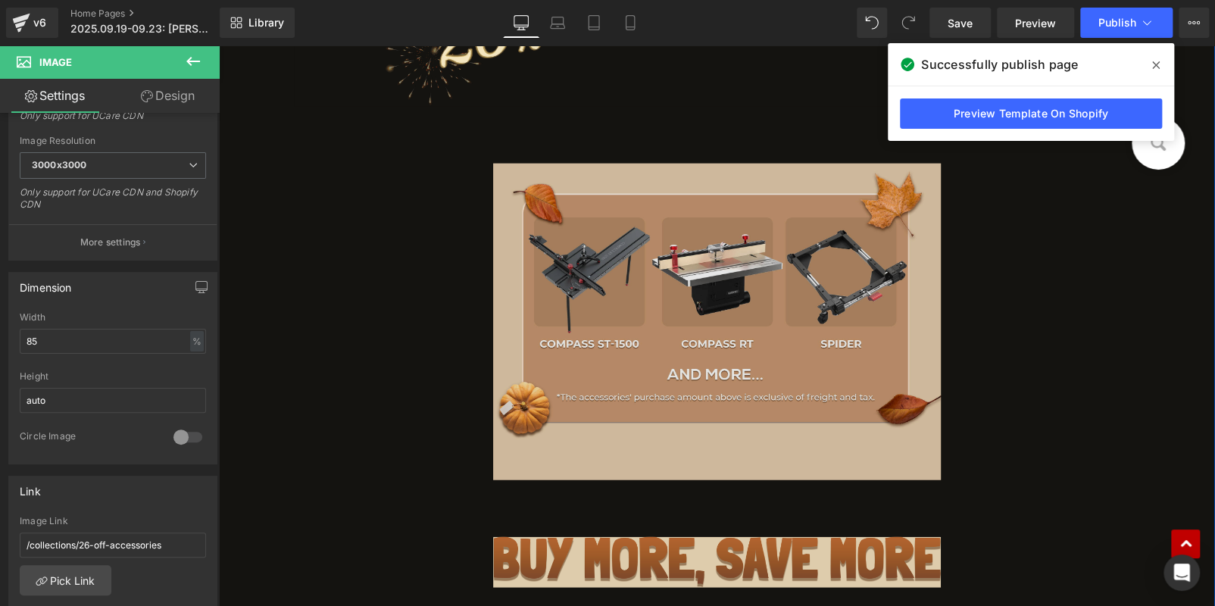
click at [690, 328] on img at bounding box center [717, 322] width 449 height 317
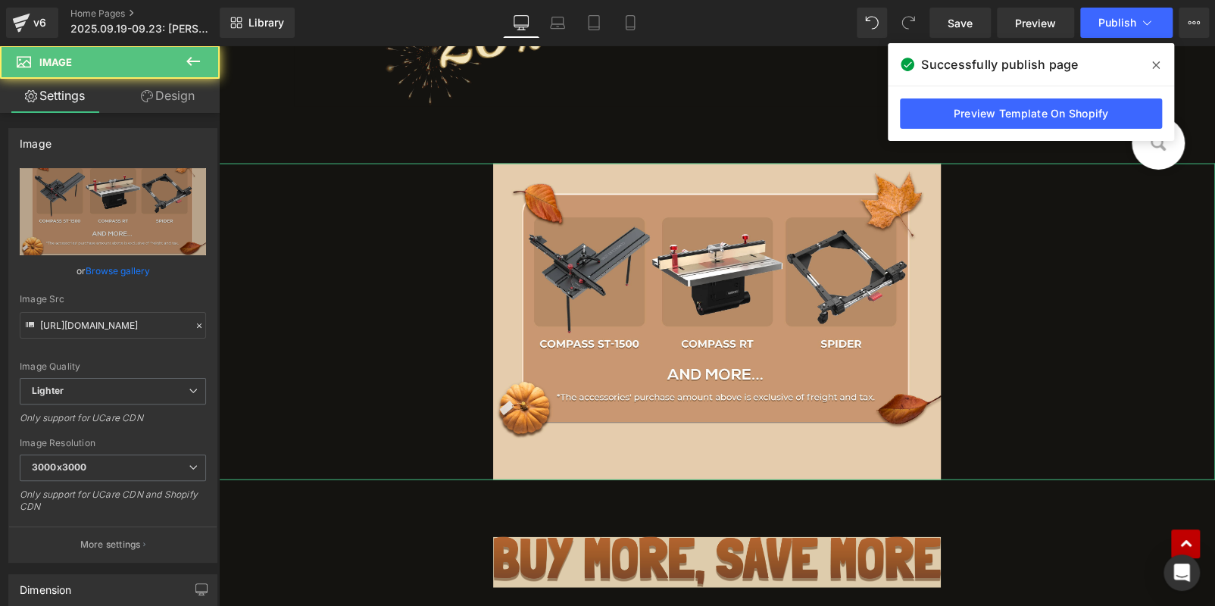
click at [174, 86] on link "Design" at bounding box center [168, 96] width 110 height 34
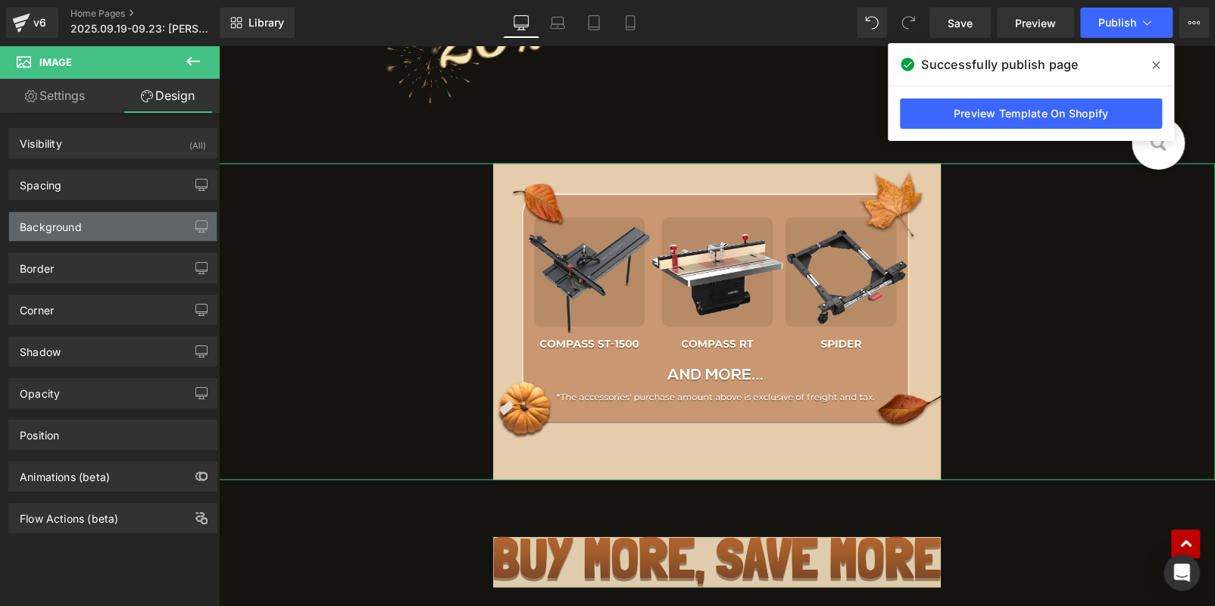
click at [96, 228] on div "Background" at bounding box center [113, 226] width 208 height 29
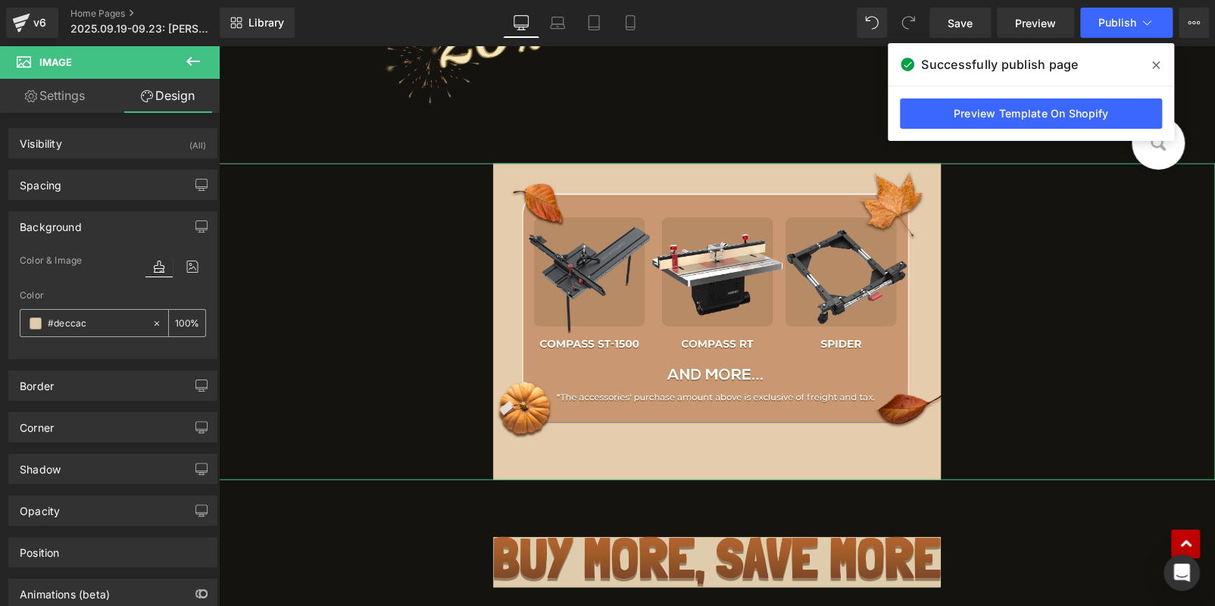
click at [83, 324] on input "text" at bounding box center [96, 323] width 97 height 17
paste input "141310"
type input "141310"
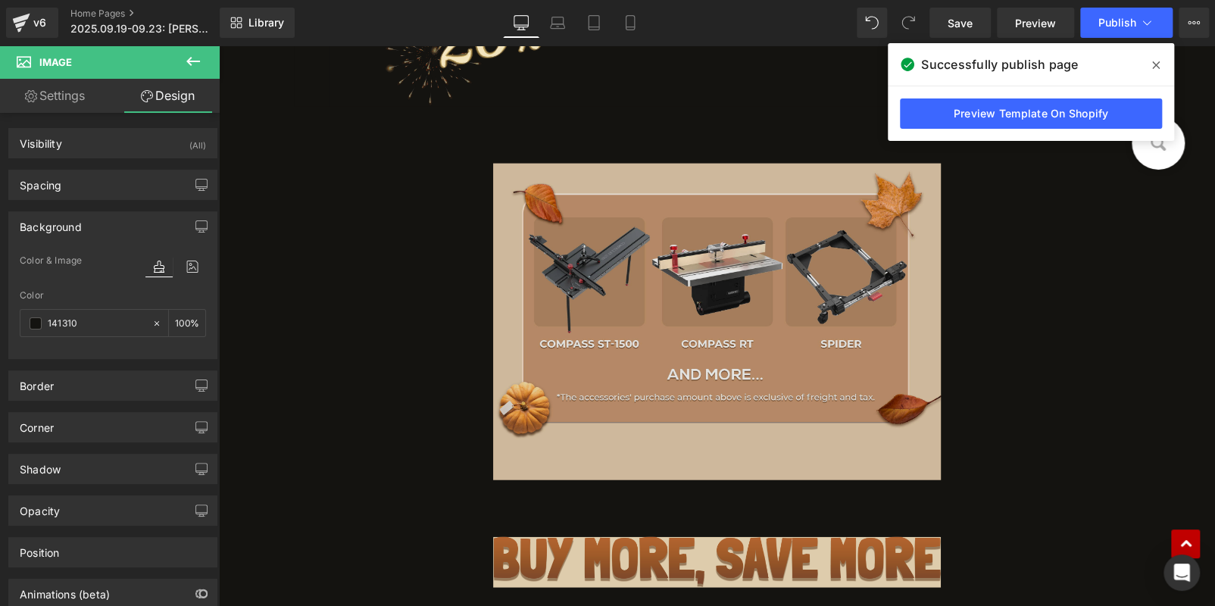
click at [615, 314] on img at bounding box center [717, 322] width 449 height 317
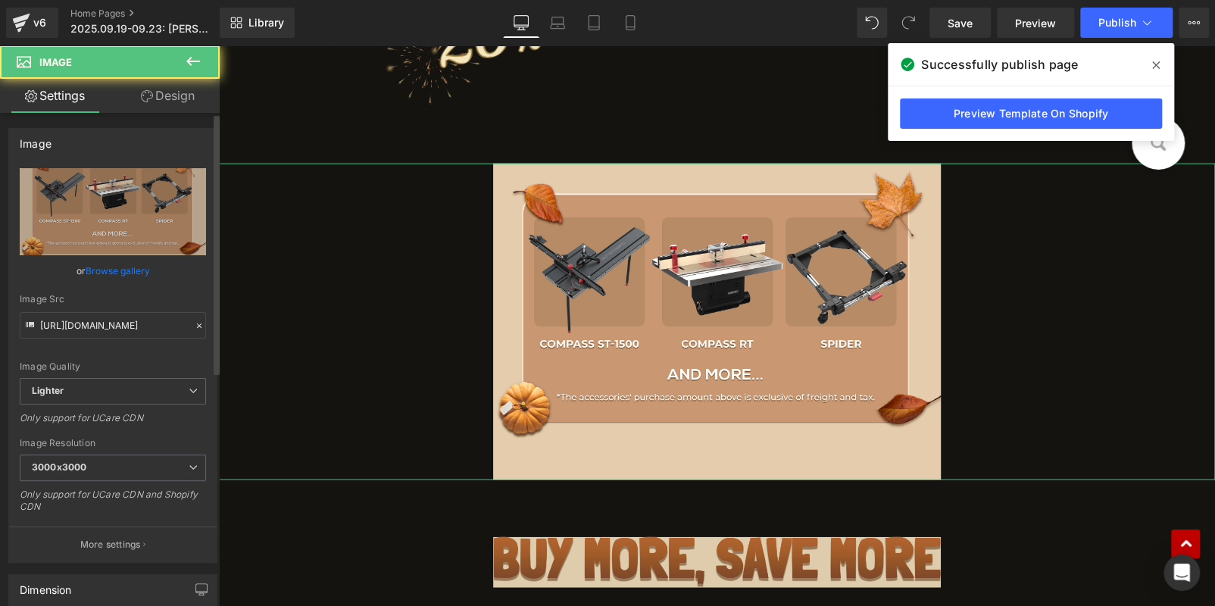
click at [18, 190] on div "[URL][DOMAIN_NAME] Replace Image Upload image or Browse gallery Image Src [URL]…" at bounding box center [113, 365] width 208 height 394
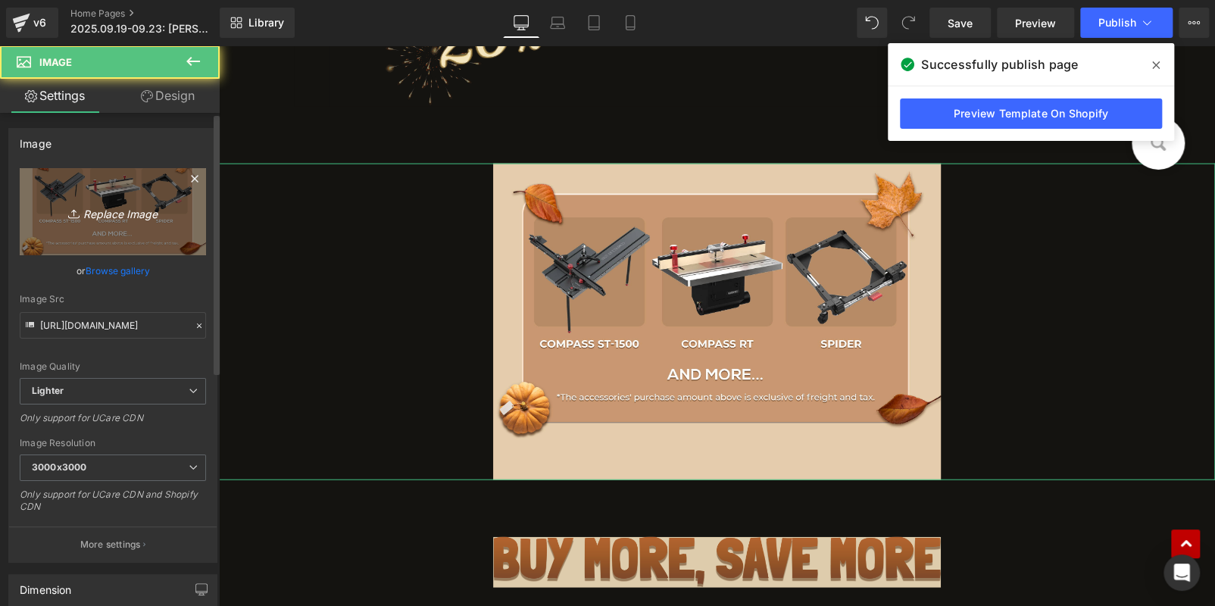
click at [48, 196] on link "Replace Image" at bounding box center [113, 211] width 186 height 87
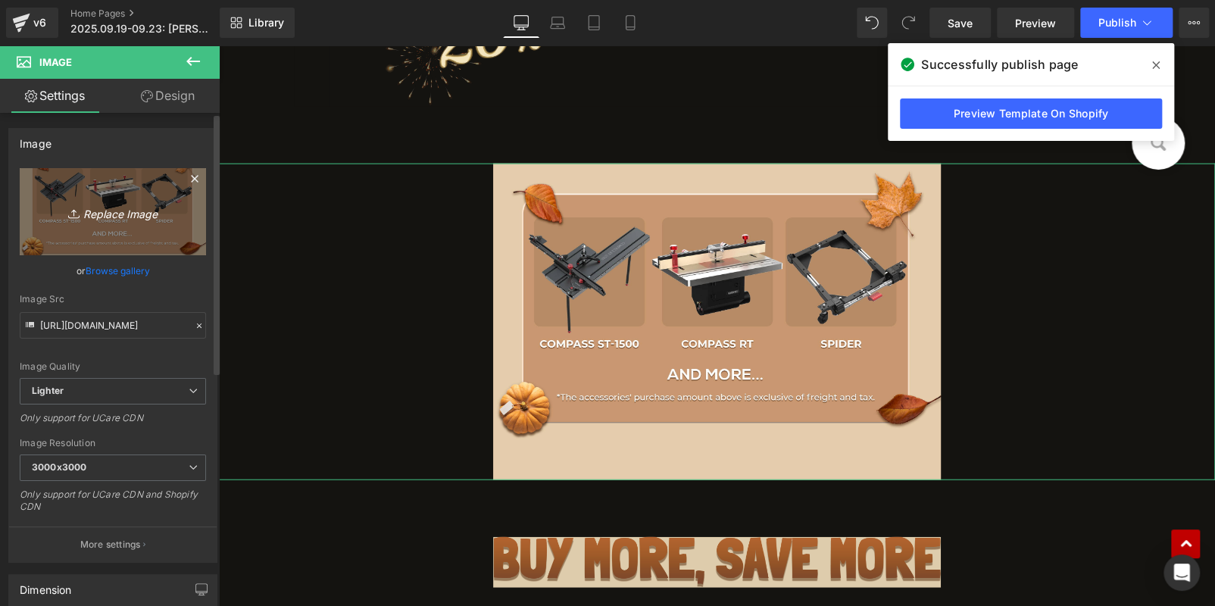
type input "C:\fakepath\edm_06.jpg"
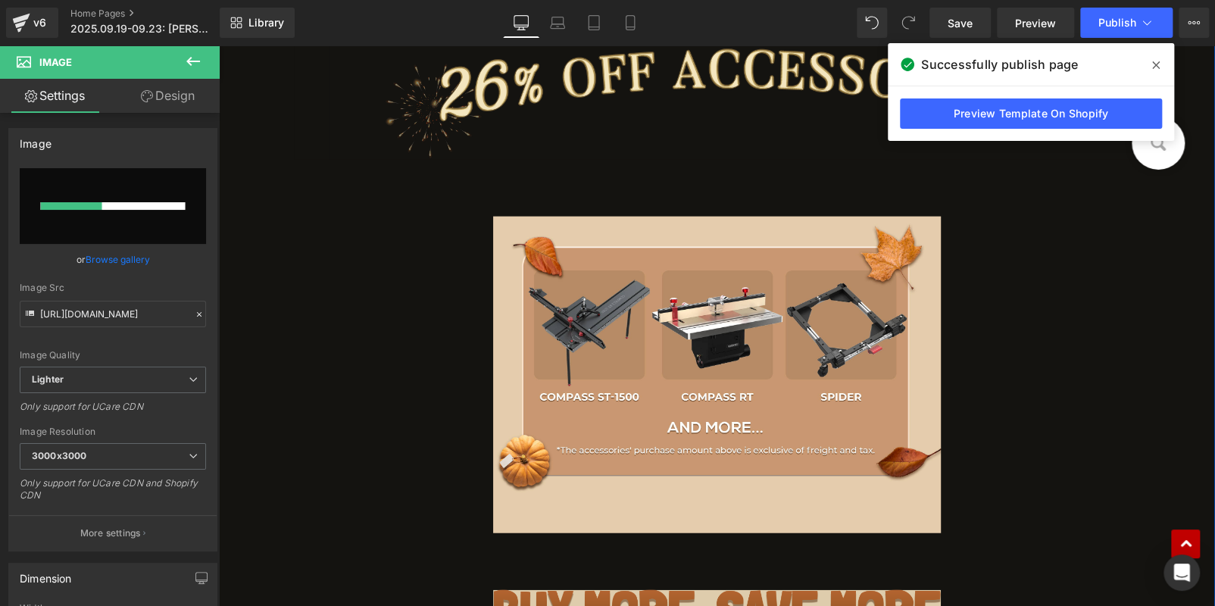
scroll to position [1798, 0]
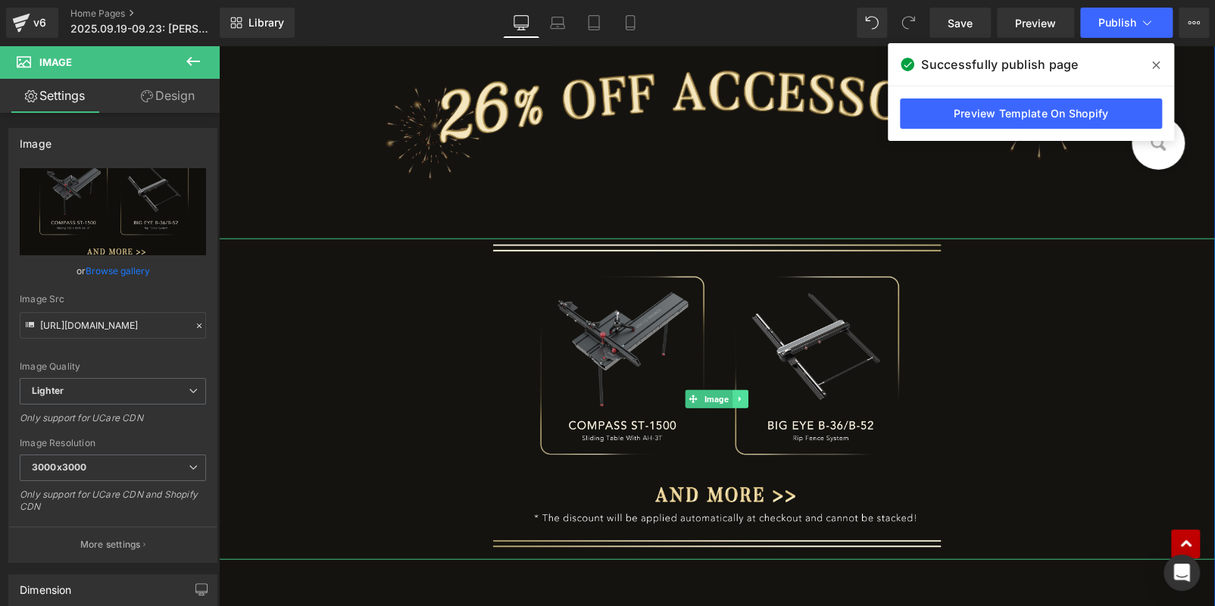
click at [736, 396] on icon at bounding box center [740, 399] width 8 height 9
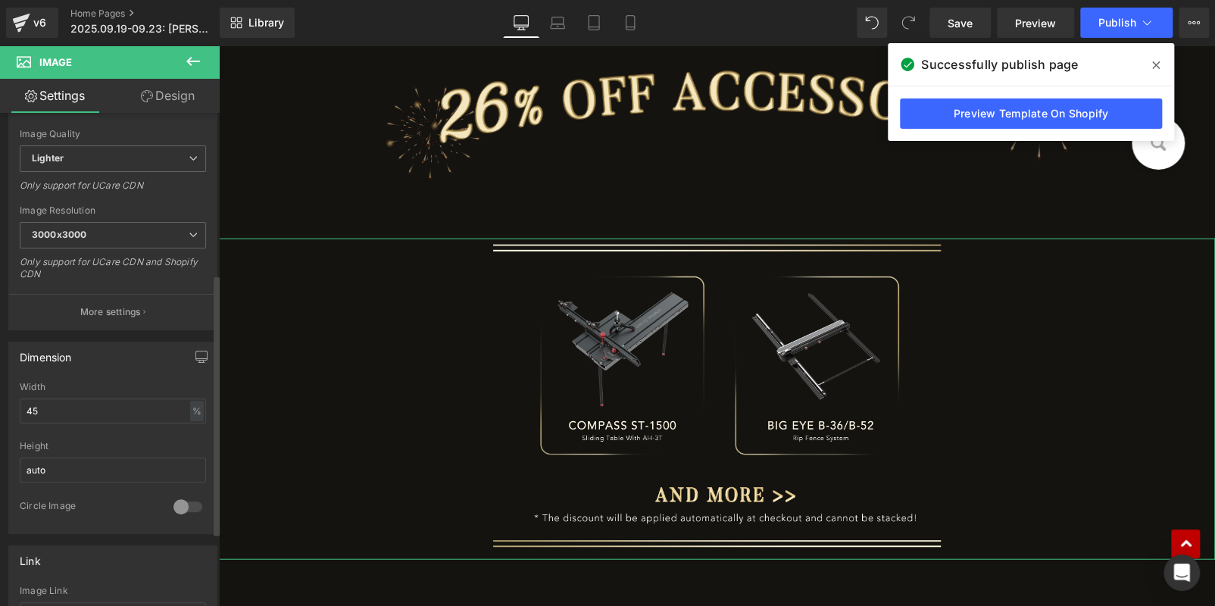
scroll to position [302, 0]
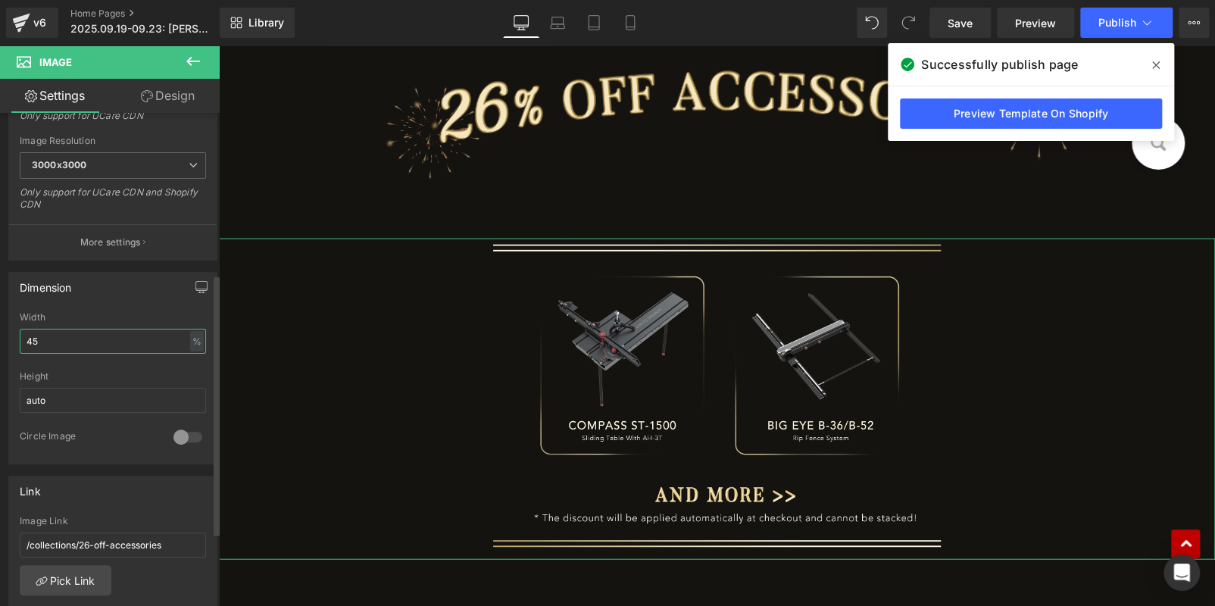
click at [67, 337] on input "45" at bounding box center [113, 341] width 186 height 25
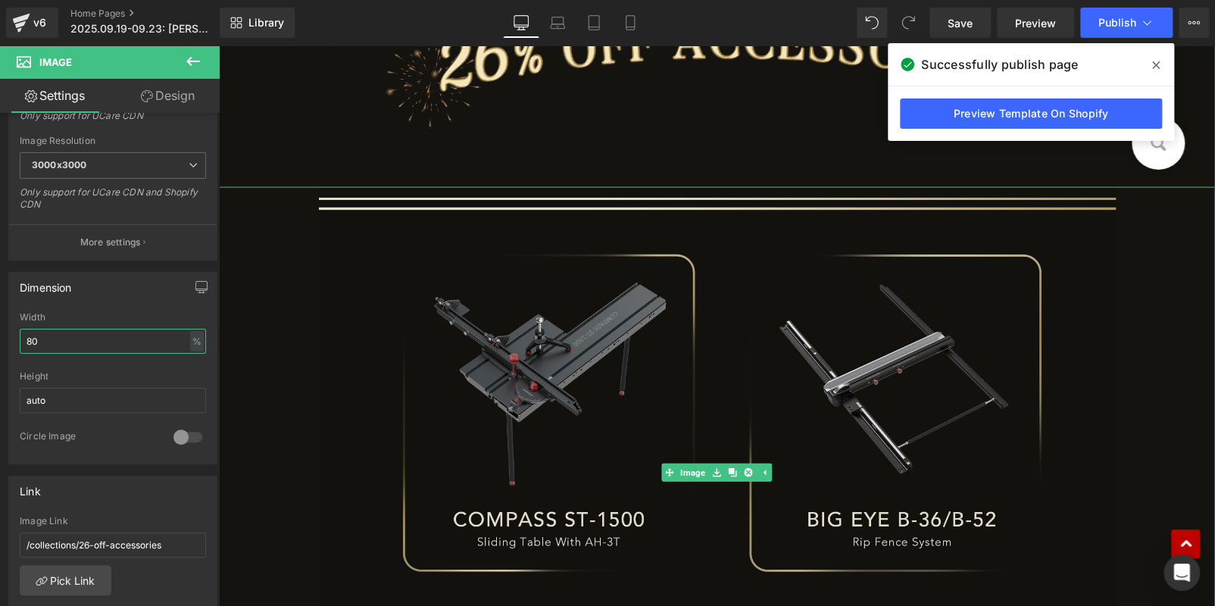
scroll to position [1873, 0]
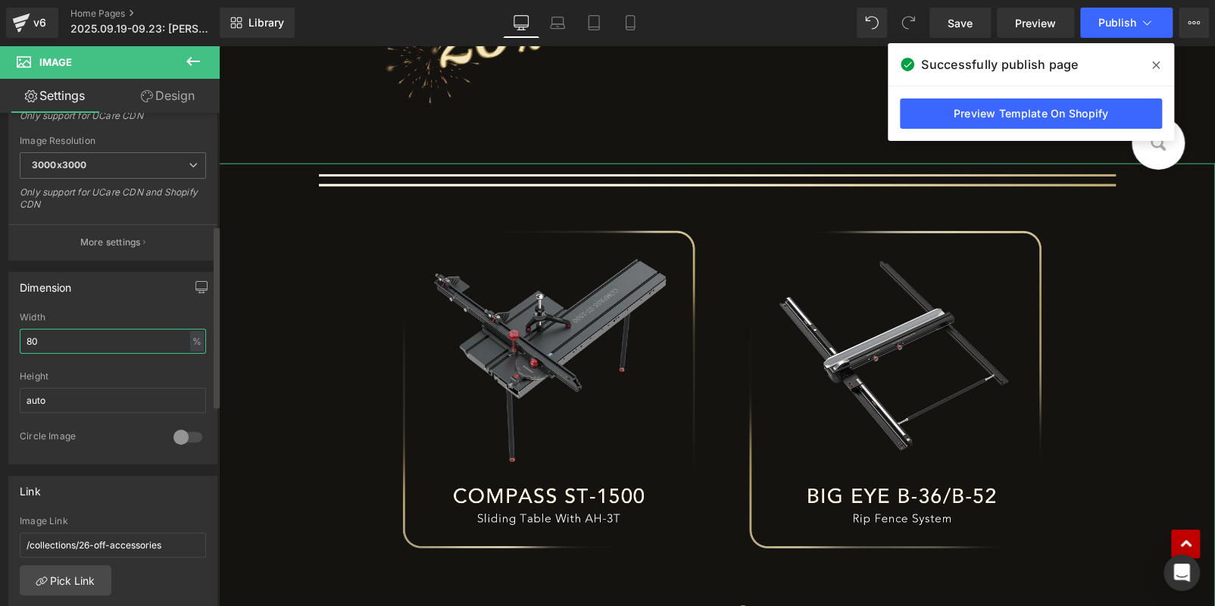
click at [43, 336] on input "80" at bounding box center [113, 341] width 186 height 25
type input "75"
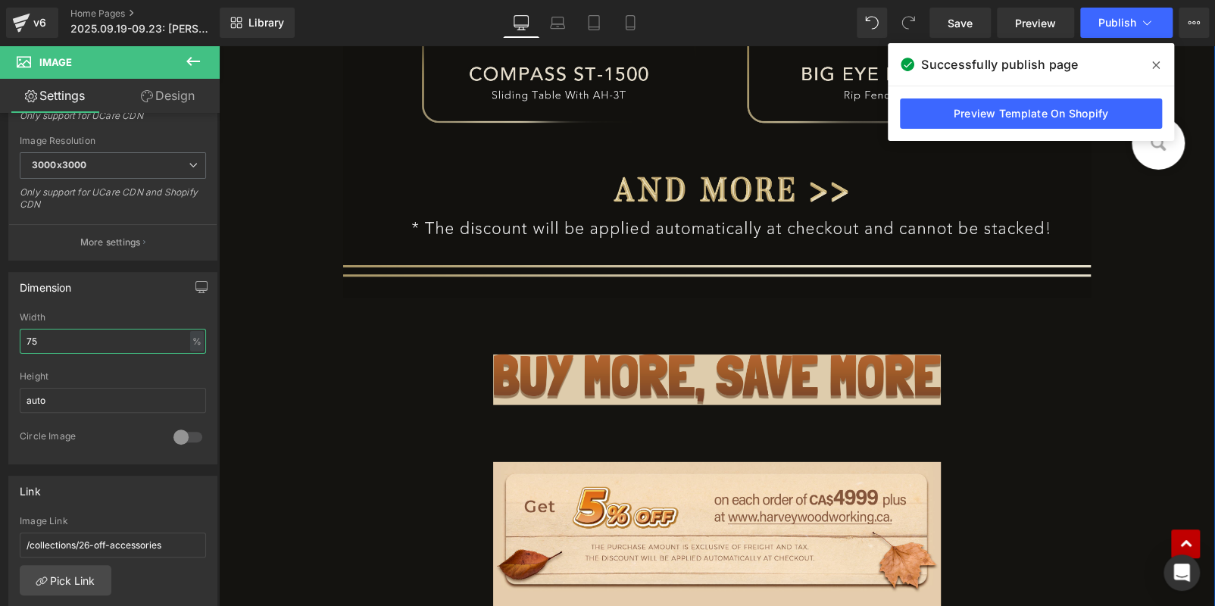
scroll to position [2252, 0]
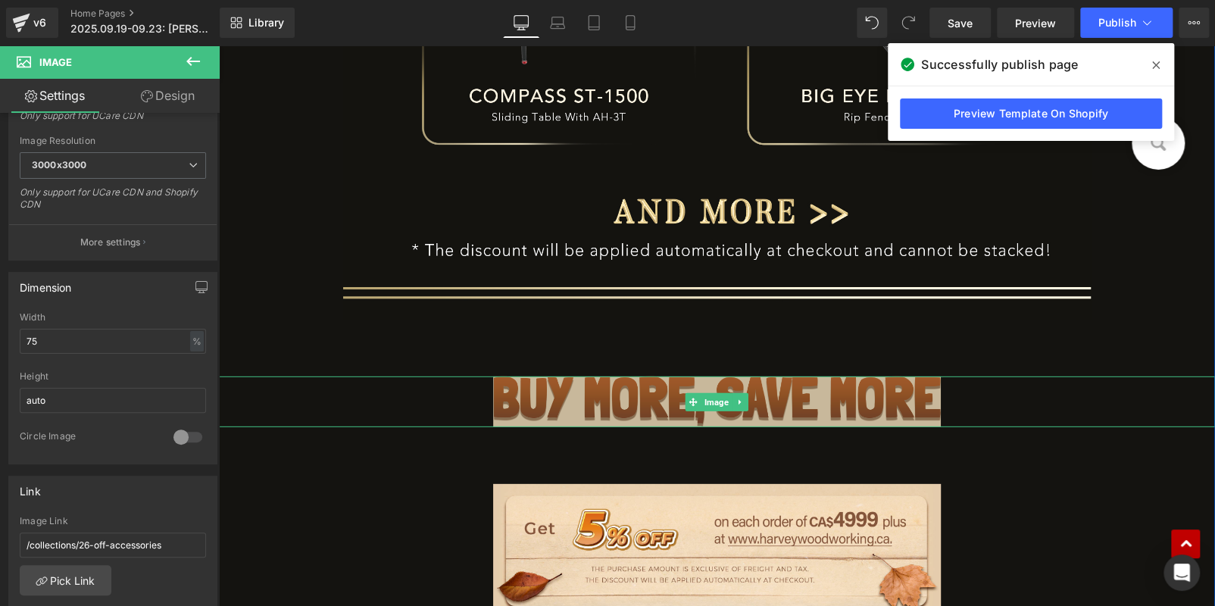
click at [633, 402] on img at bounding box center [717, 402] width 449 height 51
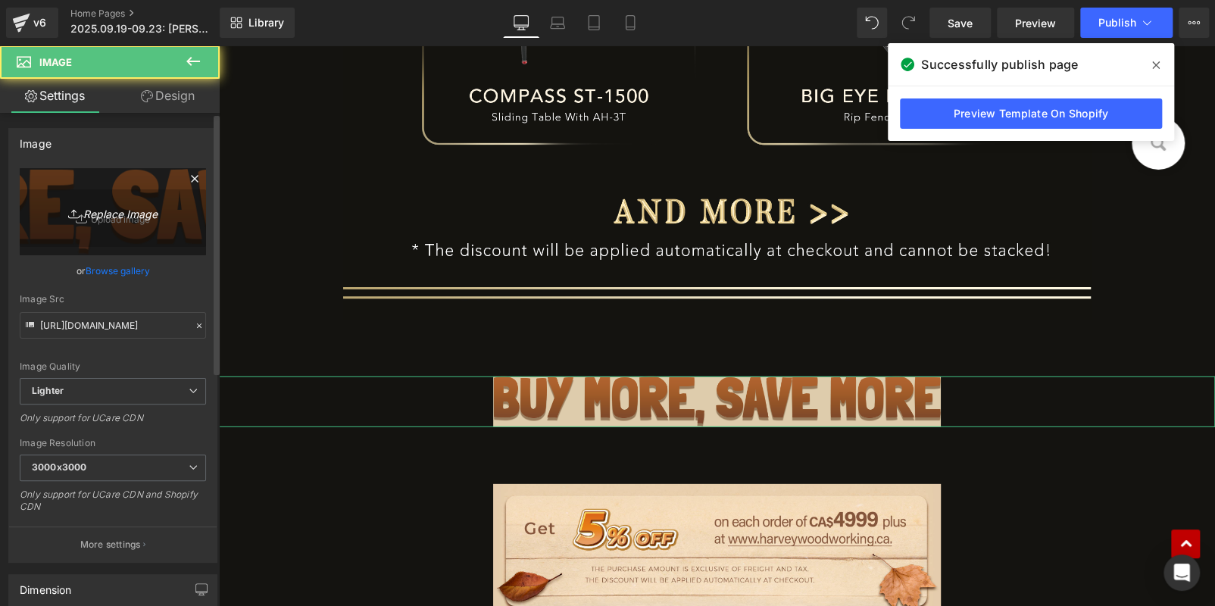
click at [95, 229] on link "Replace Image" at bounding box center [113, 211] width 186 height 87
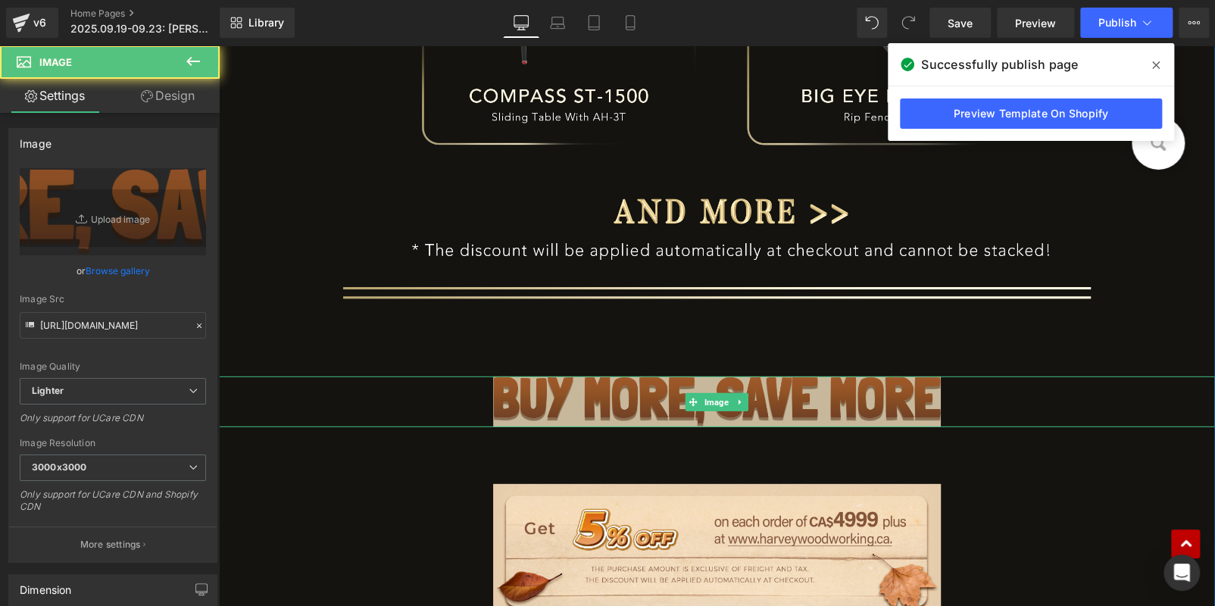
click at [742, 378] on img at bounding box center [717, 402] width 449 height 51
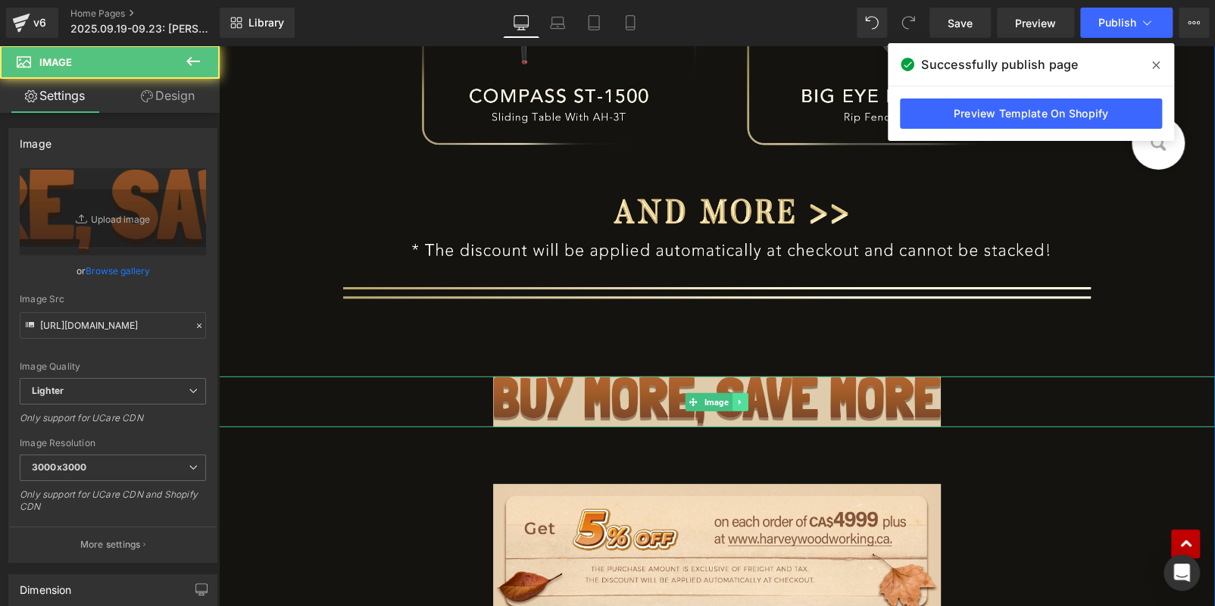
click at [733, 397] on link at bounding box center [741, 402] width 16 height 18
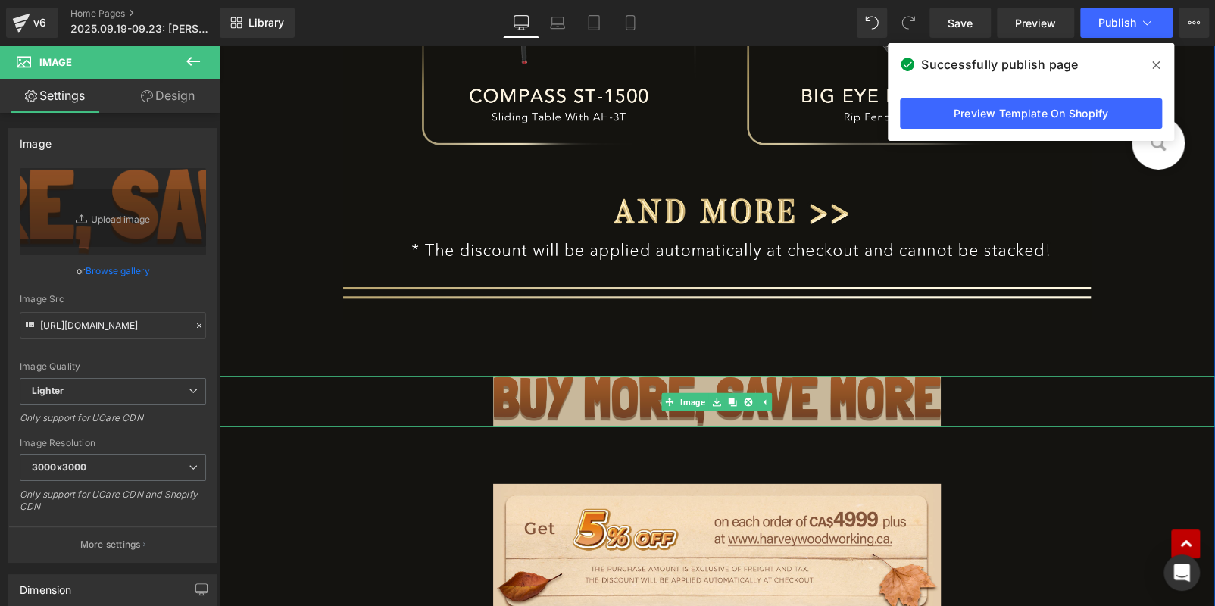
click at [514, 407] on img at bounding box center [717, 402] width 449 height 51
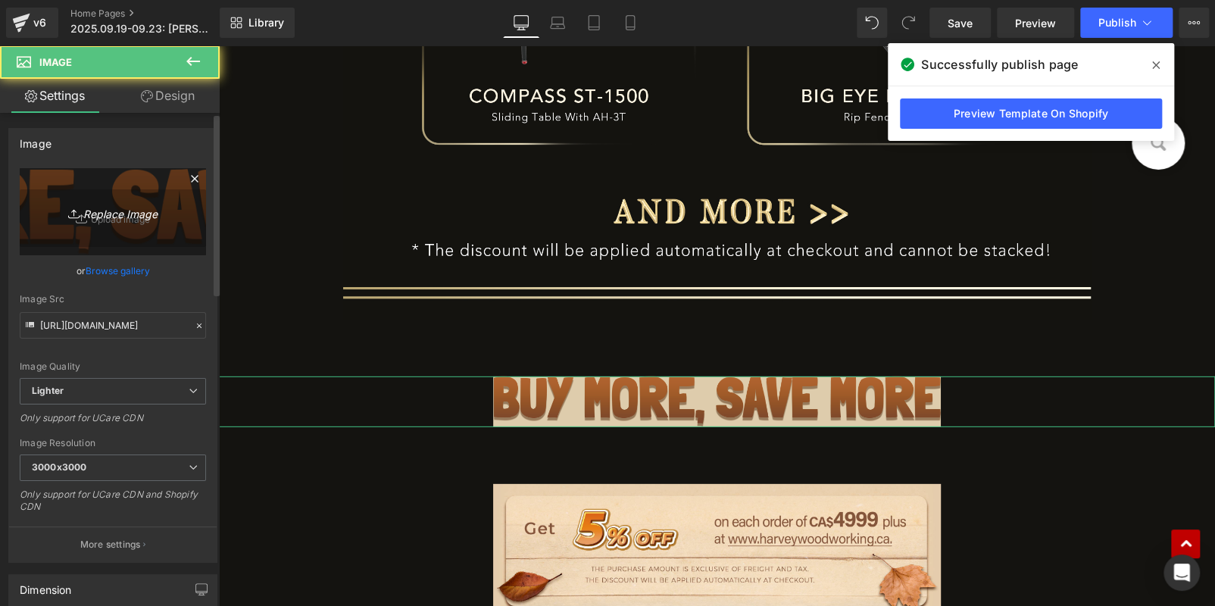
click at [99, 216] on icon "Replace Image" at bounding box center [112, 211] width 121 height 19
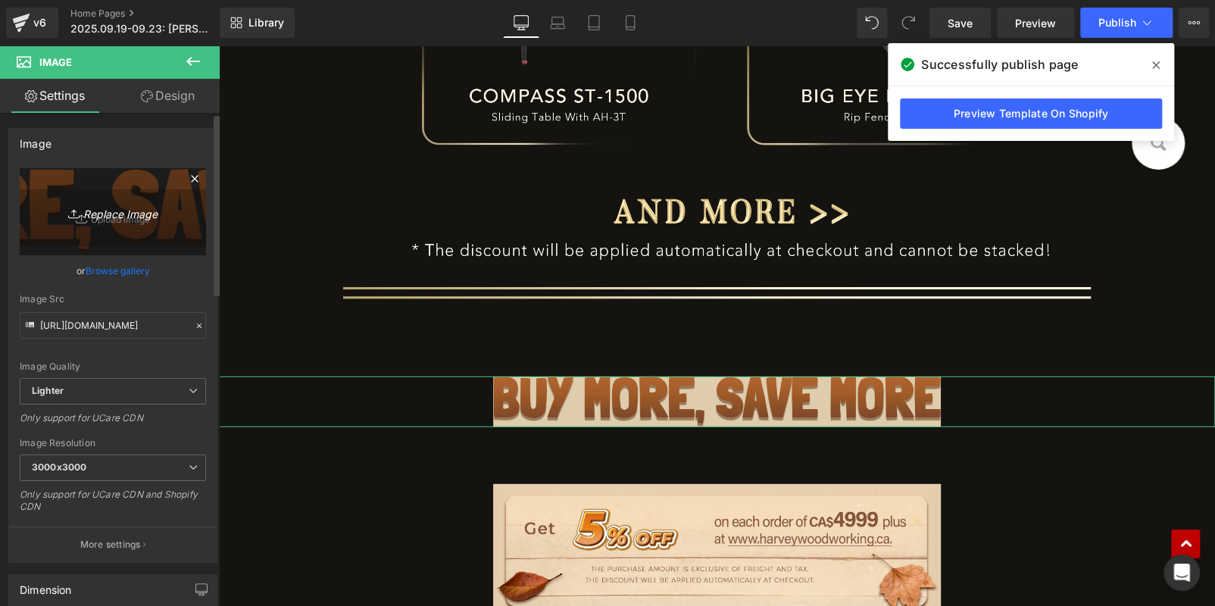
type input "C:\fakepath\标题_11.png"
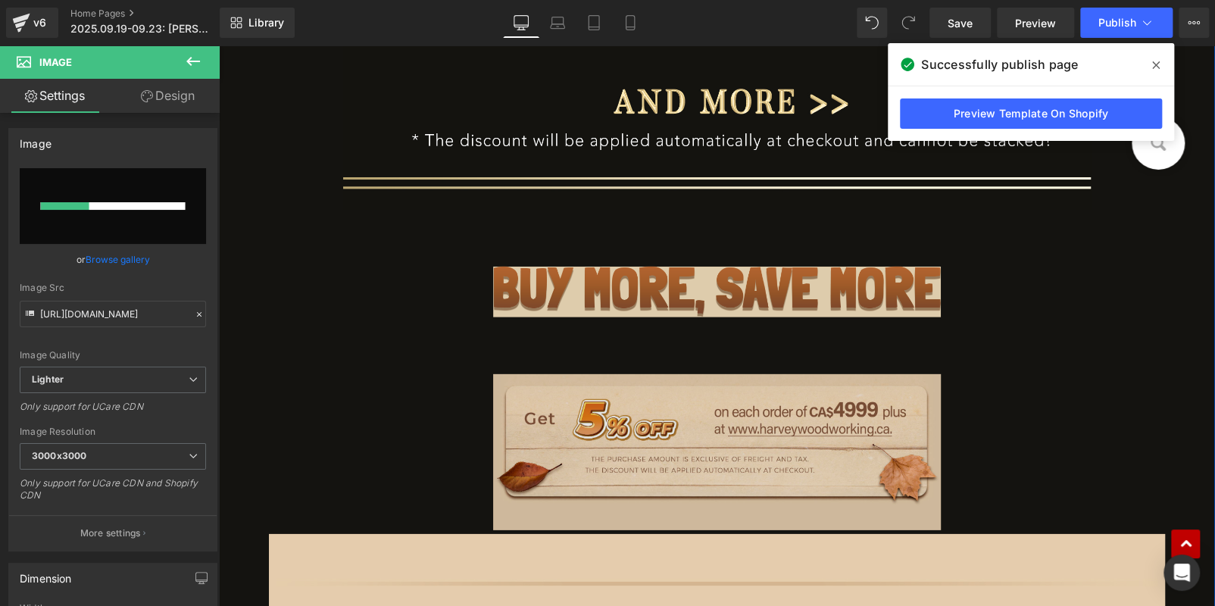
scroll to position [2480, 0]
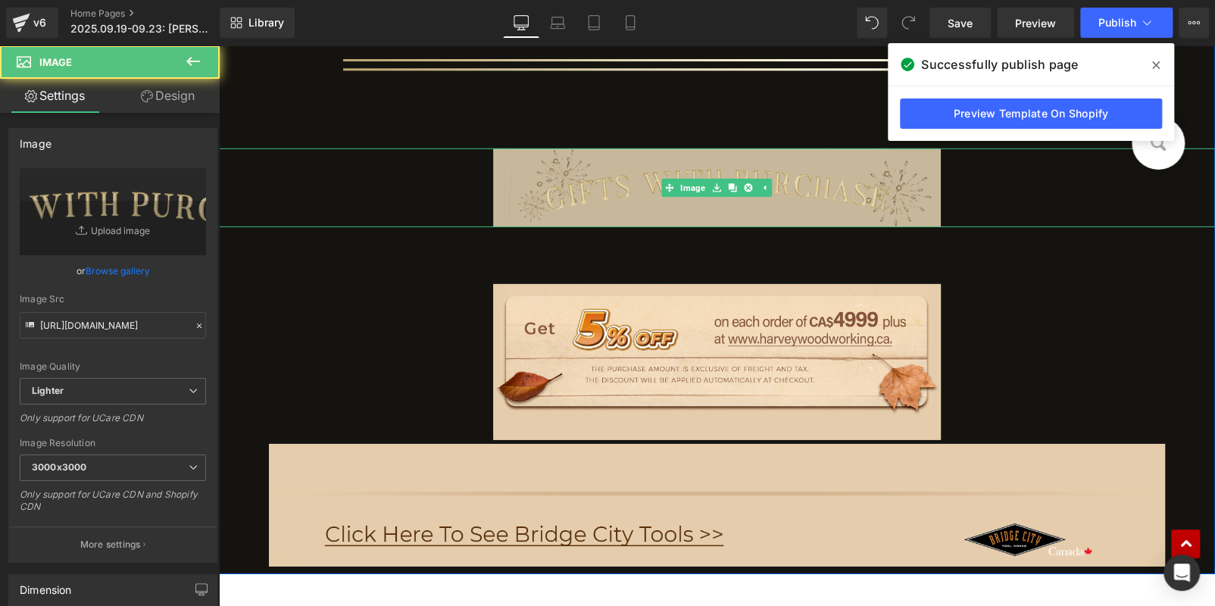
click at [583, 194] on img at bounding box center [717, 188] width 449 height 79
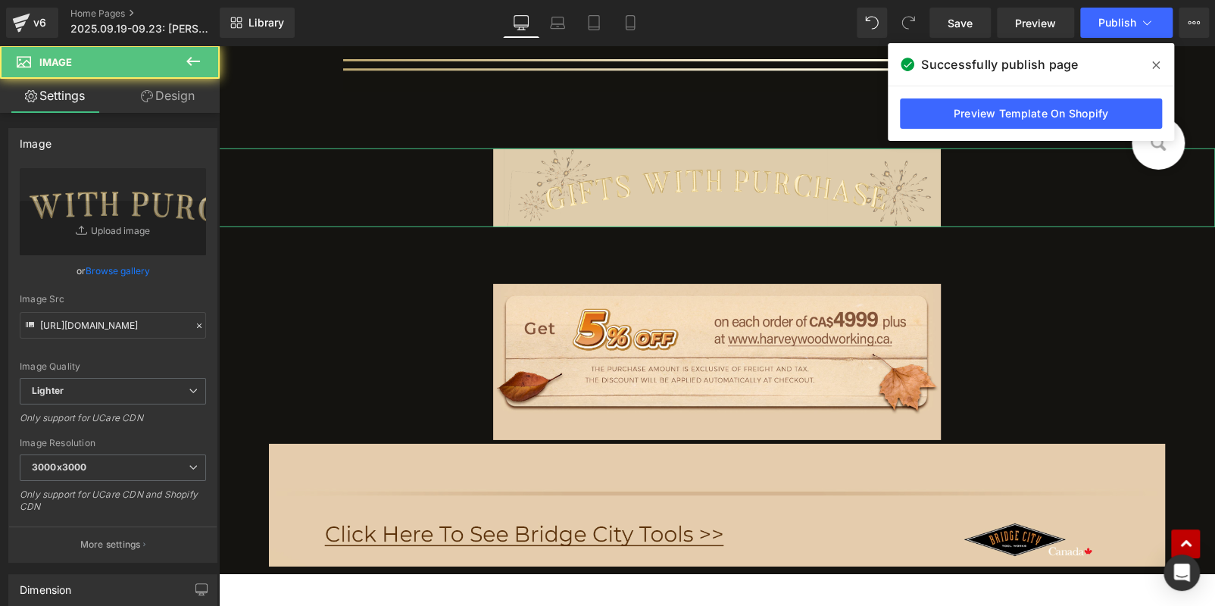
click at [196, 86] on link "Design" at bounding box center [168, 96] width 110 height 34
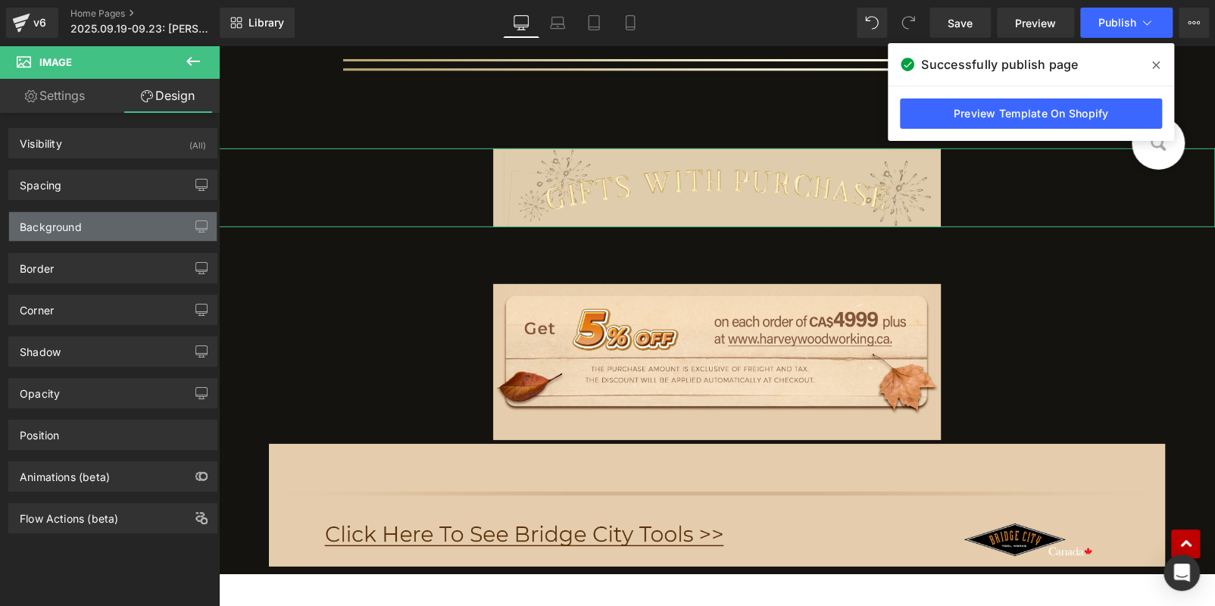
click at [110, 221] on div "Background" at bounding box center [113, 226] width 208 height 29
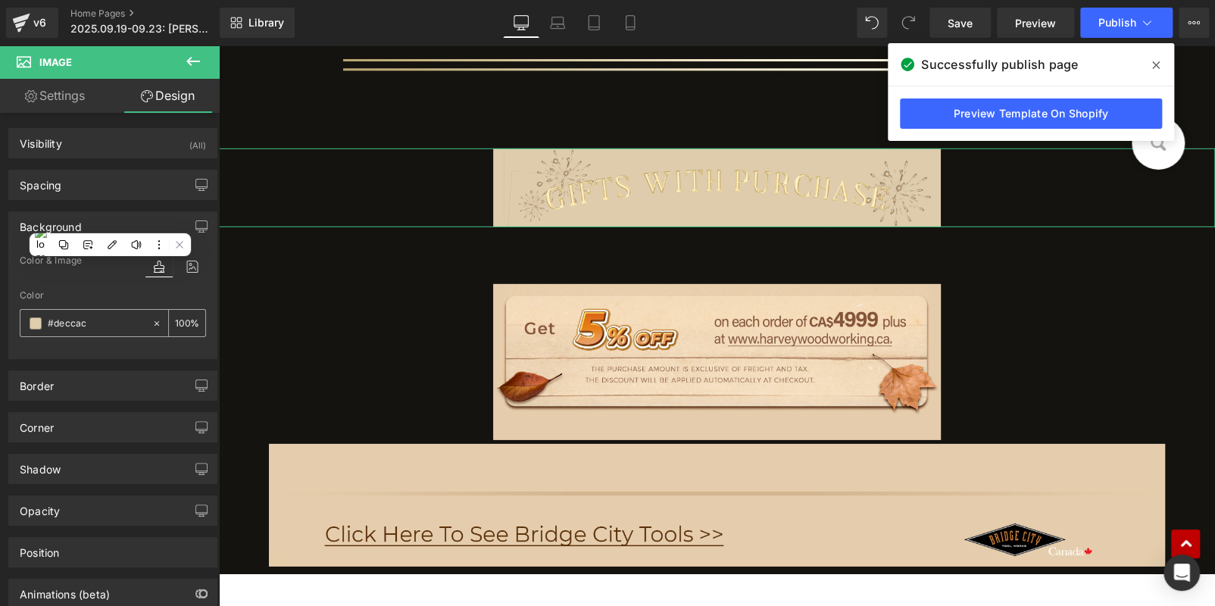
click at [102, 316] on input "text" at bounding box center [96, 323] width 97 height 17
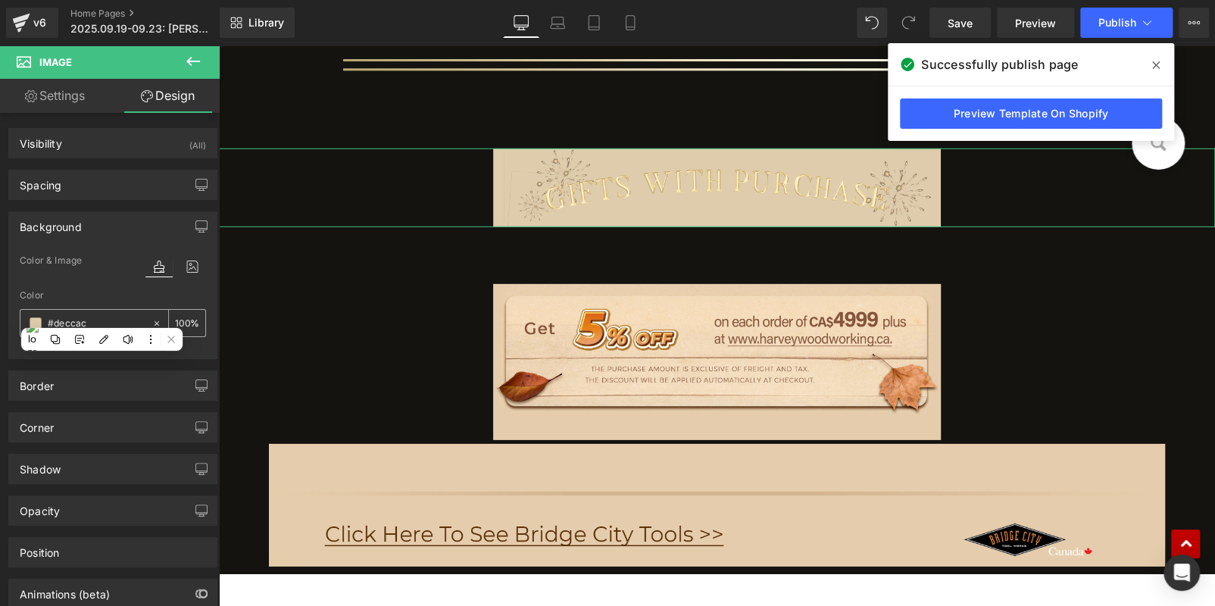
paste input "141310"
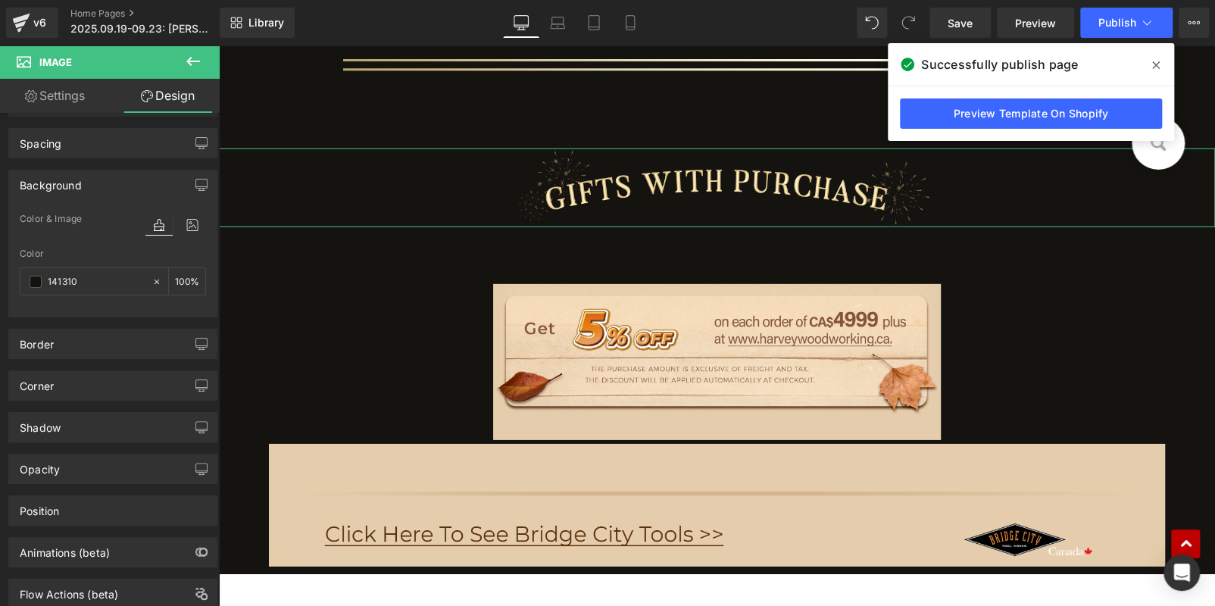
scroll to position [85, 0]
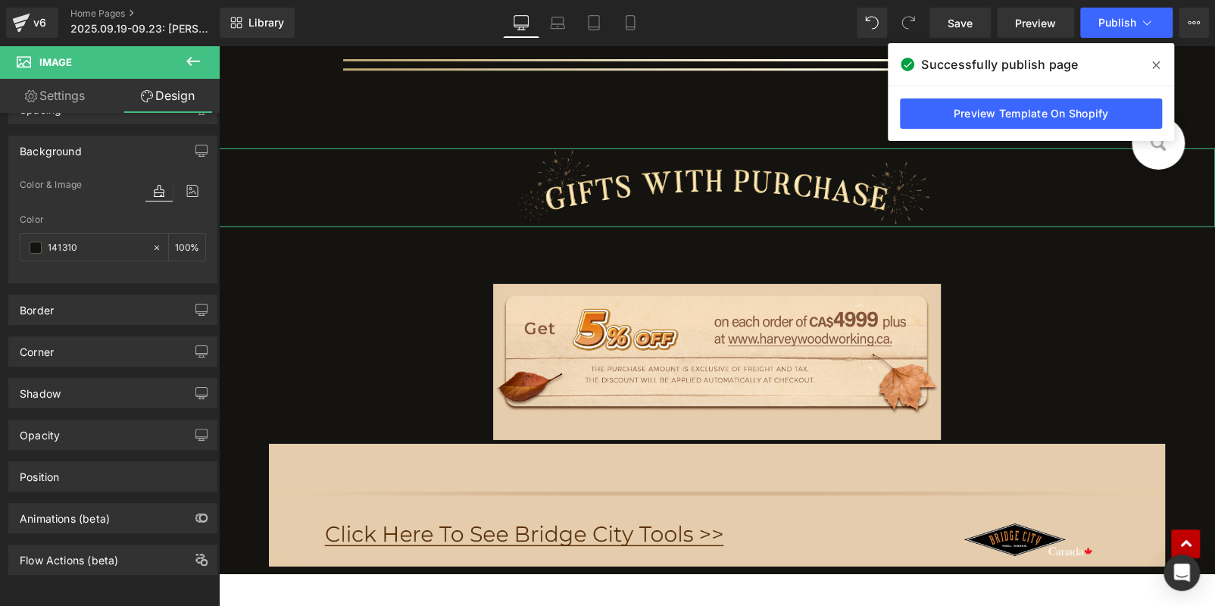
type input "141310"
click at [58, 90] on link "Settings" at bounding box center [55, 96] width 110 height 34
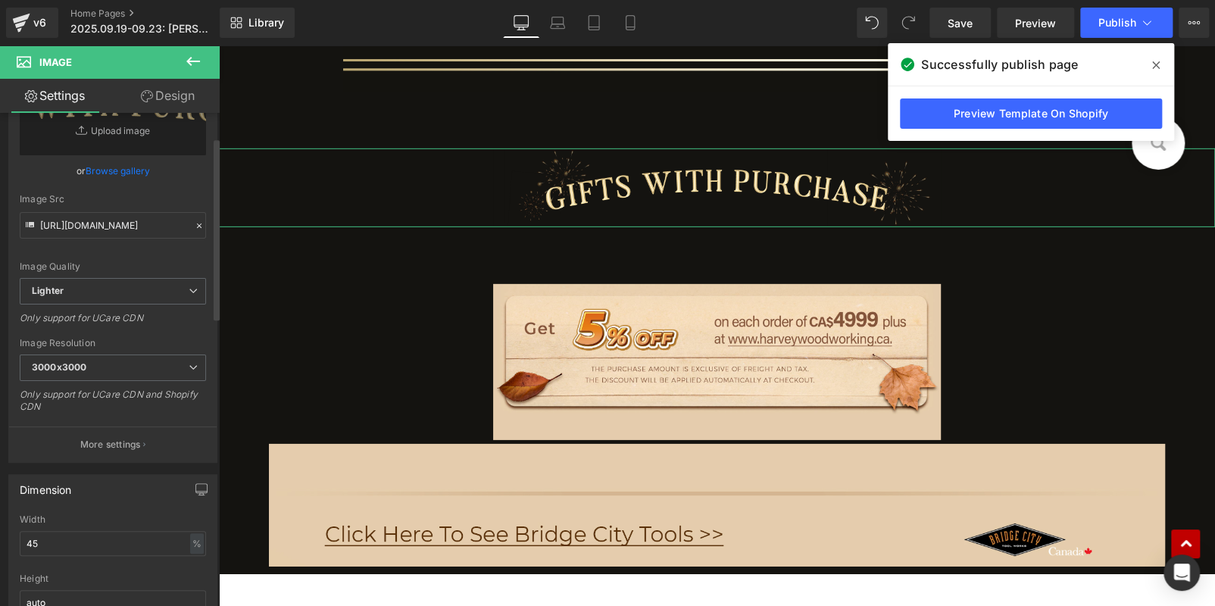
scroll to position [302, 0]
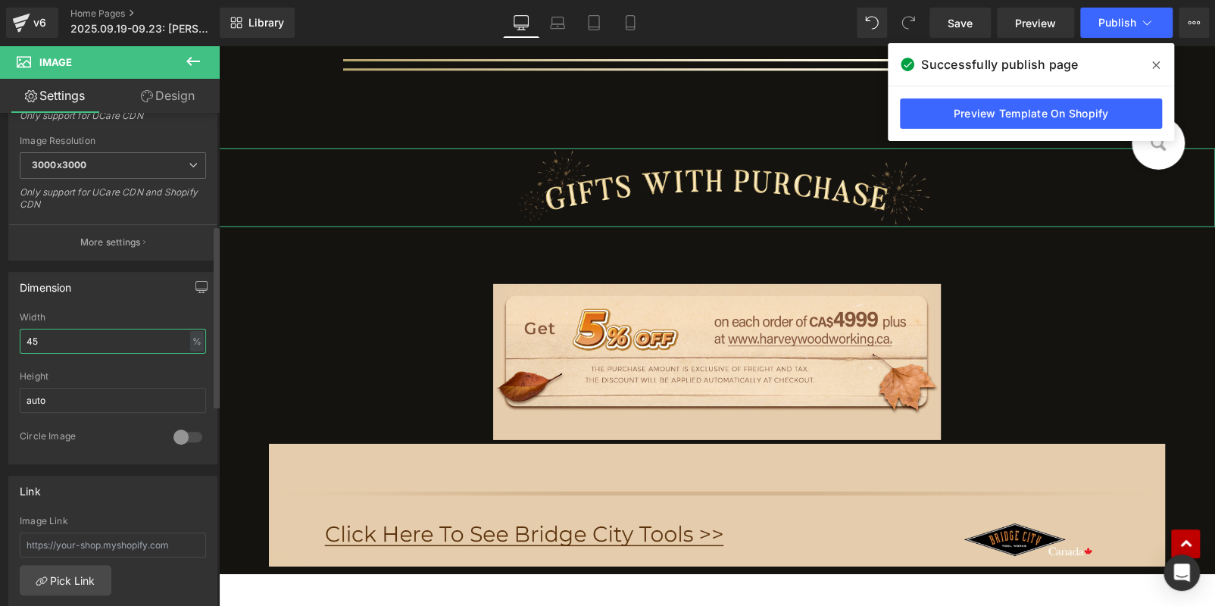
click at [71, 339] on input "45" at bounding box center [113, 341] width 186 height 25
type input "85"
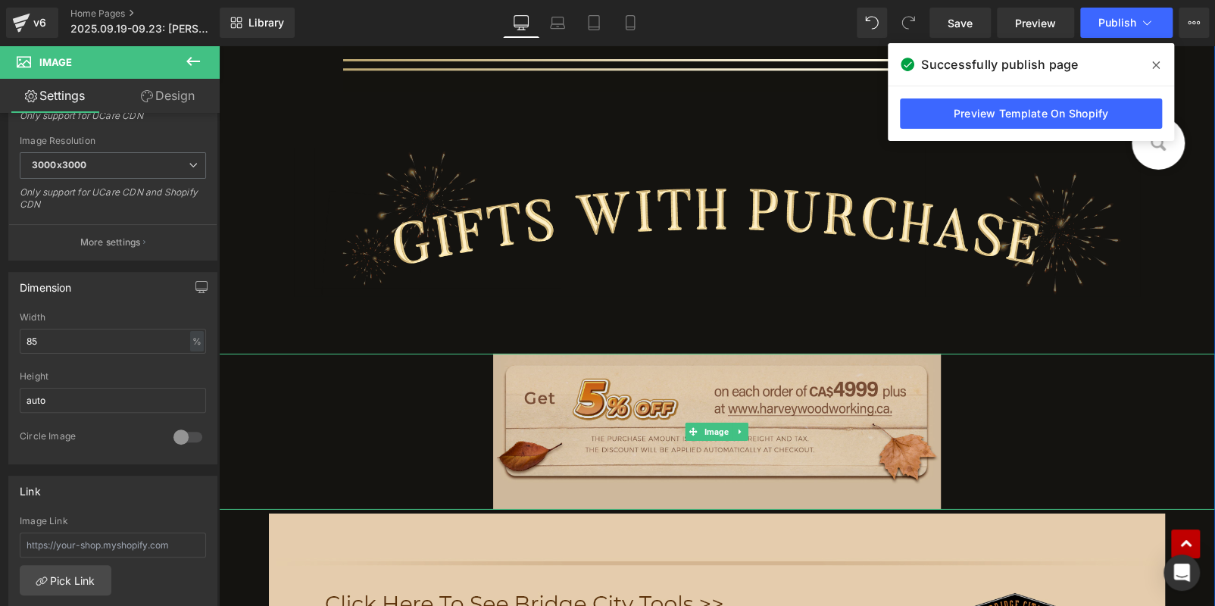
click at [602, 424] on img at bounding box center [717, 432] width 449 height 156
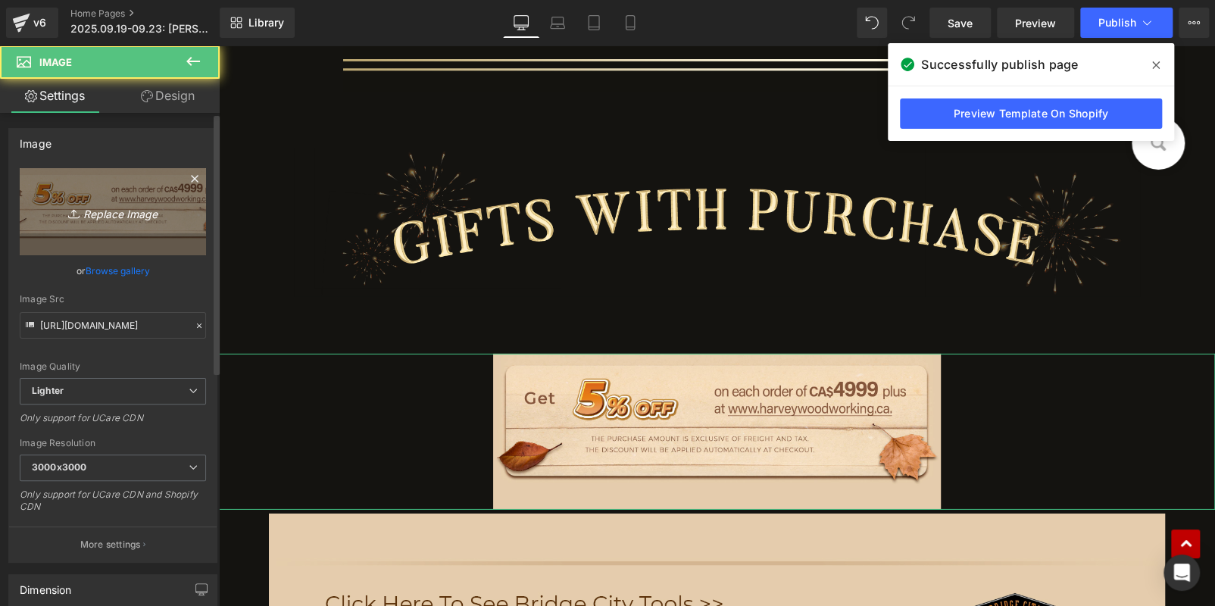
click at [92, 183] on link "Replace Image" at bounding box center [113, 211] width 186 height 87
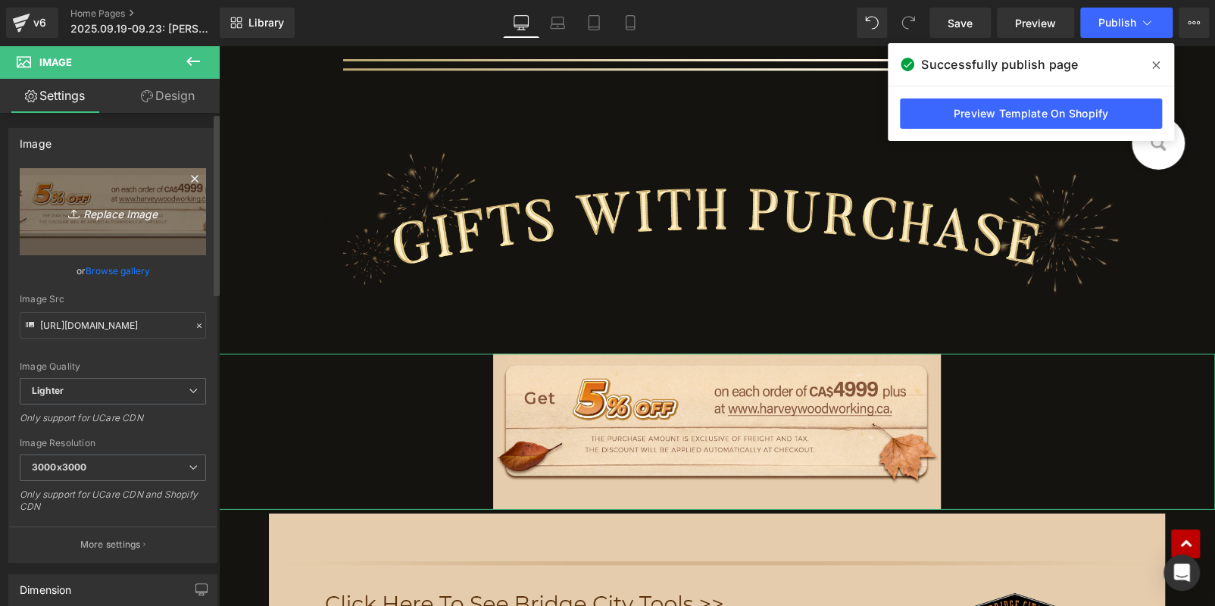
type input "C:\fakepath\edm_08.jpg"
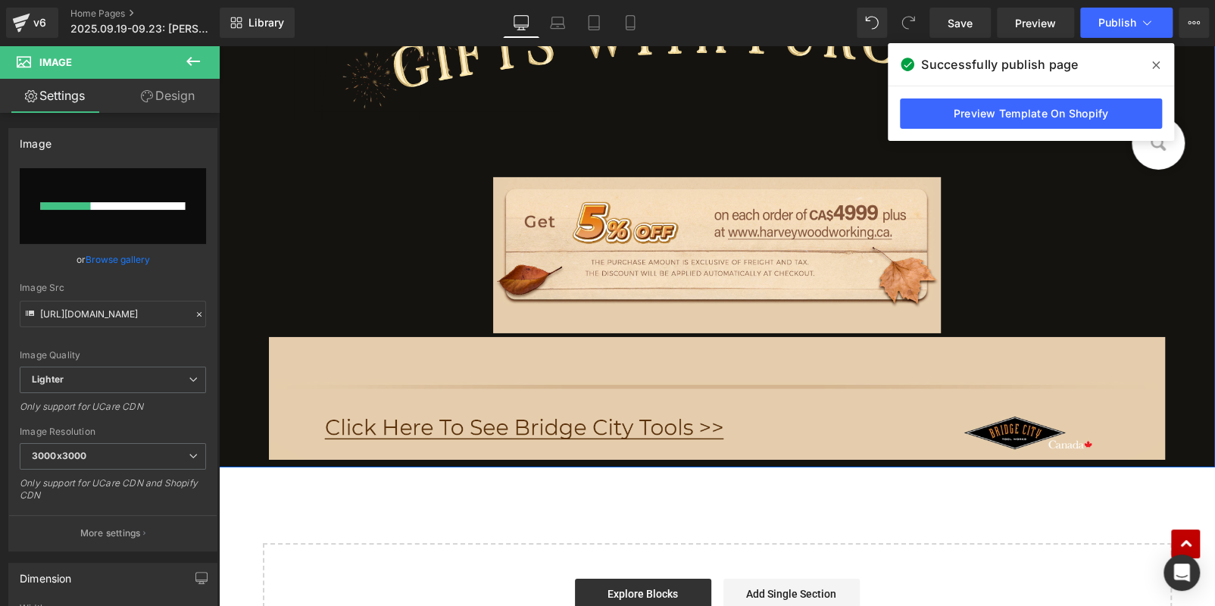
scroll to position [2783, 0]
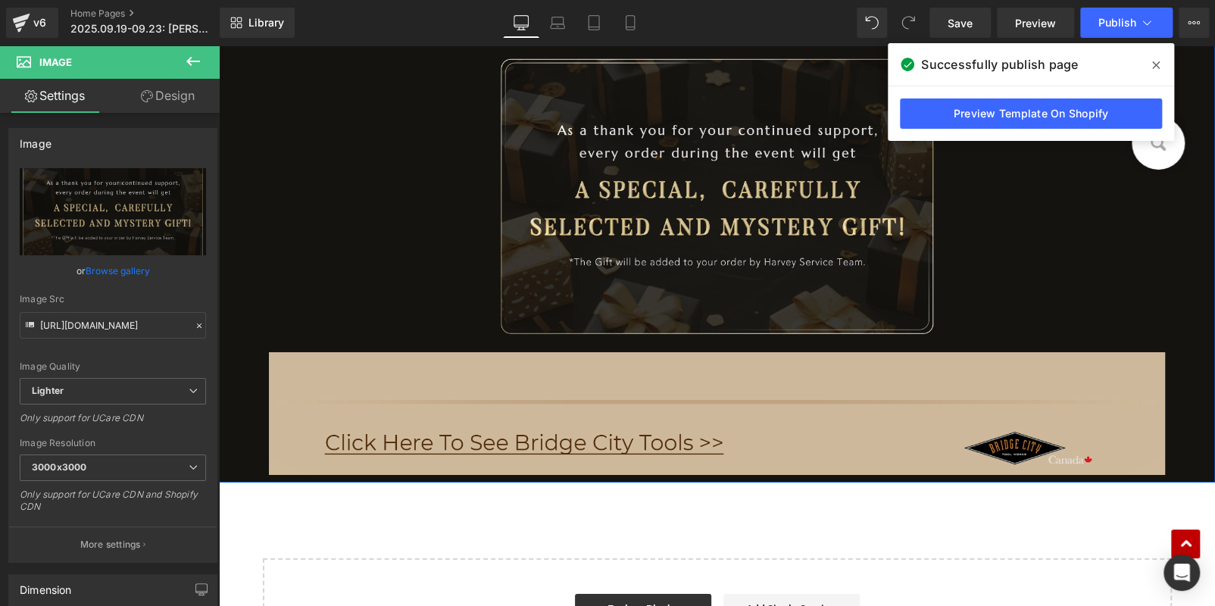
click at [729, 392] on img at bounding box center [717, 413] width 897 height 123
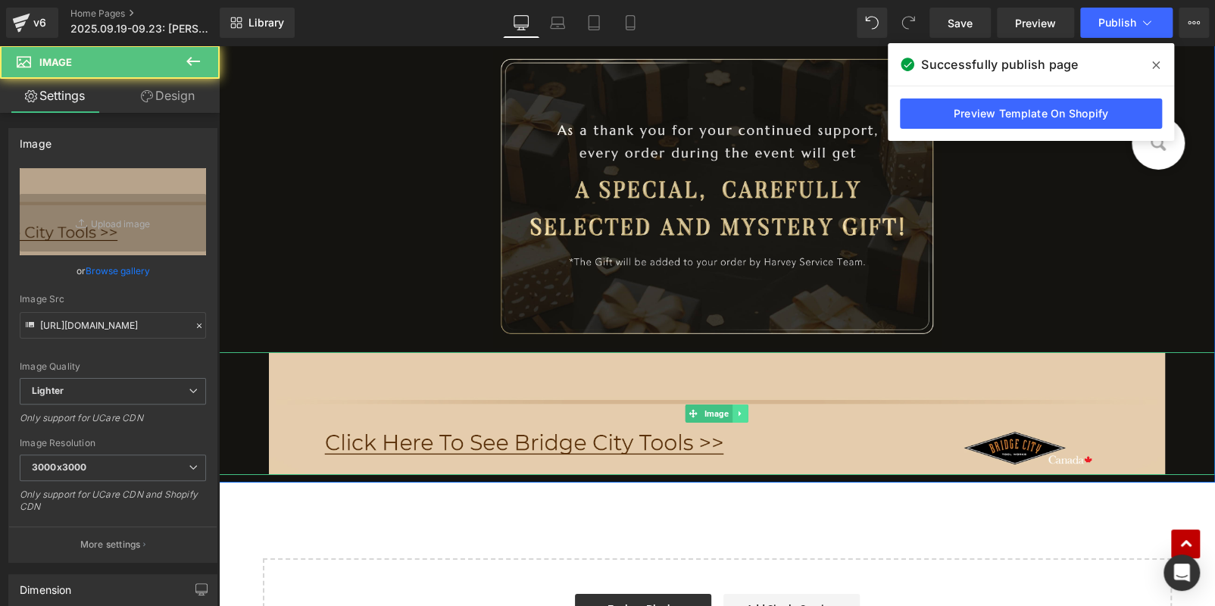
click at [736, 417] on link at bounding box center [741, 414] width 16 height 18
click at [740, 414] on link at bounding box center [748, 414] width 16 height 18
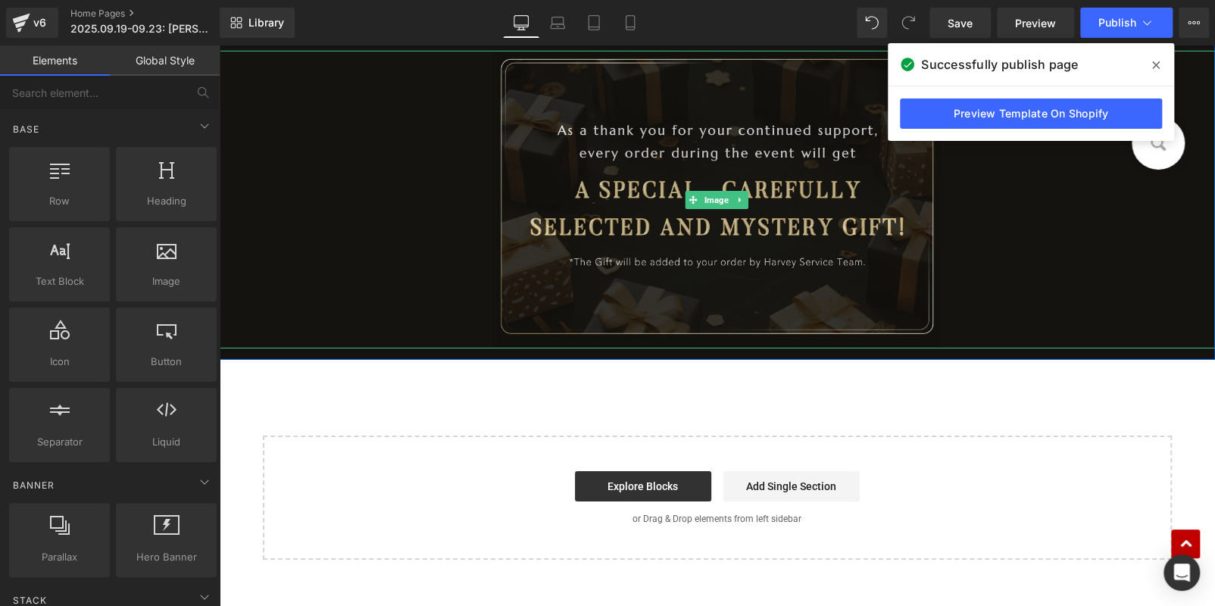
click at [584, 182] on img at bounding box center [717, 200] width 449 height 298
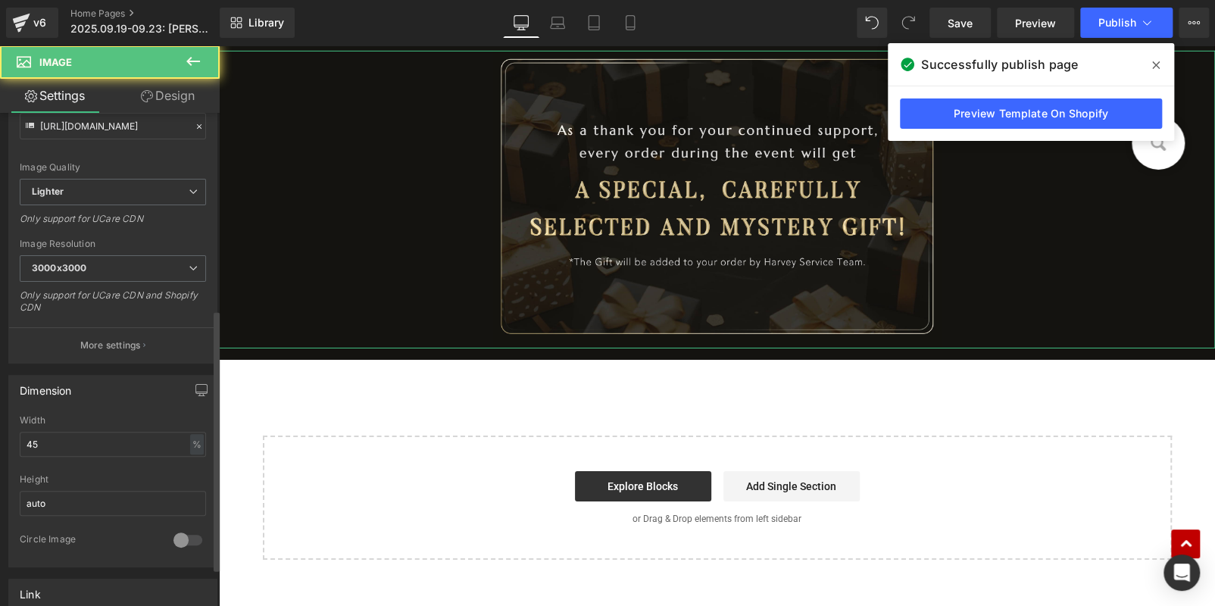
scroll to position [379, 0]
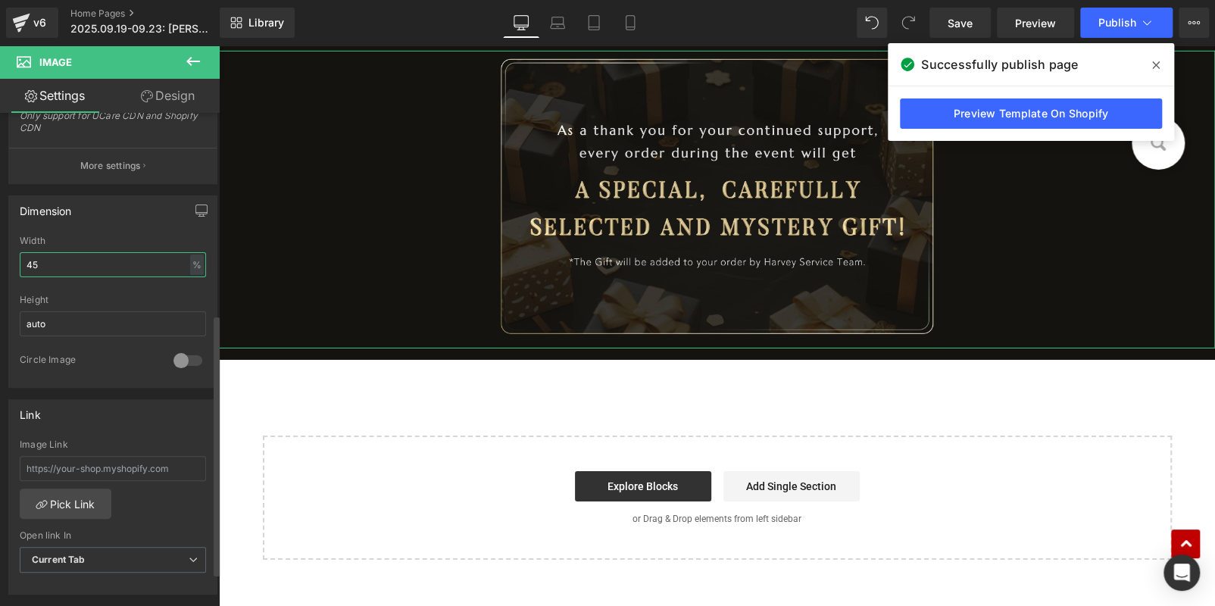
click at [61, 261] on input "45" at bounding box center [113, 264] width 186 height 25
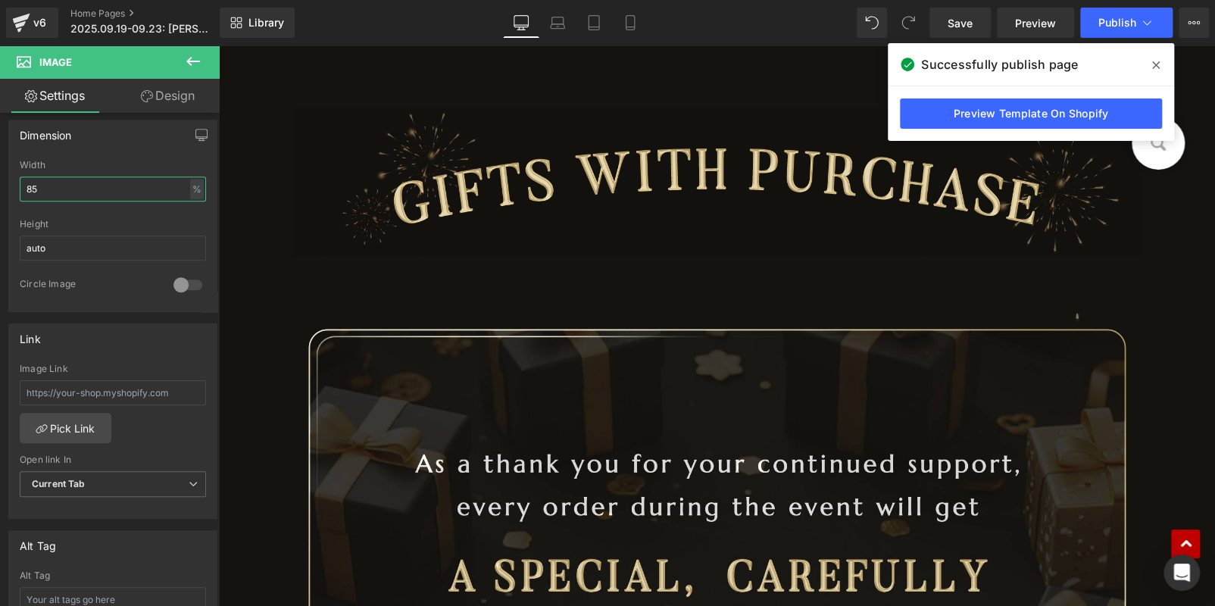
scroll to position [2480, 0]
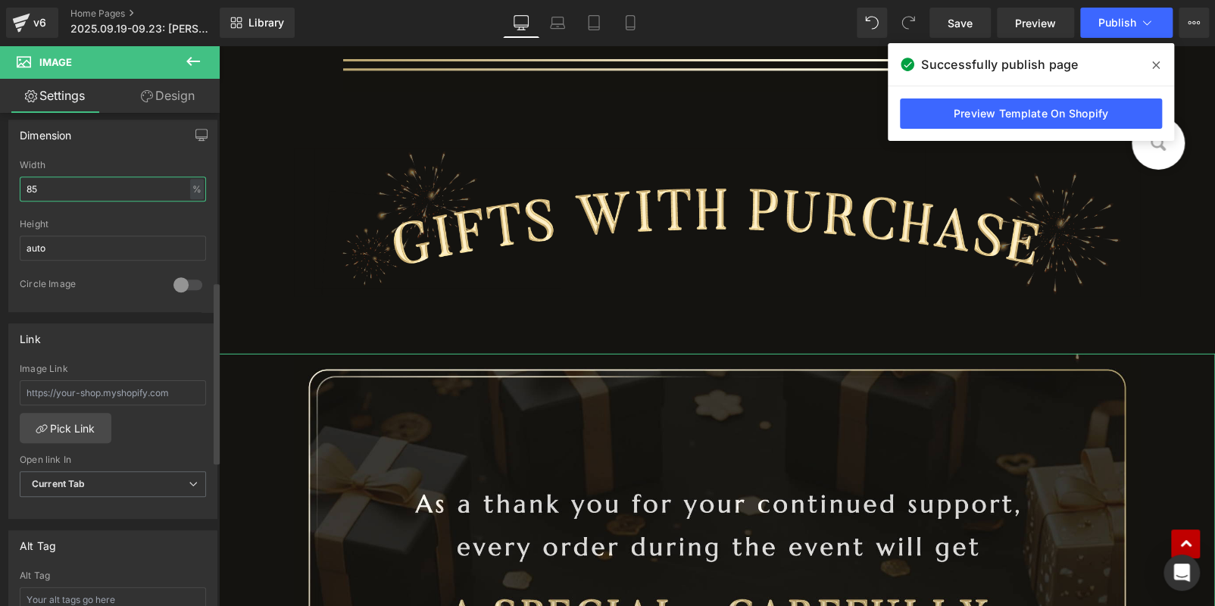
click at [71, 190] on input "85" at bounding box center [113, 189] width 186 height 25
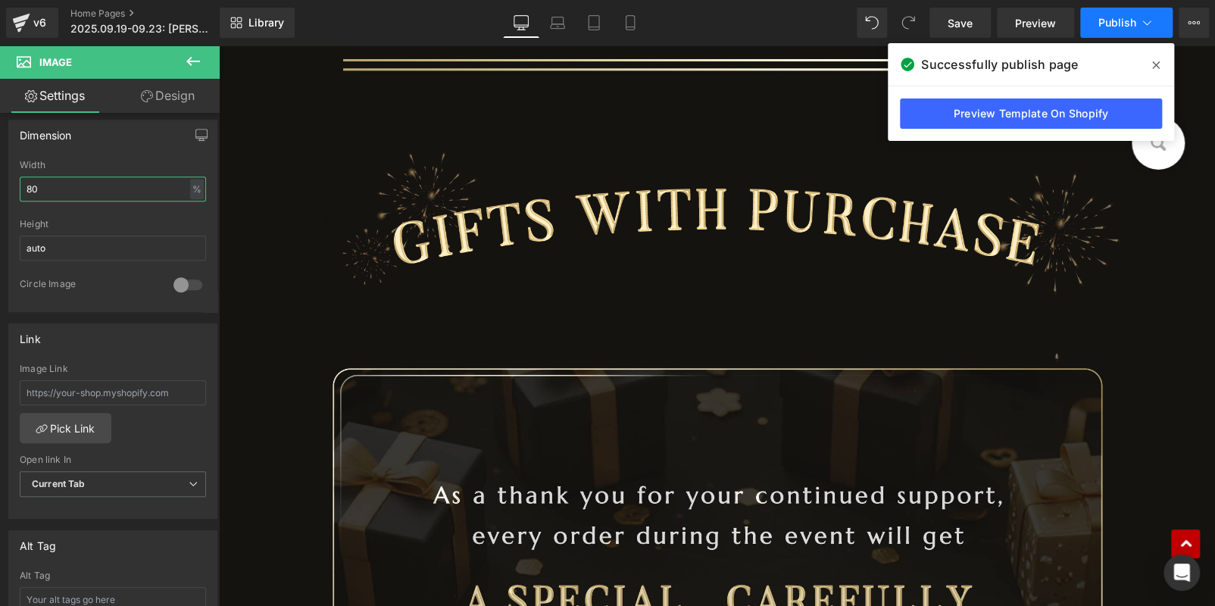
type input "80"
click at [1112, 22] on span "Publish" at bounding box center [1118, 23] width 38 height 12
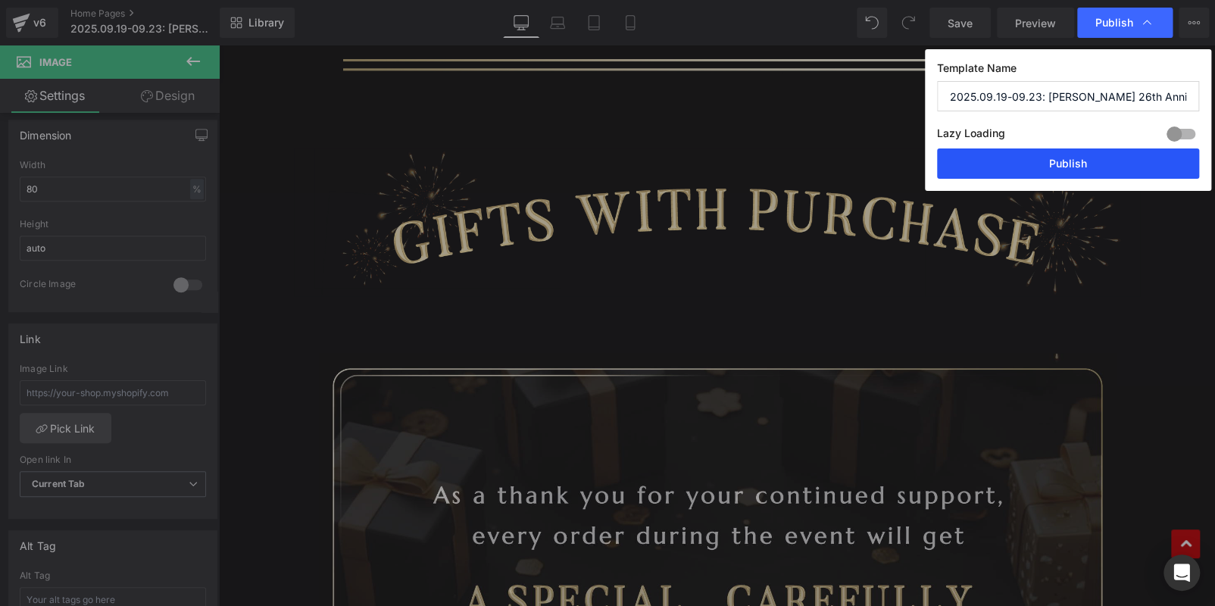
click at [1096, 164] on button "Publish" at bounding box center [1068, 164] width 262 height 30
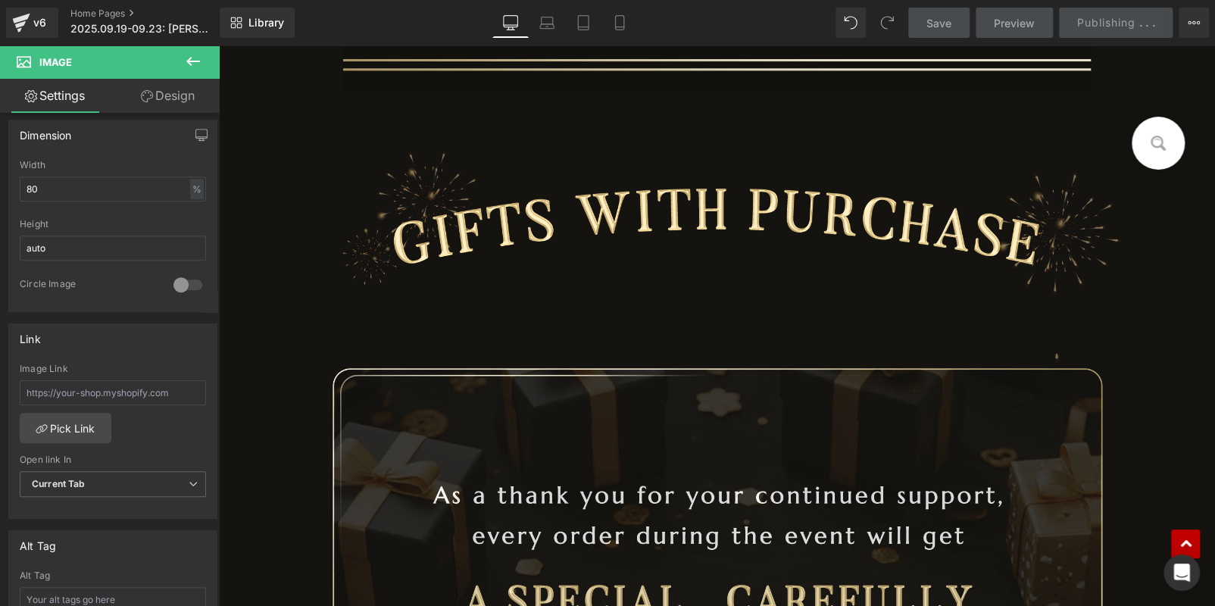
scroll to position [2024, 0]
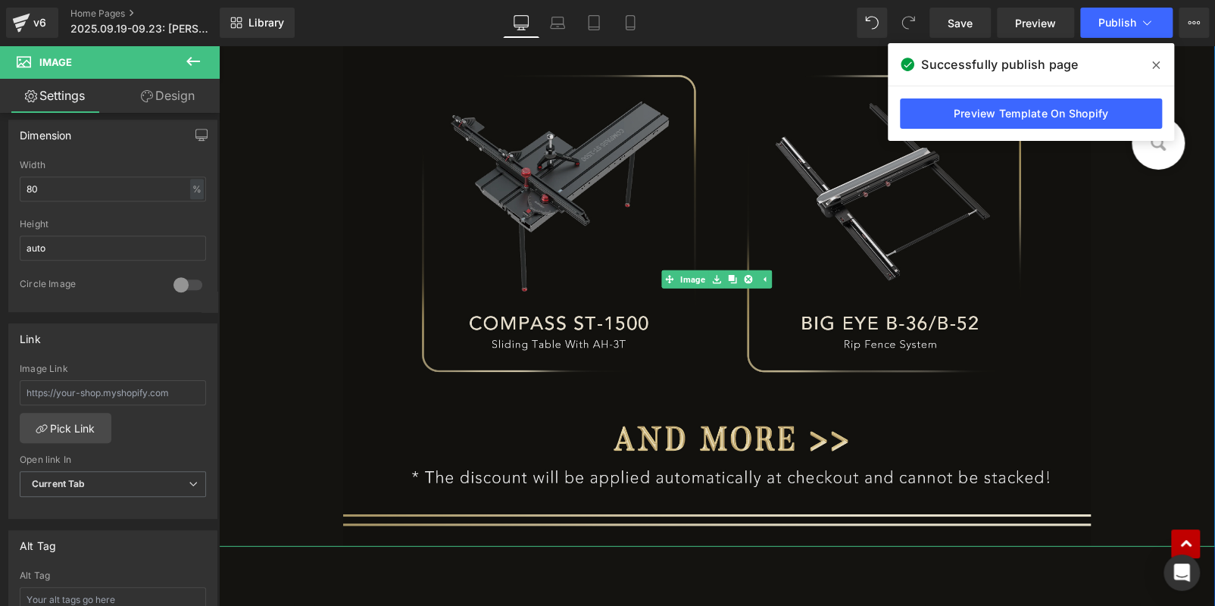
click at [864, 313] on img at bounding box center [716, 279] width 747 height 535
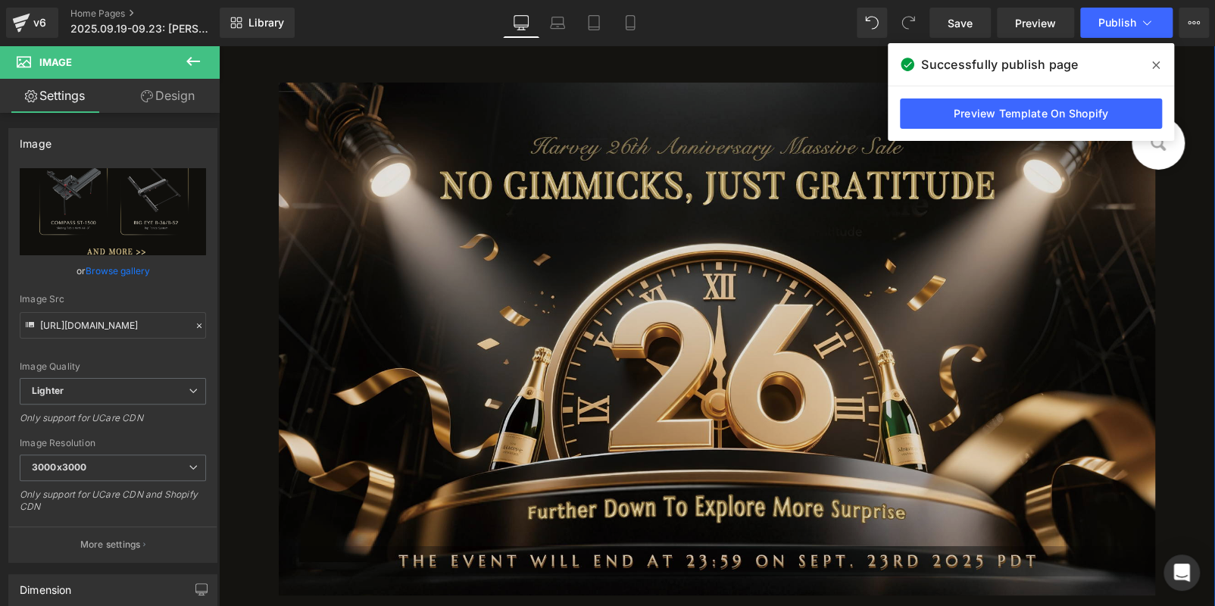
scroll to position [152, 0]
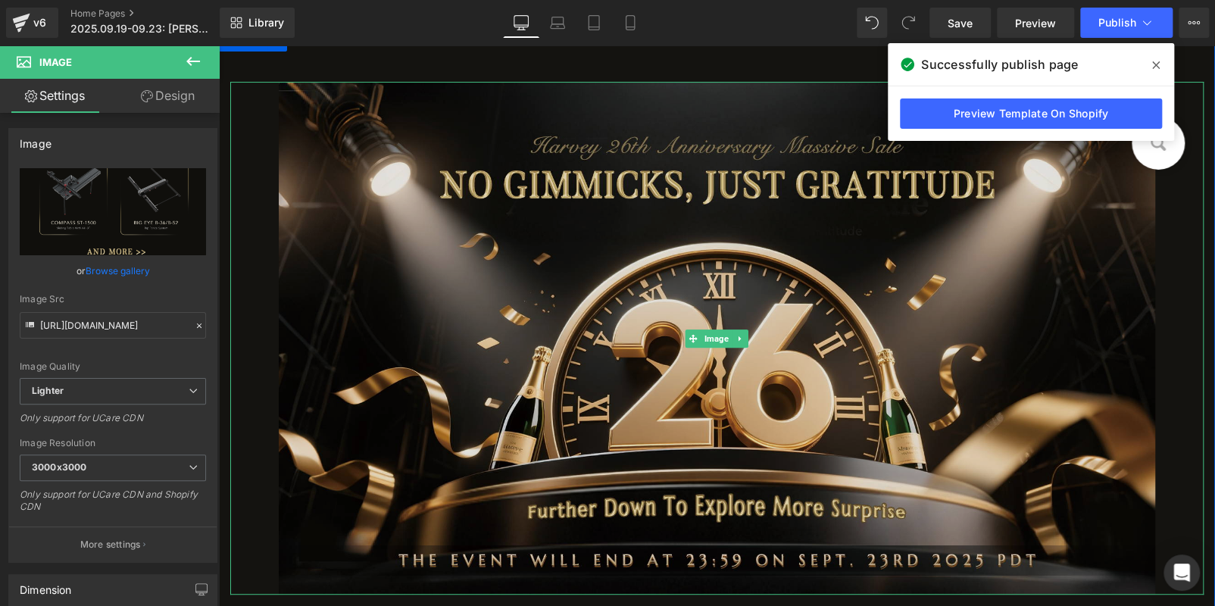
click at [752, 339] on img at bounding box center [717, 338] width 877 height 513
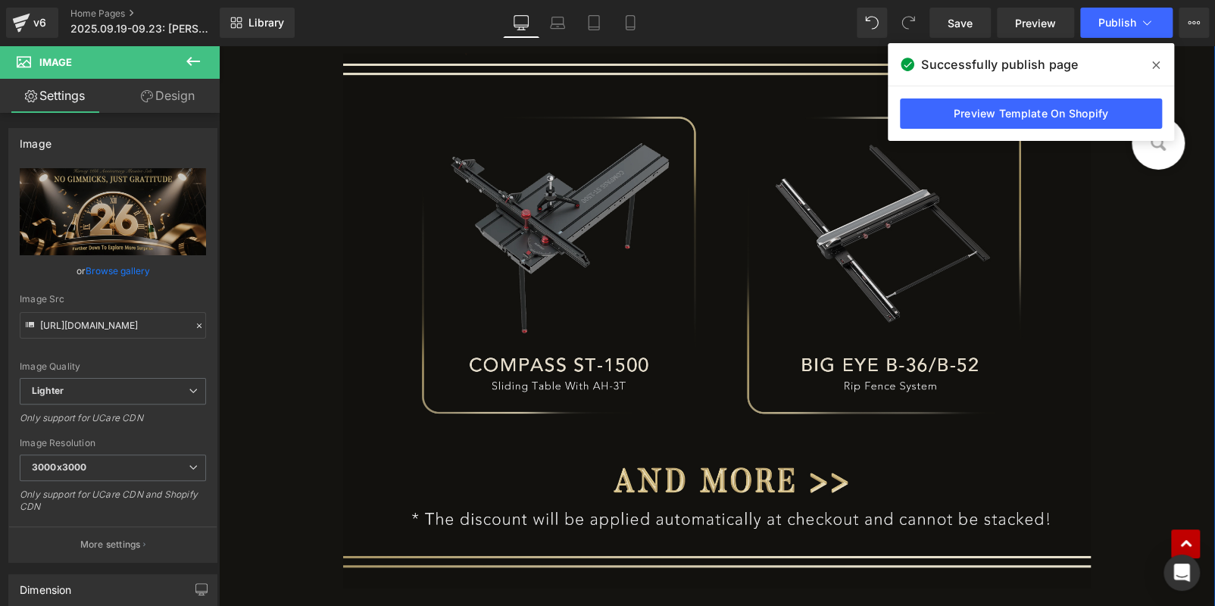
scroll to position [2121, 0]
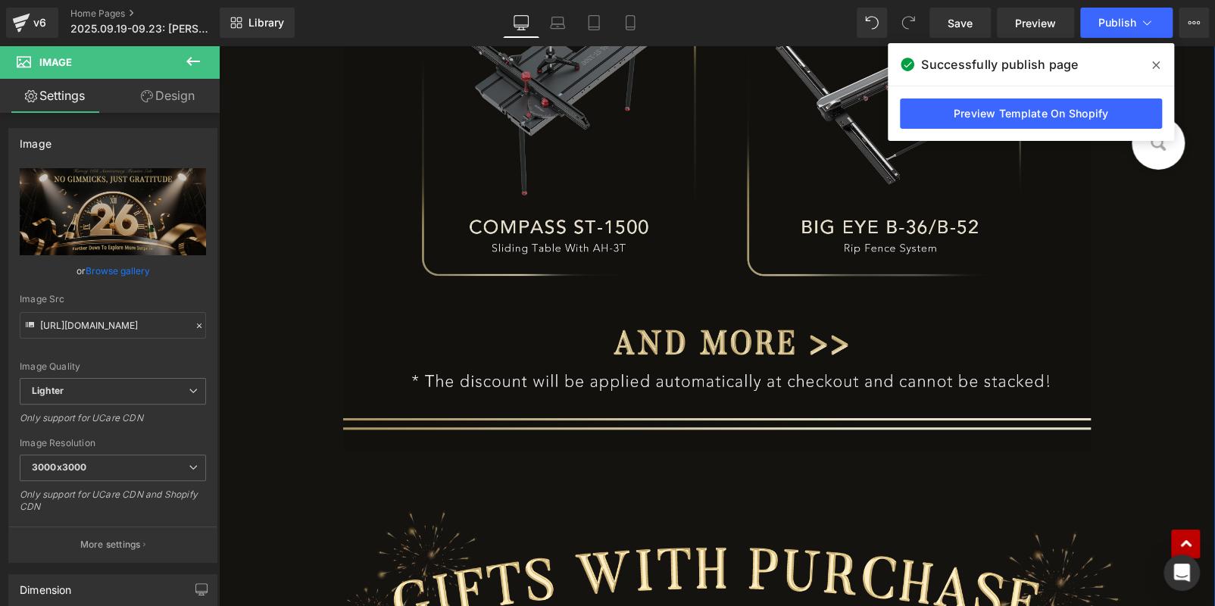
click at [738, 268] on img at bounding box center [716, 183] width 747 height 535
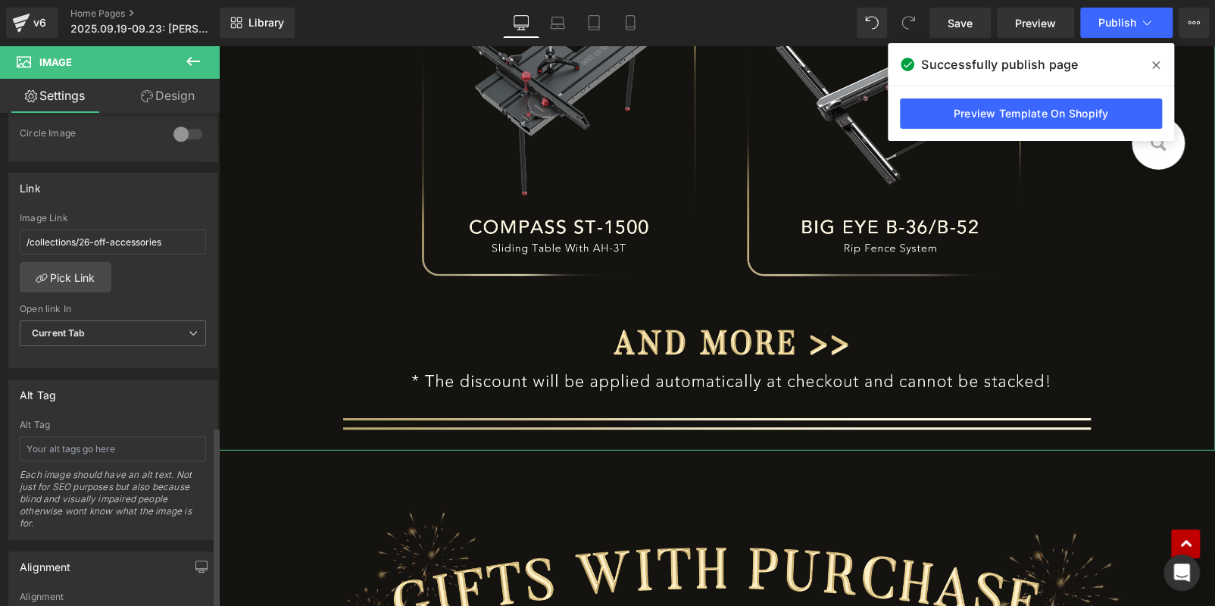
scroll to position [846, 0]
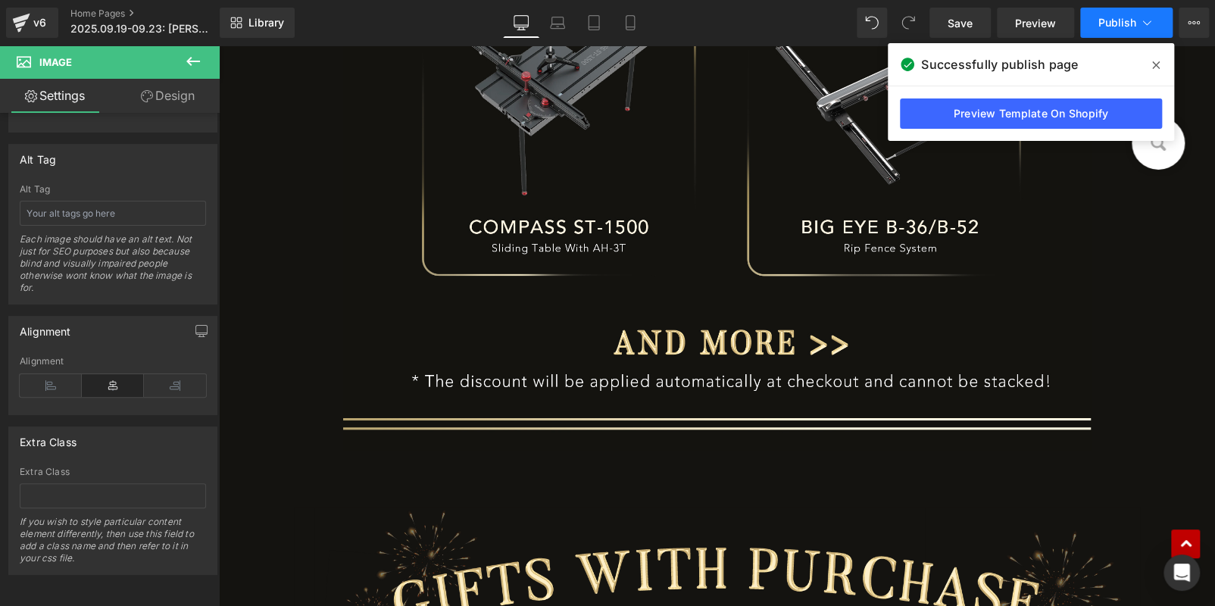
click at [1101, 11] on button "Publish" at bounding box center [1126, 23] width 92 height 30
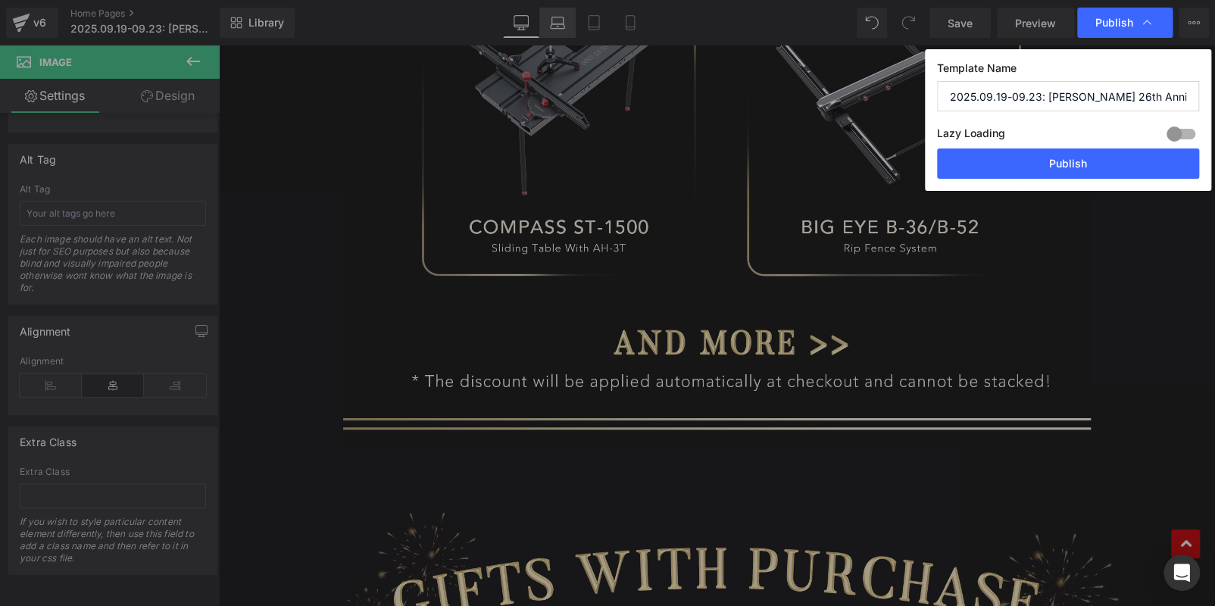
drag, startPoint x: 1070, startPoint y: 166, endPoint x: 562, endPoint y: 7, distance: 532.0
click at [1068, 166] on button "Publish" at bounding box center [1068, 164] width 262 height 30
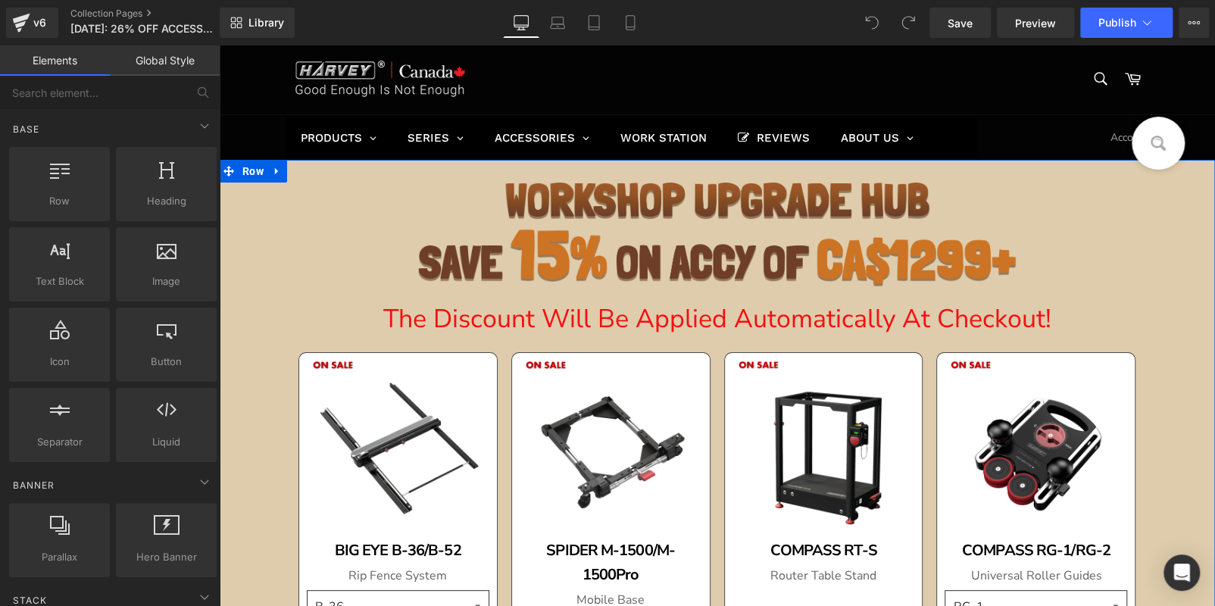
click at [524, 232] on img at bounding box center [717, 235] width 598 height 104
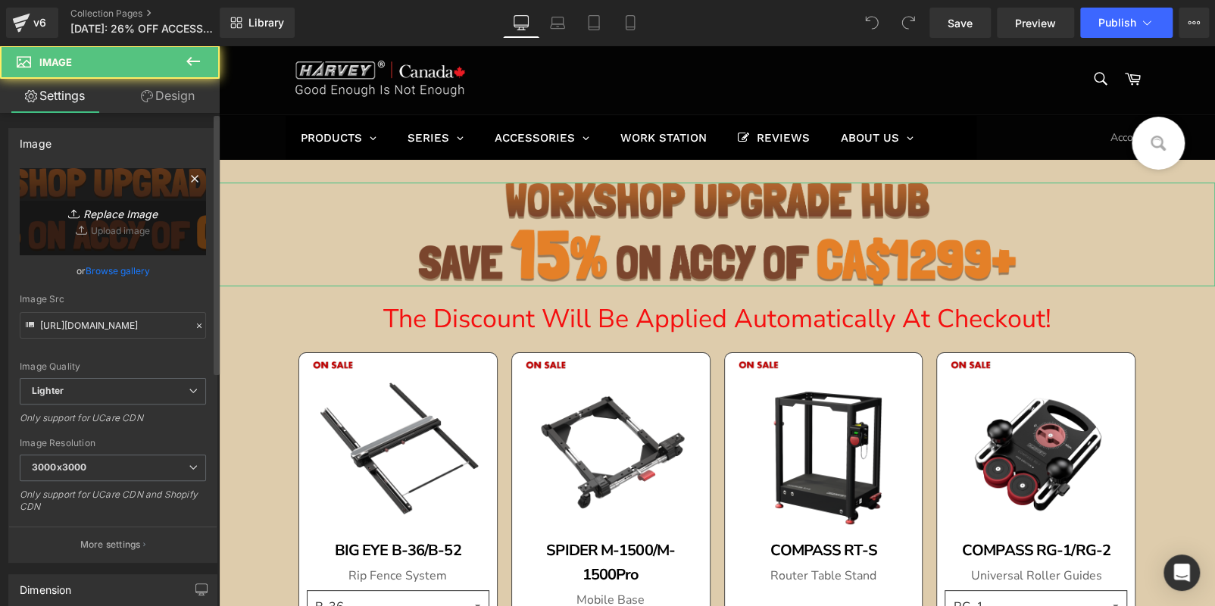
click at [134, 199] on link "Replace Image" at bounding box center [113, 211] width 186 height 87
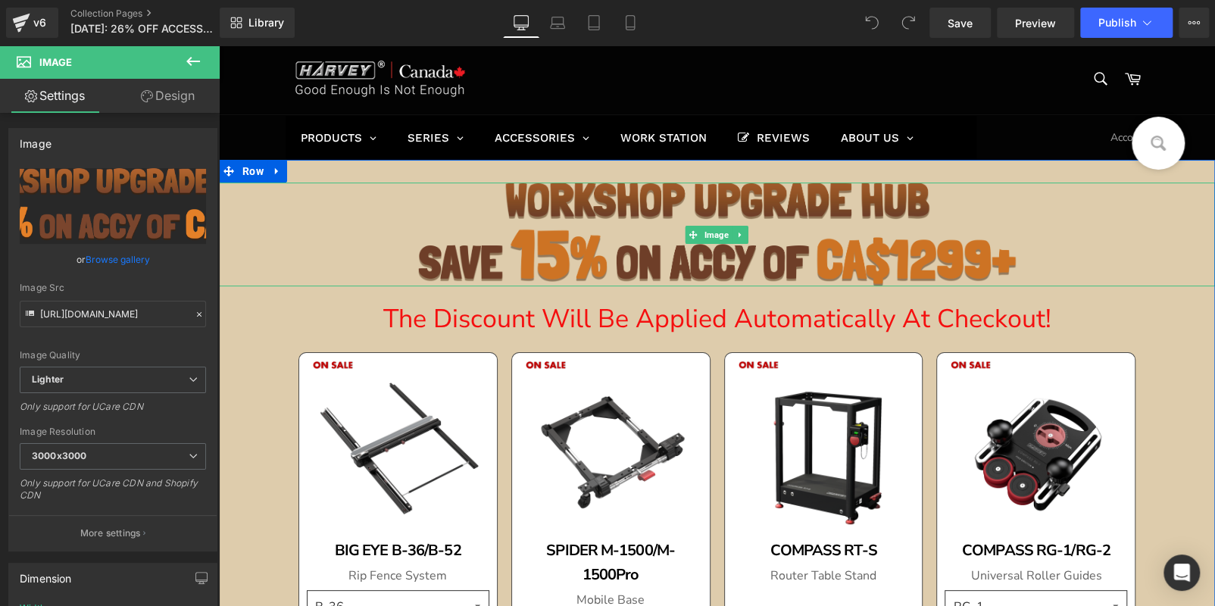
drag, startPoint x: 586, startPoint y: 242, endPoint x: 519, endPoint y: 246, distance: 67.5
click at [586, 242] on img at bounding box center [717, 235] width 598 height 104
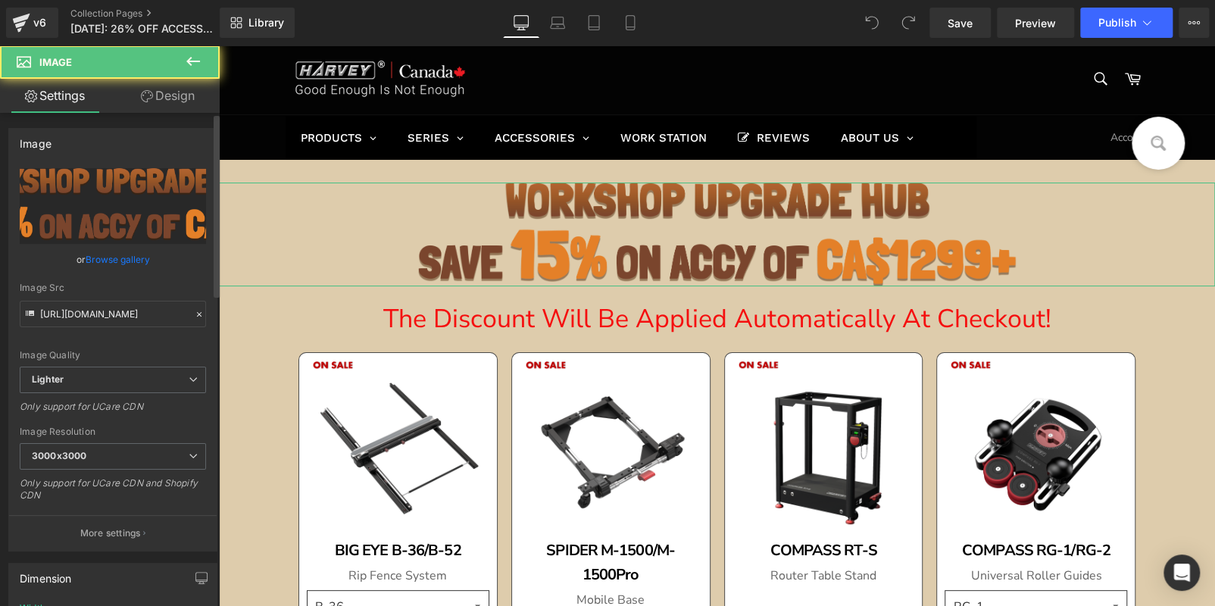
click at [114, 206] on input "file" at bounding box center [113, 206] width 186 height 76
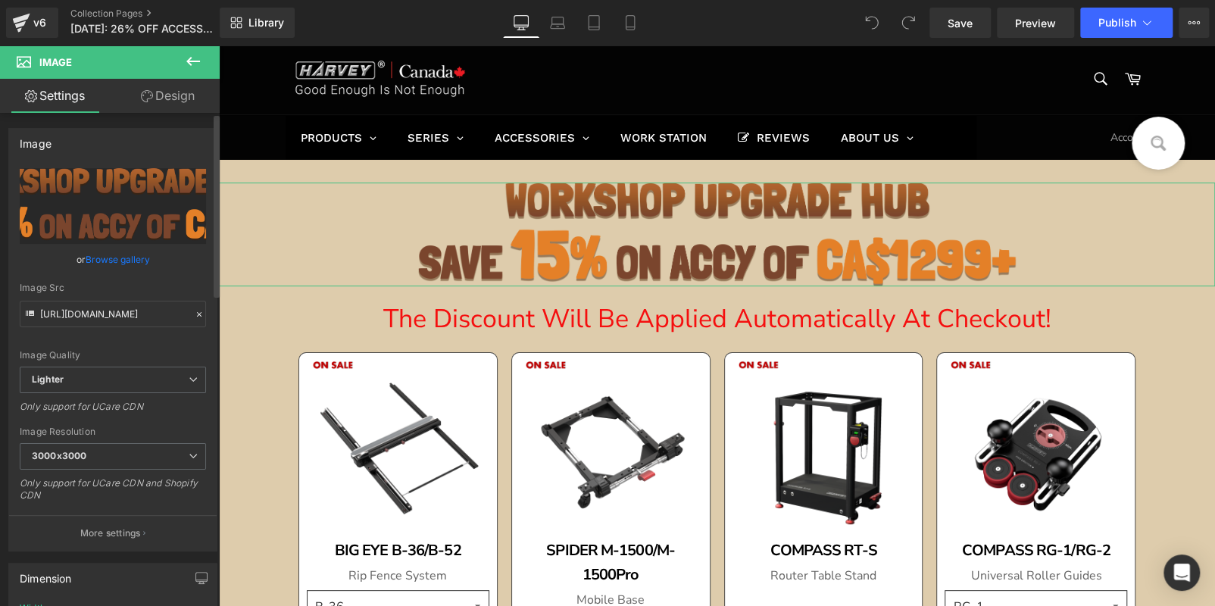
type input "C:\fakepath\标题_08.png"
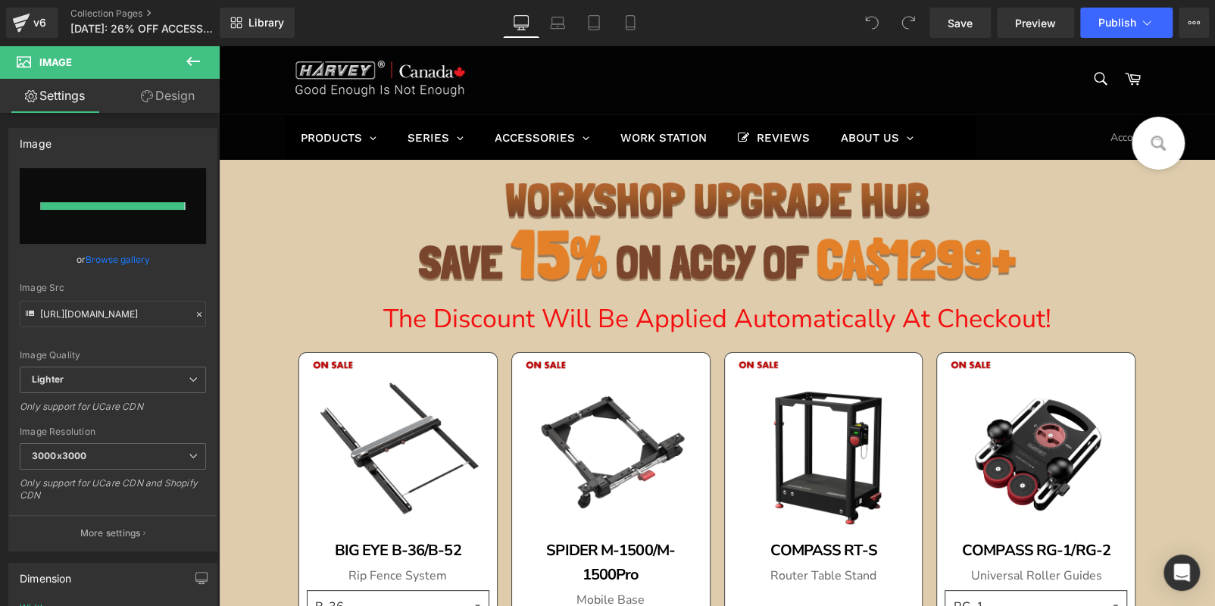
type input "https://ucarecdn.com/e858b428-580c-4e76-adfe-310315731388/-/format/auto/-/previ…"
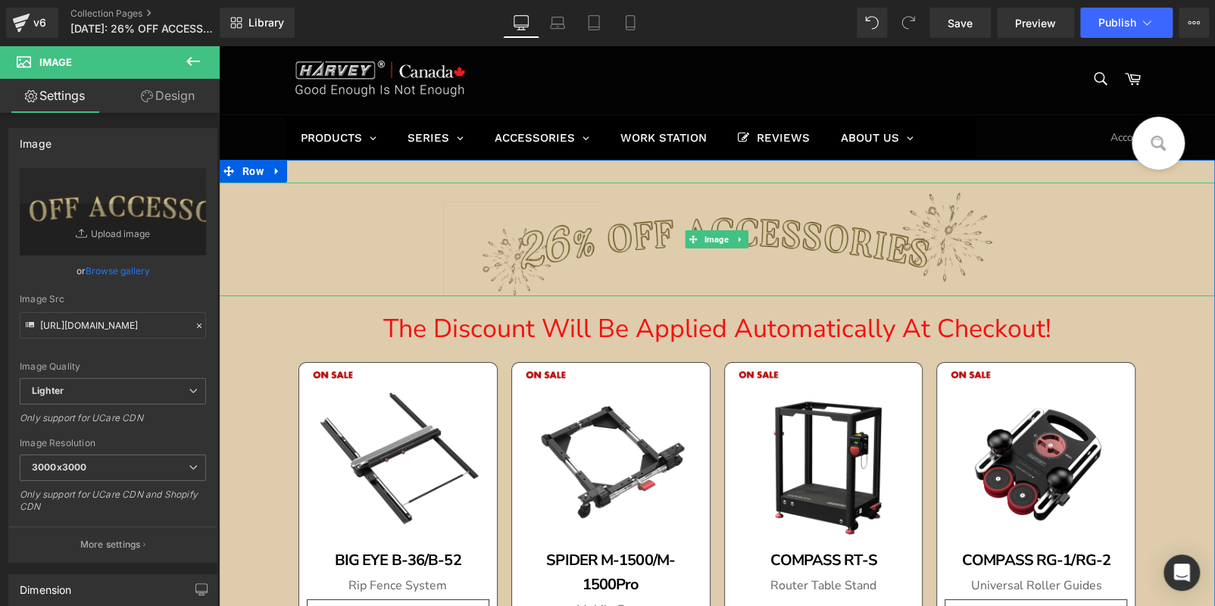
drag, startPoint x: 484, startPoint y: 253, endPoint x: 484, endPoint y: 264, distance: 10.6
click at [484, 253] on img at bounding box center [717, 240] width 598 height 114
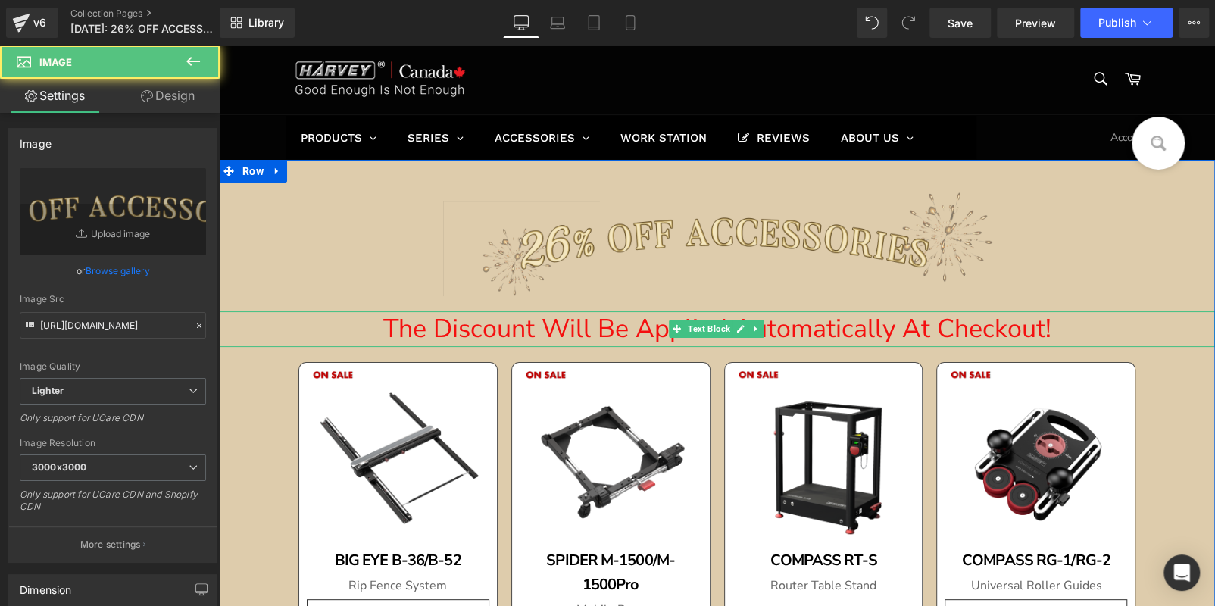
click at [483, 326] on p "The Discount Will Be Applied Automatically At Checkout!" at bounding box center [717, 329] width 996 height 36
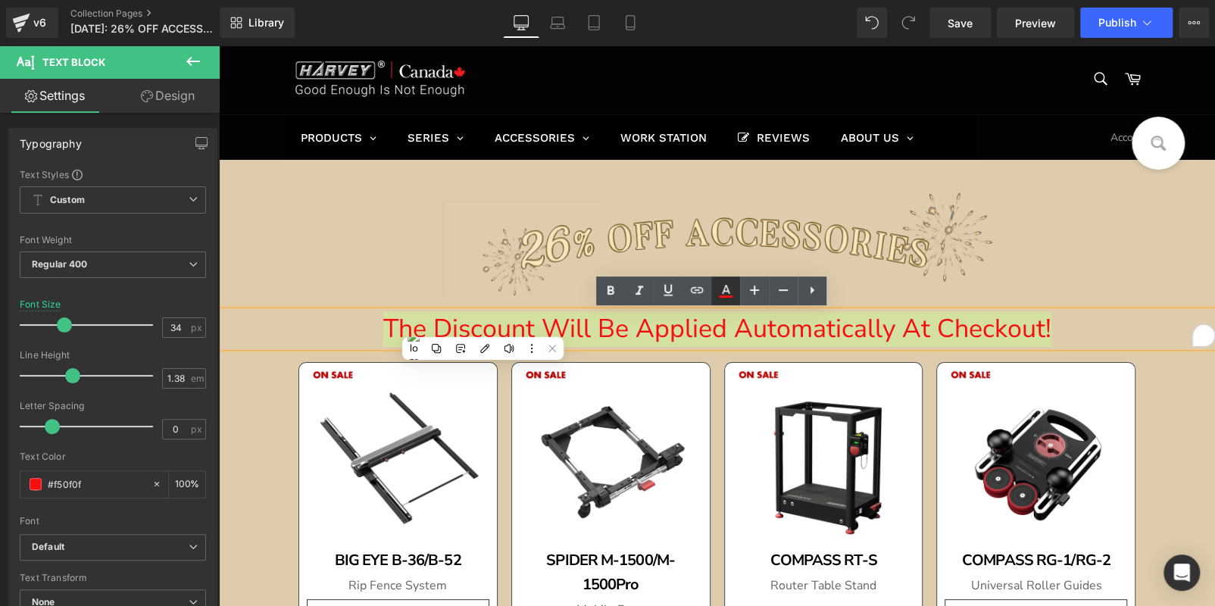
click at [729, 295] on icon at bounding box center [726, 296] width 14 height 2
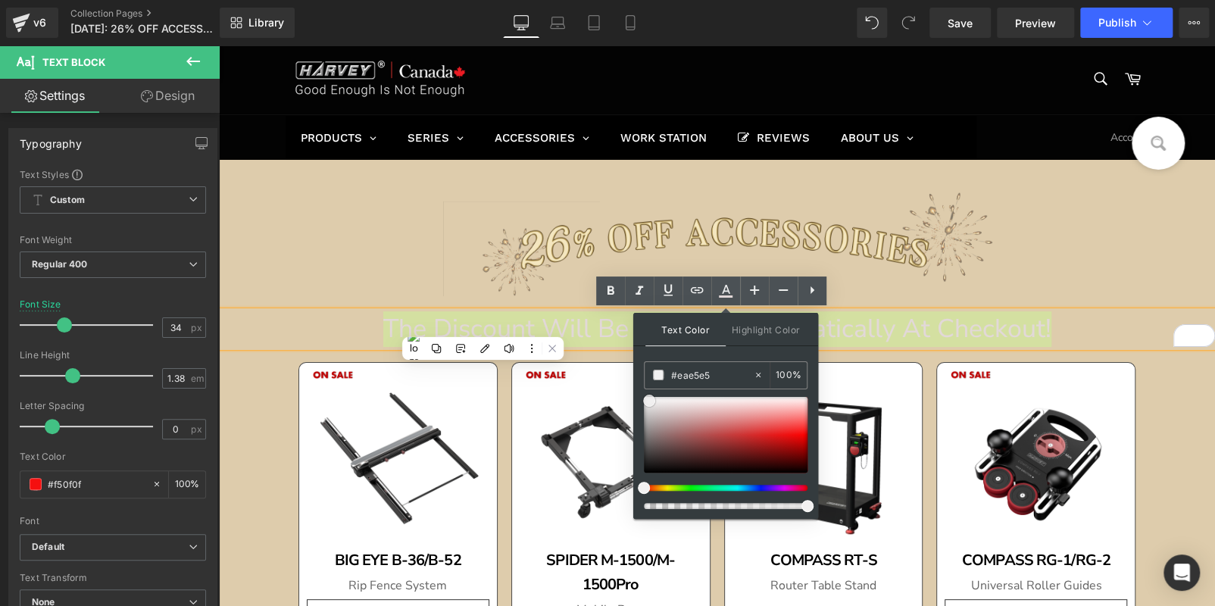
type input "#ffffff"
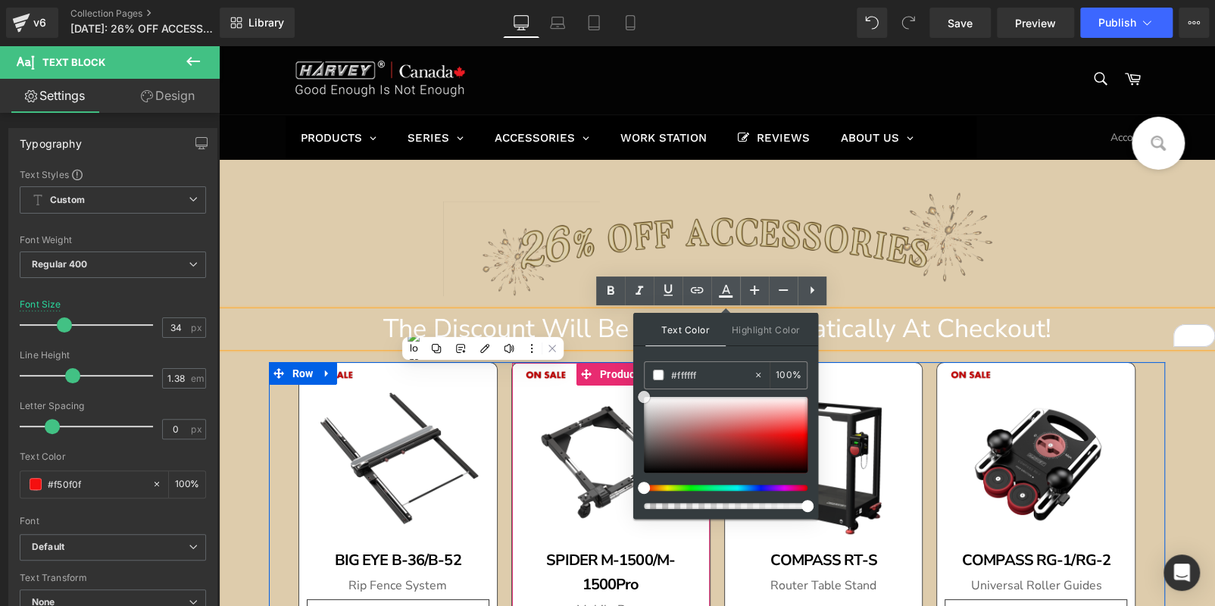
drag, startPoint x: 1002, startPoint y: 477, endPoint x: 883, endPoint y: 293, distance: 218.6
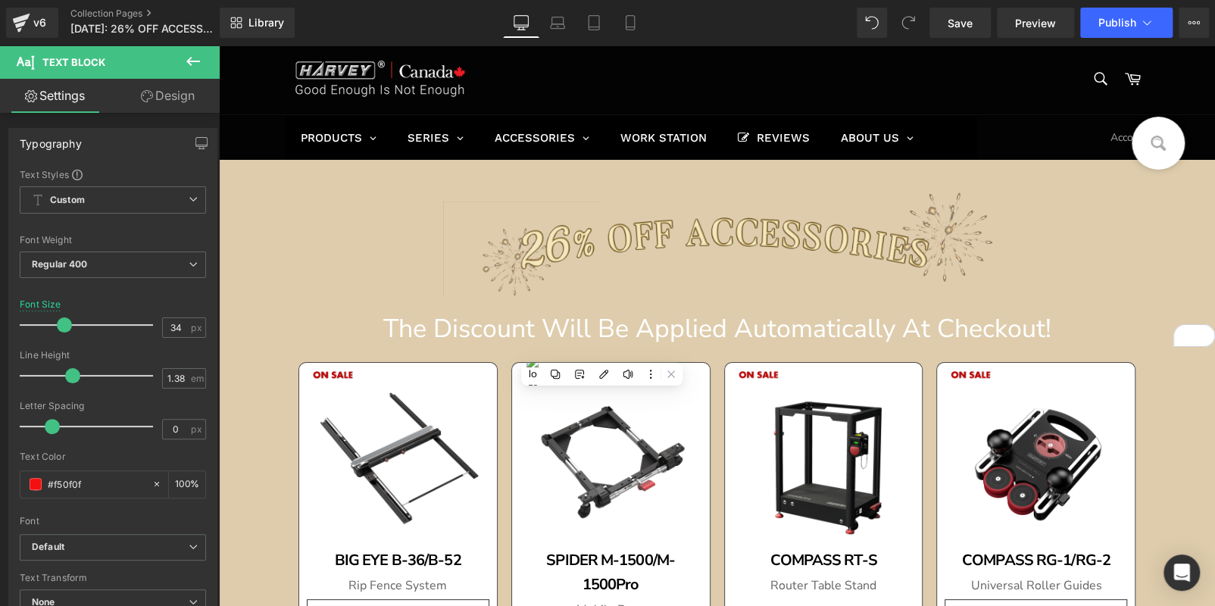
click at [269, 186] on div "Image" at bounding box center [717, 240] width 996 height 114
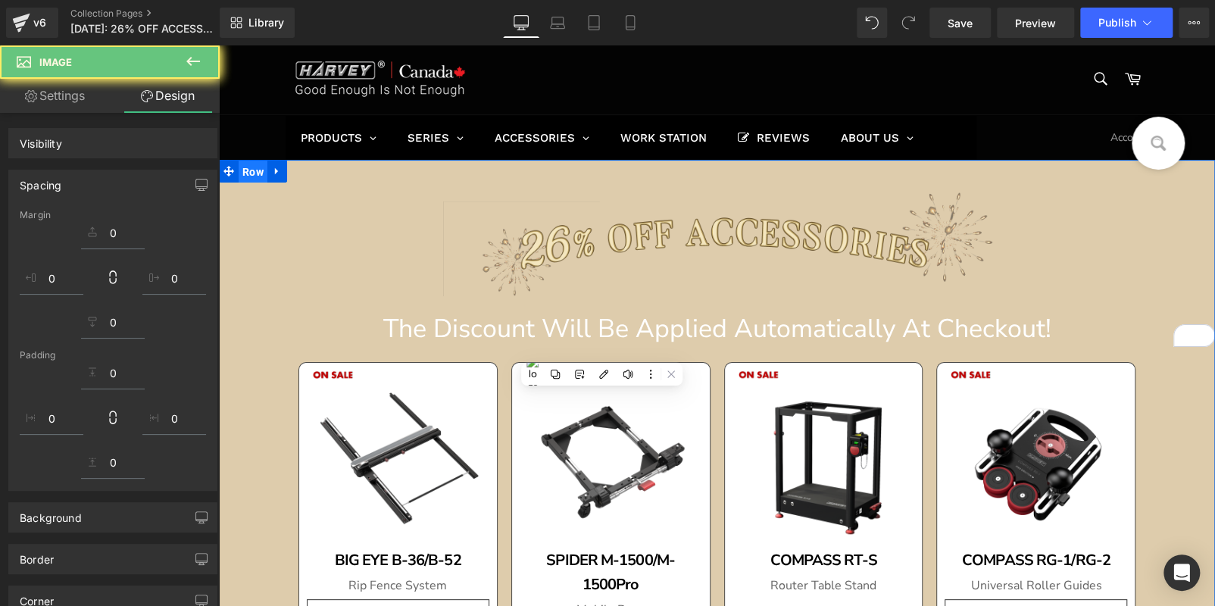
click at [252, 169] on span "Row" at bounding box center [253, 172] width 29 height 23
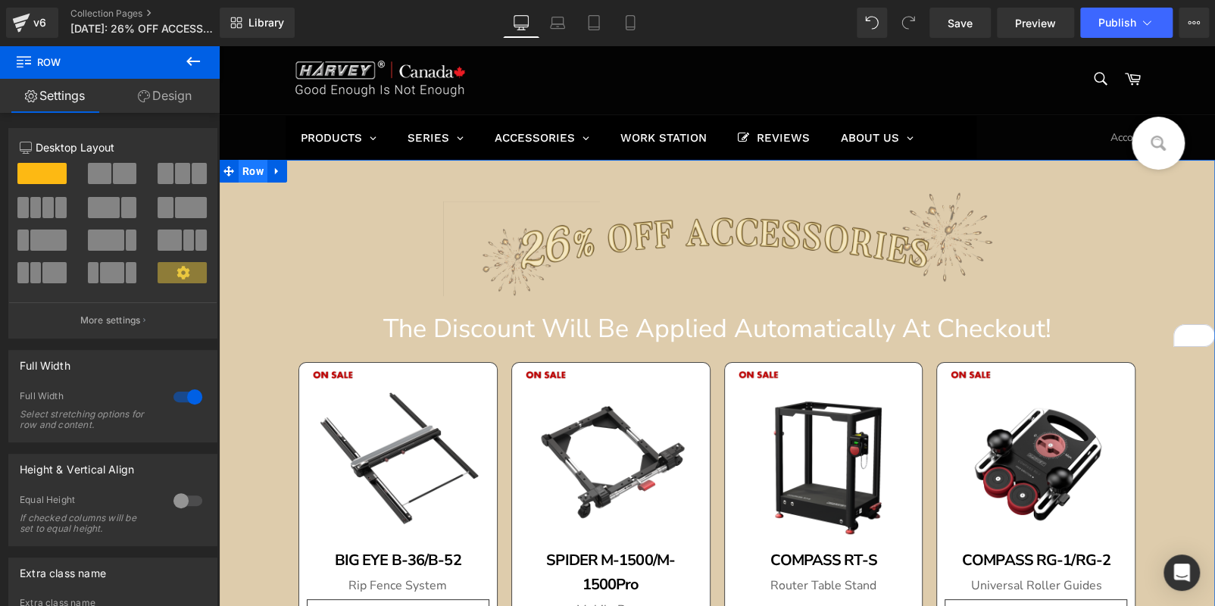
click at [170, 92] on link "Design" at bounding box center [165, 96] width 110 height 34
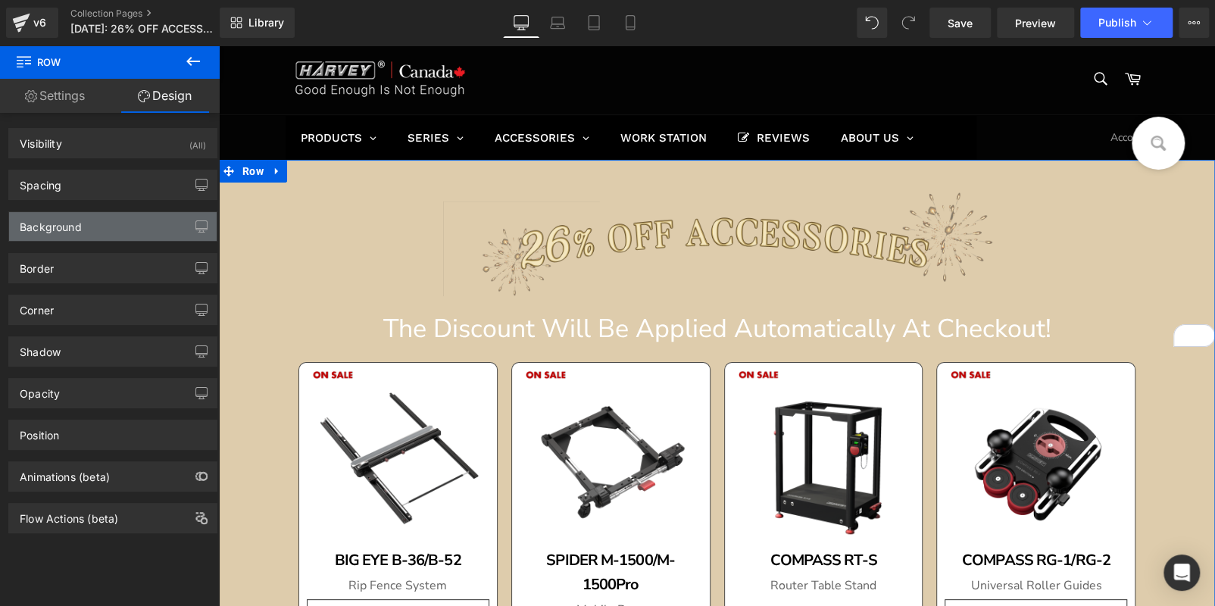
click at [108, 228] on div "Background" at bounding box center [113, 226] width 208 height 29
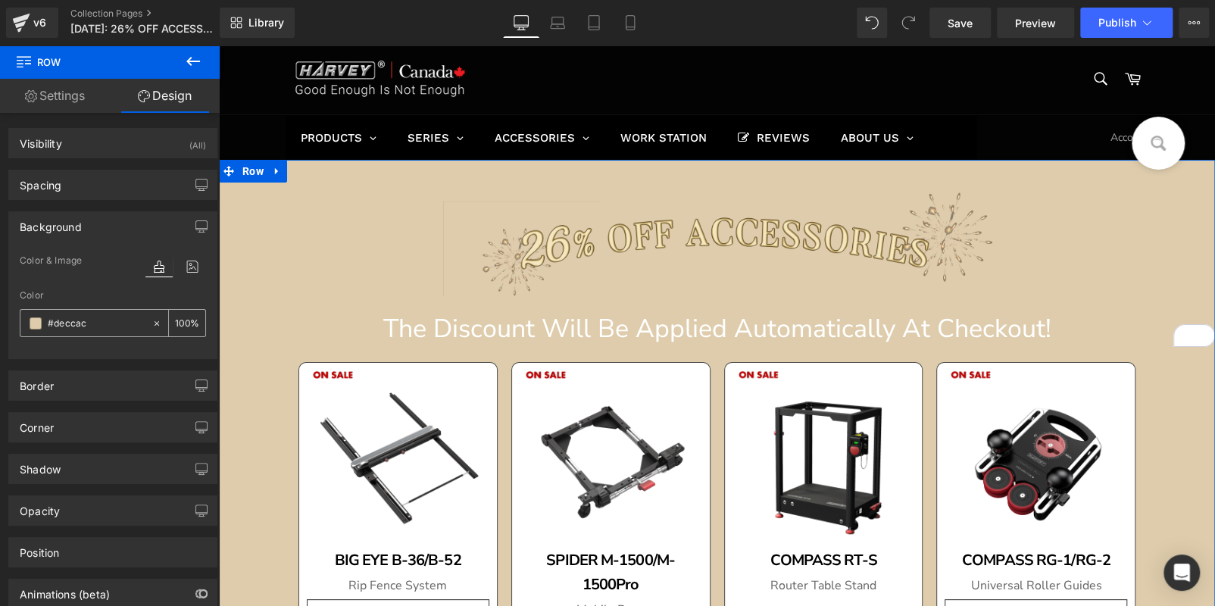
click at [99, 317] on input "#deccac" at bounding box center [96, 323] width 97 height 17
paste input "141310"
type input "#141310"
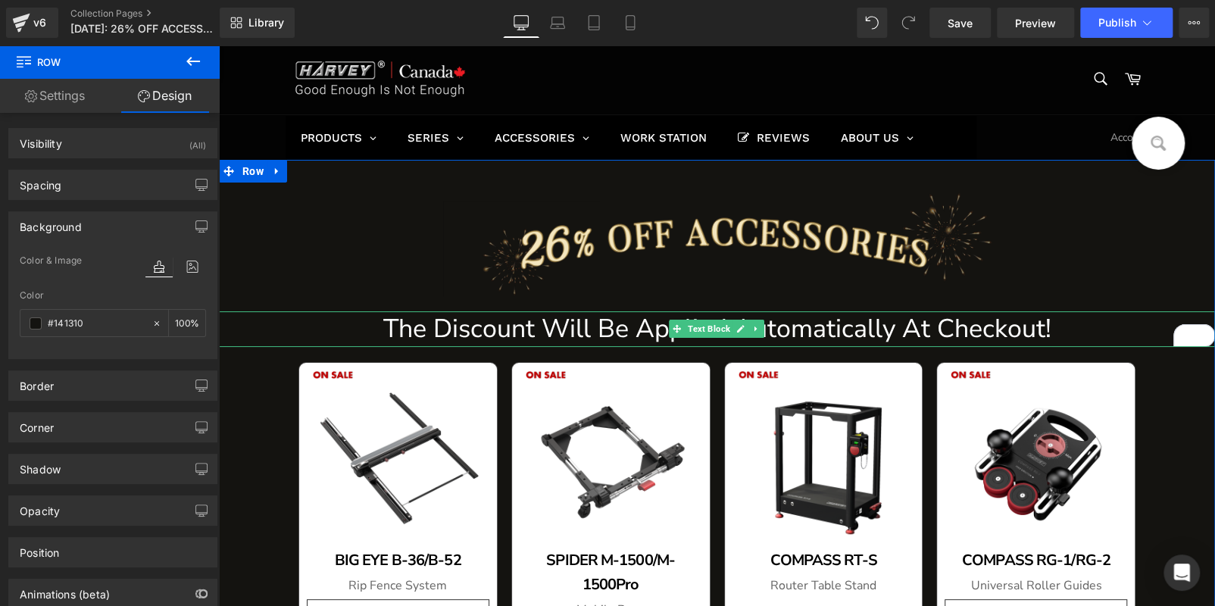
click at [499, 328] on span "The Discount Will Be Applied Automatically At Checkout!" at bounding box center [717, 328] width 668 height 35
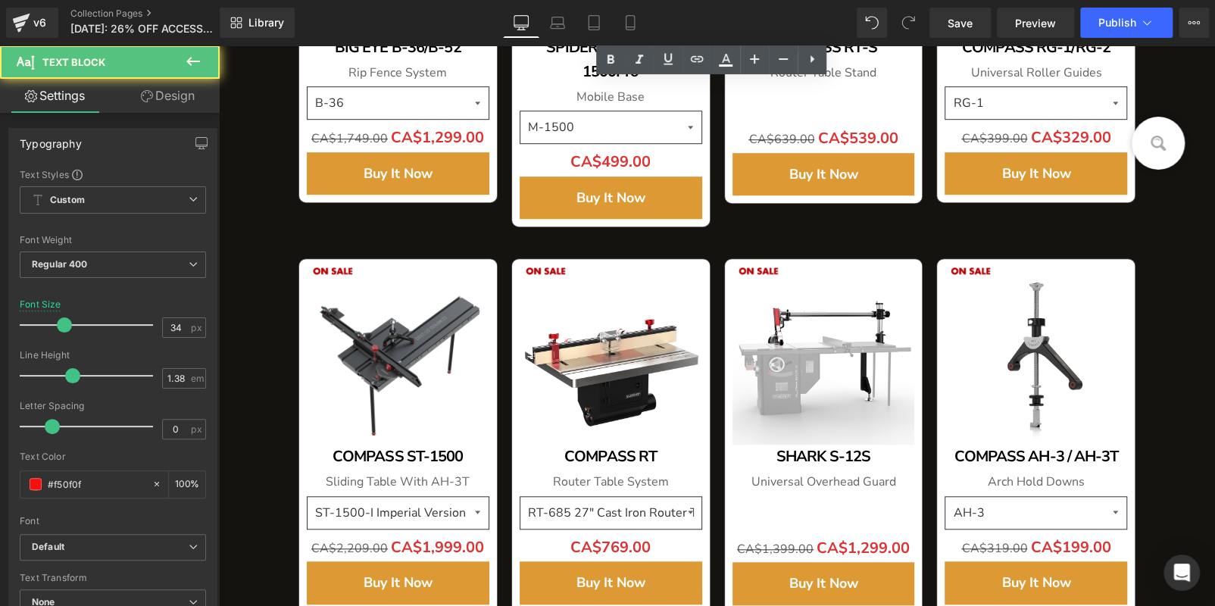
scroll to position [530, 0]
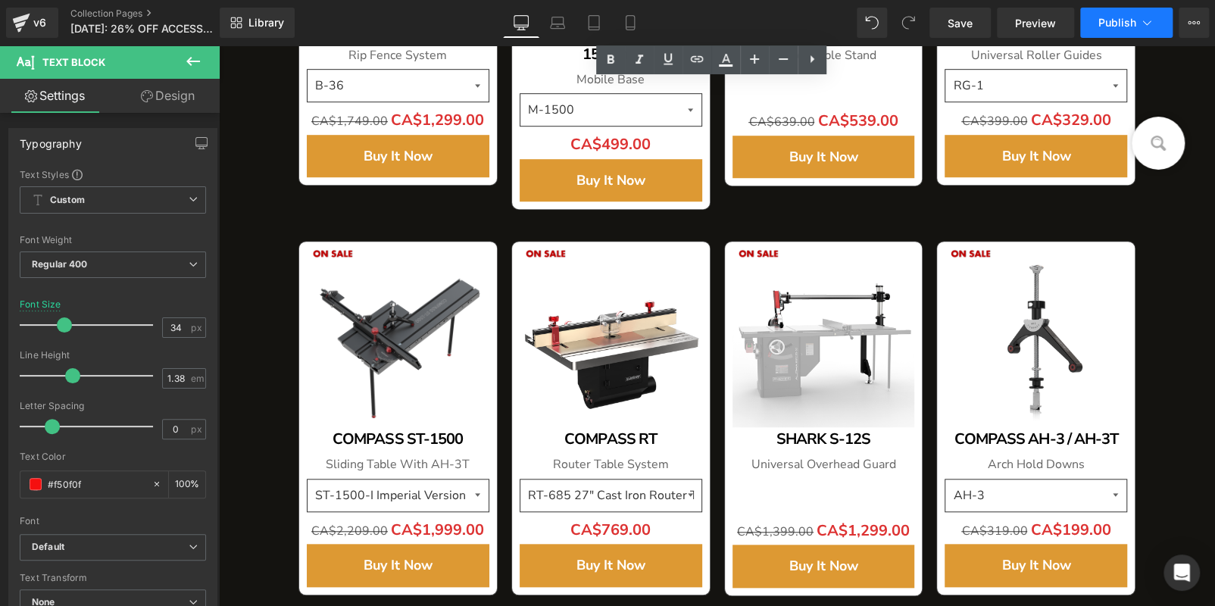
click at [1130, 29] on button "Publish" at bounding box center [1126, 23] width 92 height 30
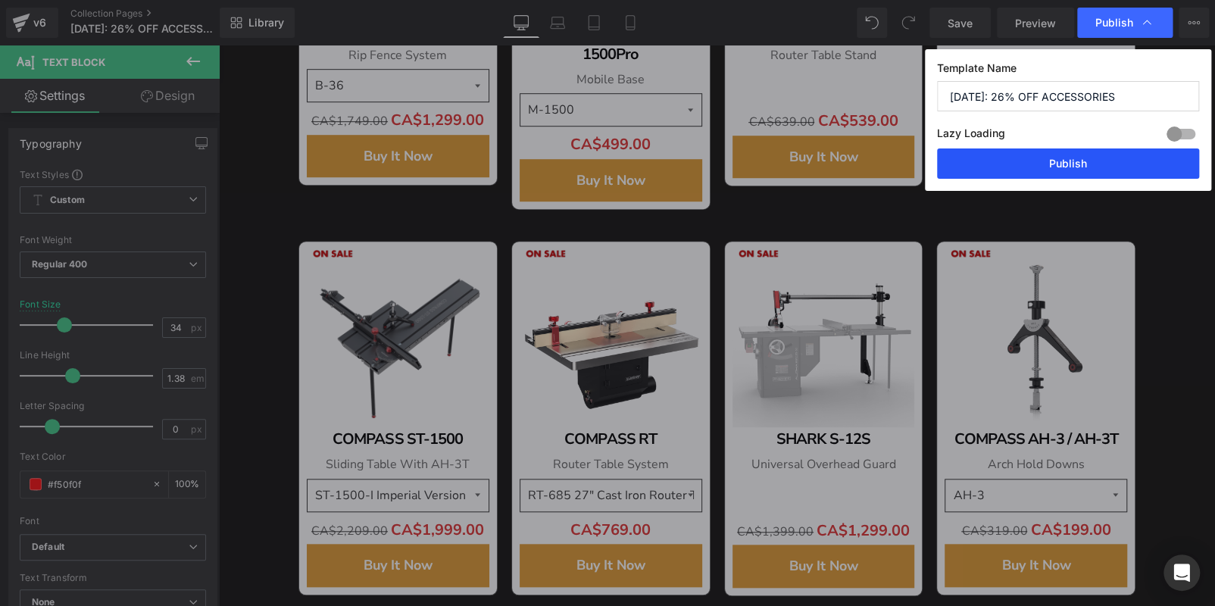
click at [1086, 158] on button "Publish" at bounding box center [1068, 164] width 262 height 30
